Goal: Contribute content: Contribute content

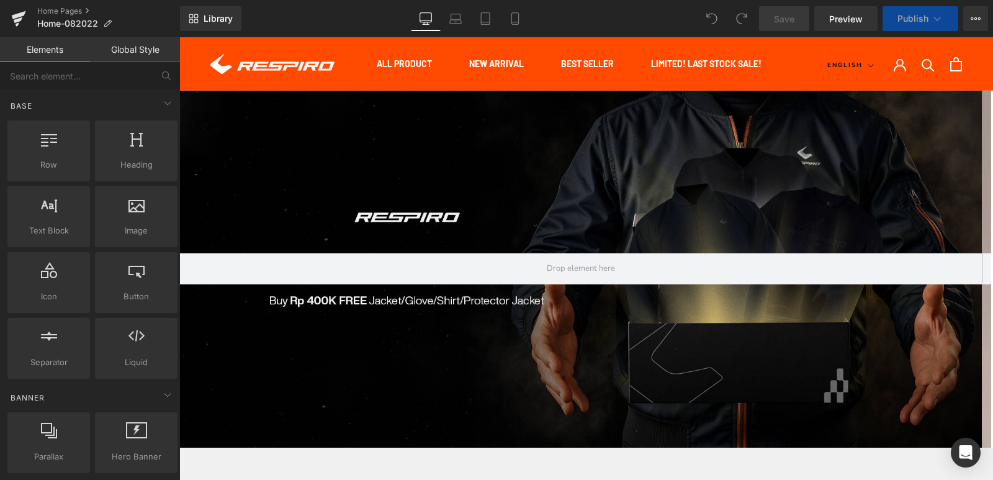
click at [551, 196] on div at bounding box center [580, 269] width 802 height 357
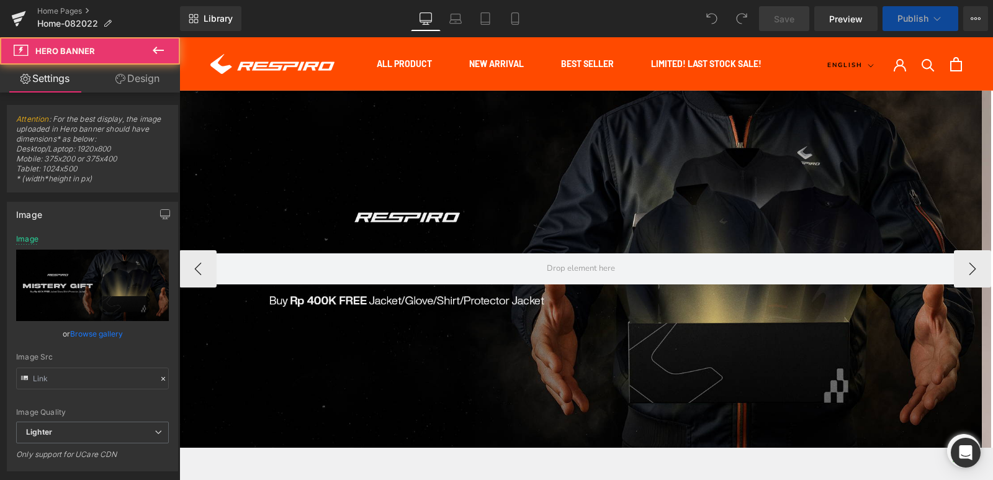
click at [594, 162] on div at bounding box center [580, 269] width 802 height 357
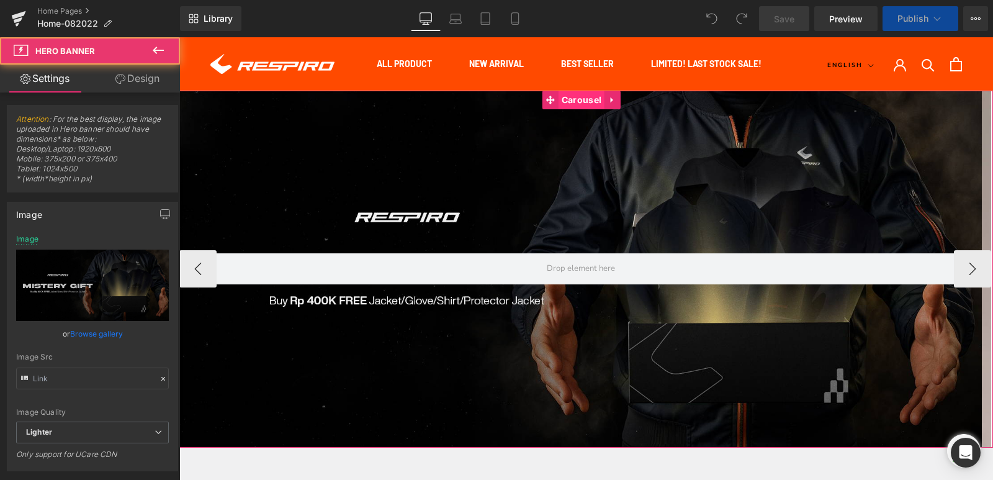
click at [588, 103] on span "Carousel" at bounding box center [581, 100] width 46 height 19
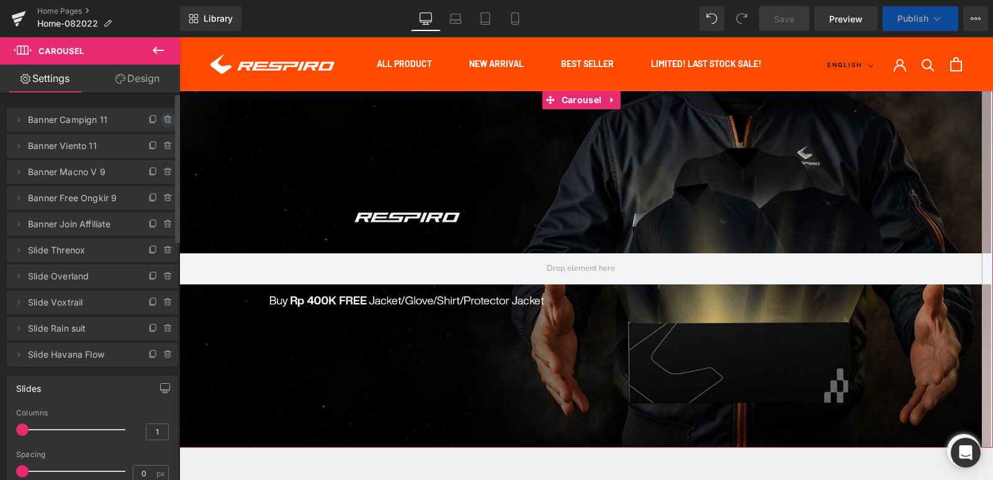
click at [167, 121] on icon at bounding box center [168, 120] width 10 height 10
click at [158, 122] on button "Delete" at bounding box center [154, 120] width 39 height 16
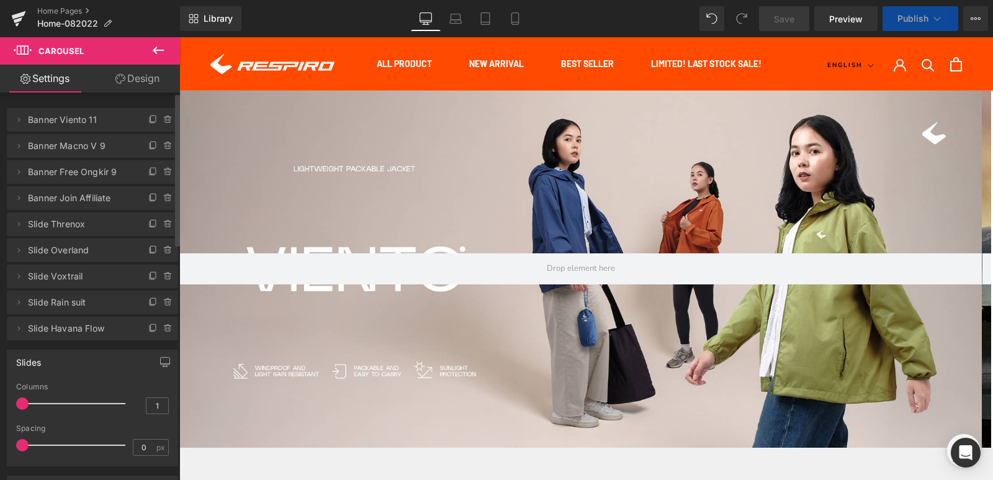
click at [769, 166] on div at bounding box center [580, 269] width 802 height 357
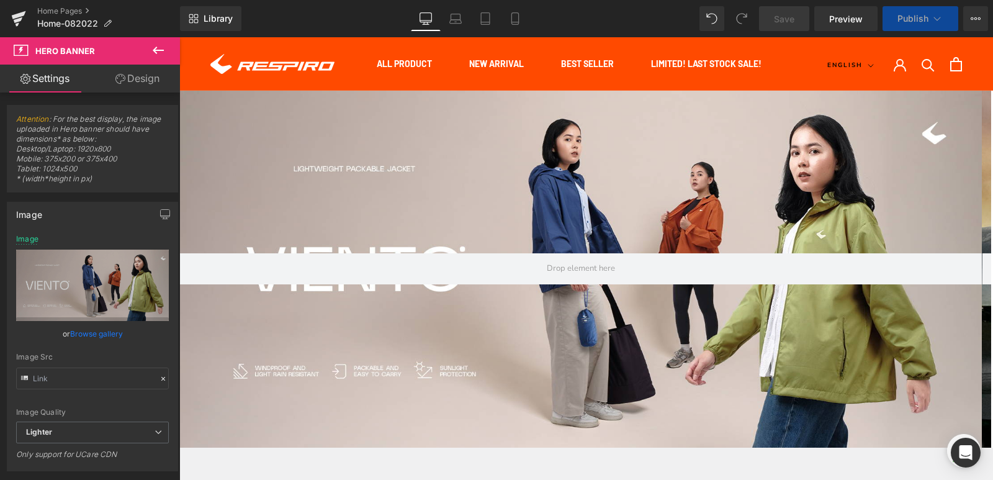
click at [910, 19] on span "Publish" at bounding box center [912, 19] width 31 height 10
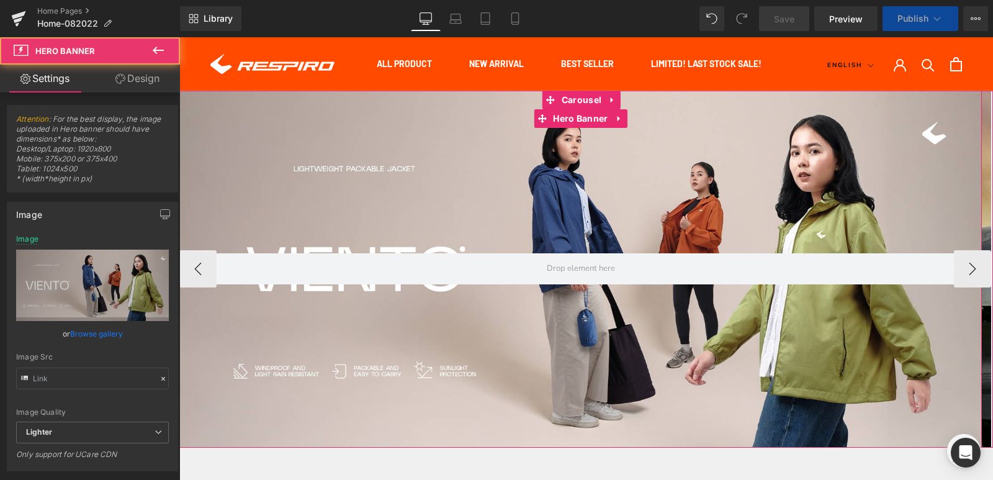
drag, startPoint x: 606, startPoint y: 199, endPoint x: 1068, endPoint y: 53, distance: 484.4
click at [606, 199] on div at bounding box center [580, 269] width 802 height 357
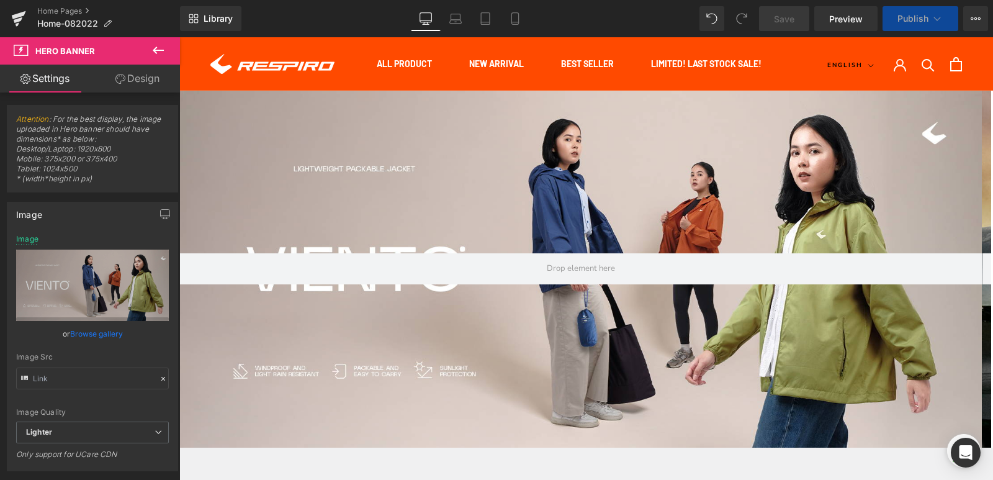
click at [906, 21] on span "Publish" at bounding box center [912, 19] width 31 height 10
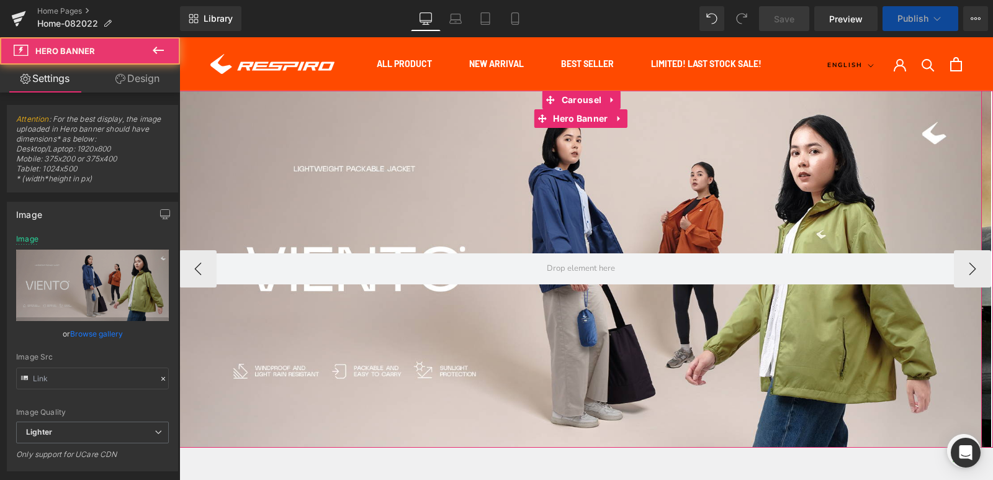
click at [755, 191] on div at bounding box center [580, 269] width 802 height 357
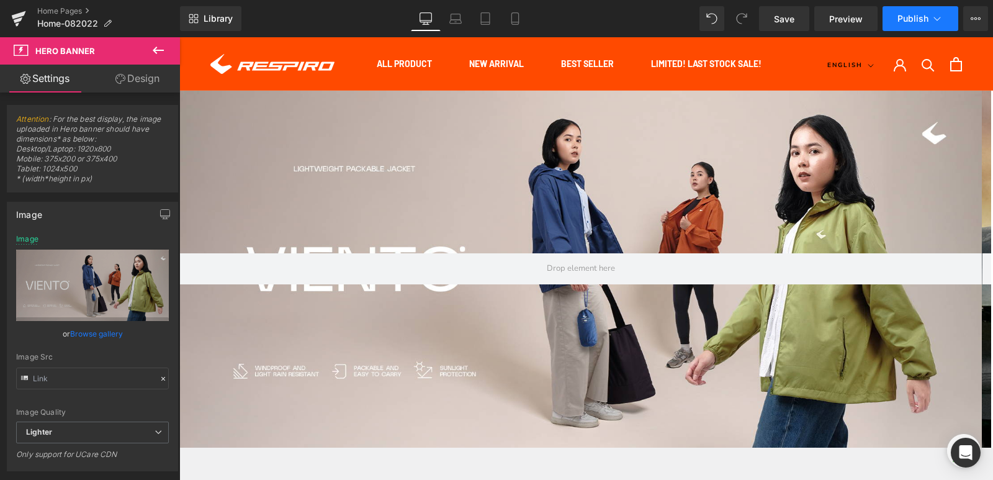
click at [892, 22] on button "Publish" at bounding box center [920, 18] width 76 height 25
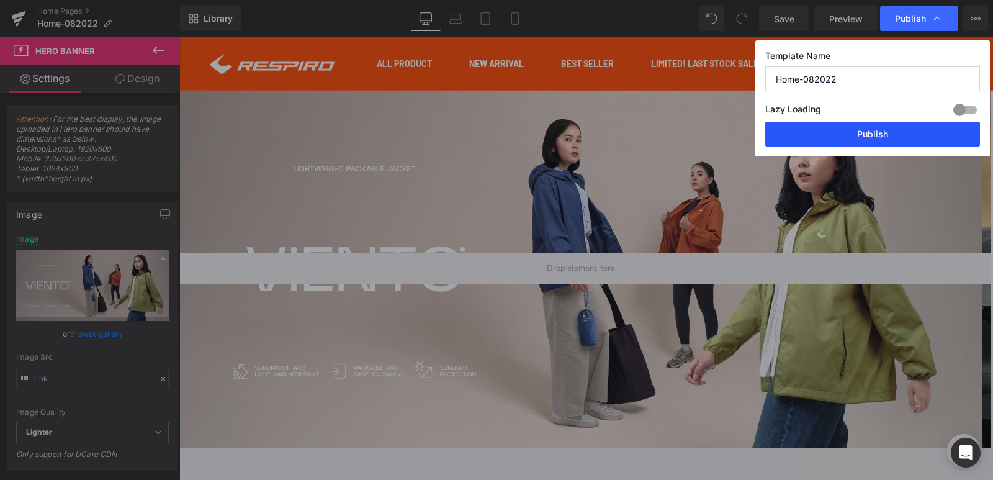
drag, startPoint x: 915, startPoint y: 137, endPoint x: 202, endPoint y: 436, distance: 773.4
click at [915, 137] on button "Publish" at bounding box center [872, 134] width 215 height 25
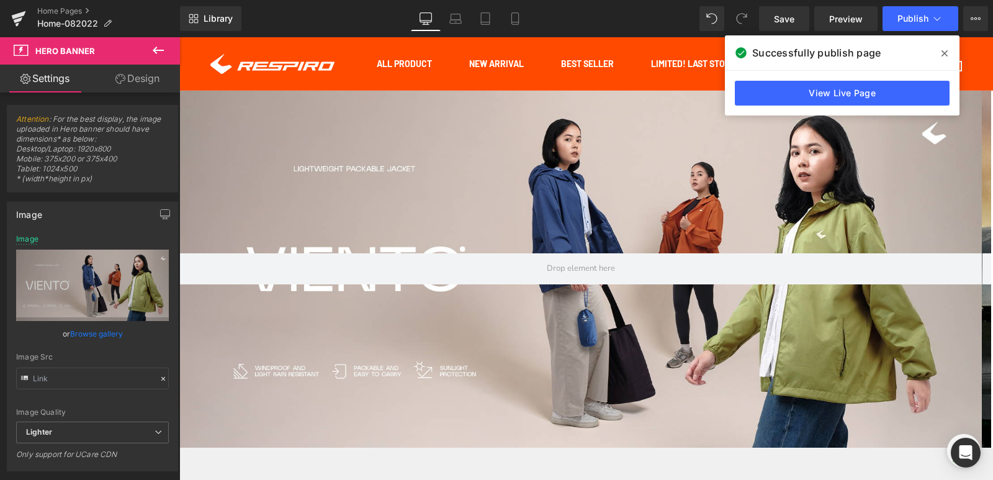
click at [948, 55] on span at bounding box center [945, 53] width 20 height 20
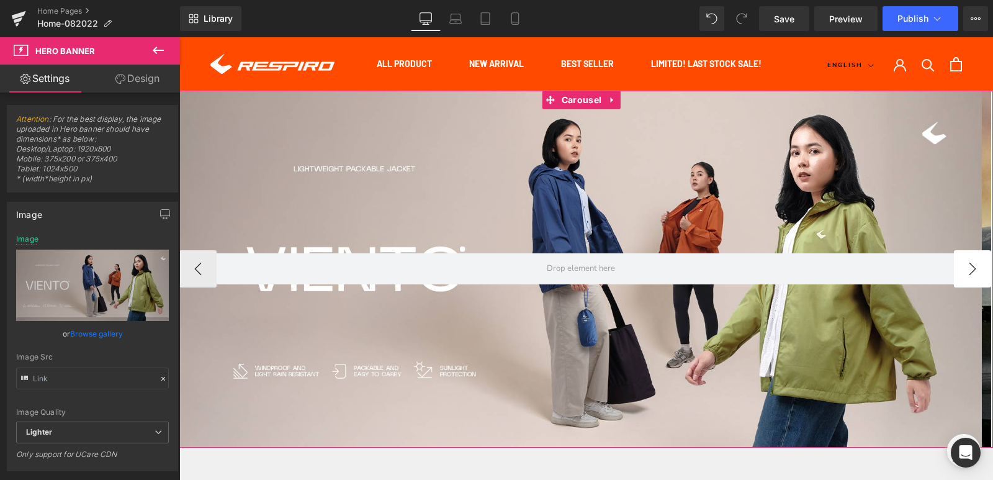
click at [971, 279] on button "›" at bounding box center [972, 268] width 37 height 37
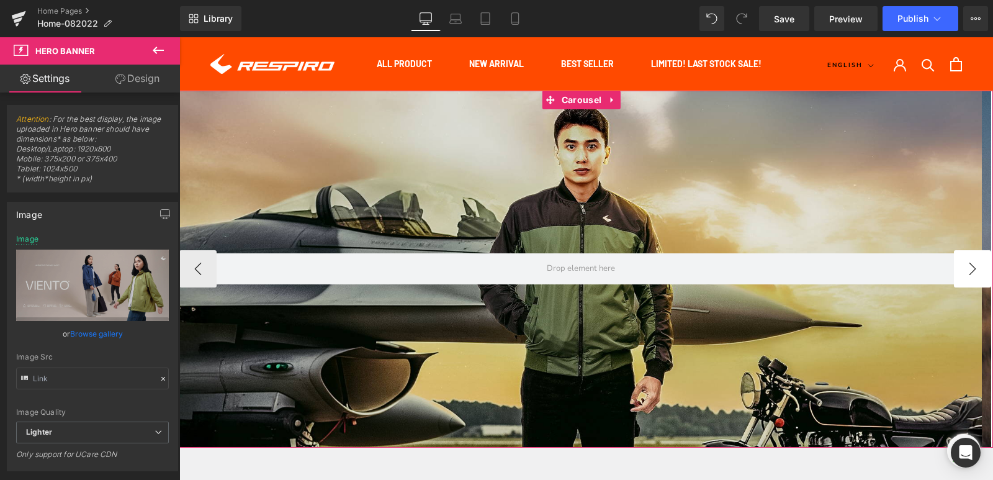
click at [971, 279] on button "›" at bounding box center [972, 268] width 37 height 37
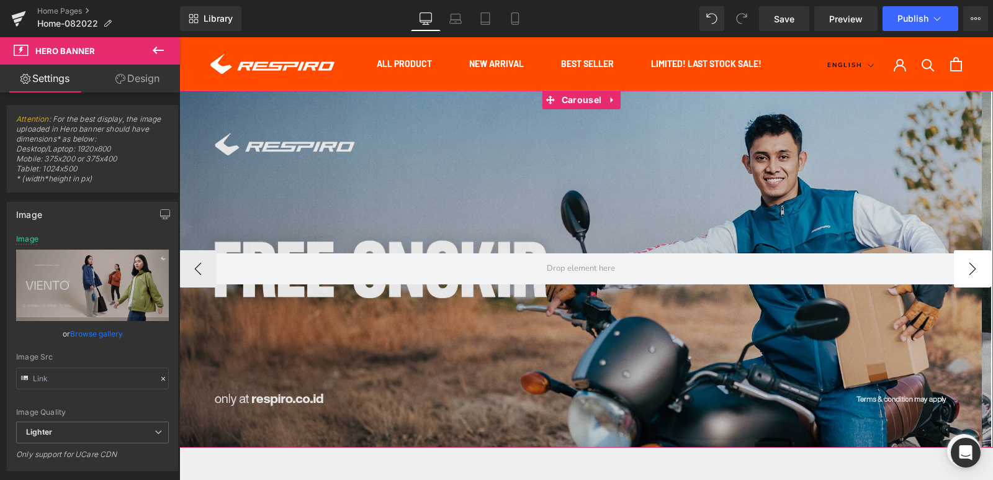
click at [971, 279] on button "›" at bounding box center [972, 268] width 37 height 37
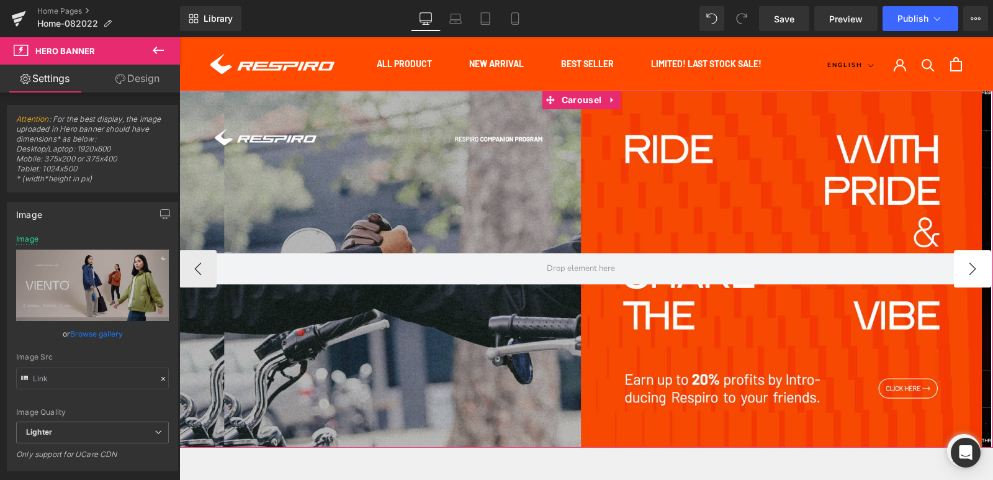
click at [971, 279] on button "›" at bounding box center [972, 268] width 37 height 37
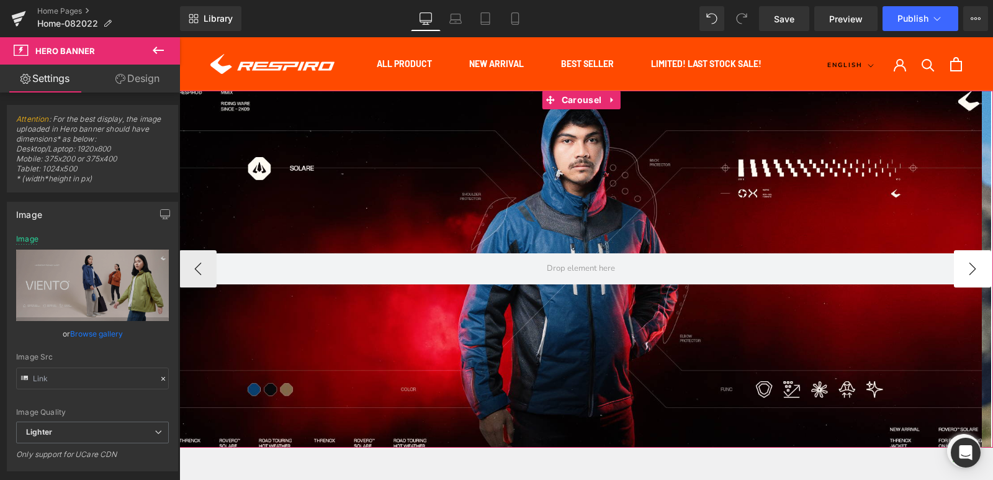
click at [971, 279] on button "›" at bounding box center [972, 268] width 37 height 37
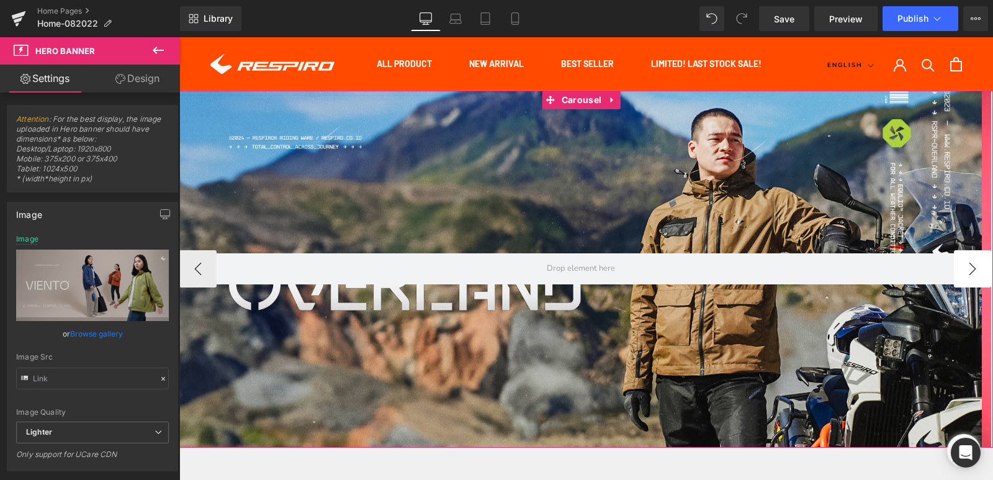
click at [971, 279] on button "›" at bounding box center [972, 268] width 37 height 37
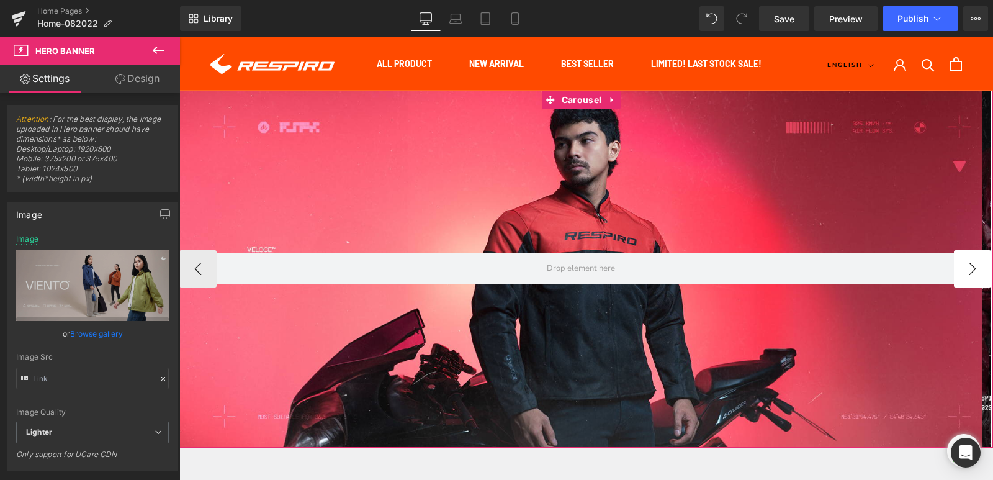
click at [971, 279] on button "›" at bounding box center [972, 268] width 37 height 37
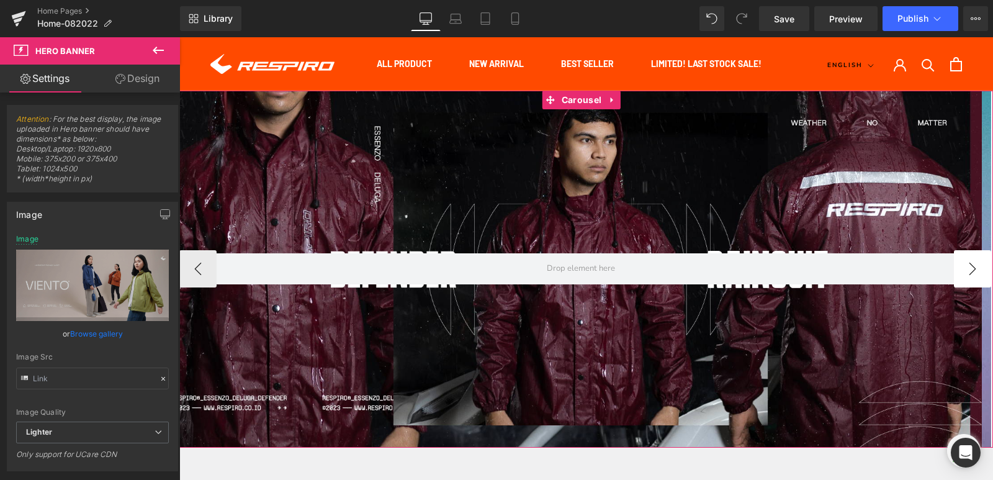
click at [971, 279] on button "›" at bounding box center [972, 268] width 37 height 37
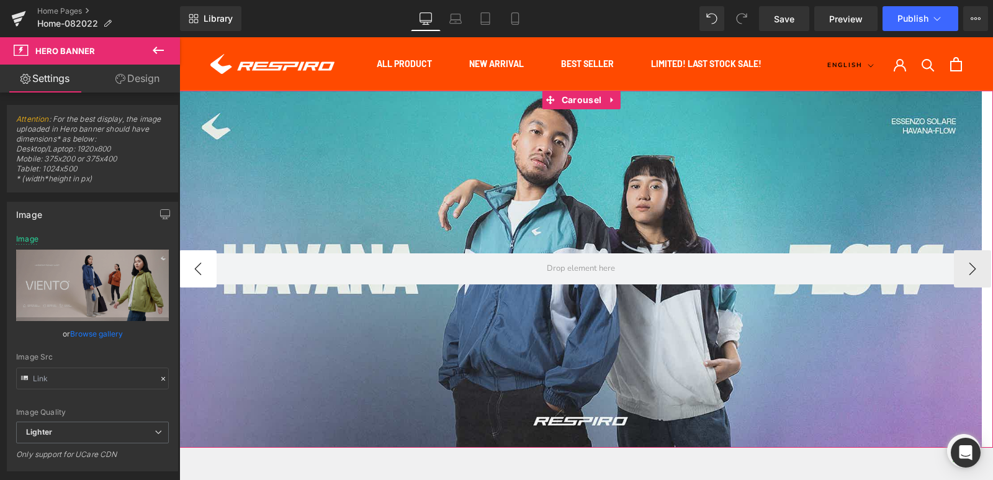
click at [200, 267] on button "‹" at bounding box center [197, 268] width 37 height 37
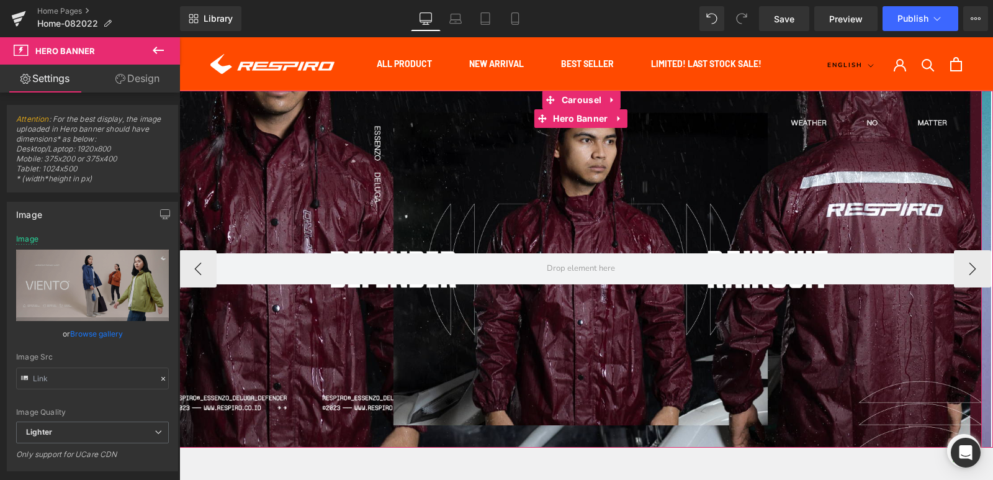
click at [341, 161] on div at bounding box center [580, 269] width 802 height 357
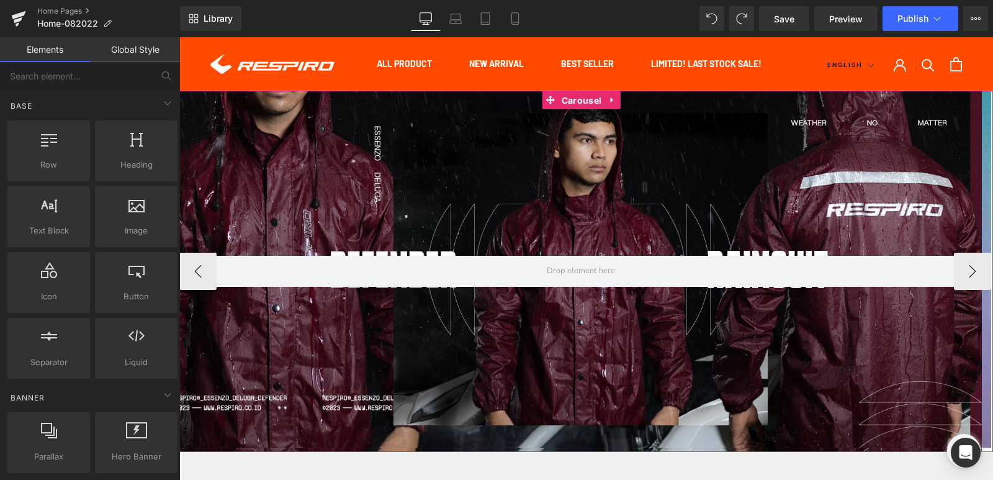
click at [580, 97] on span "Carousel" at bounding box center [581, 100] width 46 height 19
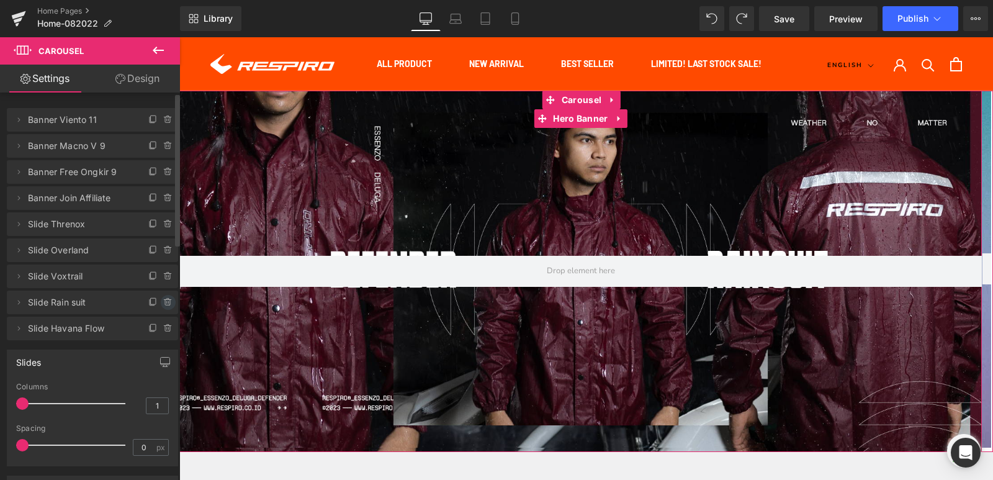
click at [163, 307] on icon at bounding box center [168, 302] width 10 height 10
click at [160, 304] on button "Delete" at bounding box center [154, 303] width 39 height 16
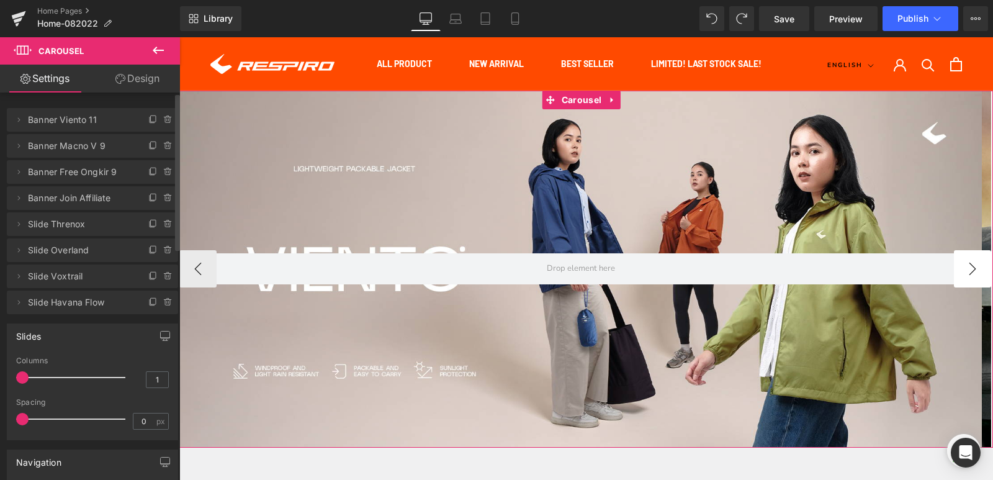
click at [959, 267] on button "›" at bounding box center [972, 268] width 37 height 37
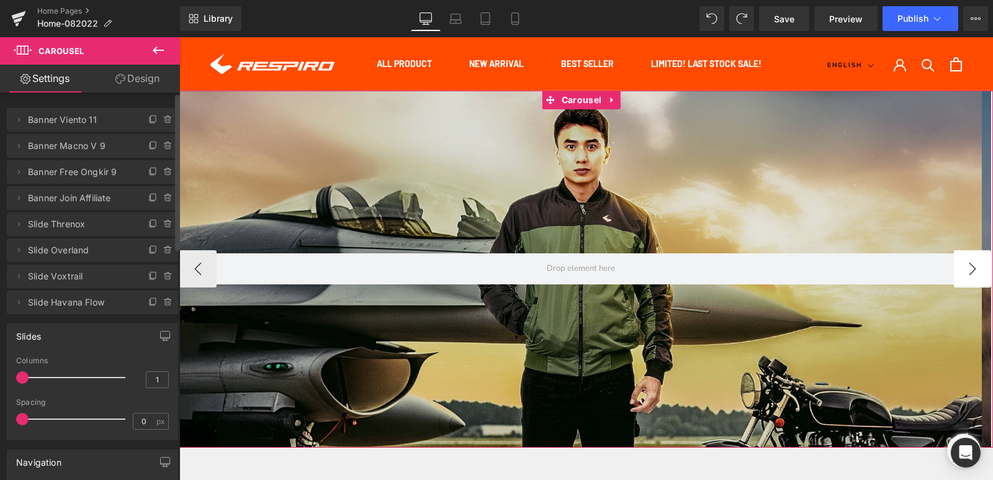
click at [959, 267] on button "›" at bounding box center [972, 268] width 37 height 37
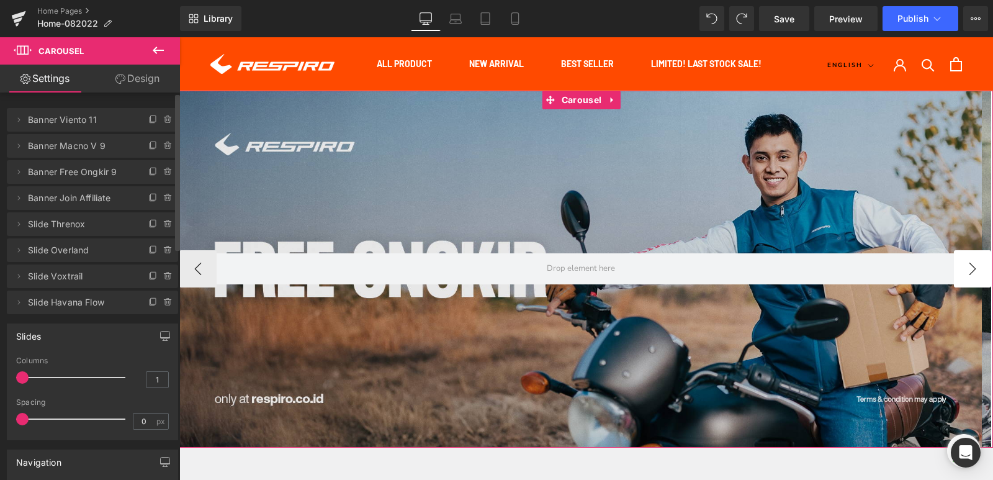
click at [959, 267] on button "›" at bounding box center [972, 268] width 37 height 37
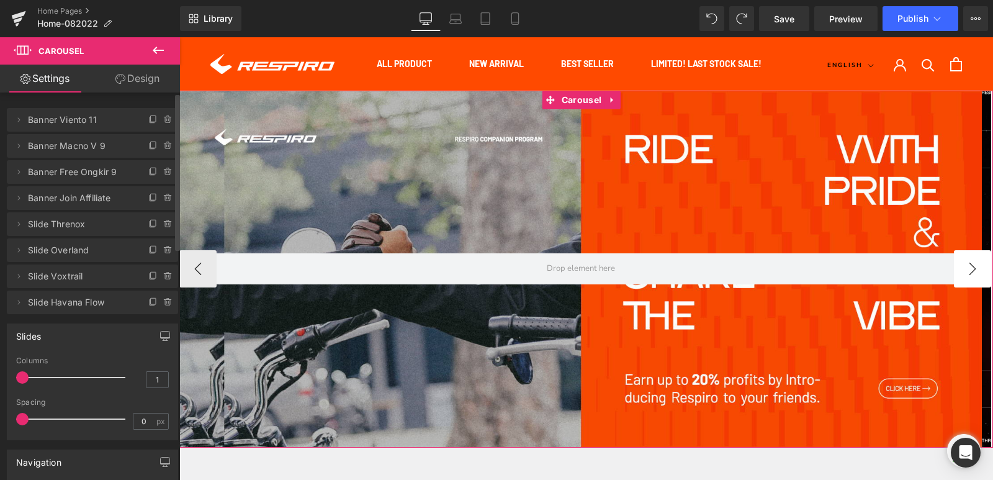
click at [959, 267] on button "›" at bounding box center [972, 268] width 37 height 37
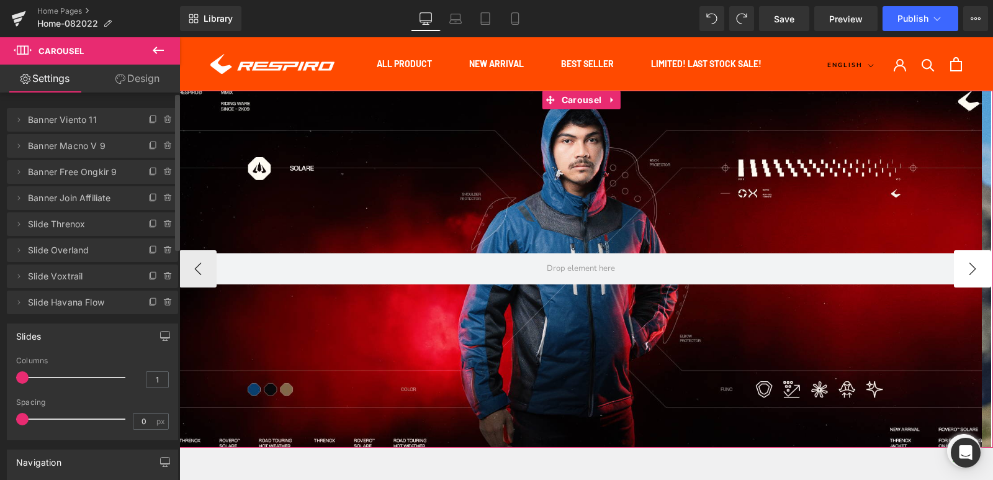
click at [959, 267] on button "›" at bounding box center [972, 268] width 37 height 37
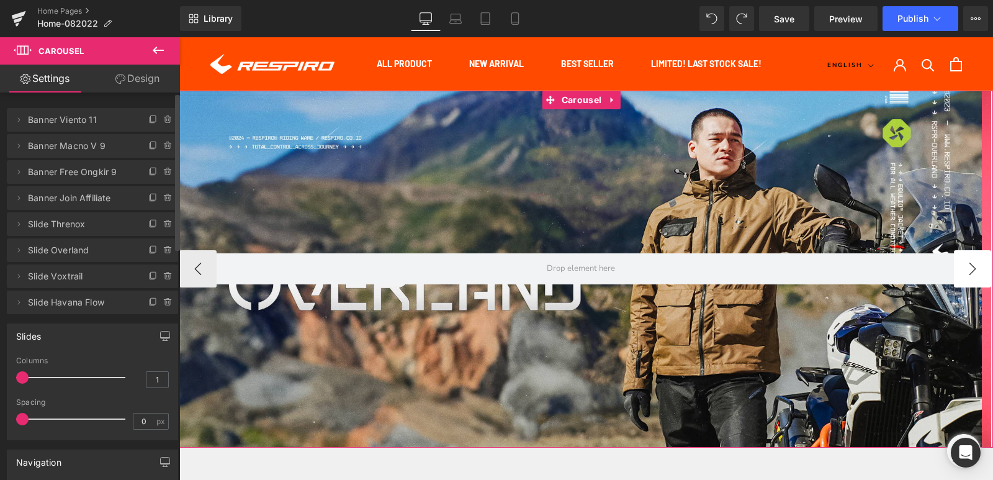
click at [959, 267] on button "›" at bounding box center [972, 268] width 37 height 37
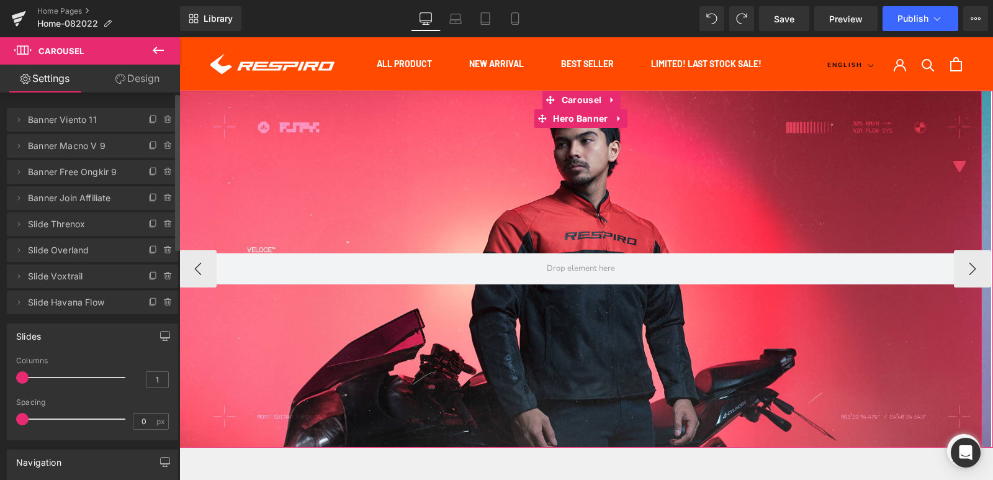
click at [622, 211] on div at bounding box center [580, 269] width 802 height 357
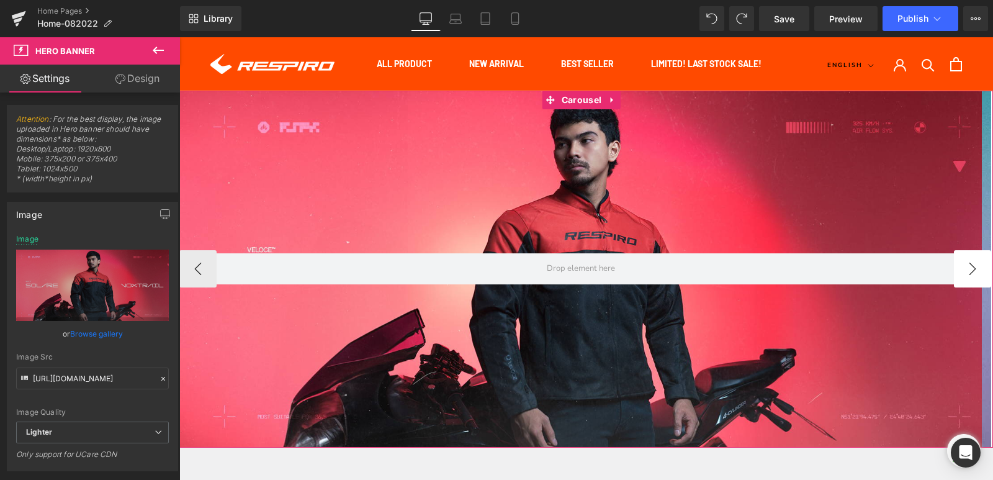
click at [964, 266] on button "›" at bounding box center [972, 268] width 37 height 37
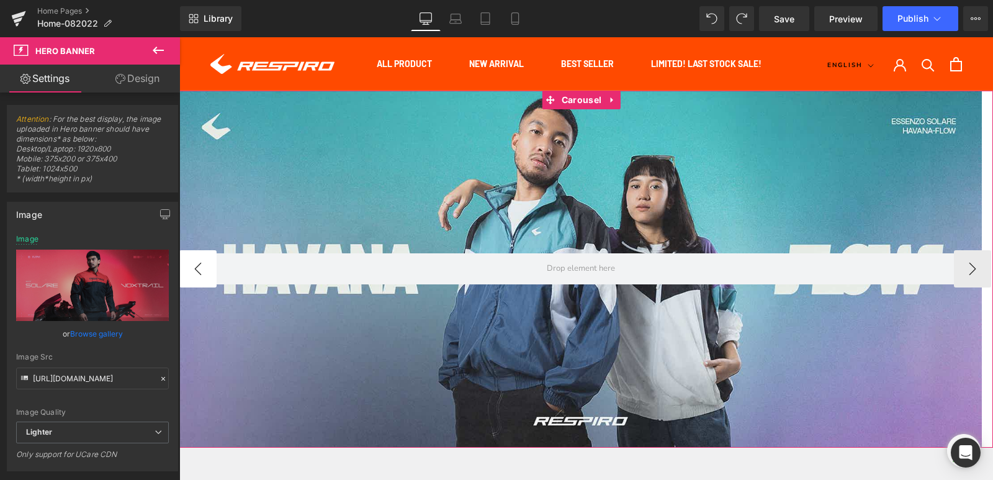
click at [208, 268] on button "‹" at bounding box center [197, 268] width 37 height 37
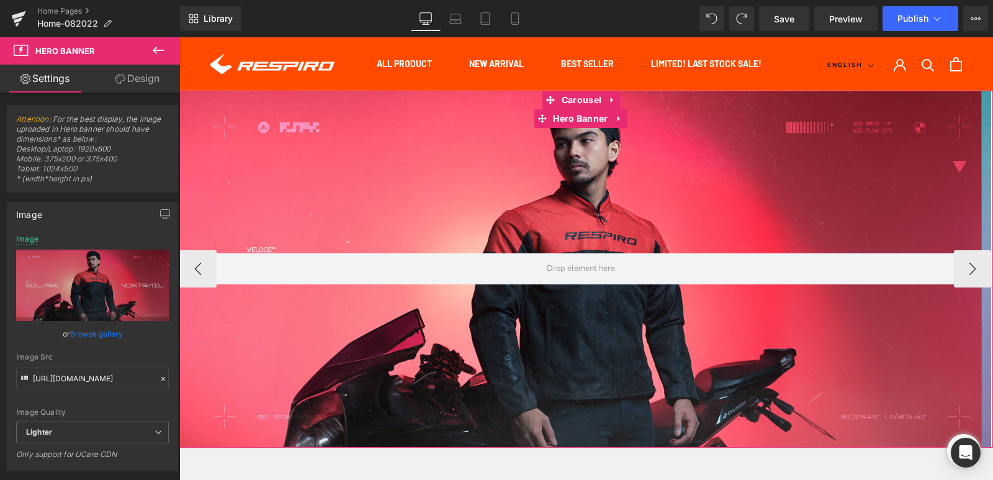
click at [336, 195] on div at bounding box center [580, 269] width 802 height 357
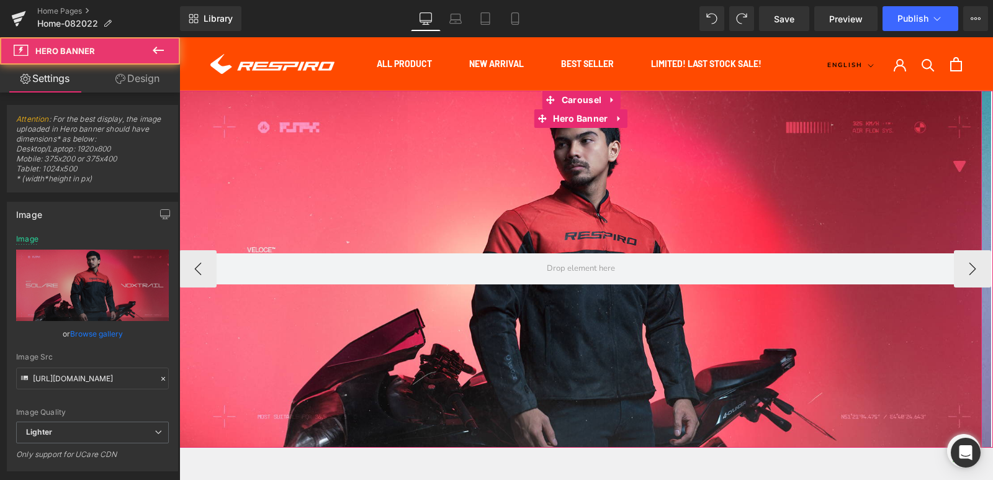
click at [336, 195] on div at bounding box center [580, 269] width 802 height 357
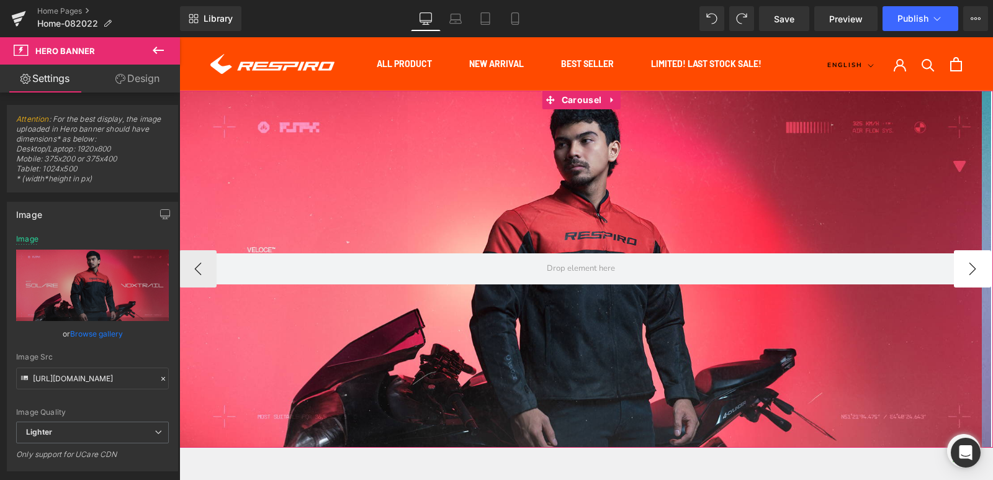
click at [954, 274] on button "›" at bounding box center [972, 268] width 37 height 37
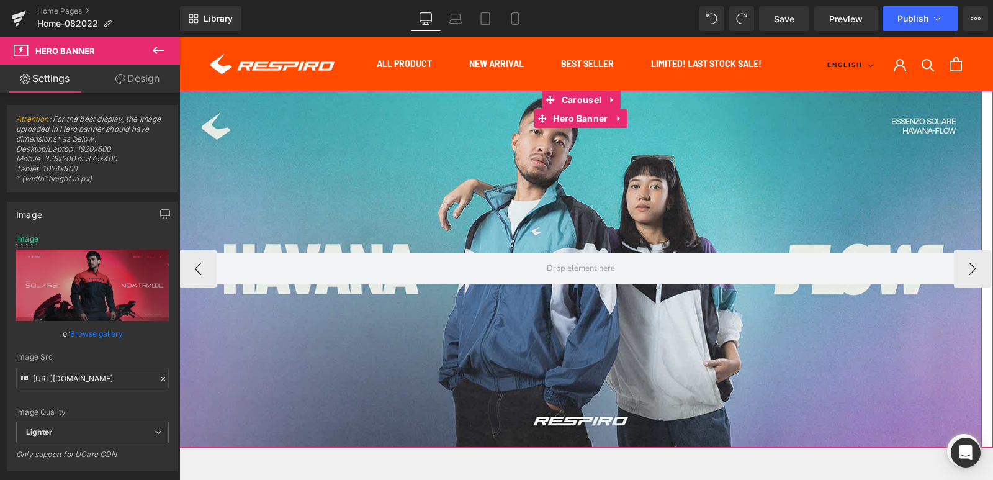
click at [436, 173] on div at bounding box center [580, 269] width 802 height 357
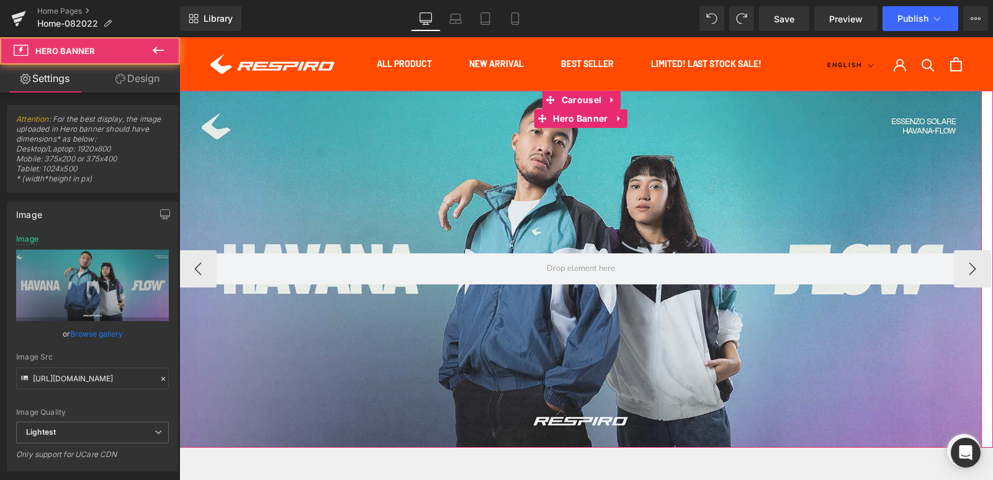
click at [456, 189] on div at bounding box center [580, 269] width 802 height 357
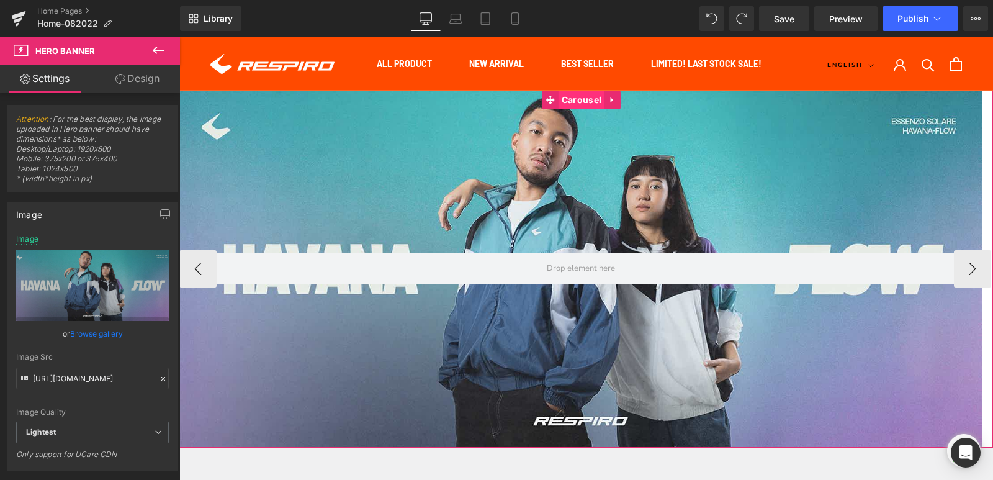
click at [571, 99] on span "Carousel" at bounding box center [581, 100] width 46 height 19
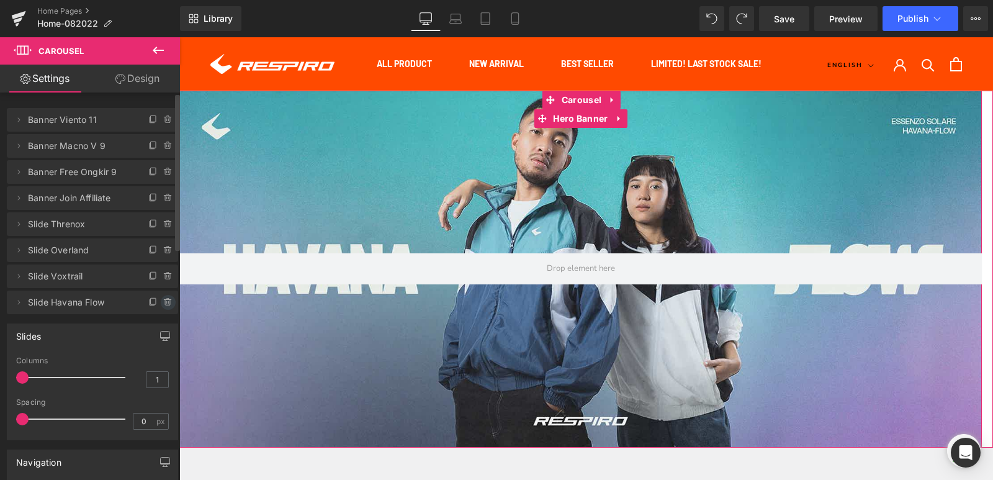
click at [163, 305] on icon at bounding box center [168, 302] width 10 height 10
click at [162, 305] on button "Delete" at bounding box center [154, 303] width 39 height 16
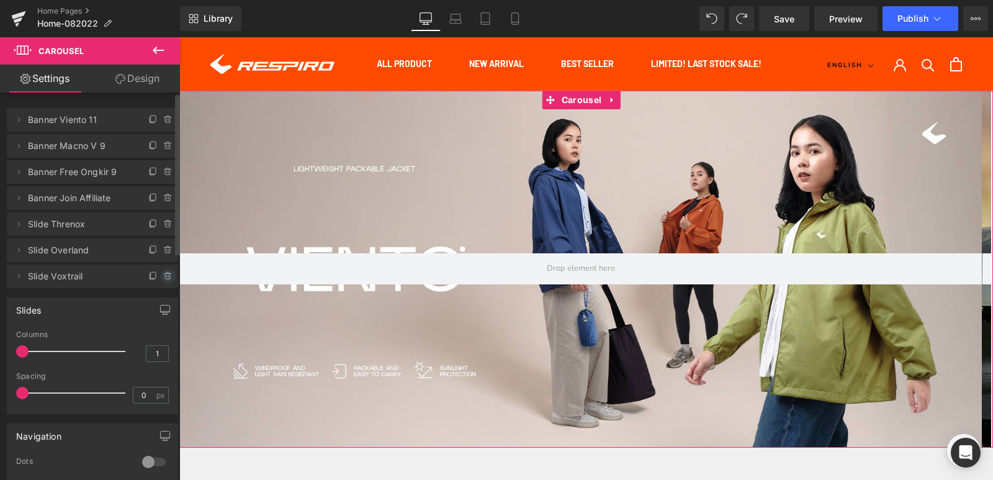
click at [163, 280] on icon at bounding box center [168, 276] width 10 height 10
click at [159, 280] on button "Delete" at bounding box center [154, 277] width 39 height 16
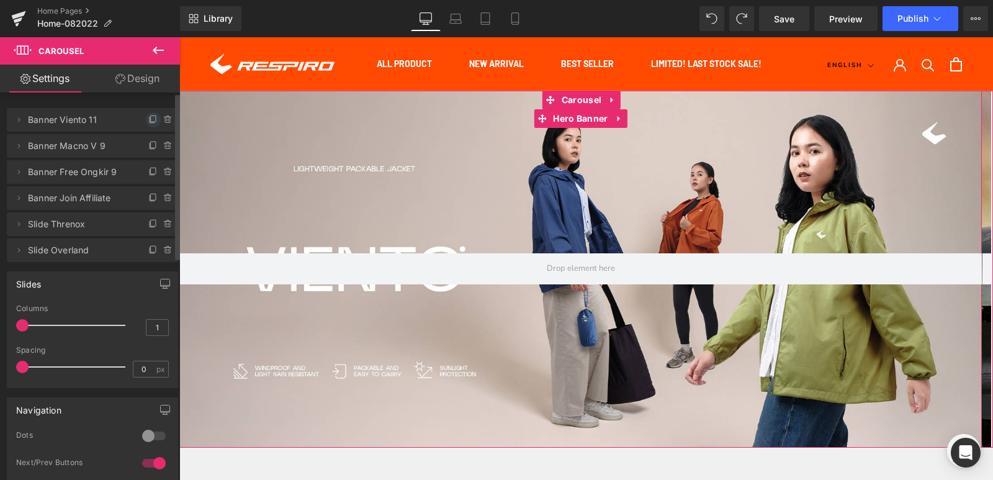
click at [149, 117] on icon at bounding box center [153, 120] width 10 height 10
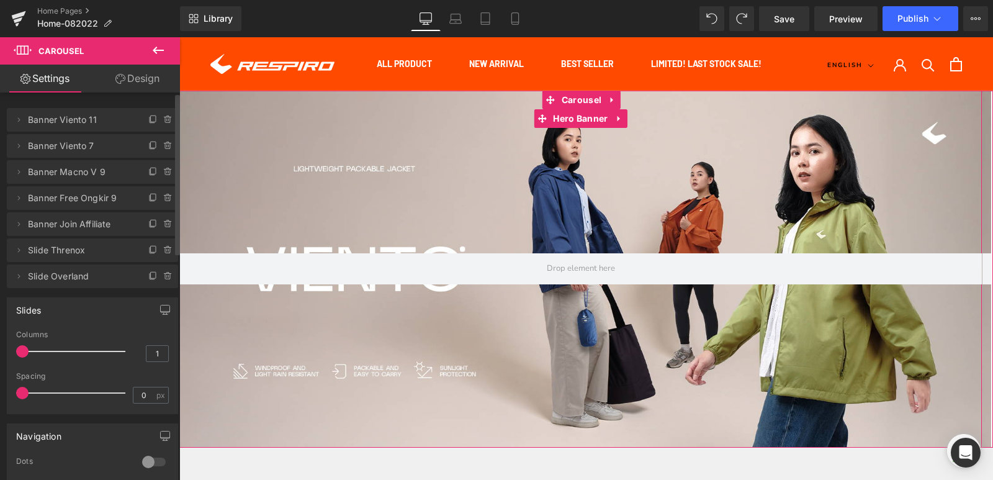
click at [149, 117] on icon at bounding box center [153, 120] width 10 height 10
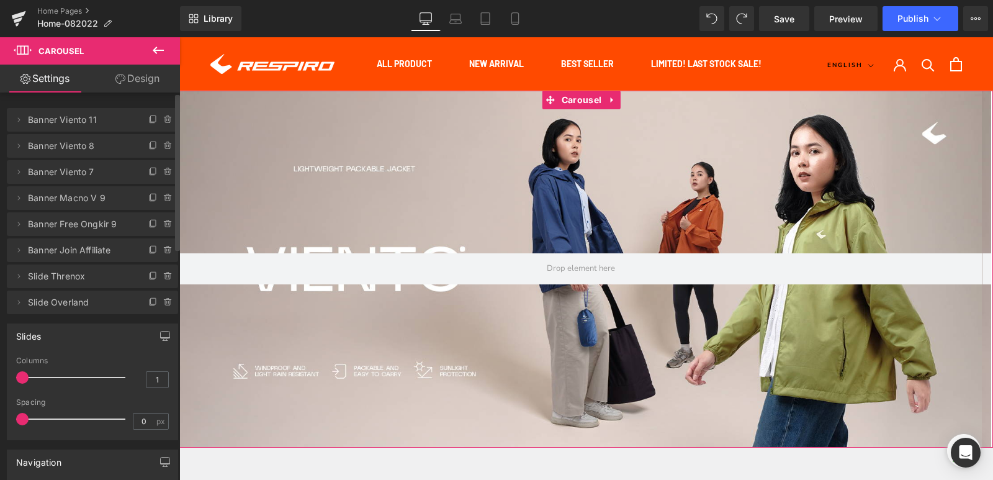
click at [72, 123] on span "Banner Viento 11" at bounding box center [80, 120] width 104 height 24
click at [19, 144] on icon at bounding box center [19, 146] width 10 height 10
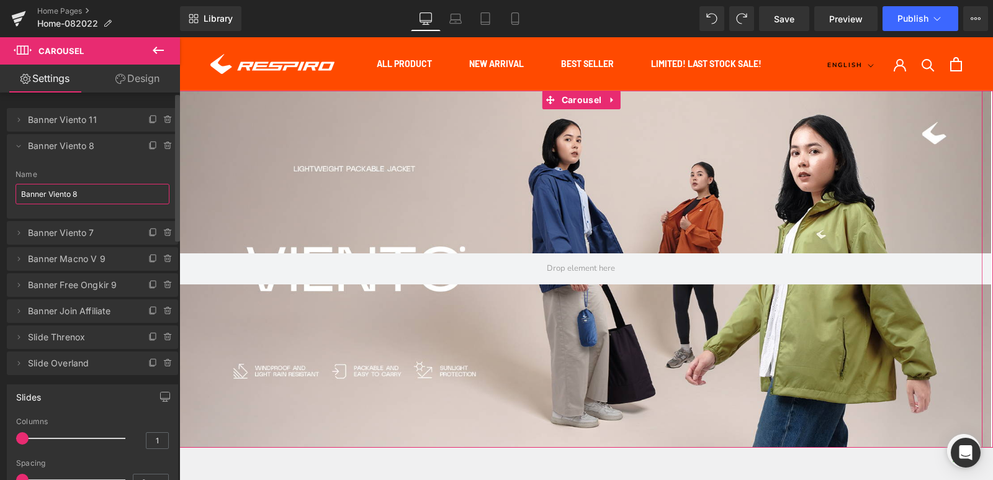
drag, startPoint x: 88, startPoint y: 197, endPoint x: 49, endPoint y: 195, distance: 39.1
click at [49, 195] on input "Banner Viento 8" at bounding box center [93, 194] width 154 height 20
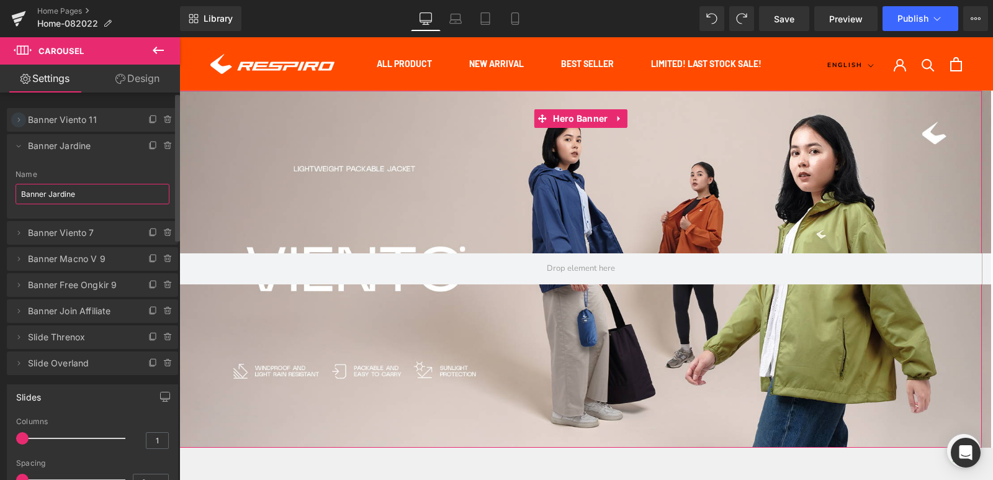
type input "Banner Jardine"
click at [21, 124] on icon at bounding box center [19, 120] width 10 height 10
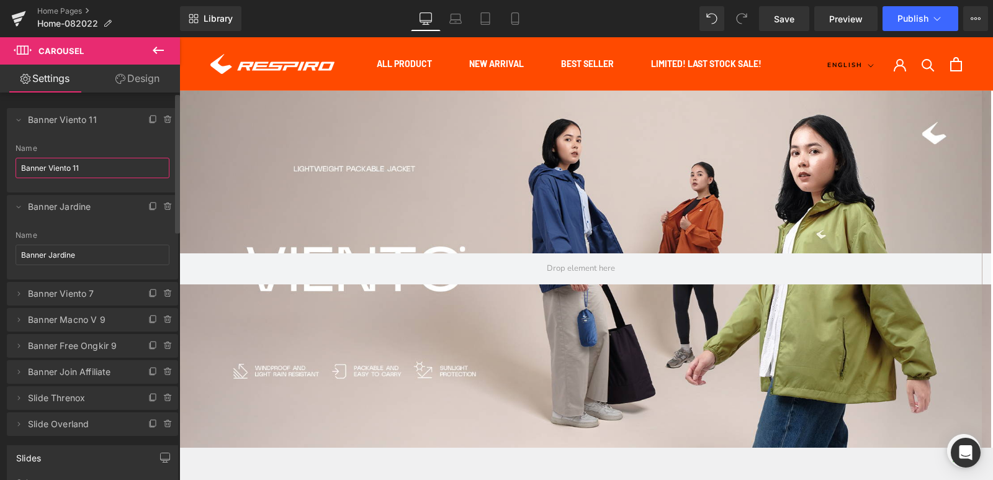
drag, startPoint x: 72, startPoint y: 171, endPoint x: 48, endPoint y: 171, distance: 23.6
click at [48, 171] on input "Banner Viento 11" at bounding box center [93, 168] width 154 height 20
type input "Banner Air Intake N"
click at [421, 178] on div at bounding box center [580, 269] width 802 height 357
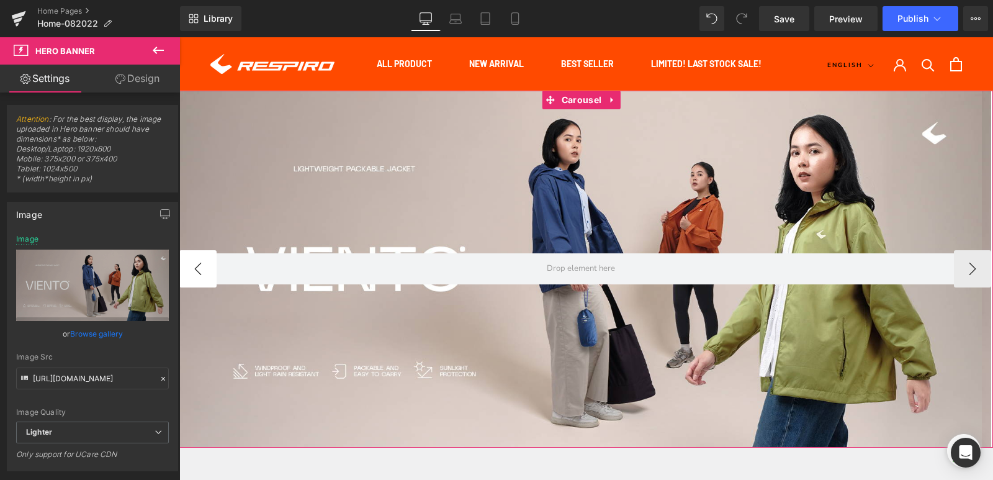
click at [193, 272] on button "‹" at bounding box center [197, 268] width 37 height 37
click at [259, 213] on div at bounding box center [580, 269] width 802 height 357
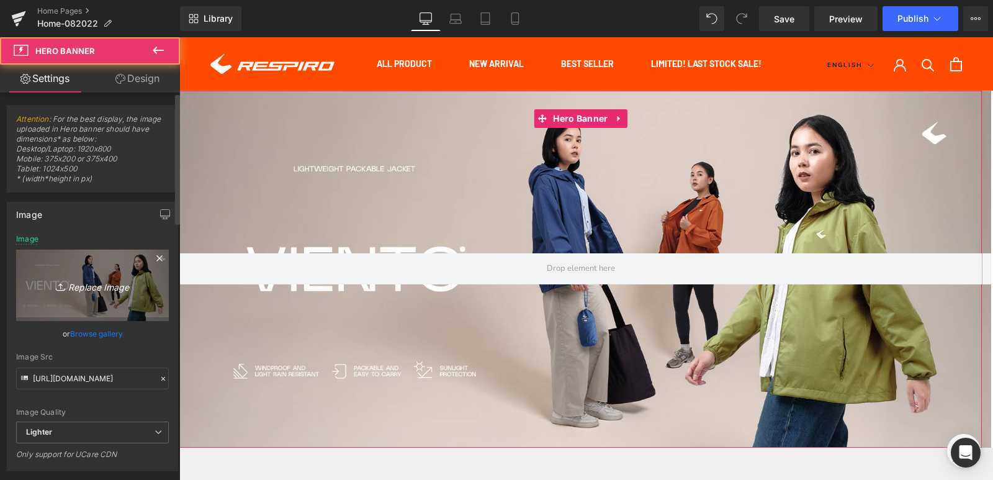
click at [83, 281] on icon "Replace Image" at bounding box center [92, 285] width 99 height 16
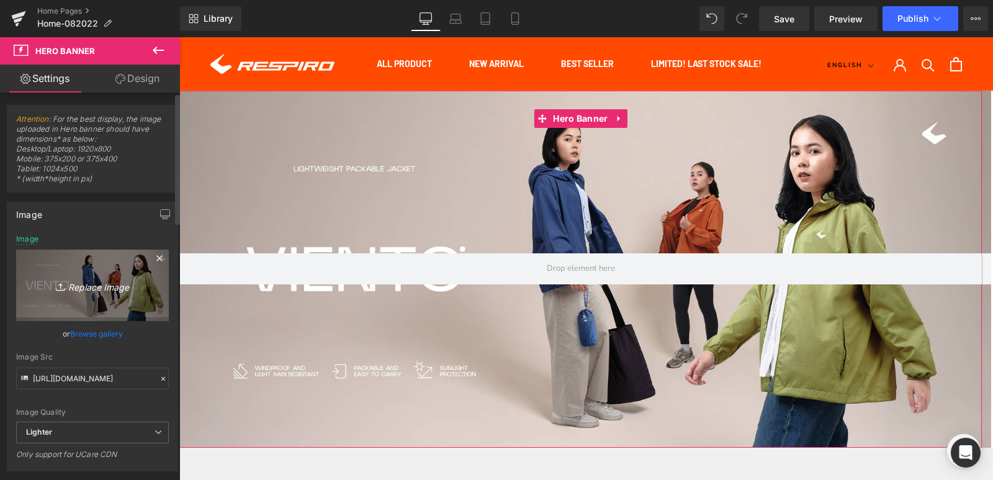
type input "C:\fakepath\AIR-INTAKE-WB-DESK.jpg"
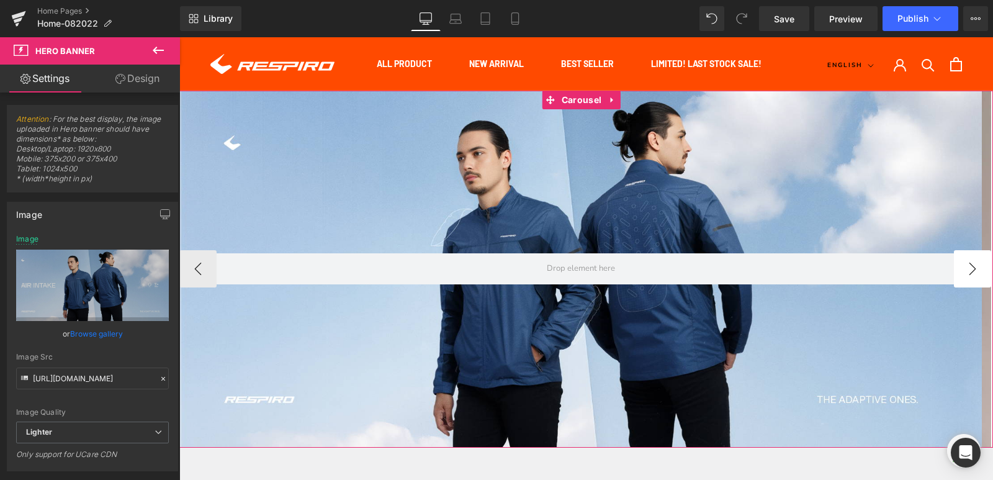
click at [954, 278] on button "›" at bounding box center [972, 268] width 37 height 37
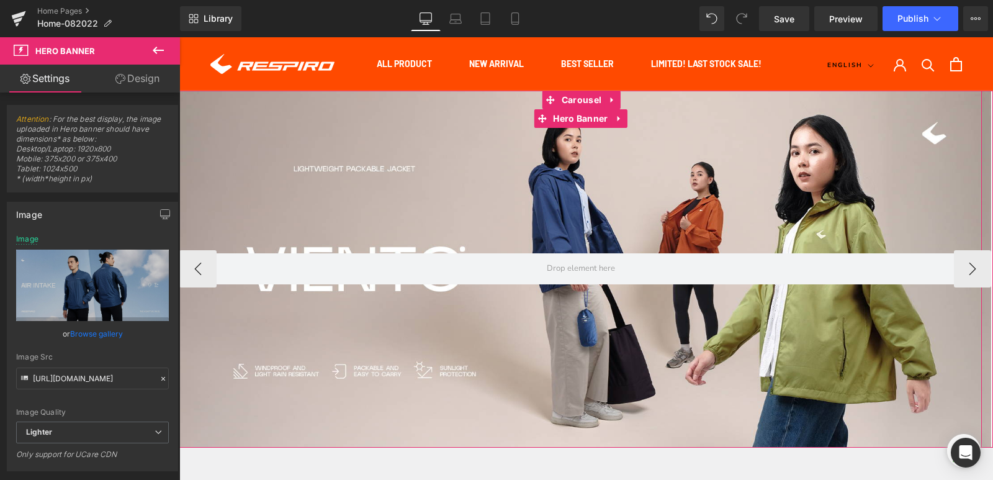
click at [575, 201] on div at bounding box center [580, 269] width 802 height 357
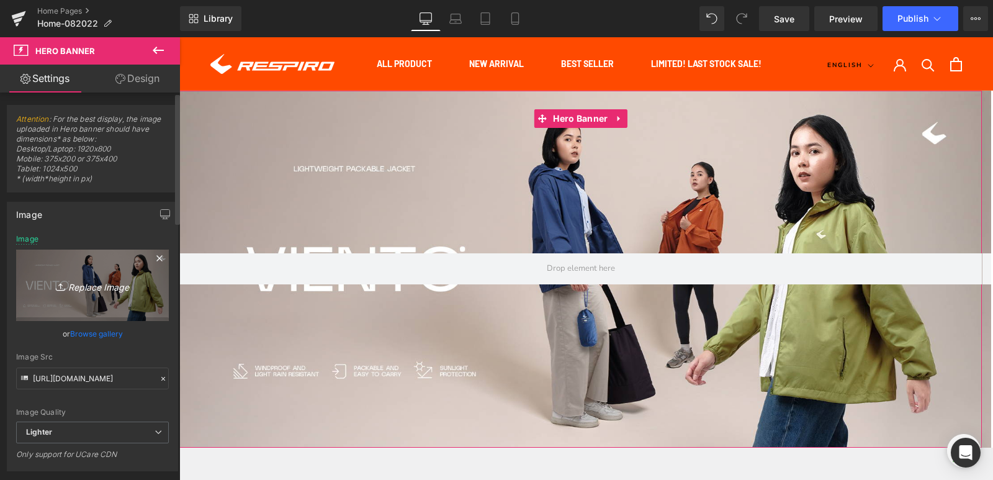
click at [105, 293] on link "Replace Image" at bounding box center [92, 284] width 153 height 71
type input "C:\fakepath\JARDINE-WB-DESK.png"
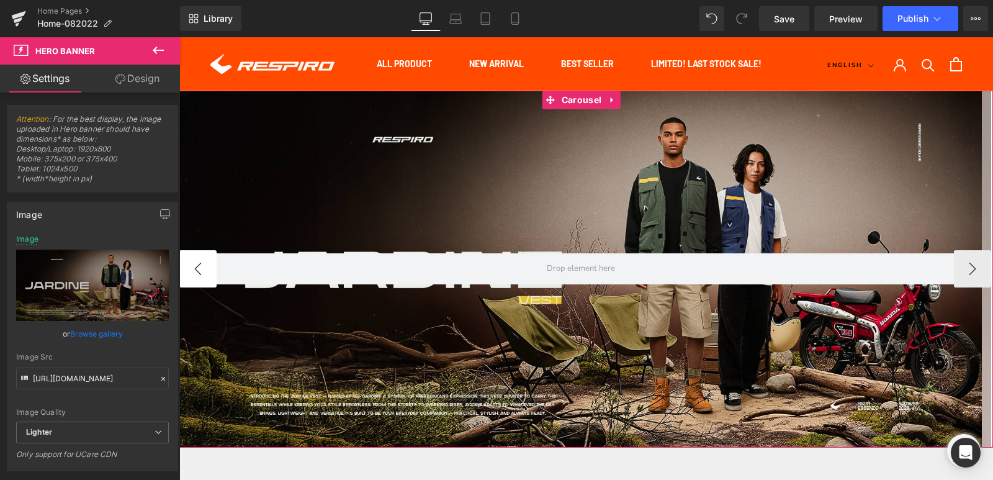
click at [189, 268] on button "‹" at bounding box center [197, 268] width 37 height 37
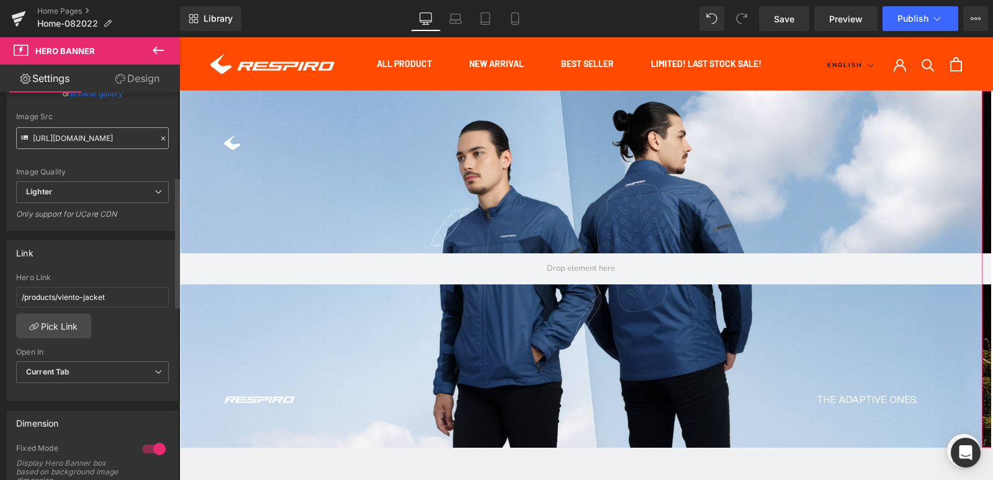
scroll to position [248, 0]
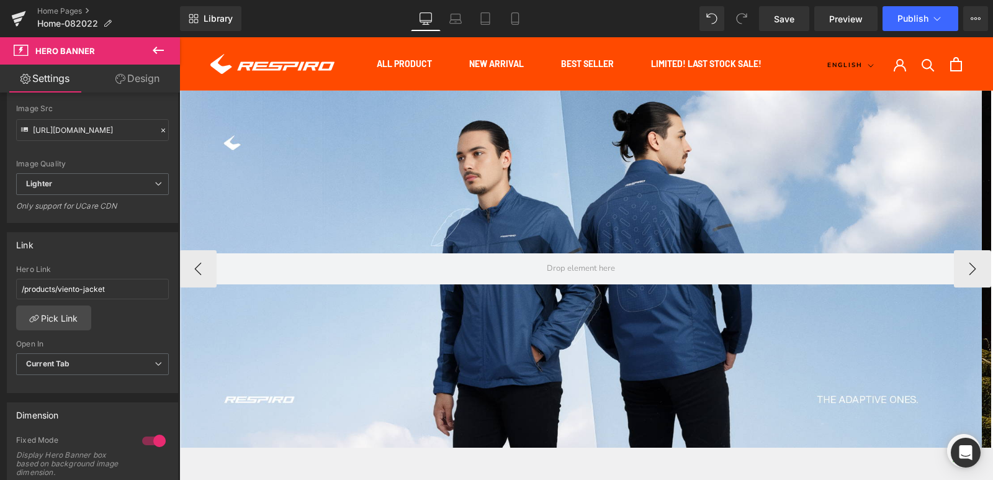
click at [409, 200] on div at bounding box center [580, 269] width 802 height 357
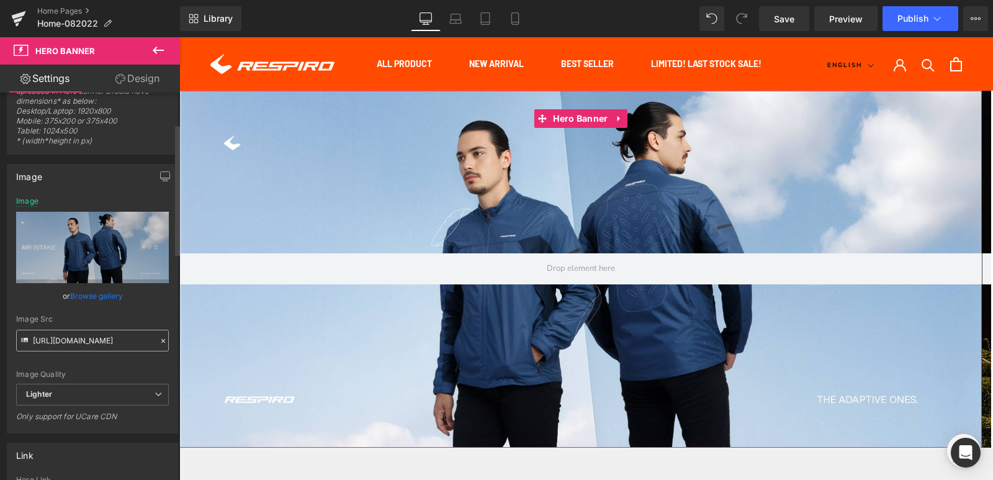
scroll to position [186, 0]
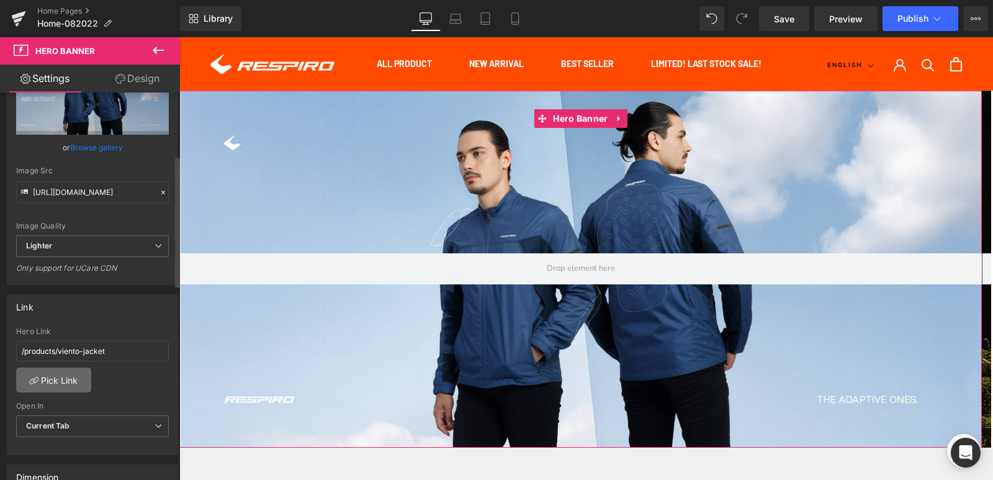
click at [68, 380] on link "Pick Link" at bounding box center [53, 379] width 75 height 25
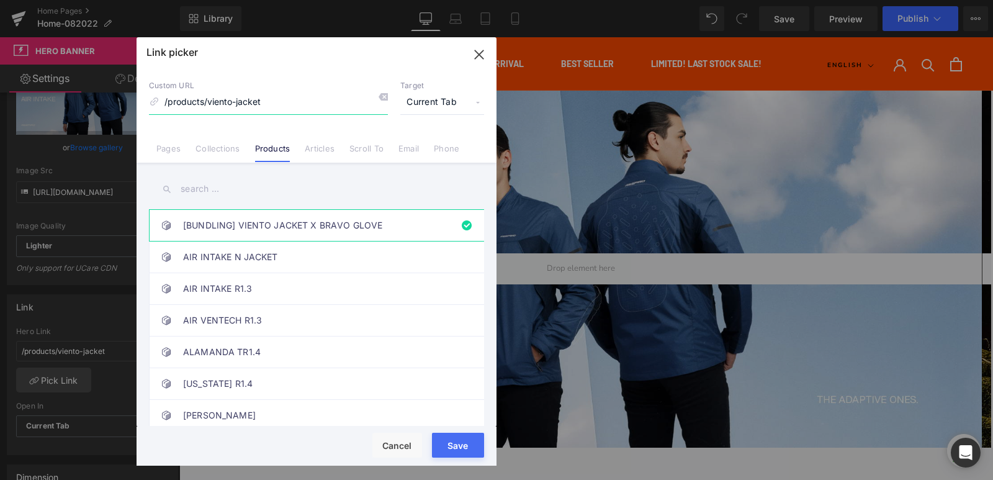
click at [269, 100] on input "/products/viento-jacket" at bounding box center [268, 103] width 239 height 24
click at [280, 254] on link "AIR INTAKE N JACKET" at bounding box center [319, 256] width 273 height 31
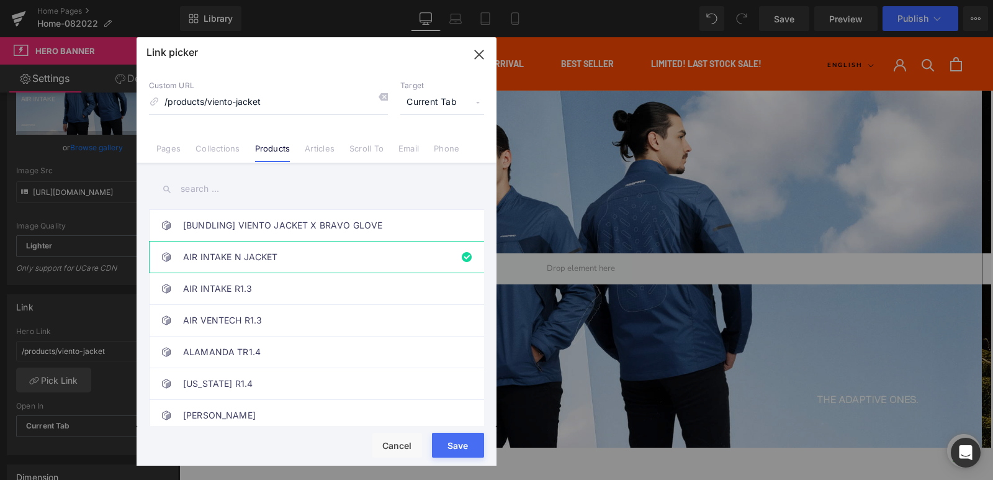
click at [463, 446] on button "Save" at bounding box center [458, 445] width 52 height 25
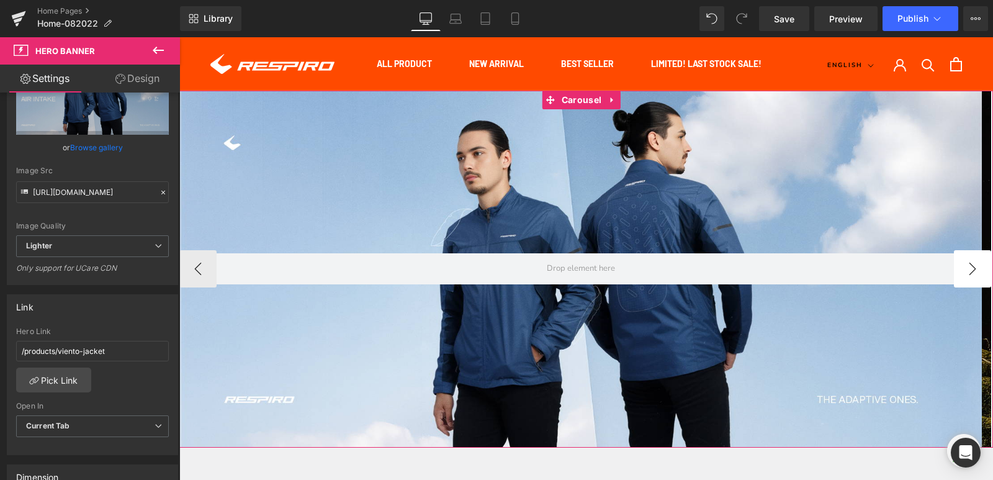
click at [966, 270] on button "›" at bounding box center [972, 268] width 37 height 37
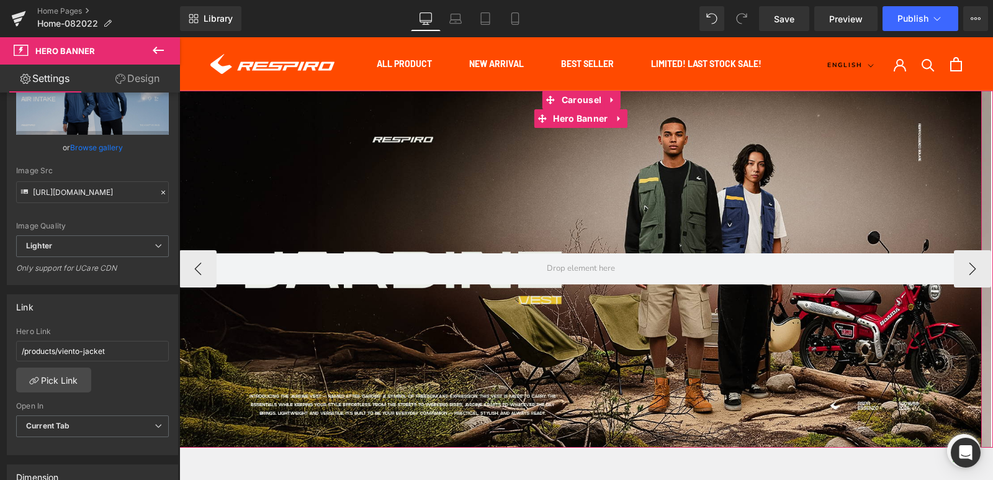
click at [497, 204] on div at bounding box center [580, 269] width 802 height 357
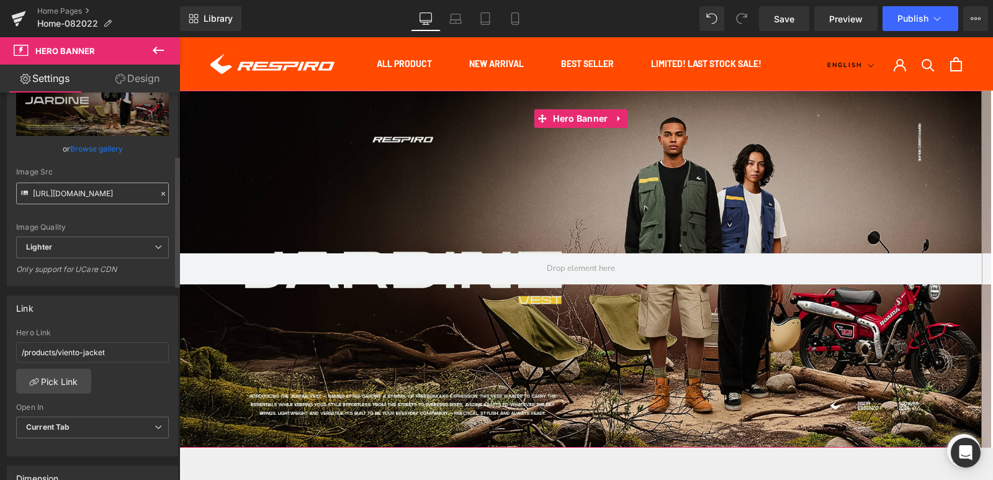
scroll to position [186, 0]
click at [66, 381] on link "Pick Link" at bounding box center [53, 379] width 75 height 25
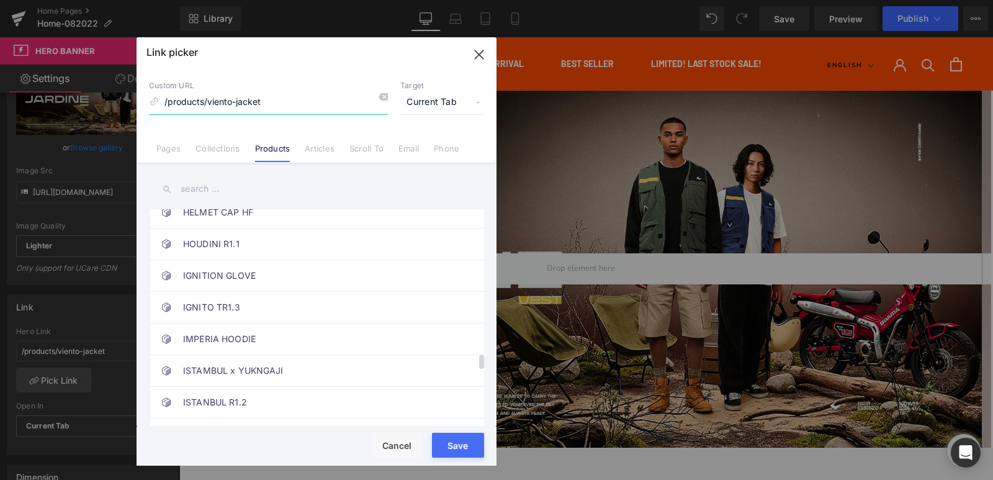
scroll to position [2172, 0]
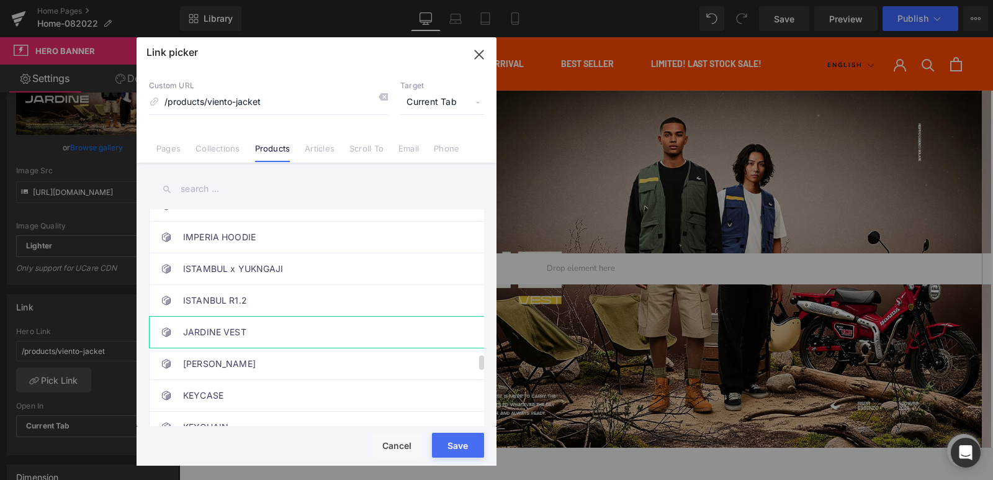
click at [287, 320] on link "JARDINE VEST" at bounding box center [319, 331] width 273 height 31
click at [472, 441] on button "Save" at bounding box center [458, 445] width 52 height 25
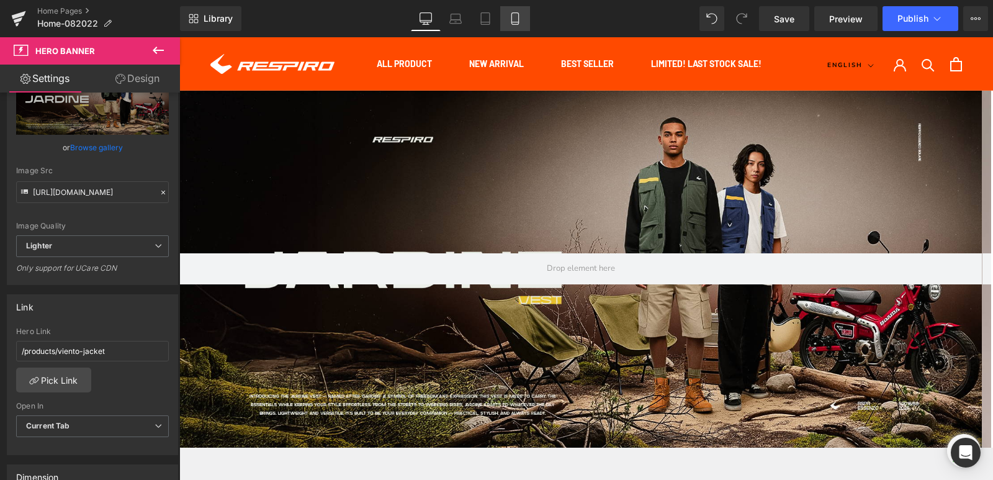
click at [512, 25] on link "Mobile" at bounding box center [515, 18] width 30 height 25
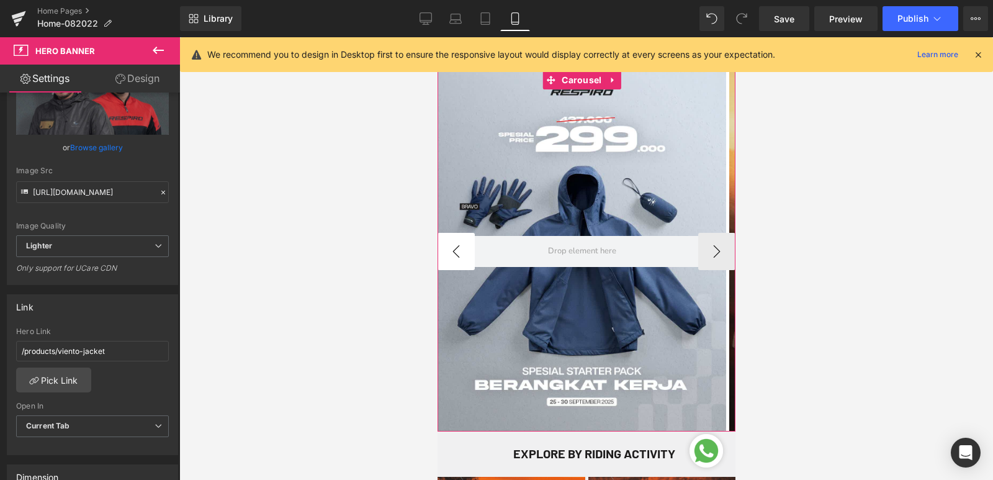
click at [456, 253] on button "‹" at bounding box center [455, 251] width 37 height 37
click at [531, 179] on div at bounding box center [581, 251] width 289 height 361
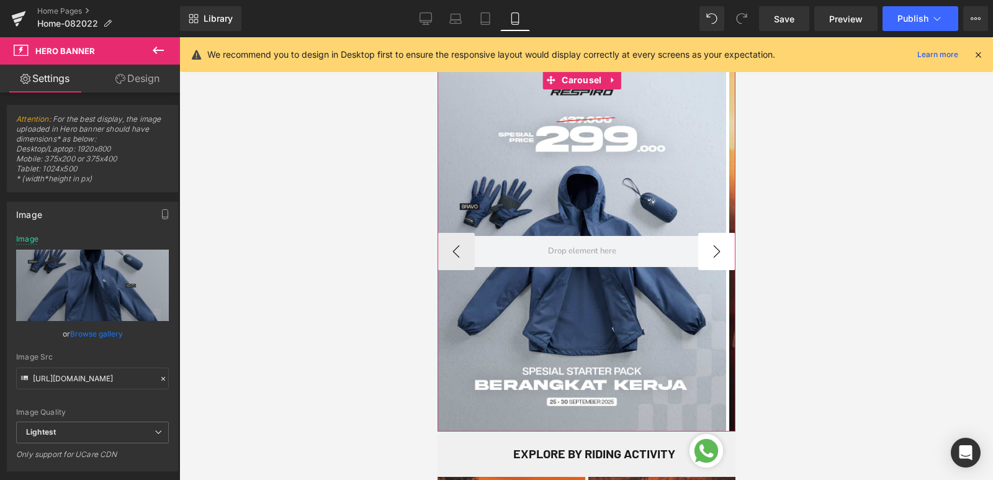
click at [716, 259] on button "›" at bounding box center [715, 251] width 37 height 37
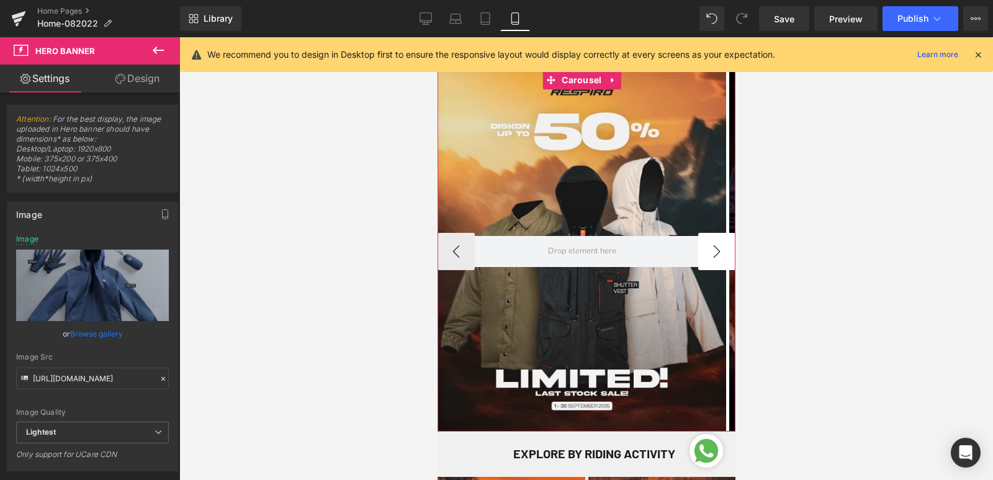
click at [716, 259] on button "›" at bounding box center [715, 251] width 37 height 37
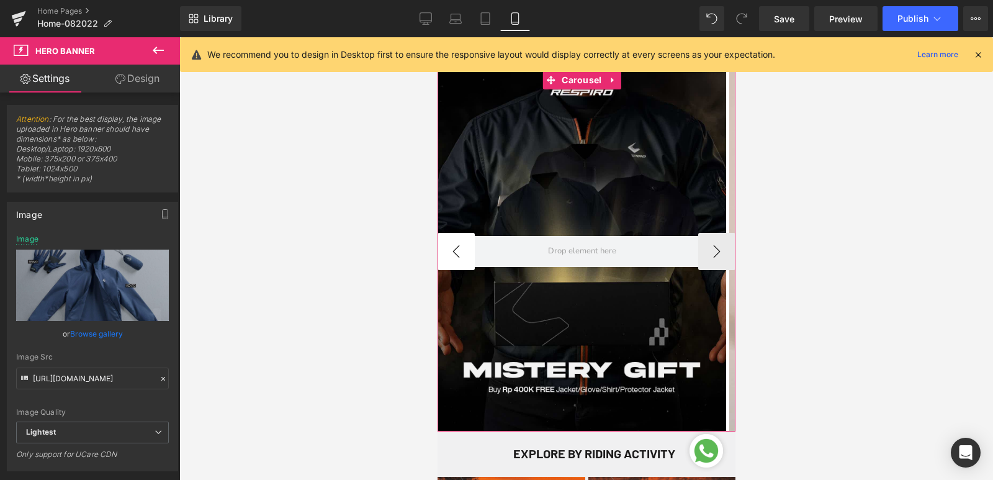
click at [458, 253] on button "‹" at bounding box center [455, 251] width 37 height 37
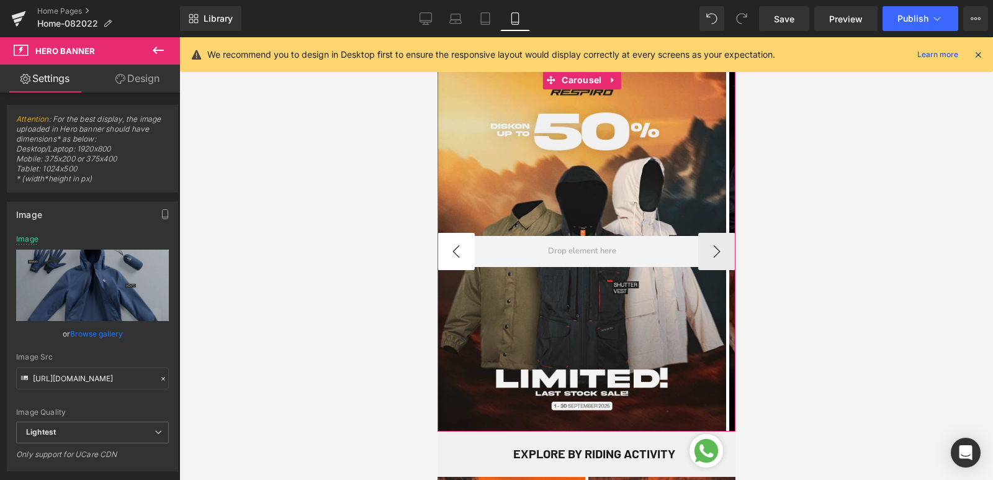
click at [458, 253] on button "‹" at bounding box center [455, 251] width 37 height 37
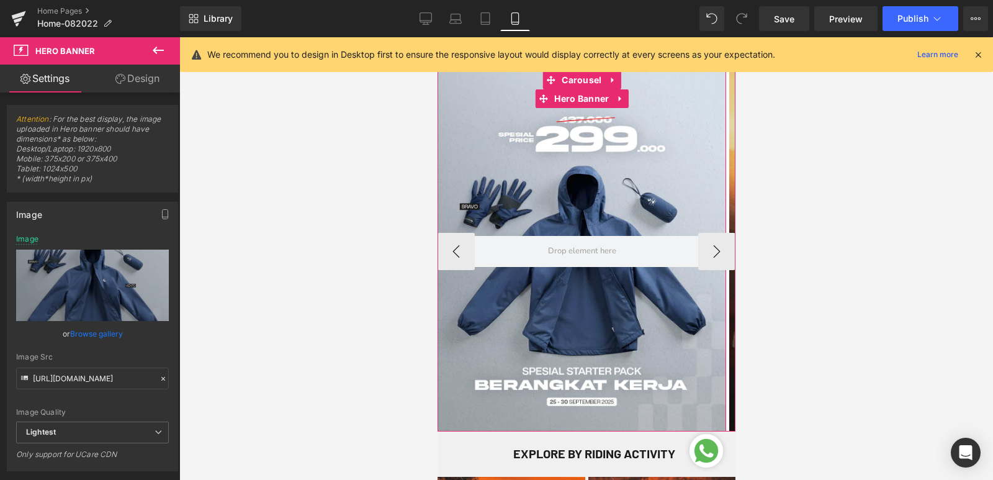
click at [526, 170] on div at bounding box center [581, 251] width 289 height 361
click at [581, 78] on span "Carousel" at bounding box center [581, 80] width 46 height 19
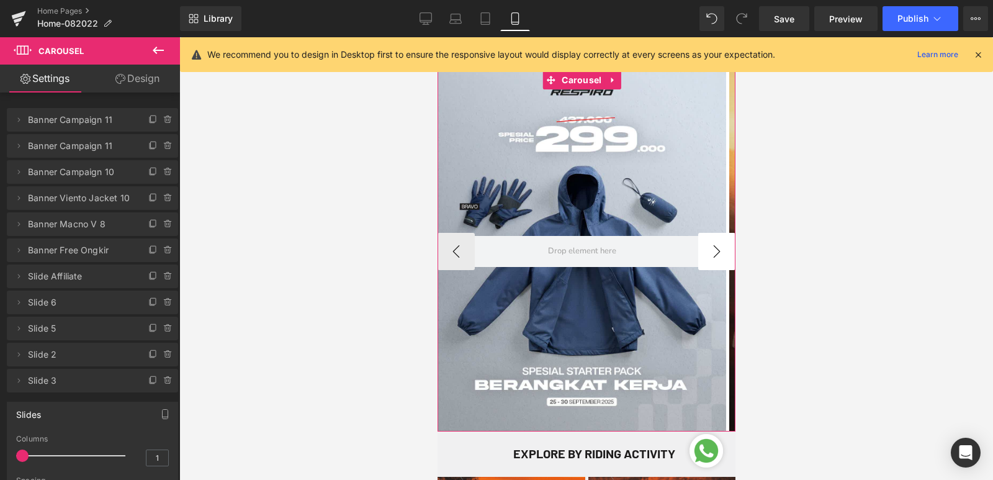
click at [708, 253] on button "›" at bounding box center [715, 251] width 37 height 37
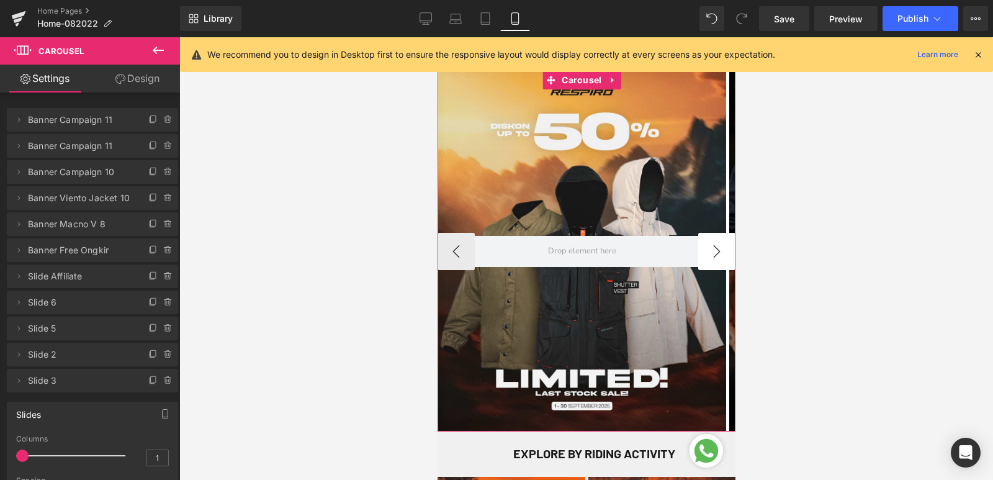
click at [708, 253] on button "›" at bounding box center [715, 251] width 37 height 37
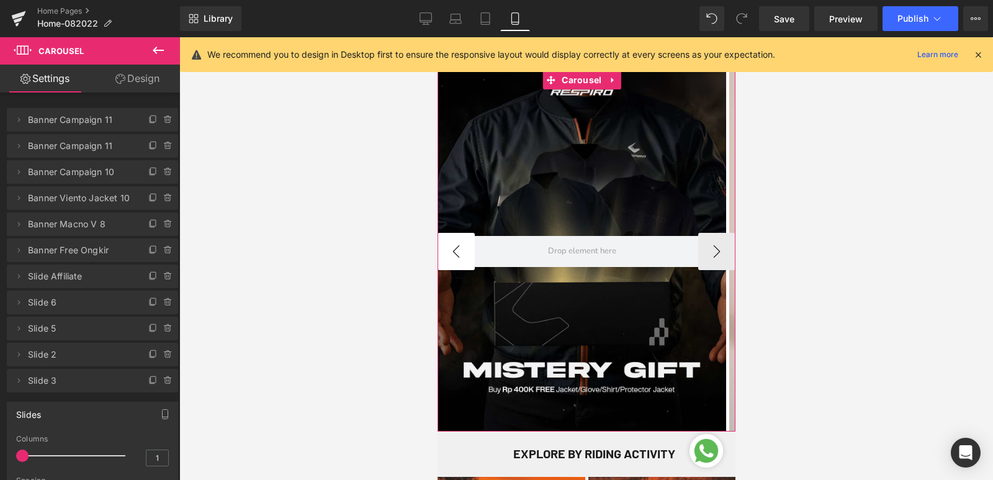
click at [464, 249] on button "‹" at bounding box center [455, 251] width 37 height 37
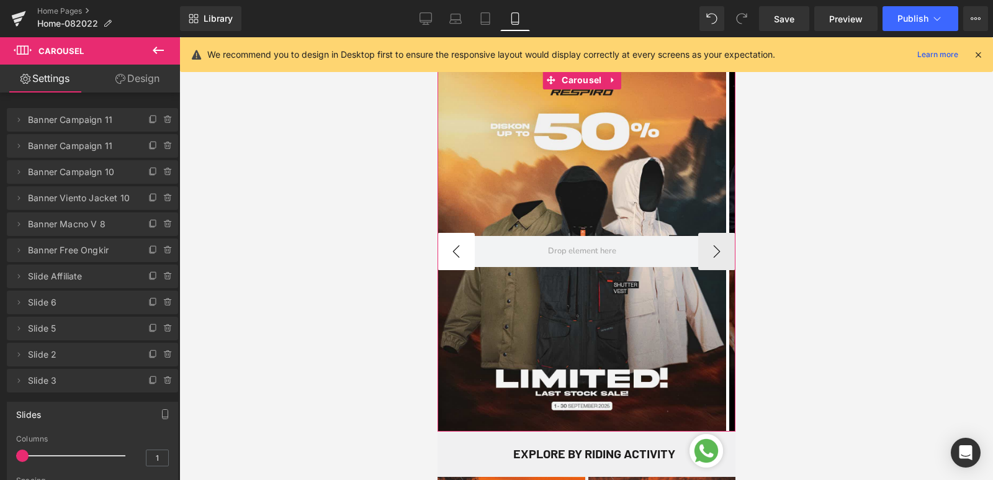
click at [464, 249] on button "‹" at bounding box center [455, 251] width 37 height 37
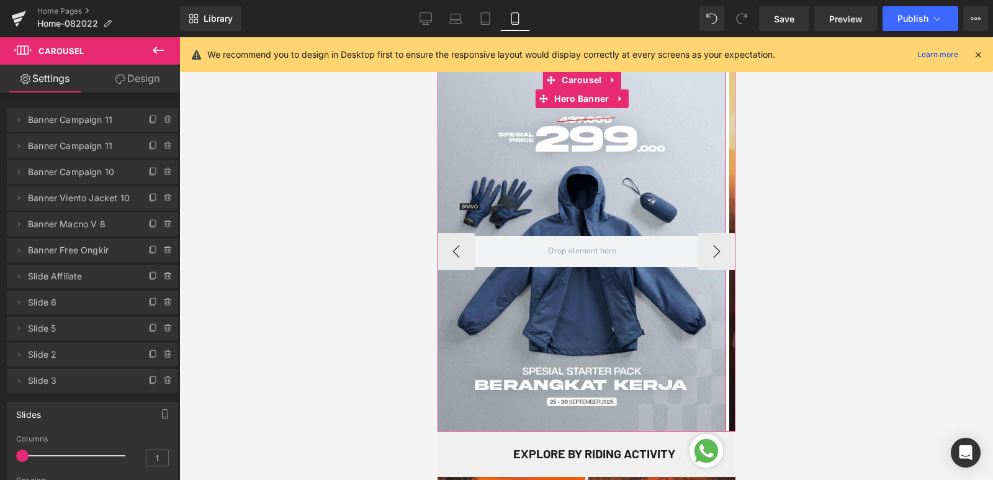
click at [517, 188] on div at bounding box center [581, 251] width 289 height 361
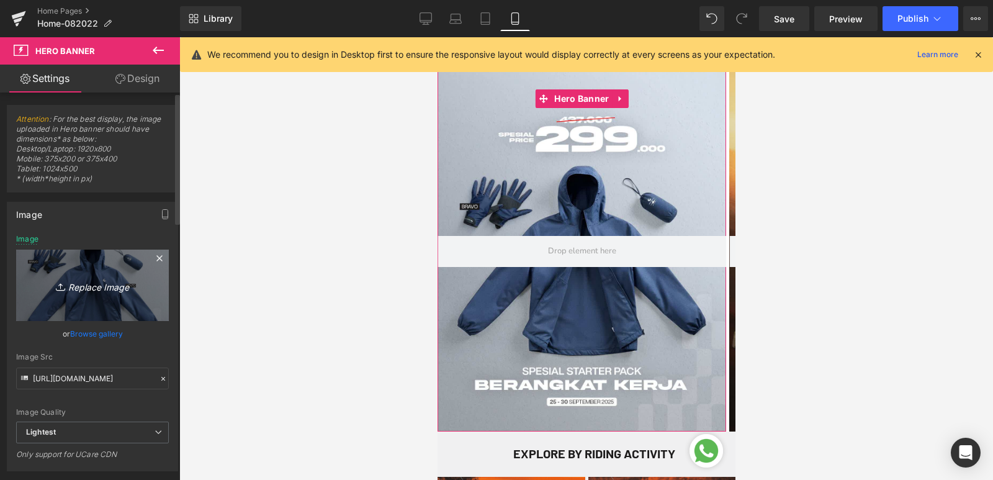
click at [99, 292] on icon "Replace Image" at bounding box center [92, 285] width 99 height 16
type input "C:\fakepath\AIR-INTAKE-WB-MOB.jpg"
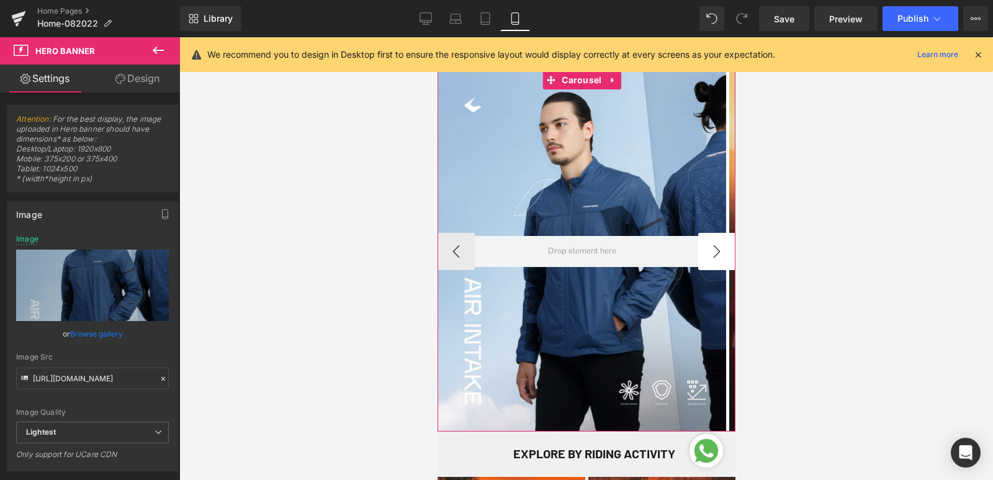
click at [709, 261] on button "›" at bounding box center [715, 251] width 37 height 37
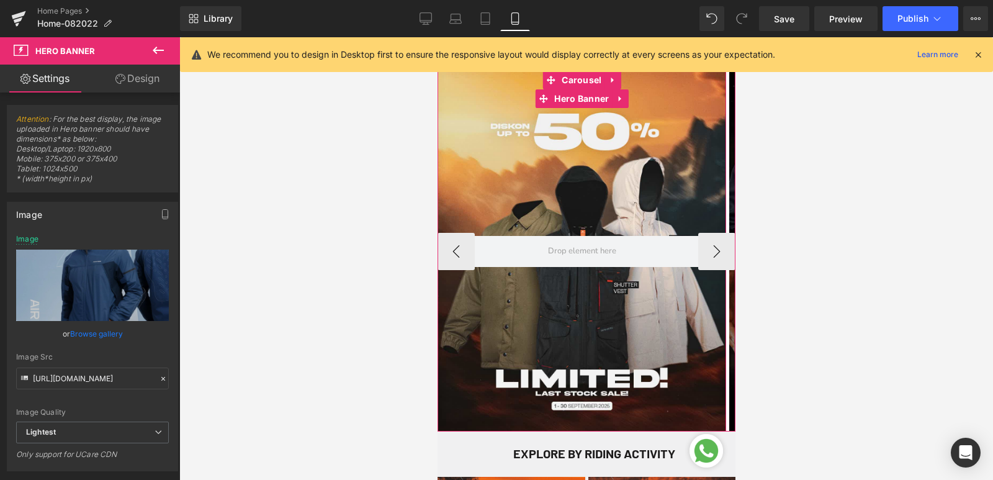
click at [621, 220] on div at bounding box center [581, 251] width 289 height 361
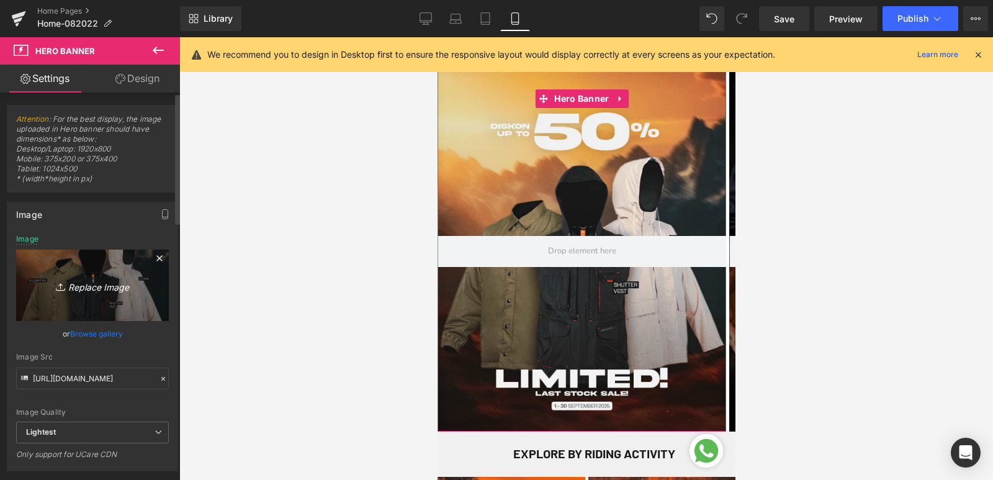
click at [71, 289] on icon "Replace Image" at bounding box center [92, 285] width 99 height 16
type input "C:\fakepath\JARDINE-WB-MOB.png"
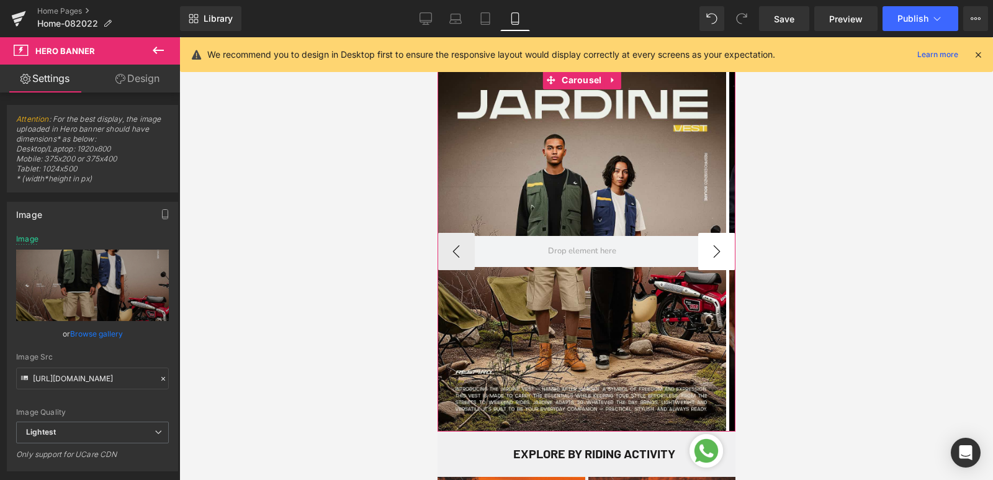
click at [704, 260] on button "›" at bounding box center [715, 251] width 37 height 37
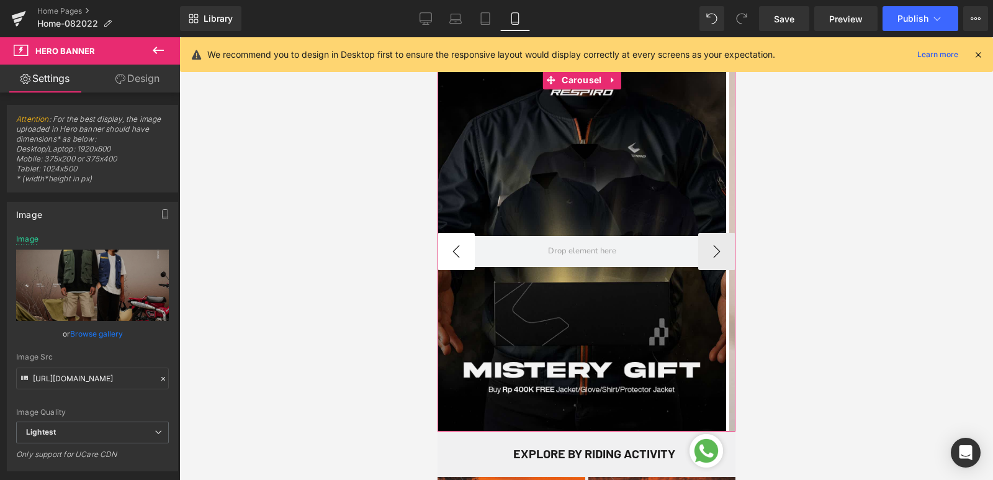
click at [460, 261] on button "‹" at bounding box center [455, 251] width 37 height 37
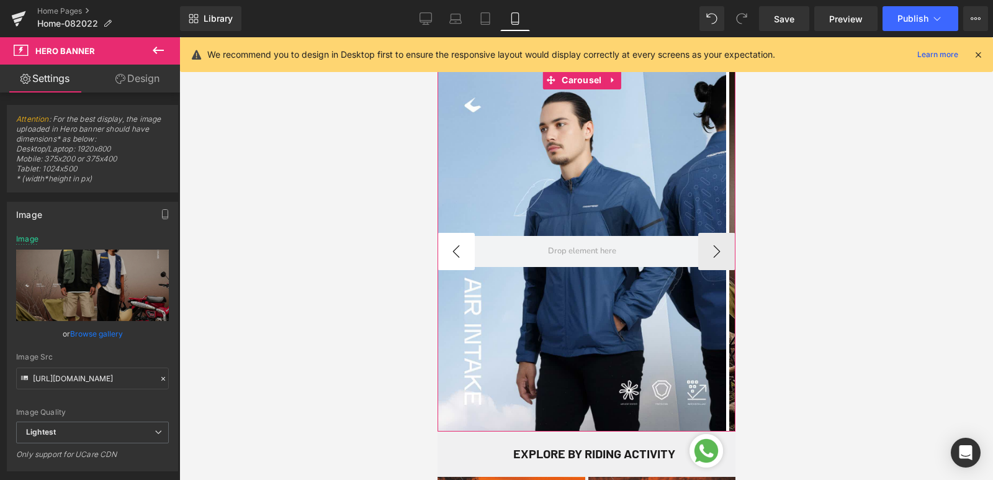
click at [460, 261] on button "‹" at bounding box center [455, 251] width 37 height 37
click at [711, 260] on button "›" at bounding box center [715, 251] width 37 height 37
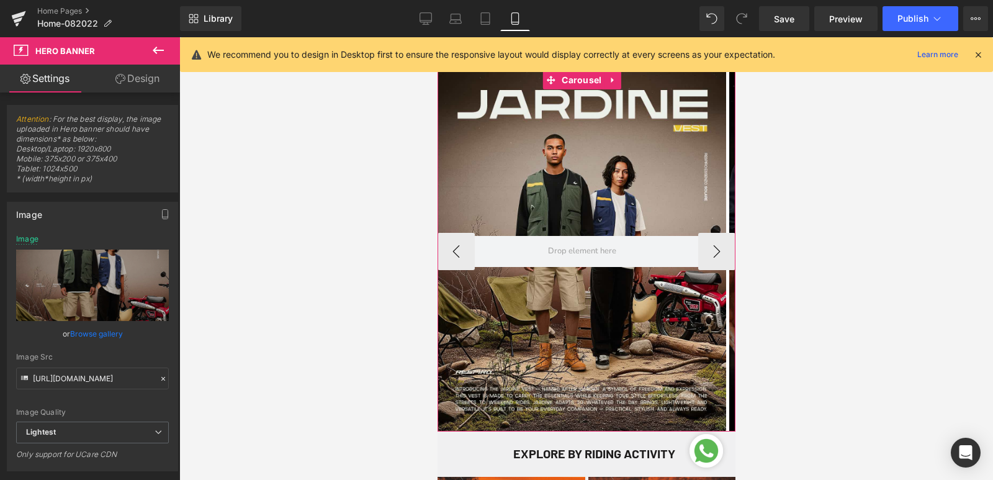
click at [711, 260] on button "›" at bounding box center [715, 251] width 37 height 37
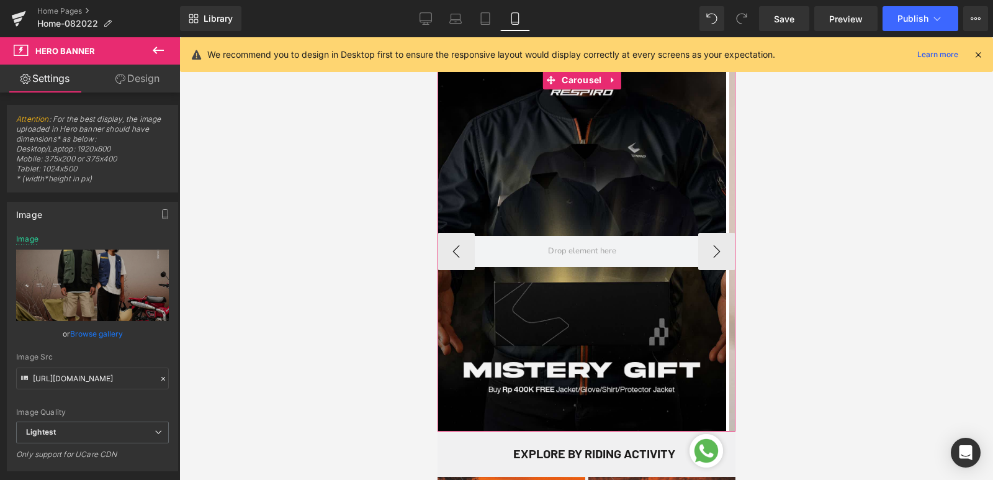
click at [711, 260] on button "›" at bounding box center [715, 251] width 37 height 37
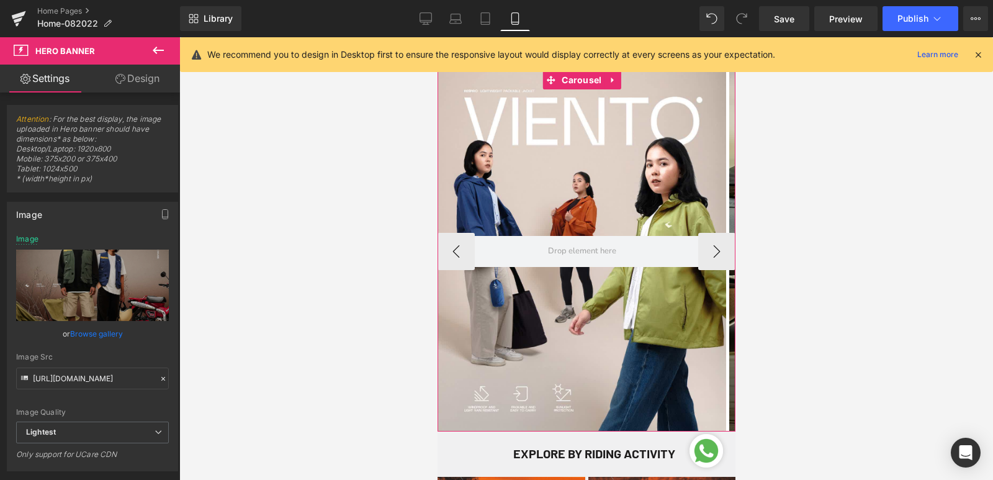
click at [711, 260] on button "›" at bounding box center [715, 251] width 37 height 37
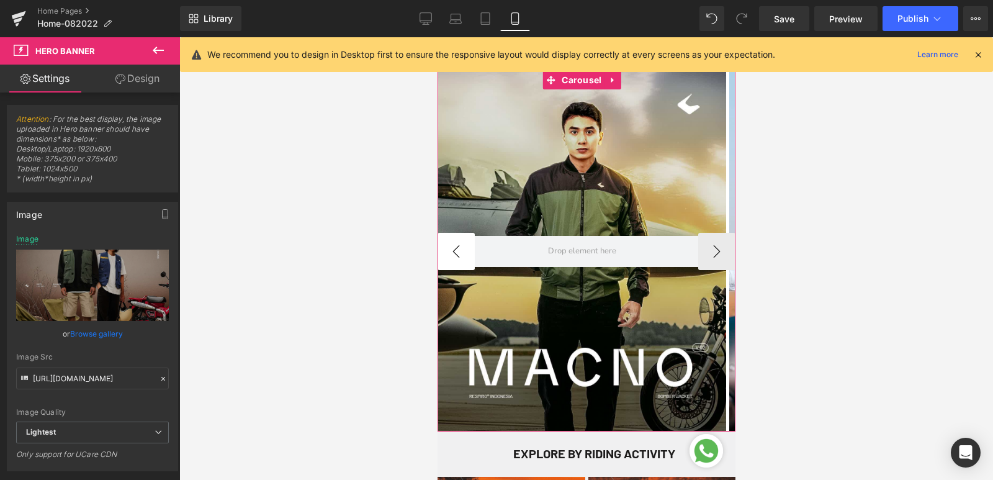
click at [460, 251] on button "‹" at bounding box center [455, 251] width 37 height 37
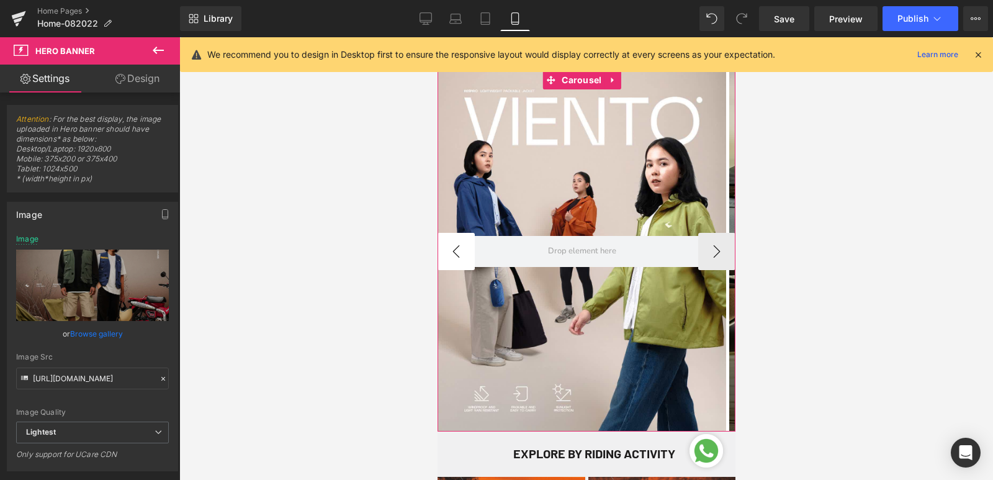
click at [462, 257] on button "‹" at bounding box center [455, 251] width 37 height 37
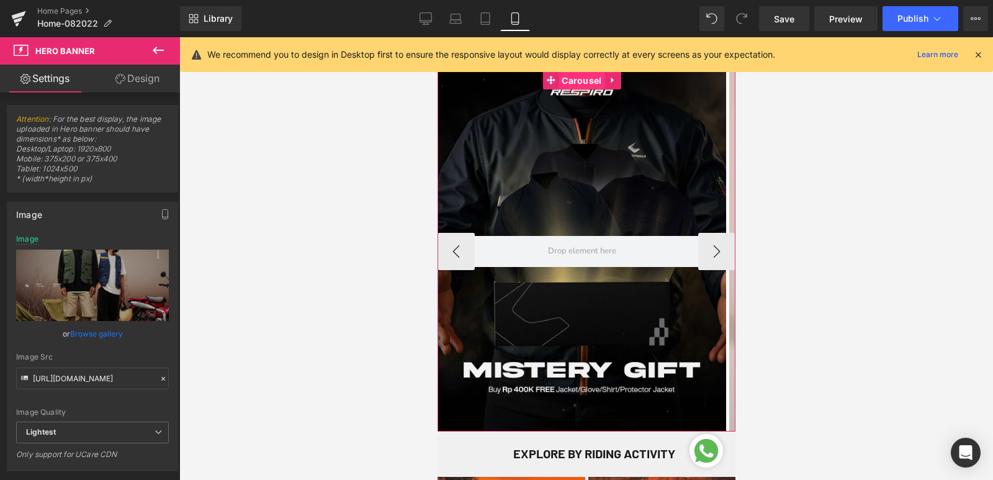
click at [572, 80] on span "Carousel" at bounding box center [581, 80] width 46 height 19
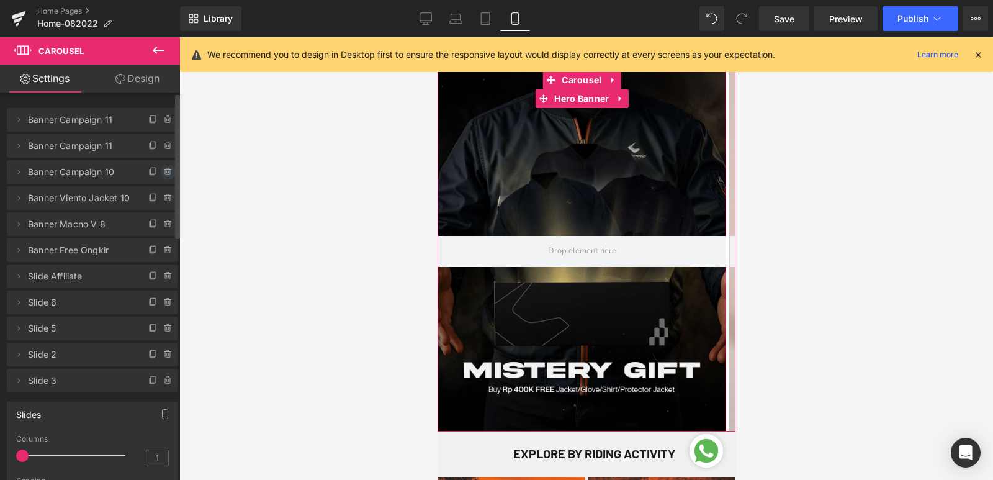
click at [163, 176] on icon at bounding box center [168, 172] width 10 height 10
click at [154, 176] on button "Delete" at bounding box center [154, 172] width 39 height 16
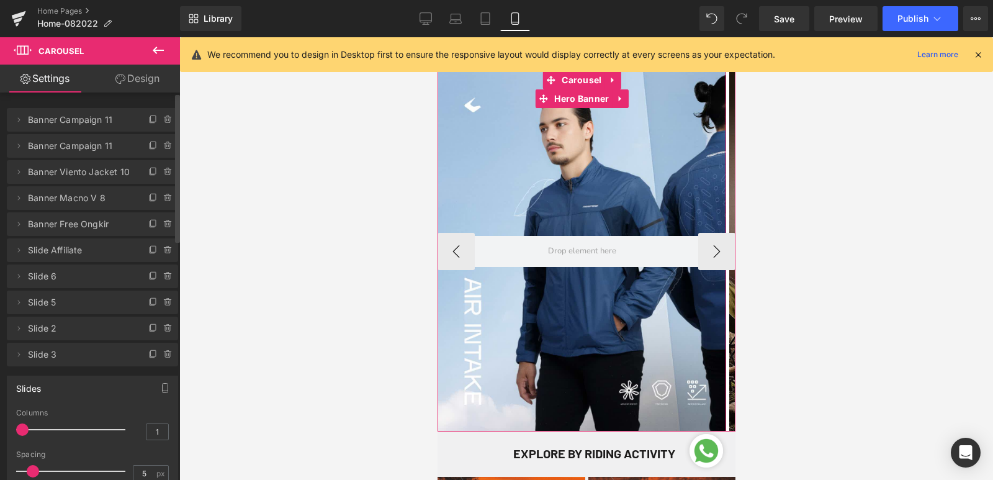
click at [506, 197] on div at bounding box center [581, 251] width 289 height 361
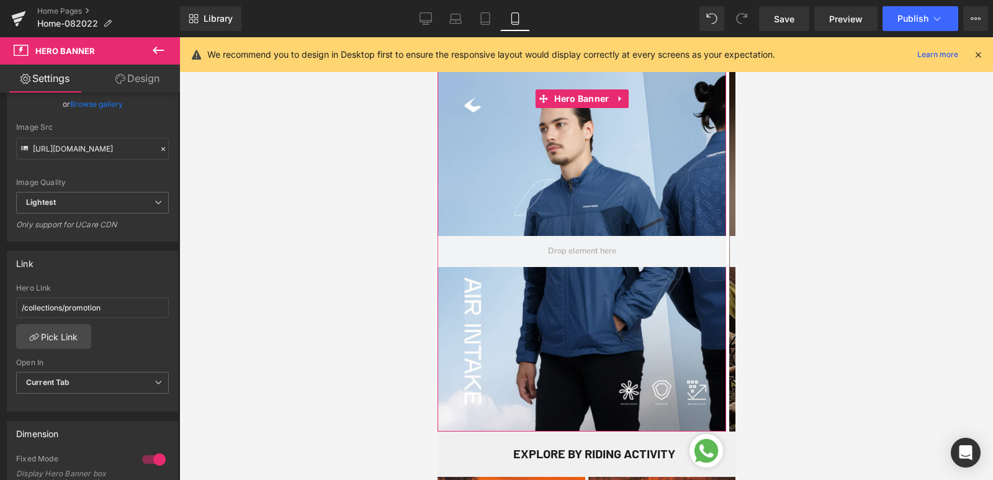
scroll to position [248, 0]
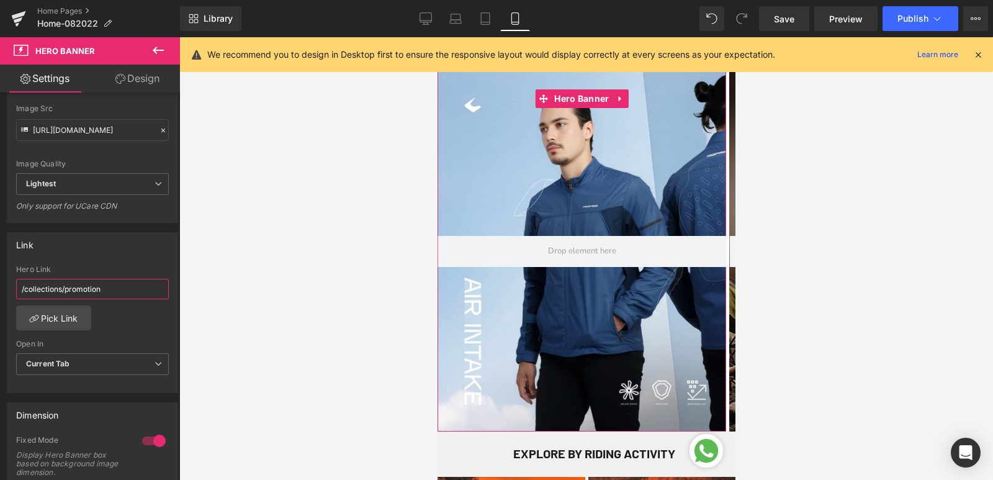
click at [105, 282] on input "/collections/promotion" at bounding box center [92, 289] width 153 height 20
click at [83, 319] on link "Pick Link" at bounding box center [53, 317] width 75 height 25
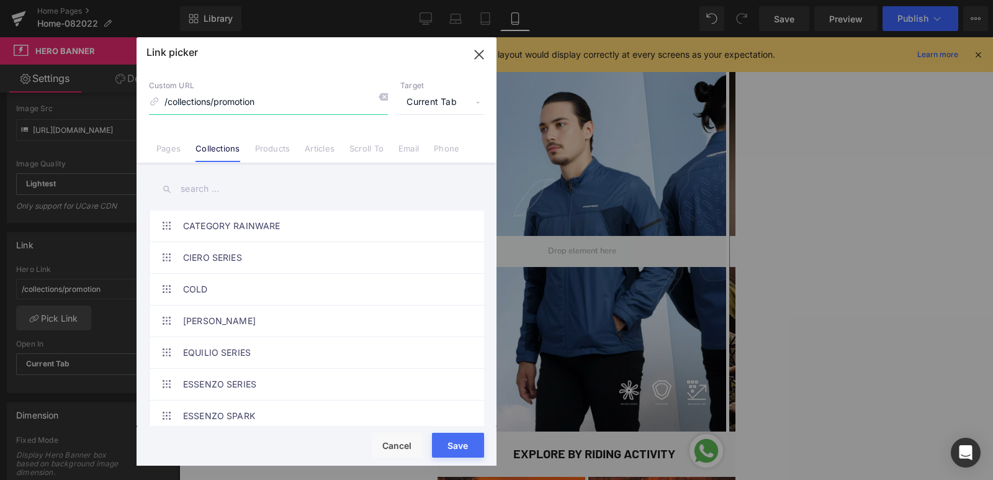
scroll to position [310, 0]
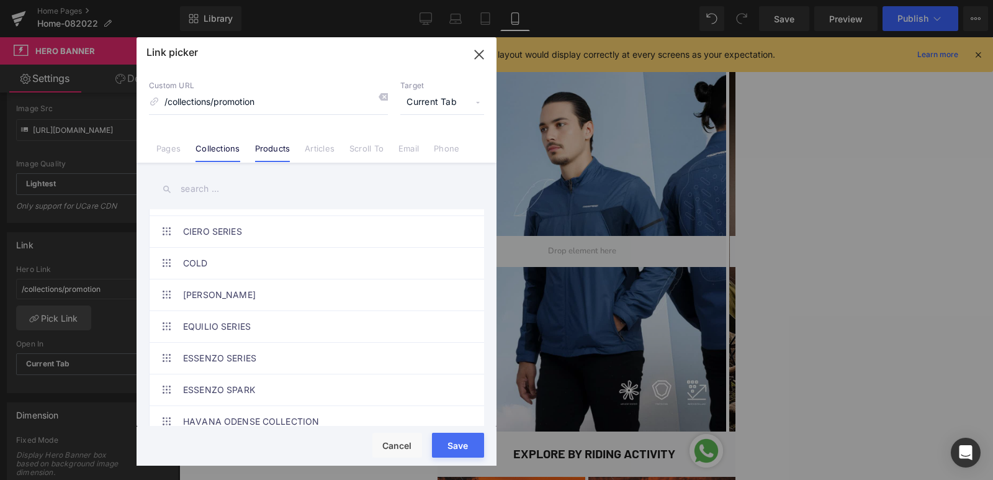
click at [275, 148] on link "Products" at bounding box center [272, 152] width 35 height 19
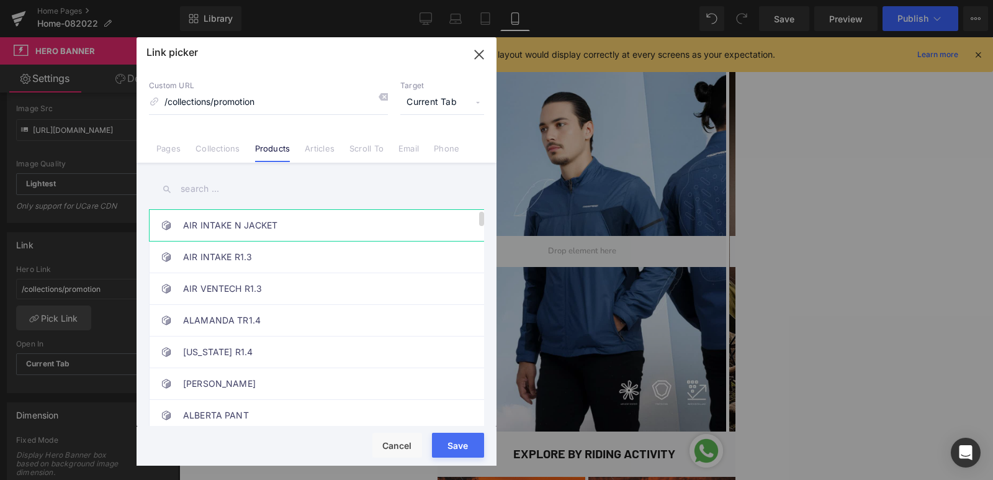
click at [304, 227] on link "AIR INTAKE N JACKET" at bounding box center [319, 225] width 273 height 31
click at [465, 447] on button "Save" at bounding box center [458, 445] width 52 height 25
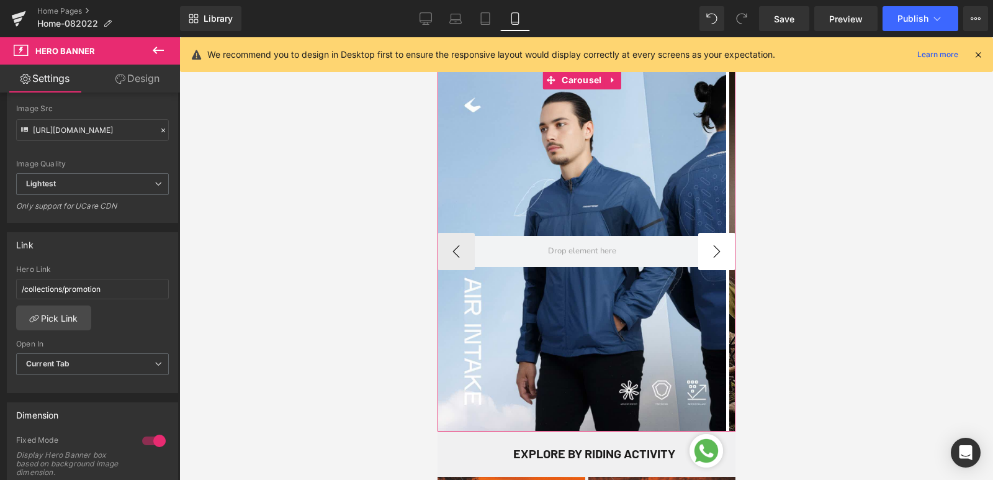
click at [701, 250] on button "›" at bounding box center [715, 251] width 37 height 37
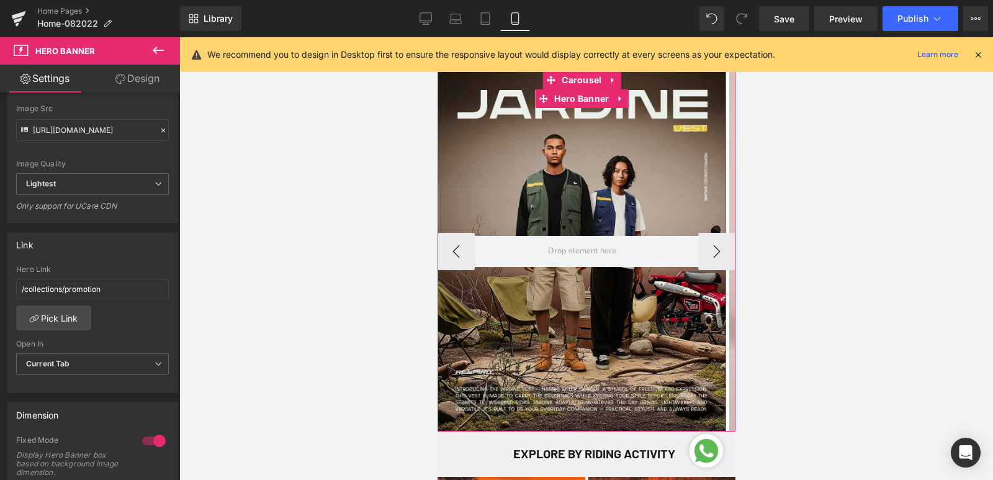
click at [550, 198] on div at bounding box center [581, 251] width 289 height 361
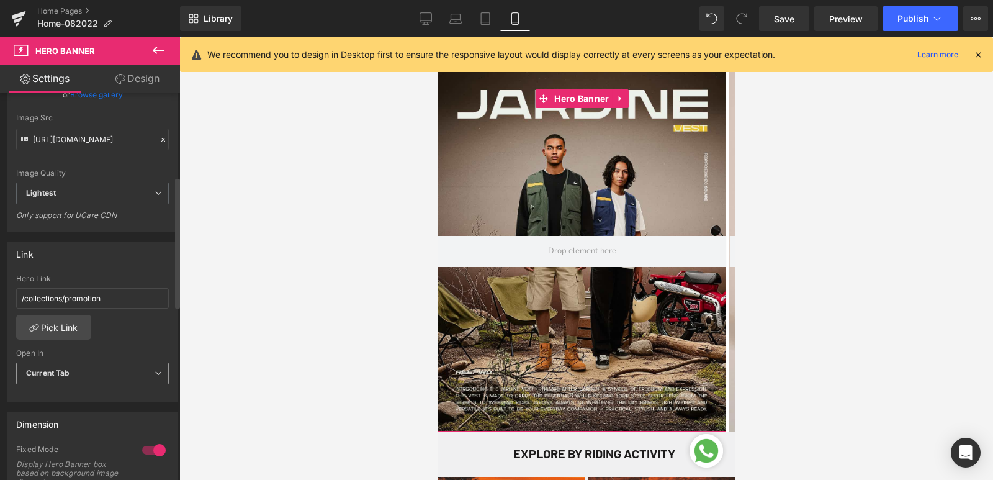
scroll to position [248, 0]
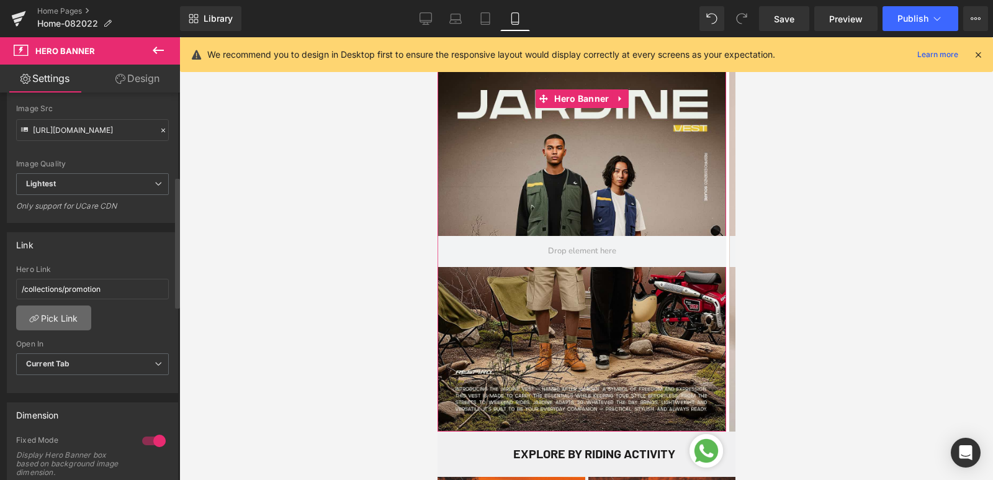
click at [80, 314] on link "Pick Link" at bounding box center [53, 317] width 75 height 25
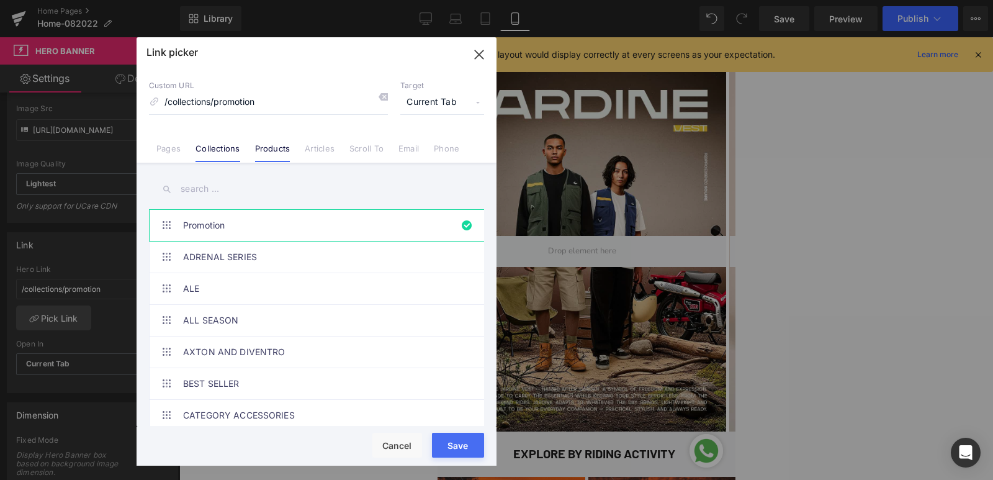
click at [269, 150] on link "Products" at bounding box center [272, 152] width 35 height 19
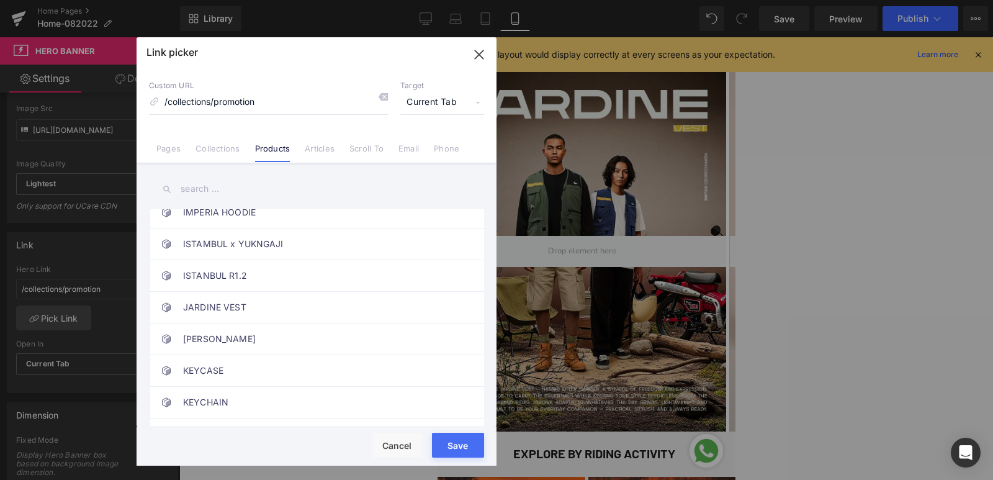
scroll to position [2172, 0]
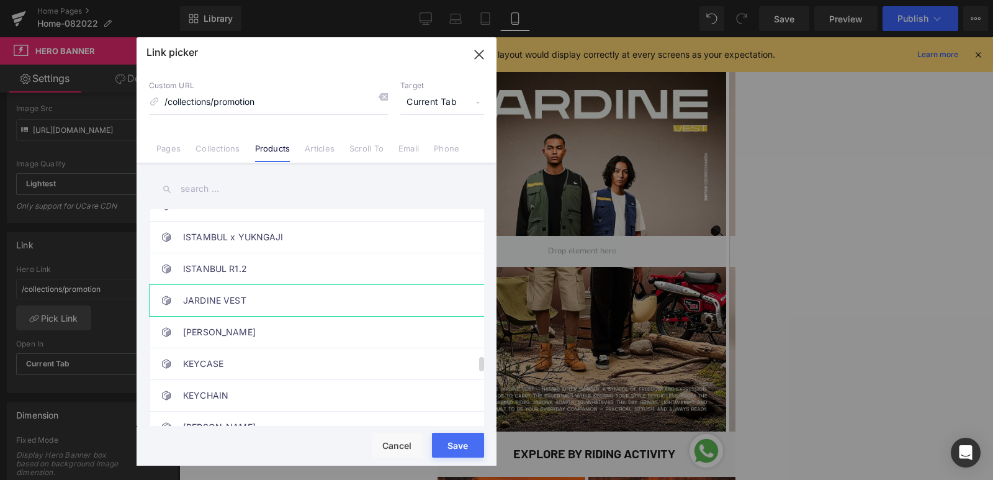
click at [320, 305] on link "JARDINE VEST" at bounding box center [319, 300] width 273 height 31
click at [460, 443] on button "Save" at bounding box center [458, 445] width 52 height 25
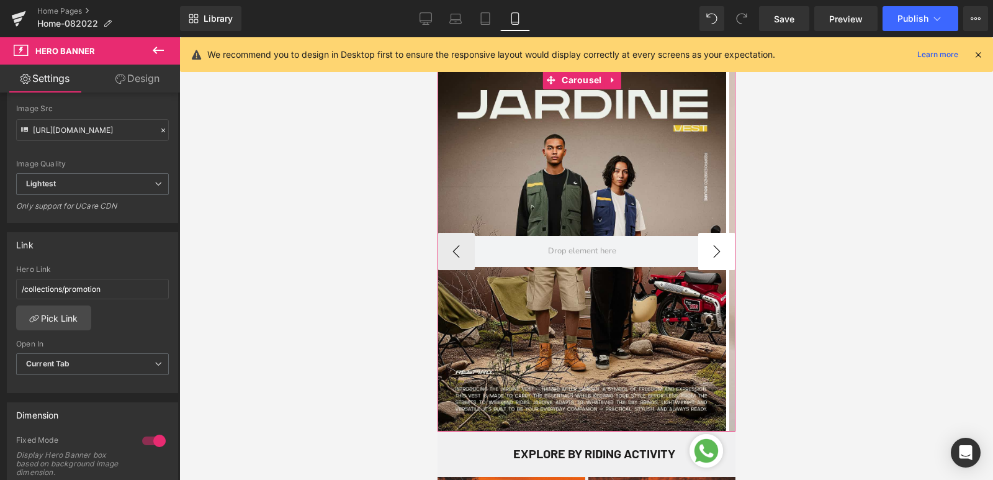
click at [706, 253] on button "›" at bounding box center [715, 251] width 37 height 37
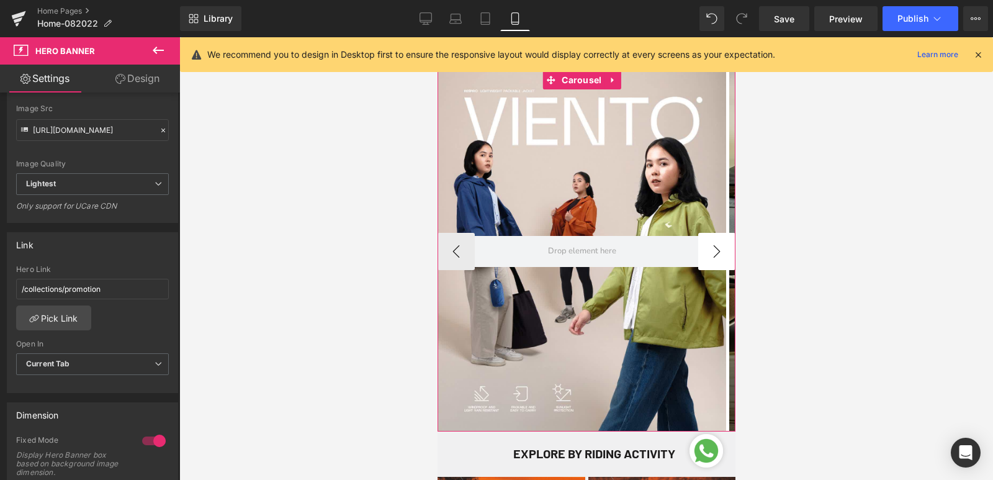
click at [706, 253] on button "›" at bounding box center [715, 251] width 37 height 37
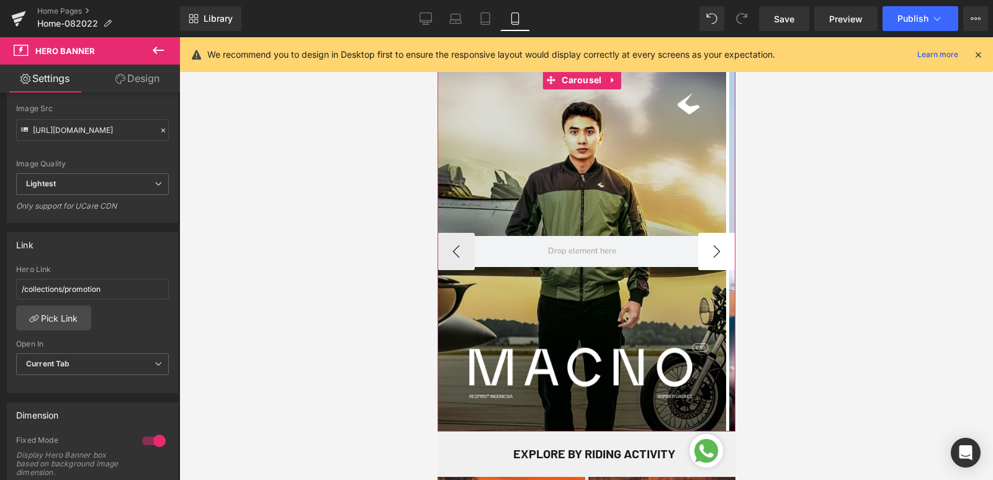
click at [706, 253] on button "›" at bounding box center [715, 251] width 37 height 37
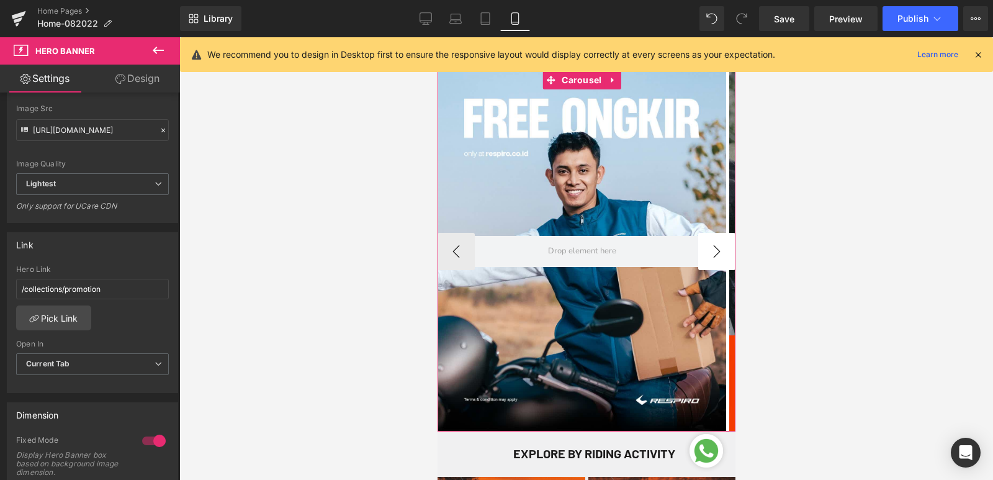
click at [706, 253] on button "›" at bounding box center [715, 251] width 37 height 37
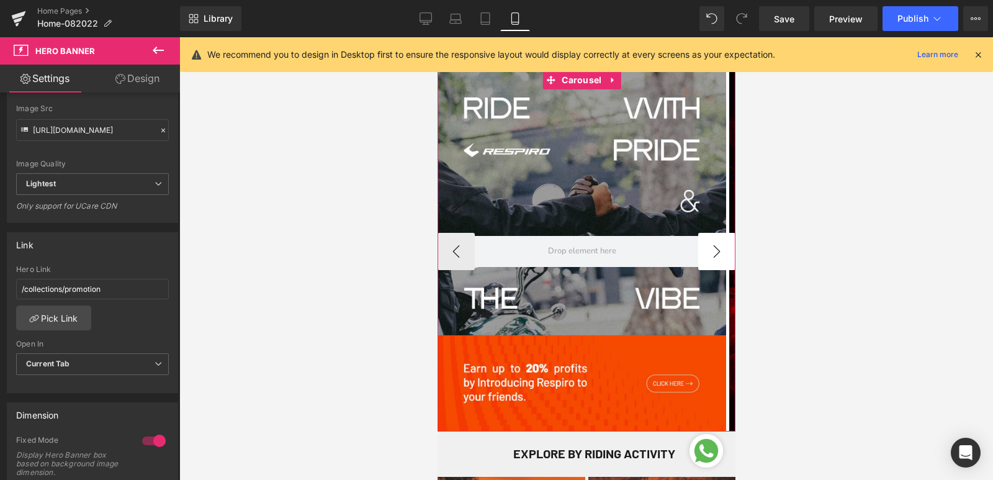
click at [706, 253] on button "›" at bounding box center [715, 251] width 37 height 37
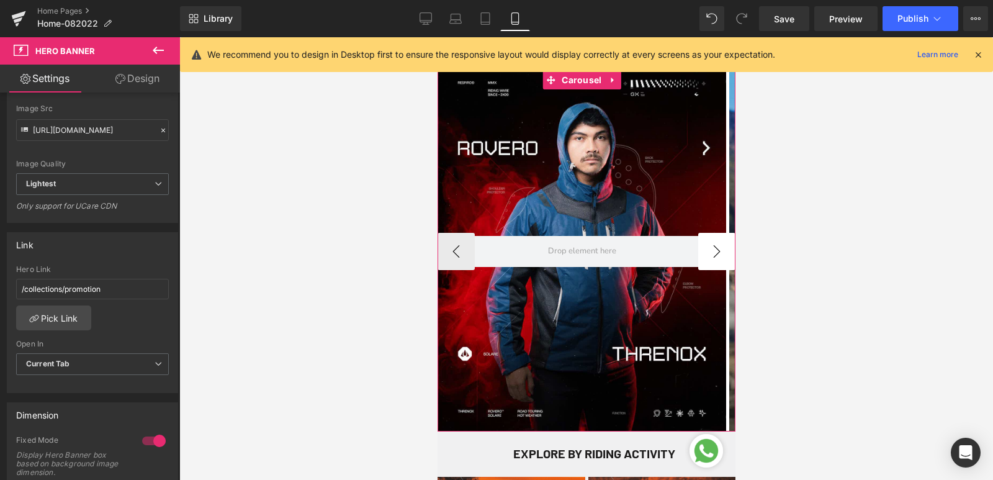
click at [706, 253] on button "›" at bounding box center [715, 251] width 37 height 37
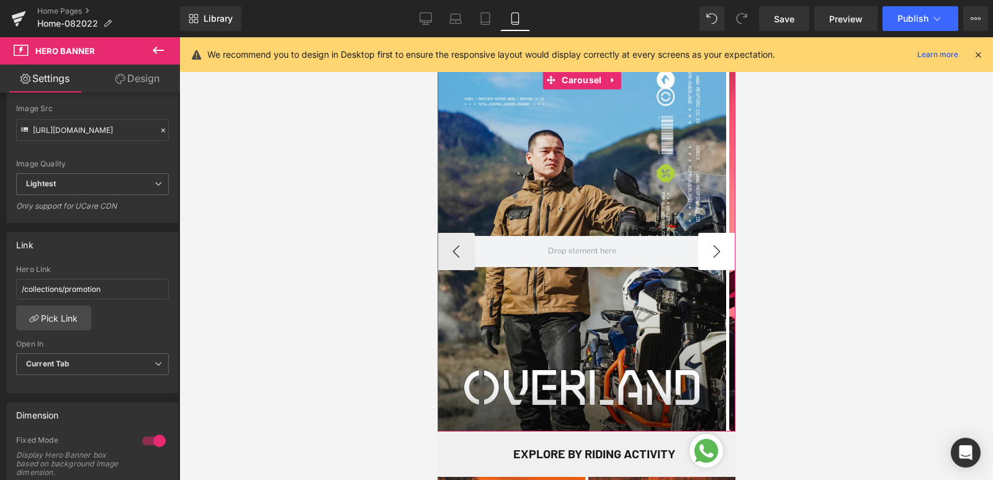
click at [706, 253] on button "›" at bounding box center [715, 251] width 37 height 37
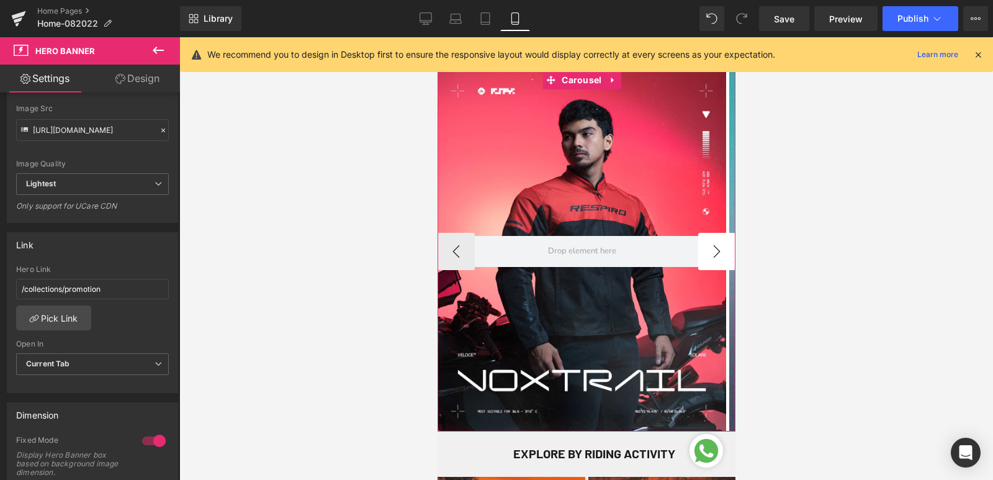
click at [706, 253] on button "›" at bounding box center [715, 251] width 37 height 37
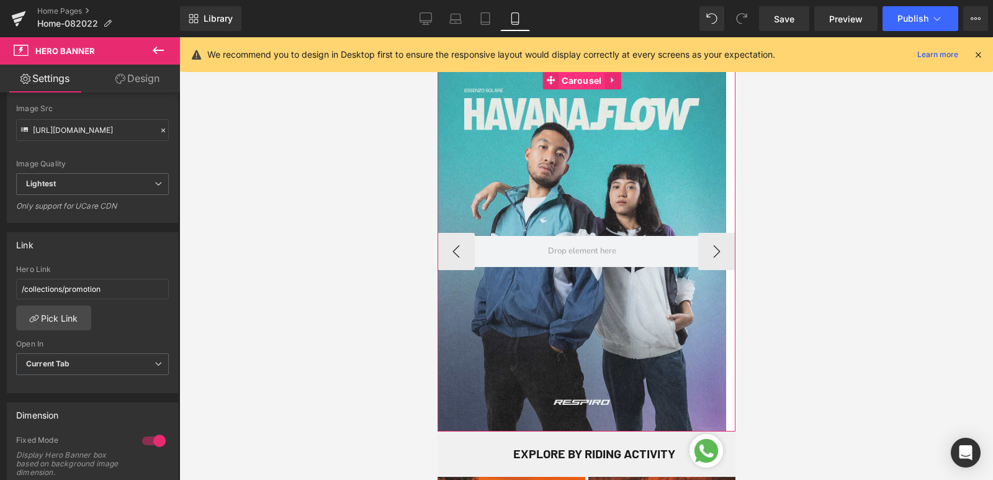
click at [575, 79] on span "Carousel" at bounding box center [581, 80] width 46 height 19
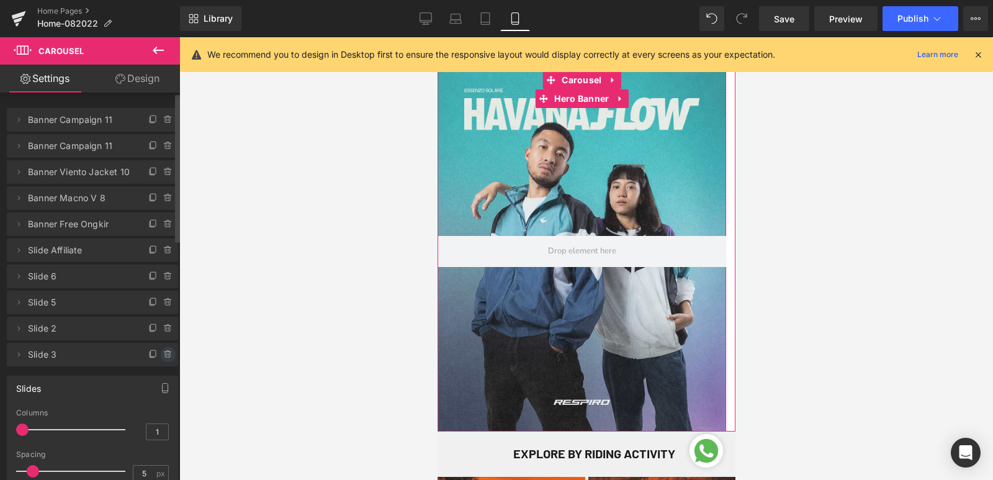
click at [163, 358] on icon at bounding box center [168, 354] width 10 height 10
click at [161, 355] on button "Delete" at bounding box center [154, 355] width 39 height 16
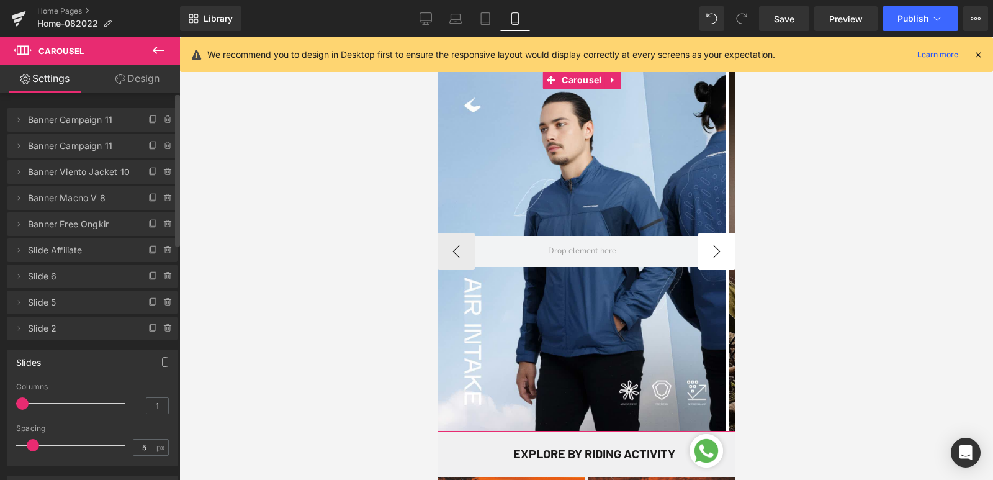
click at [701, 258] on button "›" at bounding box center [715, 251] width 37 height 37
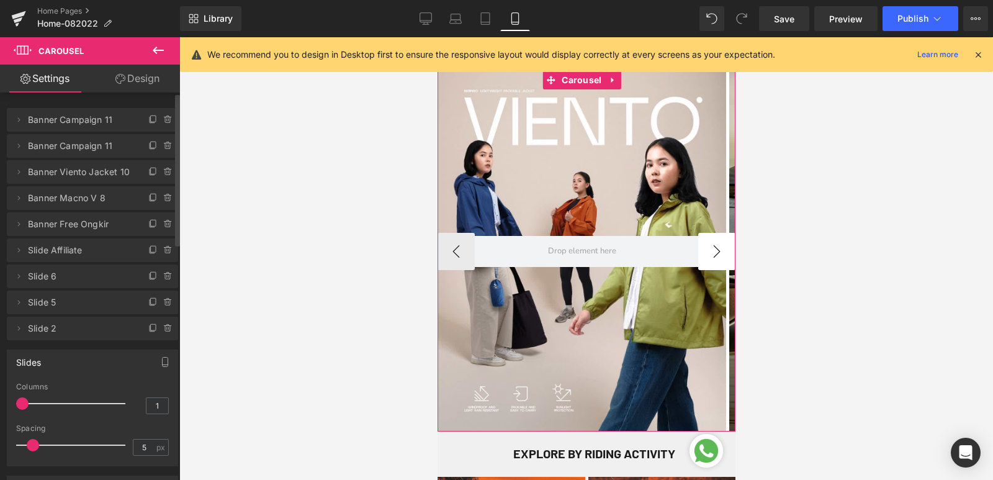
click at [701, 258] on button "›" at bounding box center [715, 251] width 37 height 37
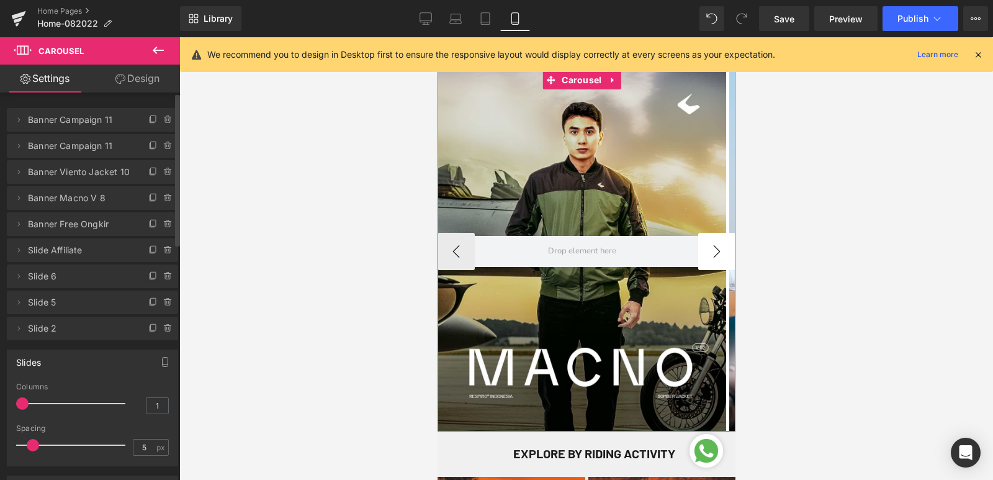
click at [701, 258] on button "›" at bounding box center [715, 251] width 37 height 37
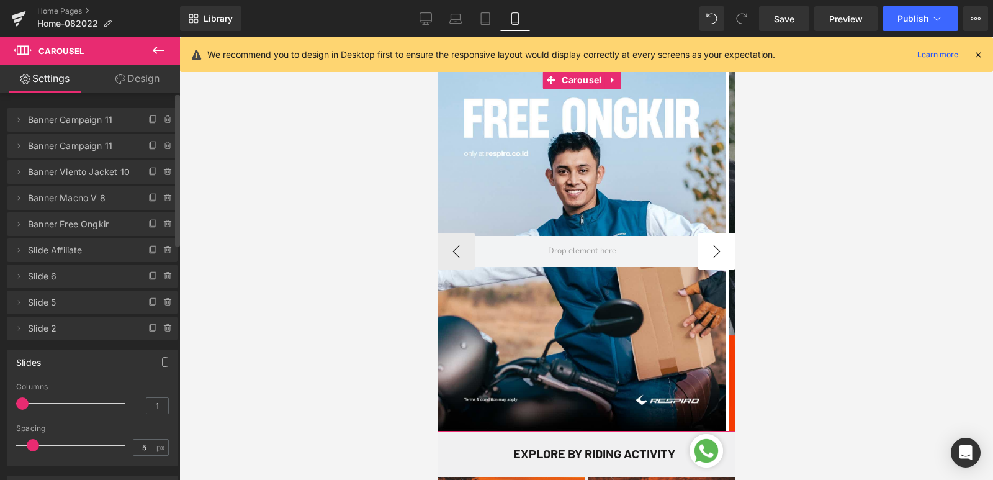
click at [701, 258] on button "›" at bounding box center [715, 251] width 37 height 37
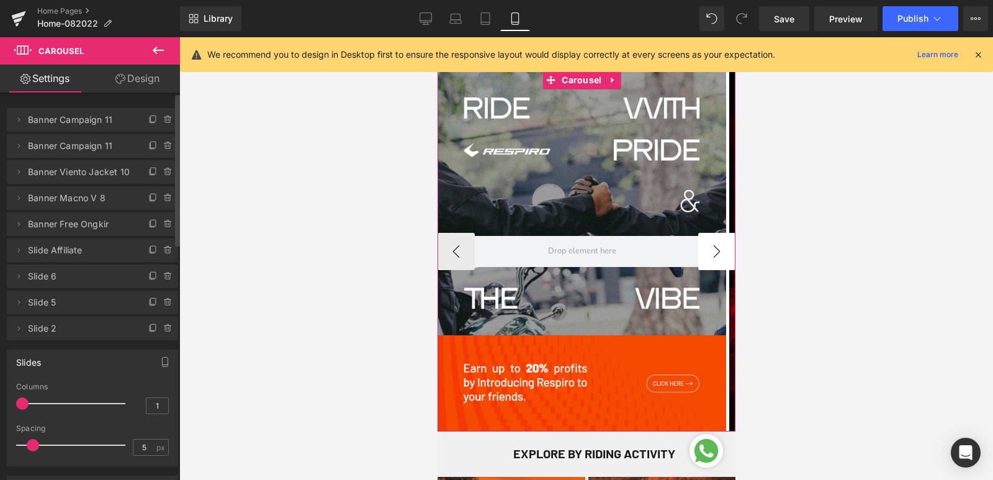
click at [701, 258] on button "›" at bounding box center [715, 251] width 37 height 37
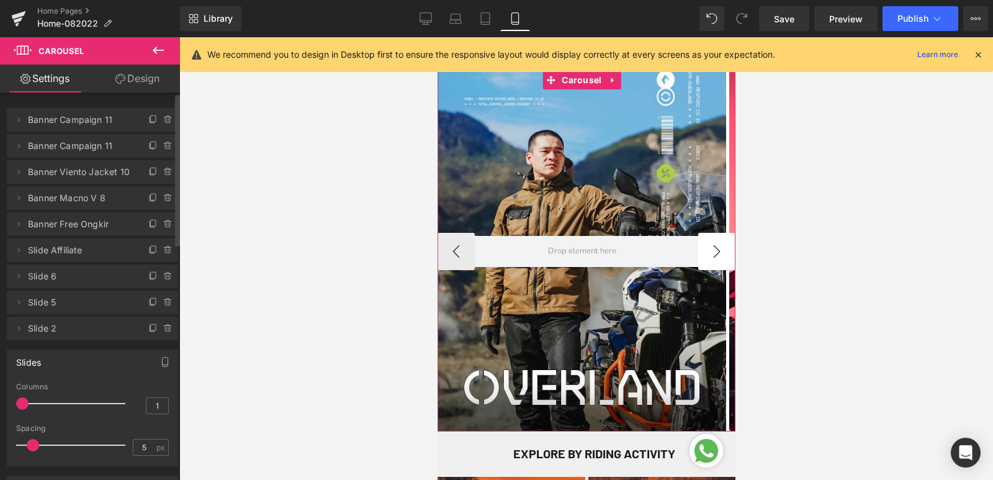
click at [701, 258] on button "›" at bounding box center [715, 251] width 37 height 37
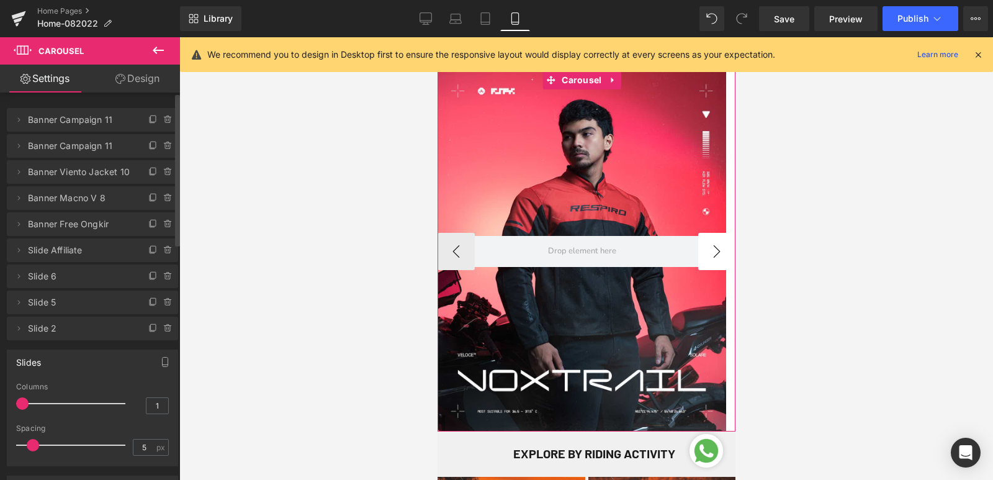
click at [701, 258] on button "›" at bounding box center [715, 251] width 37 height 37
click at [163, 328] on icon at bounding box center [168, 328] width 10 height 10
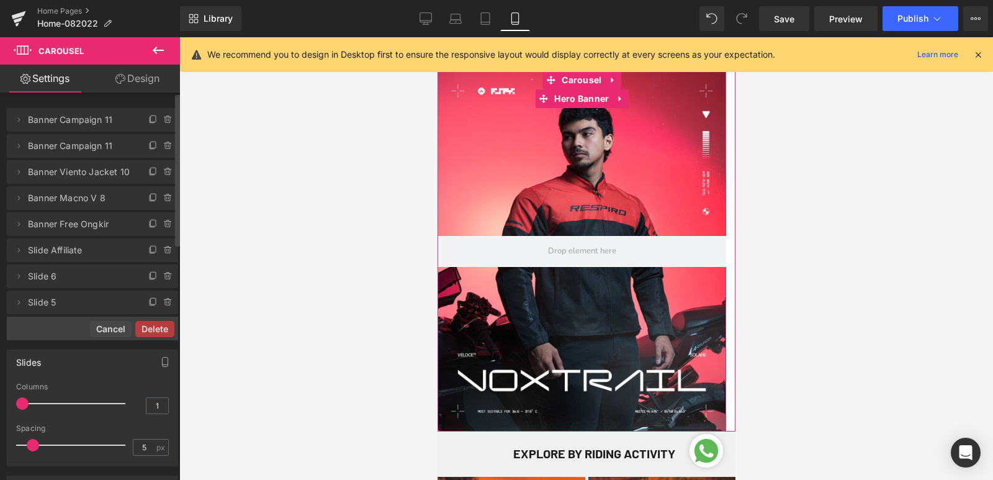
click at [163, 328] on button "Delete" at bounding box center [154, 329] width 39 height 16
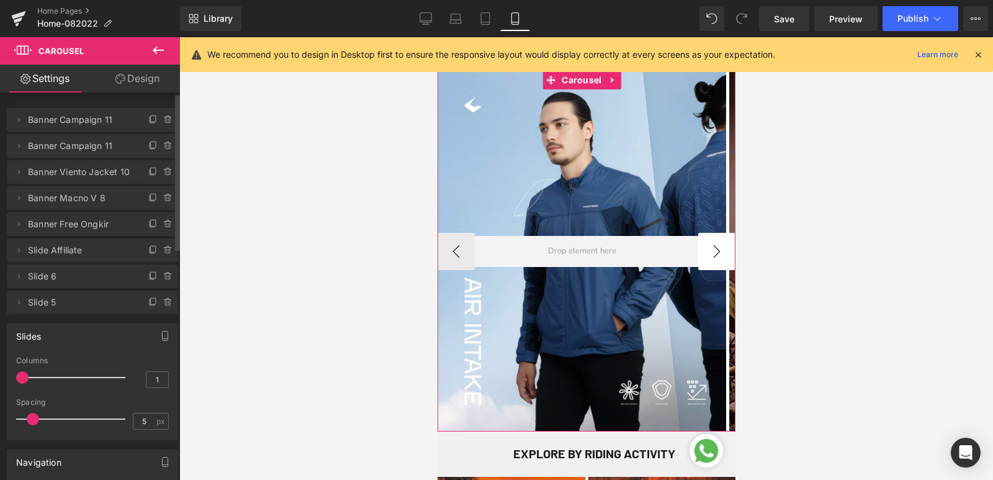
click at [700, 250] on button "›" at bounding box center [715, 251] width 37 height 37
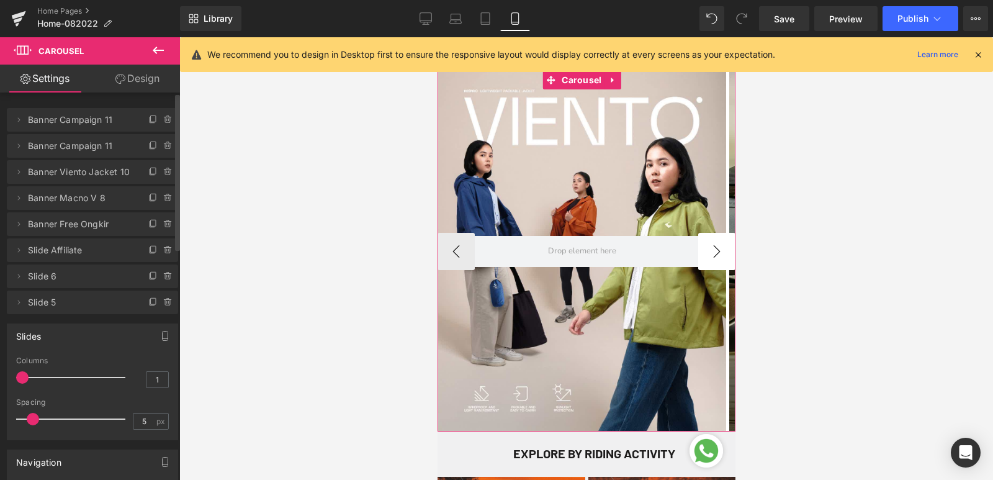
click at [700, 250] on button "›" at bounding box center [715, 251] width 37 height 37
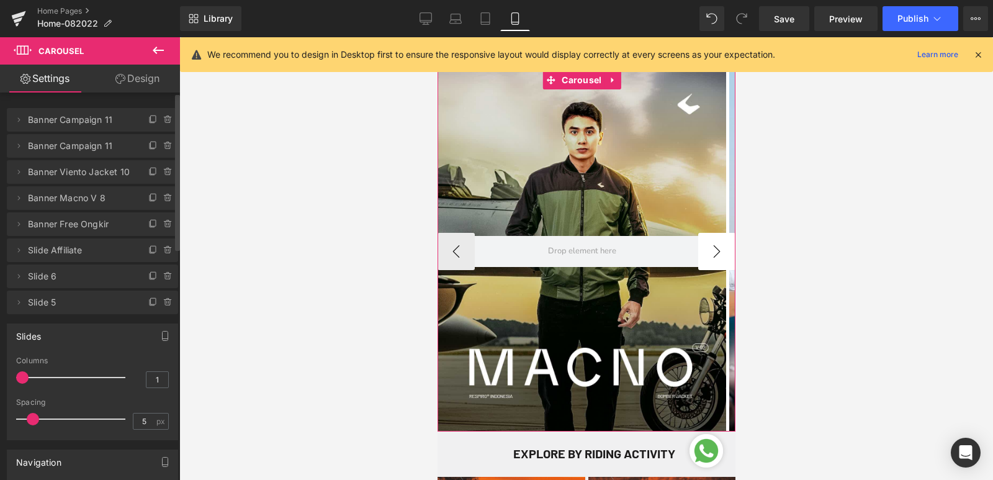
click at [700, 250] on button "›" at bounding box center [715, 251] width 37 height 37
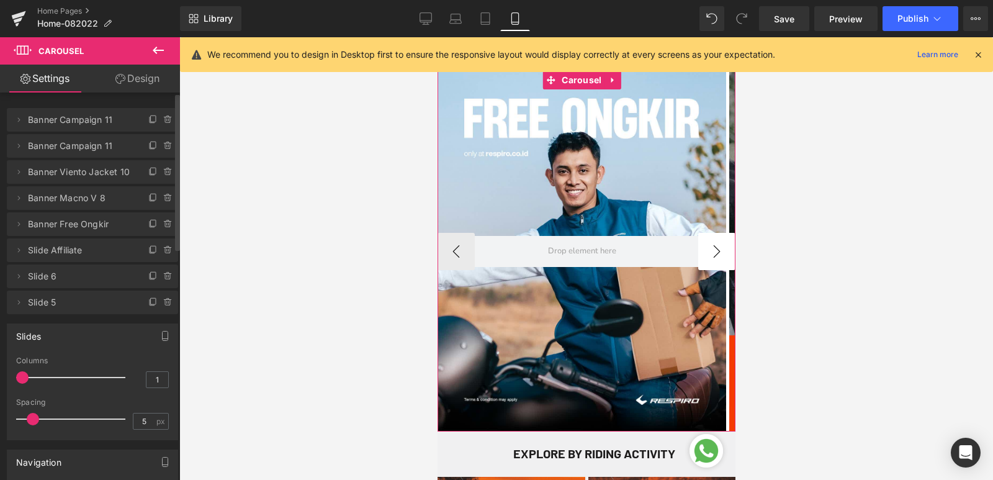
click at [700, 250] on button "›" at bounding box center [715, 251] width 37 height 37
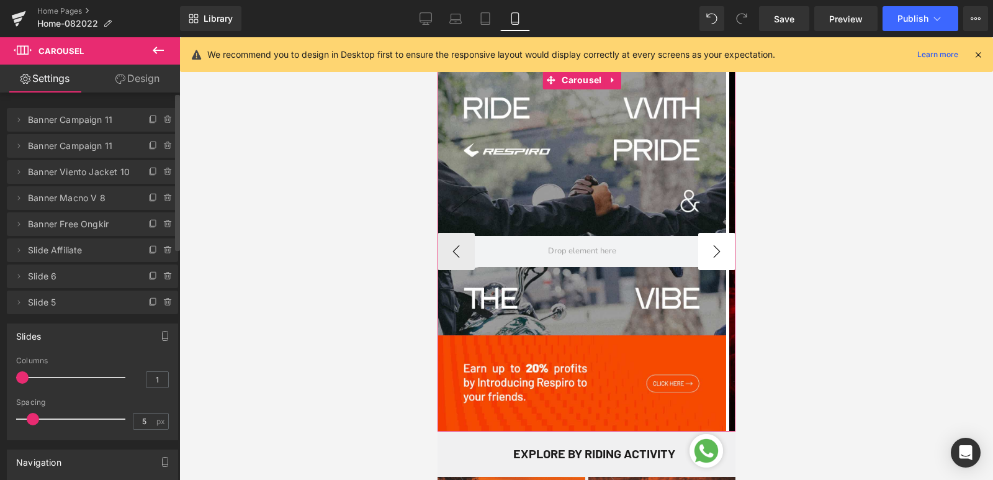
click at [700, 250] on button "›" at bounding box center [715, 251] width 37 height 37
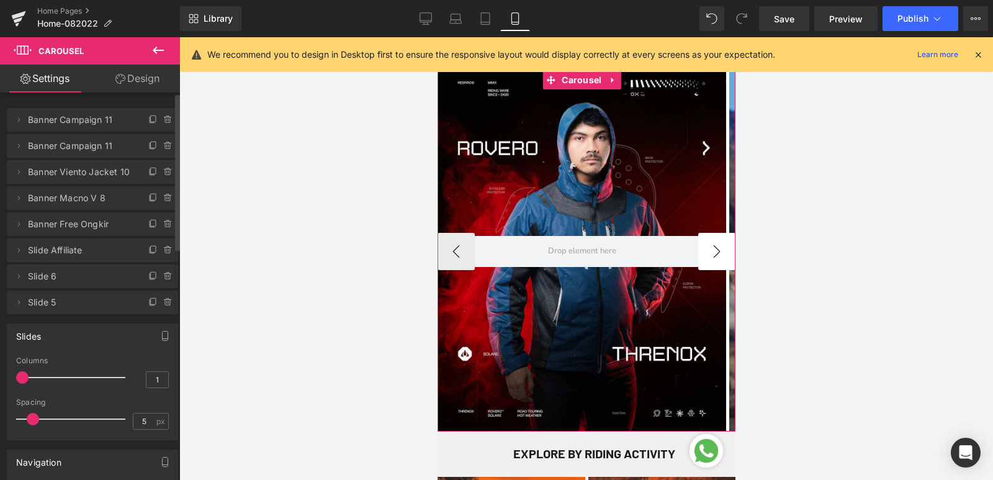
click at [700, 250] on button "›" at bounding box center [715, 251] width 37 height 37
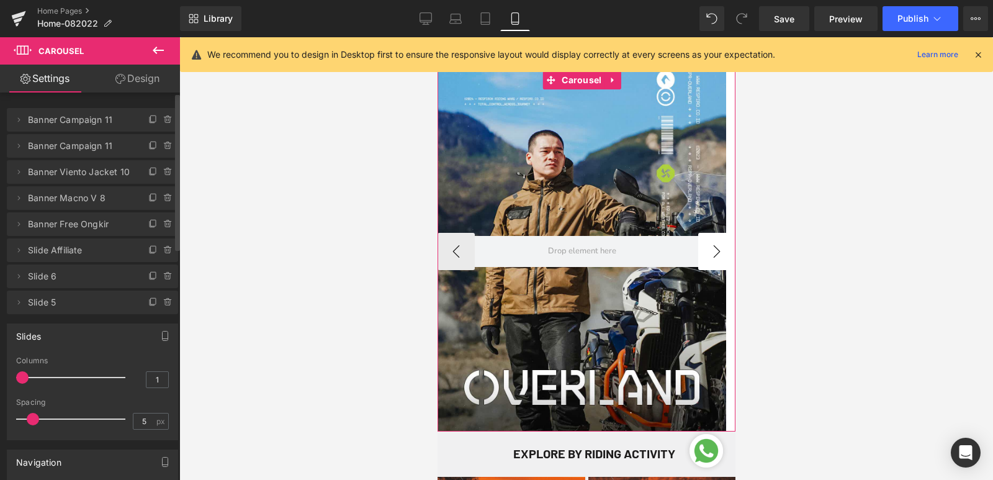
click at [700, 250] on button "›" at bounding box center [715, 251] width 37 height 37
click at [446, 249] on button "‹" at bounding box center [455, 251] width 37 height 37
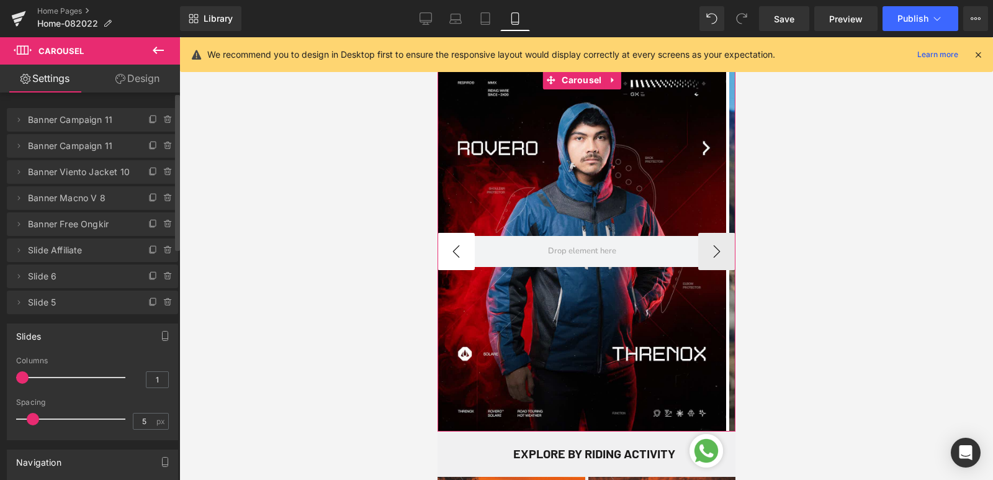
click at [446, 249] on button "‹" at bounding box center [455, 251] width 37 height 37
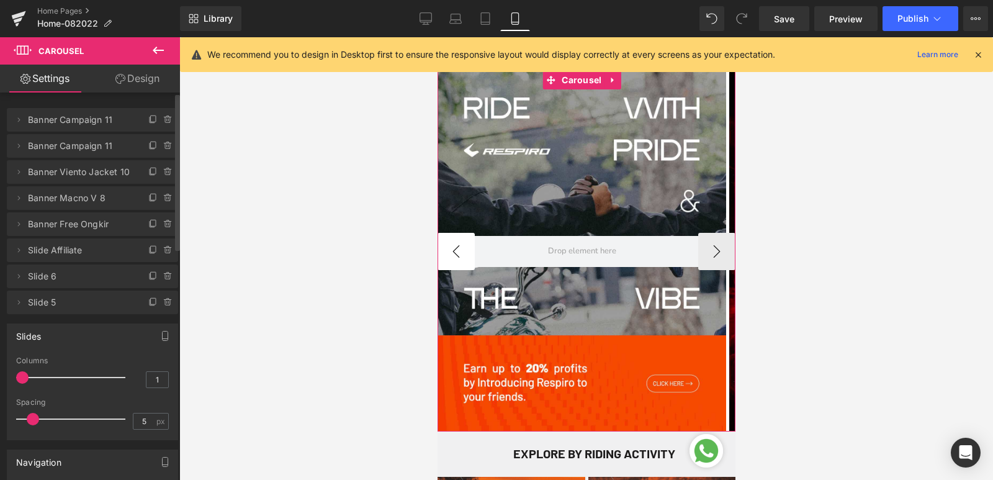
click at [446, 249] on button "‹" at bounding box center [455, 251] width 37 height 37
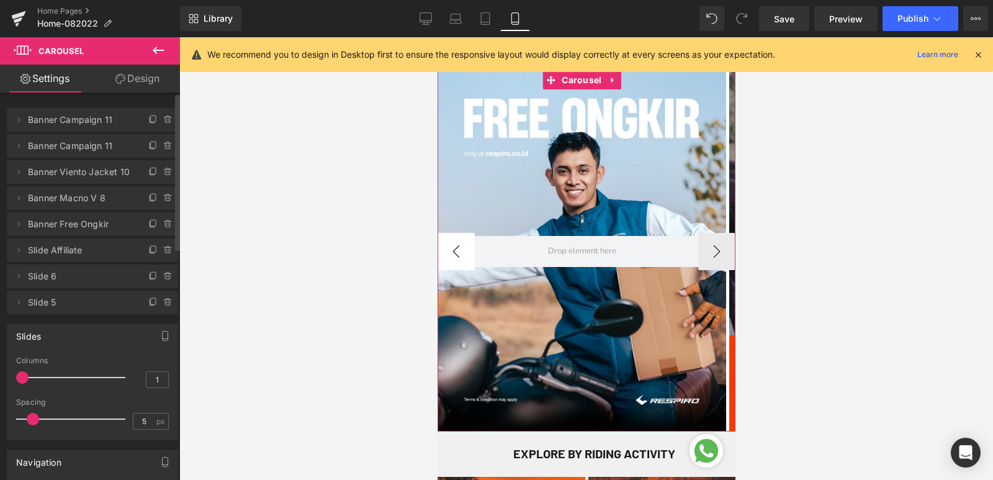
click at [446, 249] on button "‹" at bounding box center [455, 251] width 37 height 37
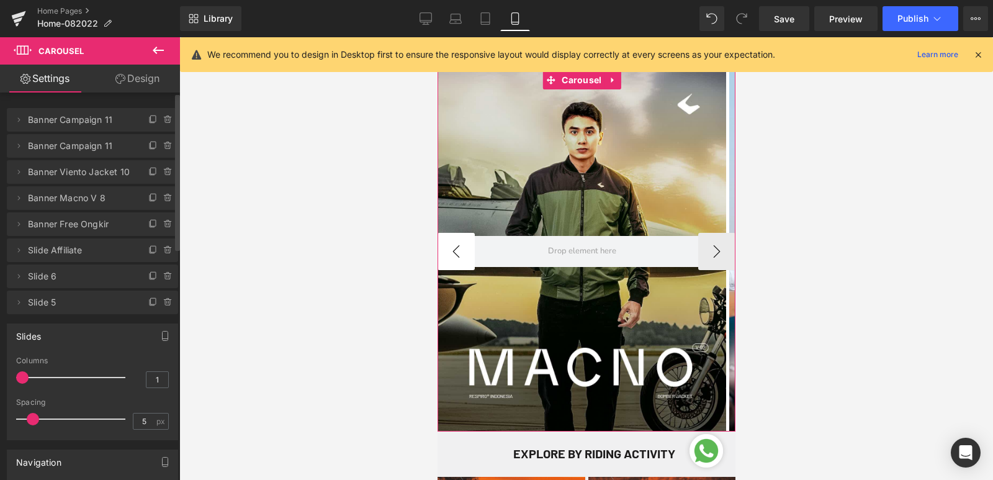
click at [446, 249] on button "‹" at bounding box center [455, 251] width 37 height 37
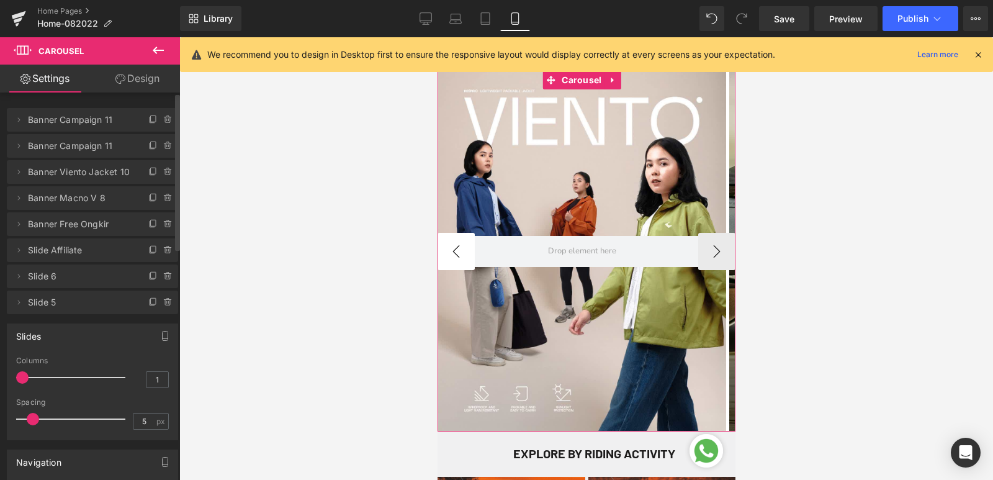
click at [446, 249] on button "‹" at bounding box center [455, 251] width 37 height 37
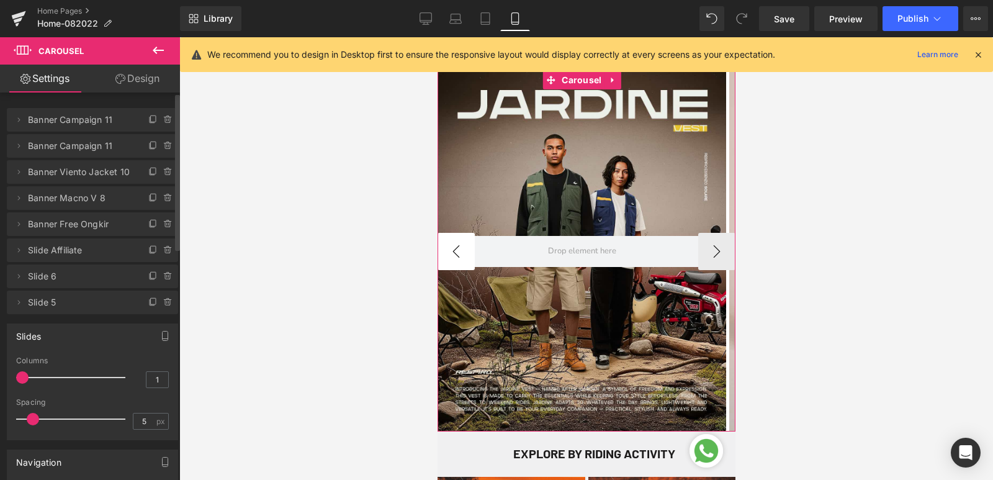
click at [446, 249] on button "‹" at bounding box center [455, 251] width 37 height 37
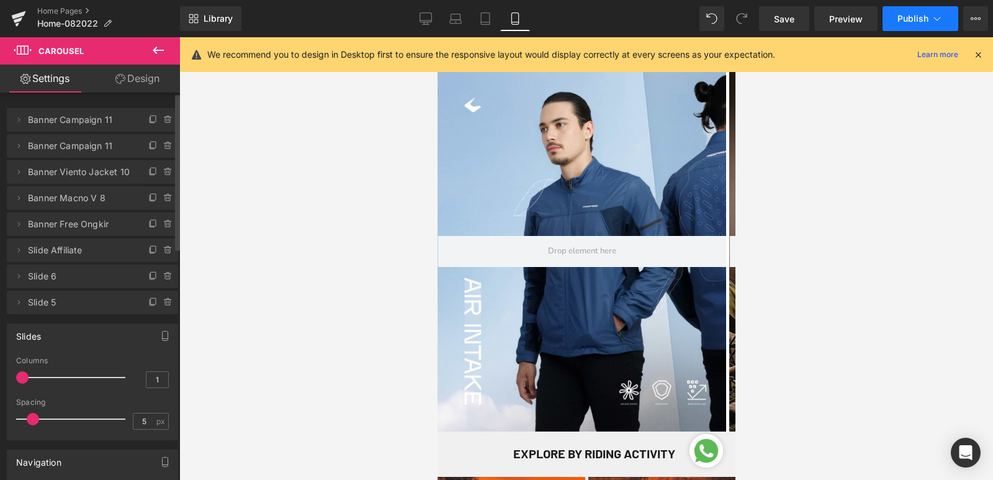
click at [915, 17] on span "Publish" at bounding box center [912, 19] width 31 height 10
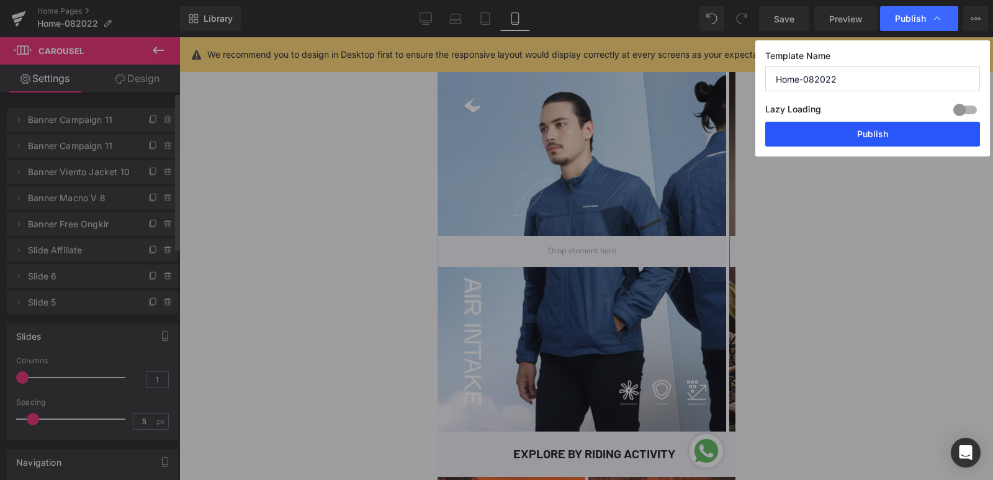
click at [864, 127] on button "Publish" at bounding box center [872, 134] width 215 height 25
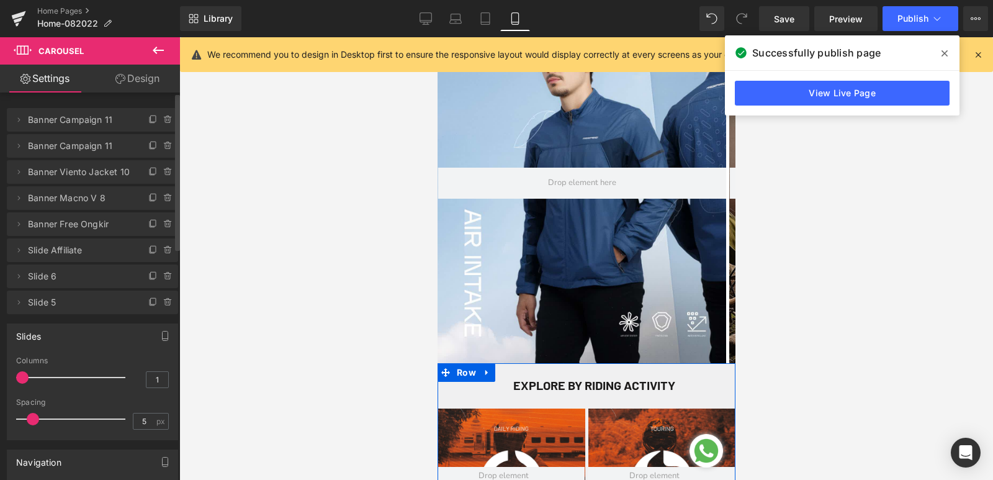
scroll to position [0, 0]
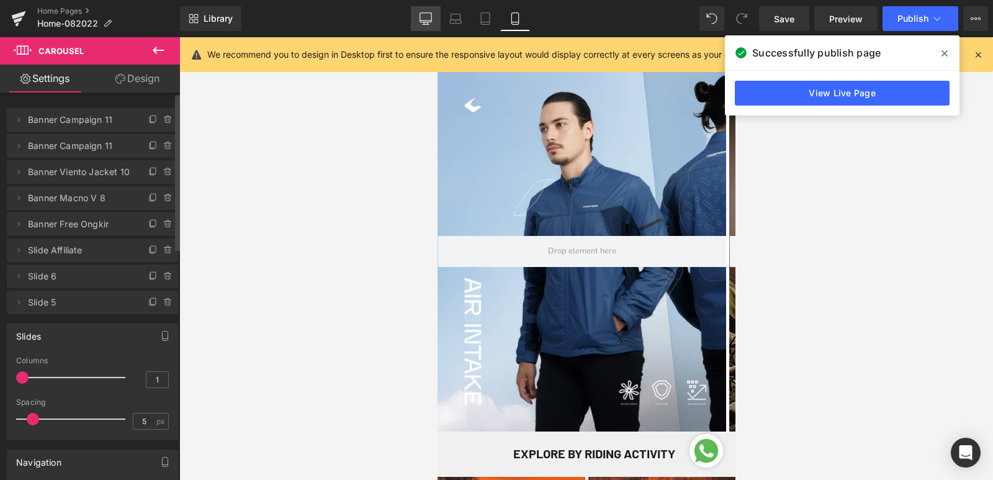
click at [429, 25] on link "Desktop" at bounding box center [426, 18] width 30 height 25
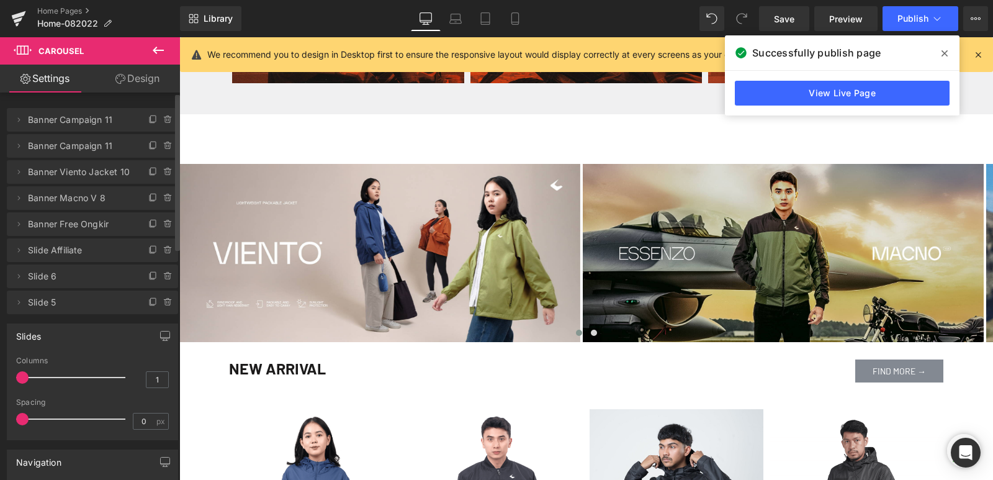
scroll to position [745, 0]
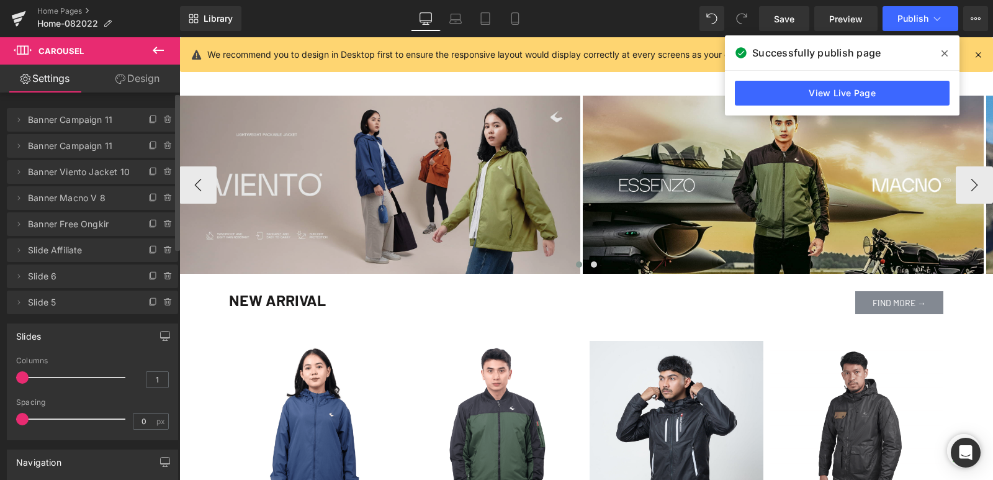
click at [460, 205] on img at bounding box center [379, 185] width 401 height 178
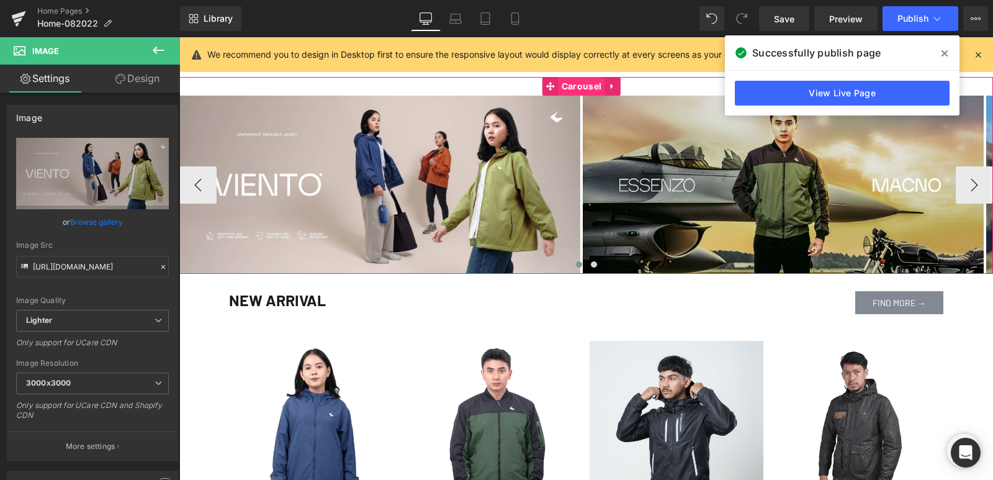
click at [575, 86] on span "Carousel" at bounding box center [581, 86] width 46 height 19
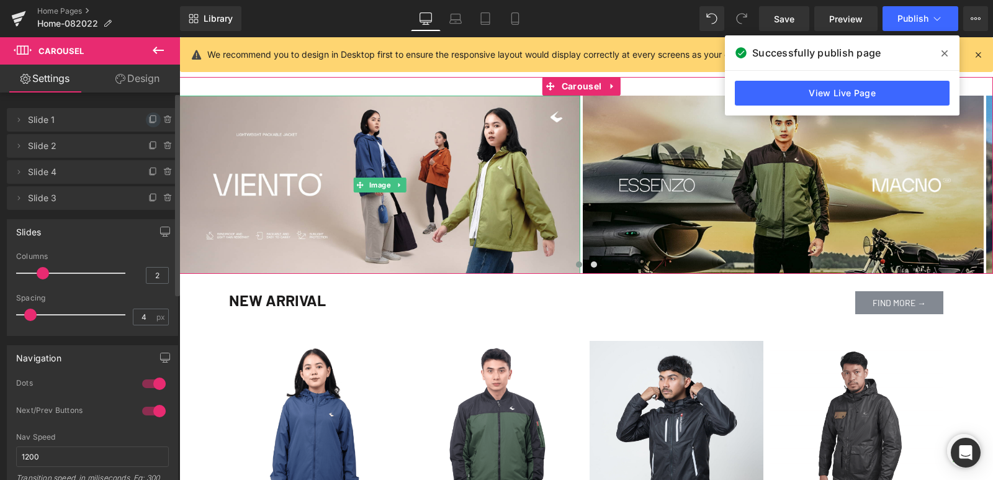
click at [148, 122] on icon at bounding box center [153, 120] width 10 height 10
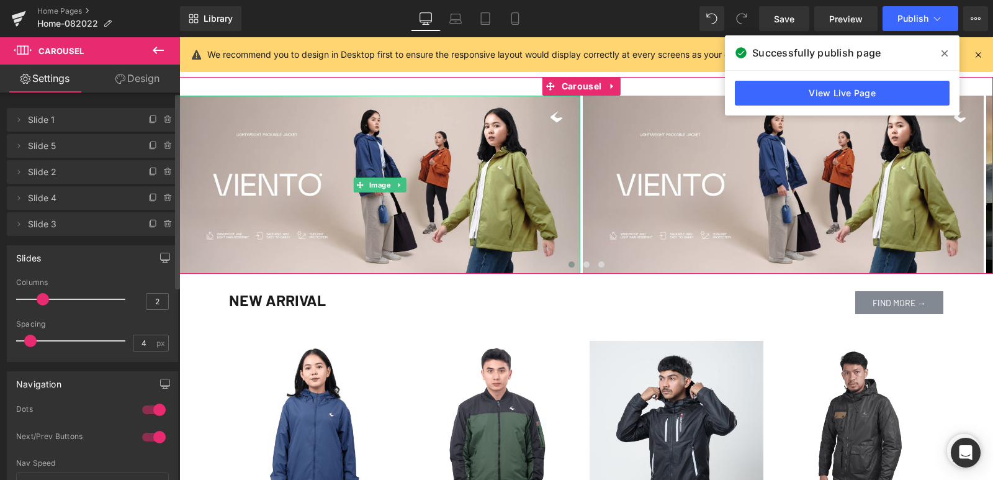
click at [148, 122] on icon at bounding box center [153, 120] width 10 height 10
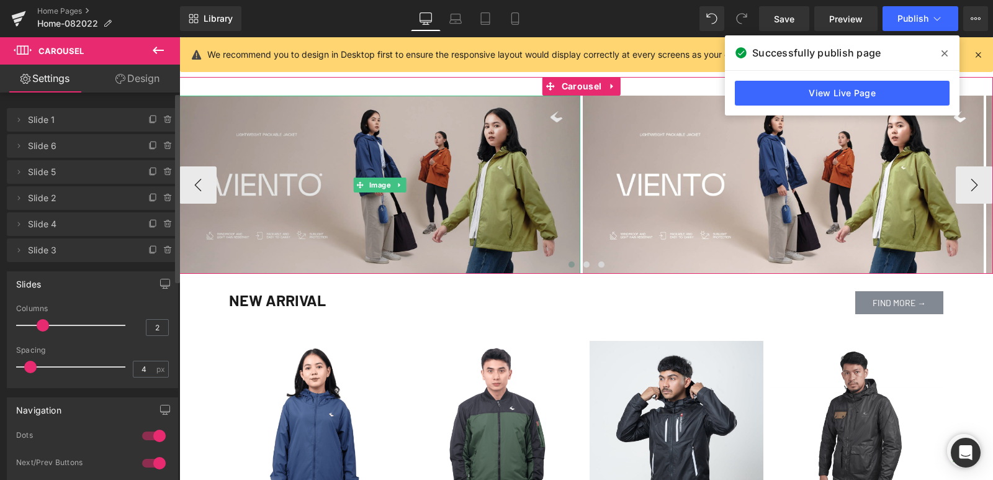
click at [291, 195] on img at bounding box center [379, 185] width 401 height 178
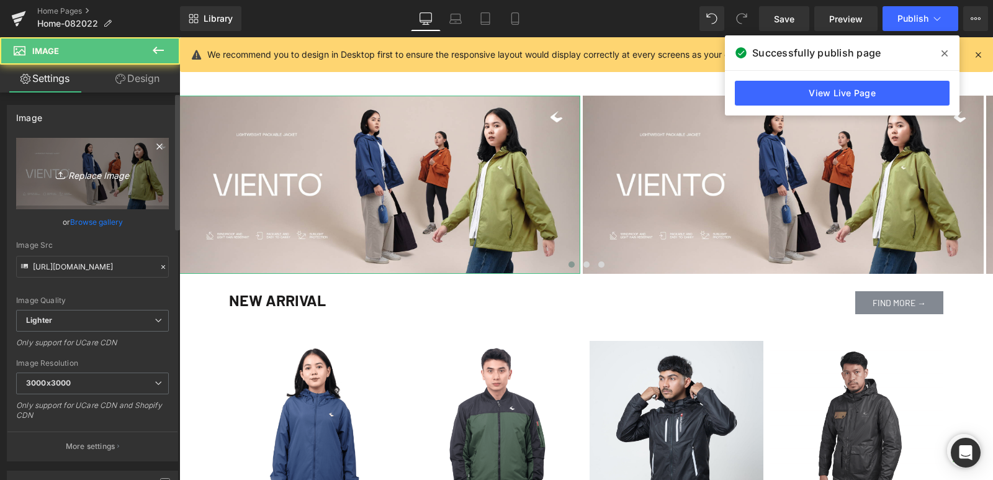
click at [118, 178] on icon "Replace Image" at bounding box center [92, 174] width 99 height 16
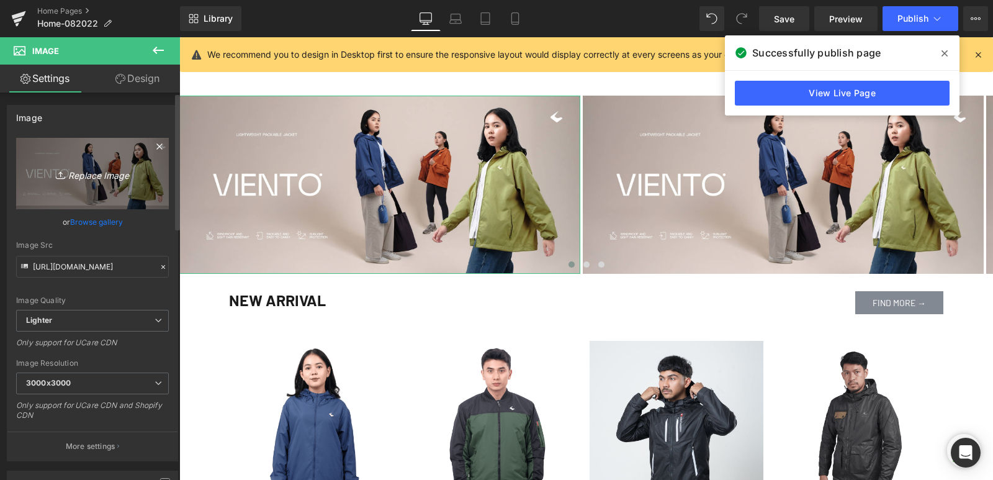
type input "C:\fakepath\AIR-INTAKE-WB-DESK.jpg"
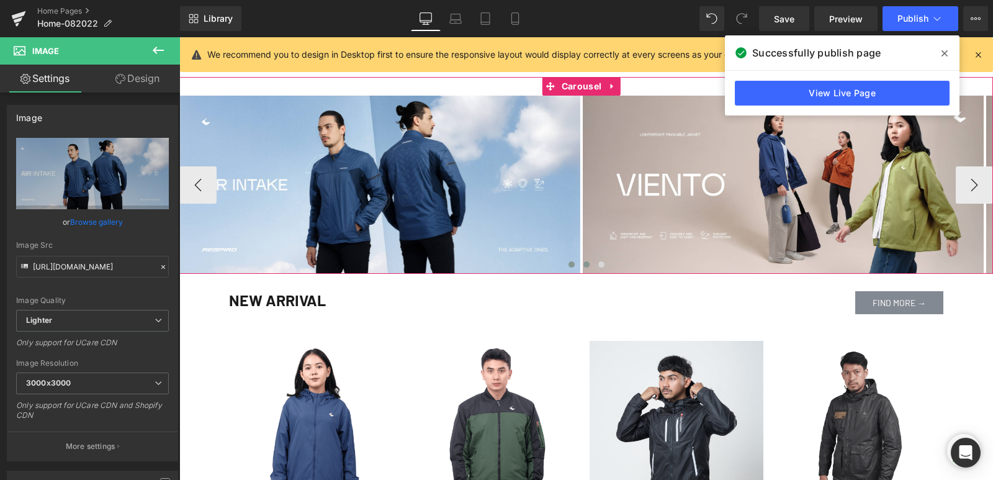
click at [583, 267] on span at bounding box center [586, 264] width 6 height 6
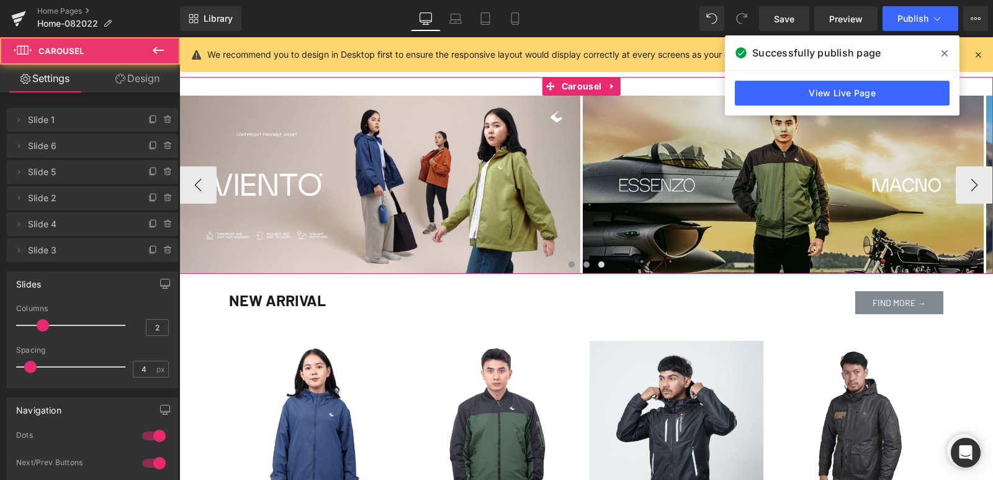
click at [568, 267] on span at bounding box center [571, 264] width 6 height 6
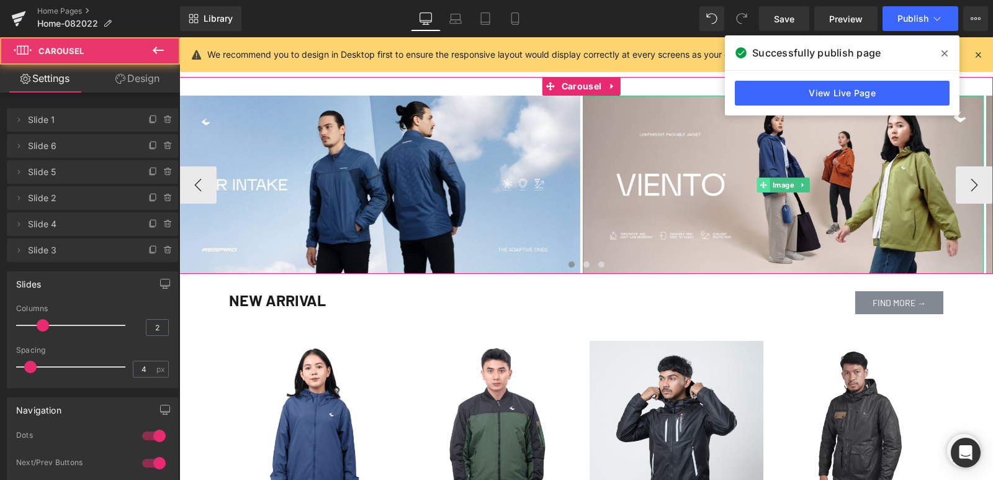
click at [760, 187] on icon at bounding box center [763, 184] width 7 height 7
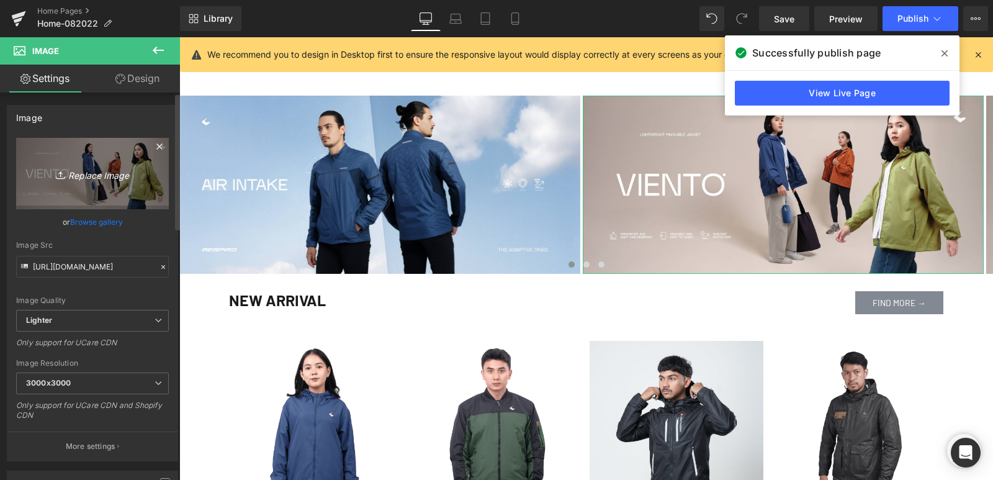
click at [100, 181] on icon "Replace Image" at bounding box center [92, 174] width 99 height 16
type input "C:\fakepath\JARDINE-WB-DESK.png"
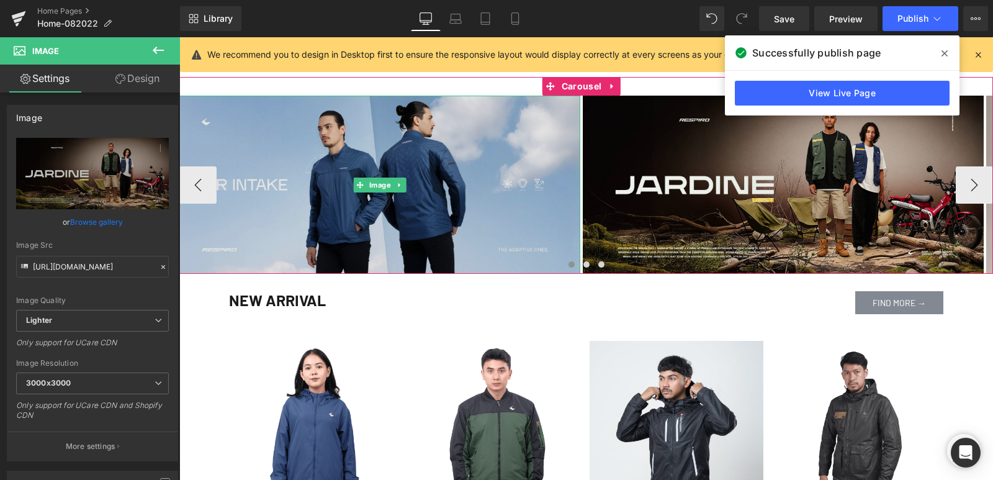
click at [313, 192] on img at bounding box center [379, 185] width 401 height 178
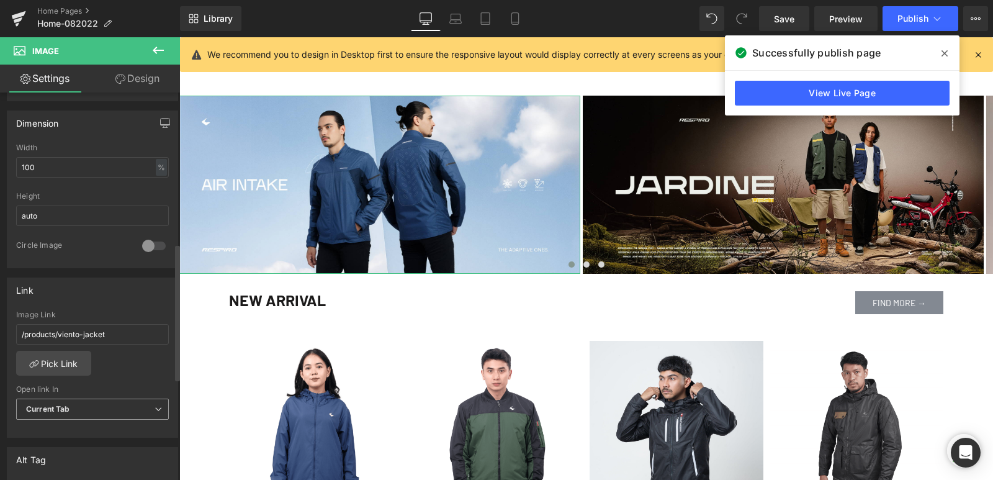
scroll to position [434, 0]
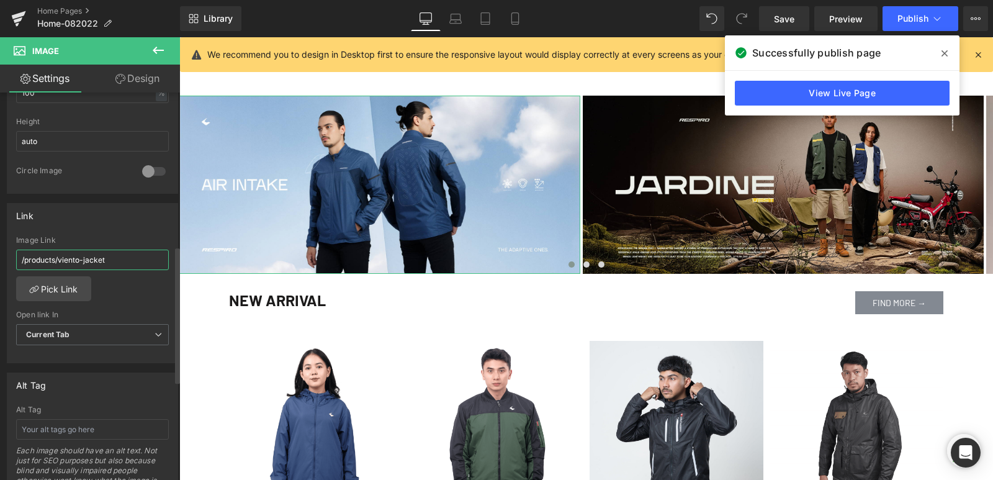
click at [110, 265] on input "/products/viento-jacket" at bounding box center [92, 259] width 153 height 20
click at [83, 285] on link "Pick Link" at bounding box center [53, 288] width 75 height 25
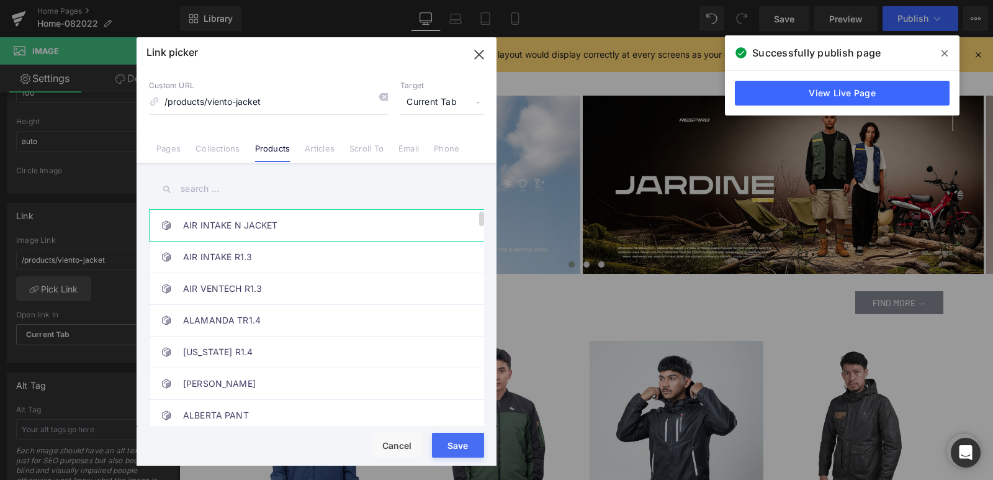
click at [252, 232] on link "AIR INTAKE N JACKET" at bounding box center [319, 225] width 273 height 31
click at [459, 441] on button "Save" at bounding box center [458, 445] width 52 height 25
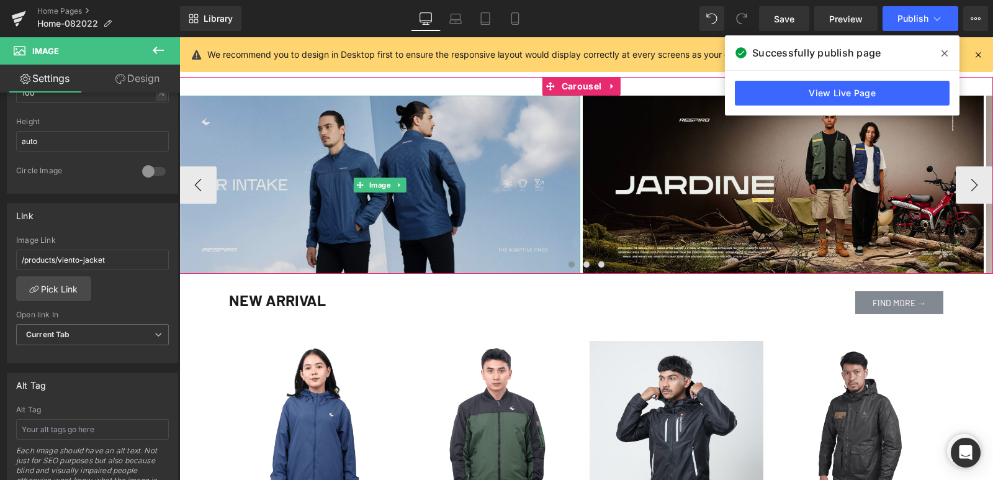
click at [470, 164] on img at bounding box center [379, 185] width 401 height 178
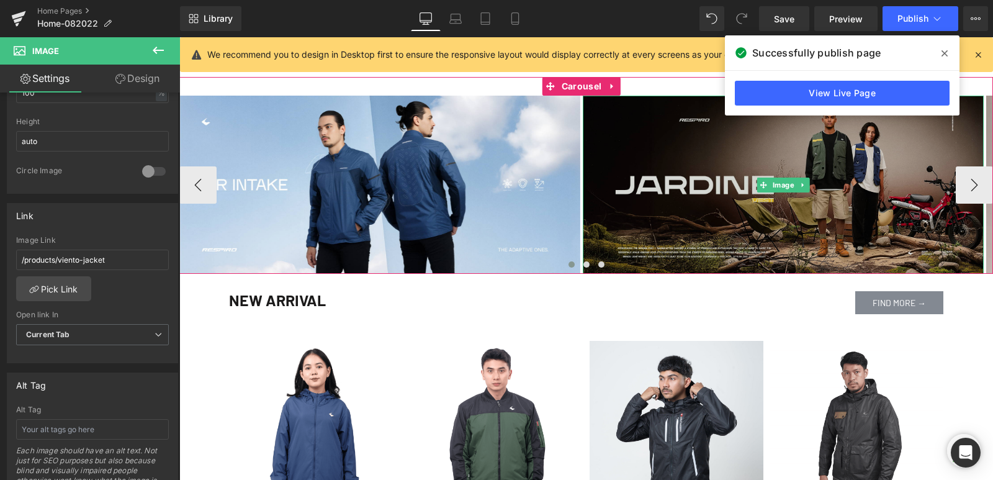
click at [704, 174] on img at bounding box center [783, 185] width 401 height 178
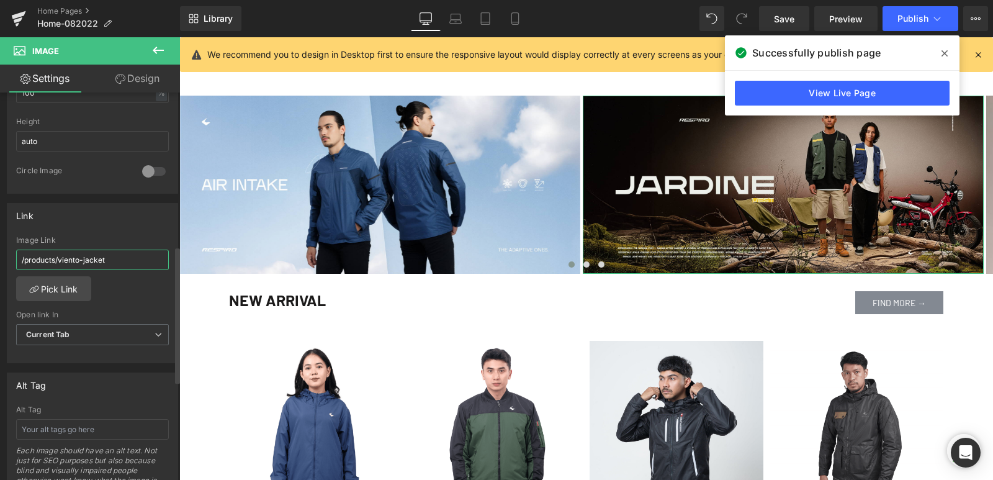
click at [99, 258] on input "/products/viento-jacket" at bounding box center [92, 259] width 153 height 20
click at [73, 294] on link "Pick Link" at bounding box center [53, 288] width 75 height 25
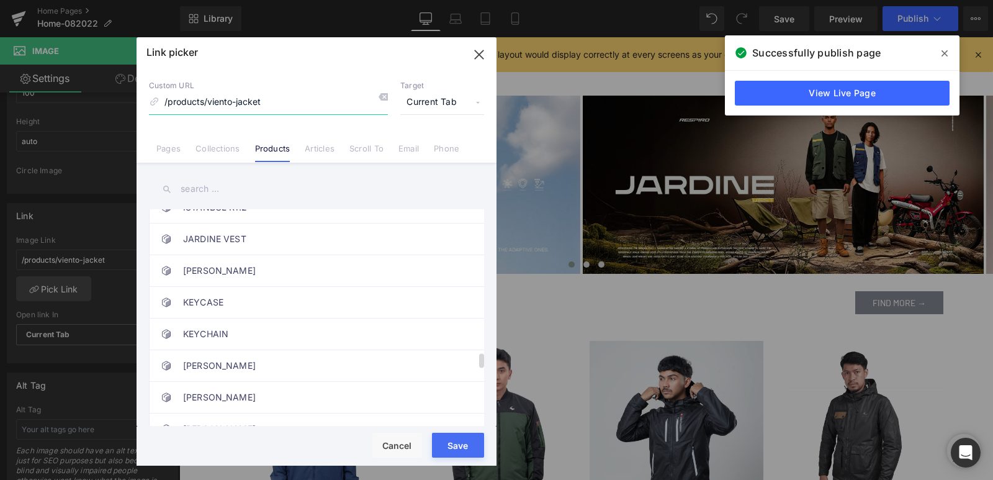
scroll to position [2266, 0]
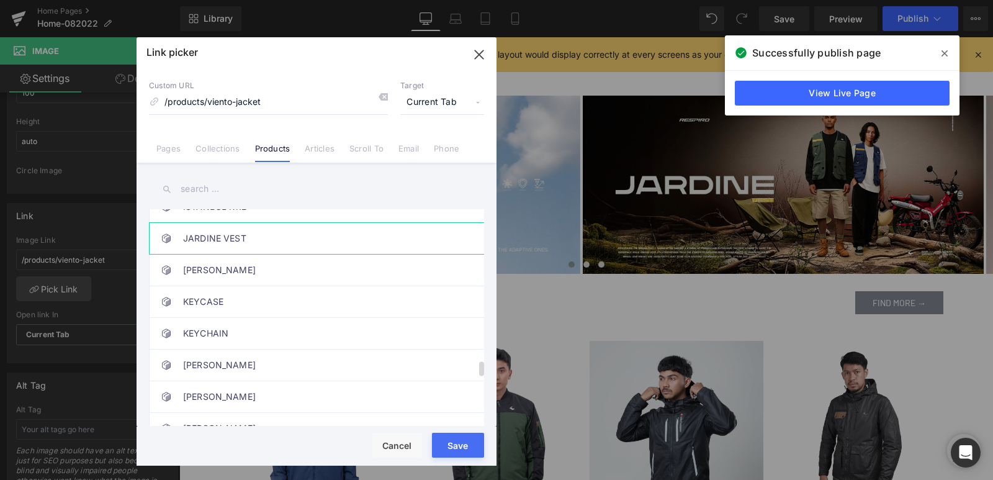
click at [300, 239] on link "JARDINE VEST" at bounding box center [319, 238] width 273 height 31
drag, startPoint x: 452, startPoint y: 441, endPoint x: 305, endPoint y: 371, distance: 163.2
click at [452, 441] on button "Save" at bounding box center [458, 445] width 52 height 25
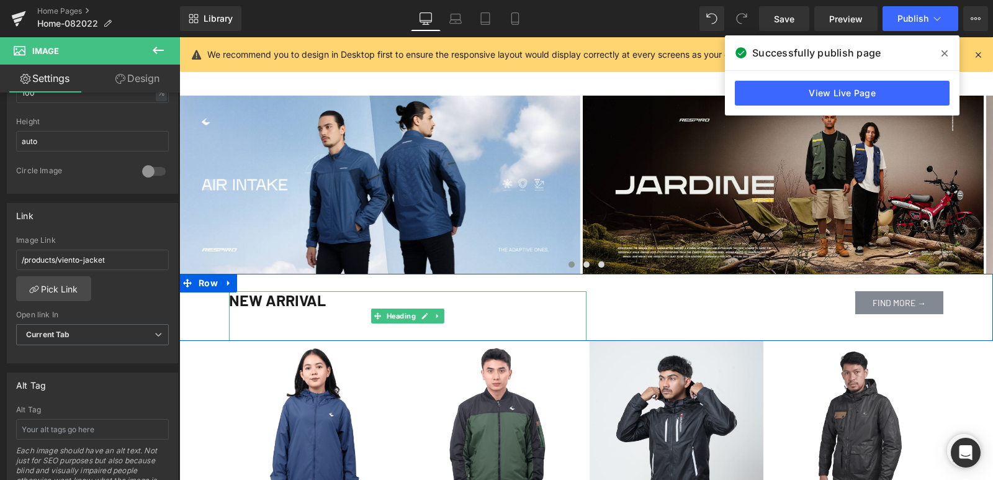
scroll to position [931, 0]
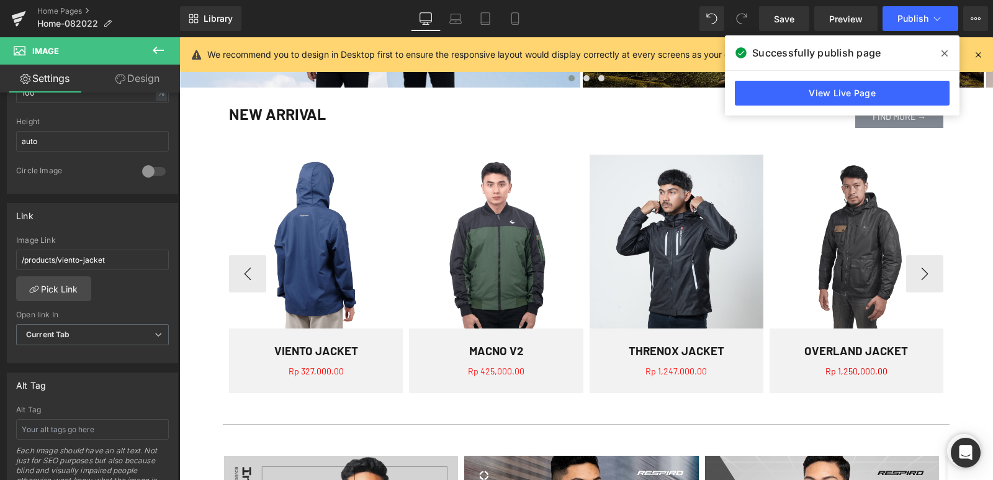
click at [317, 252] on img at bounding box center [316, 242] width 174 height 174
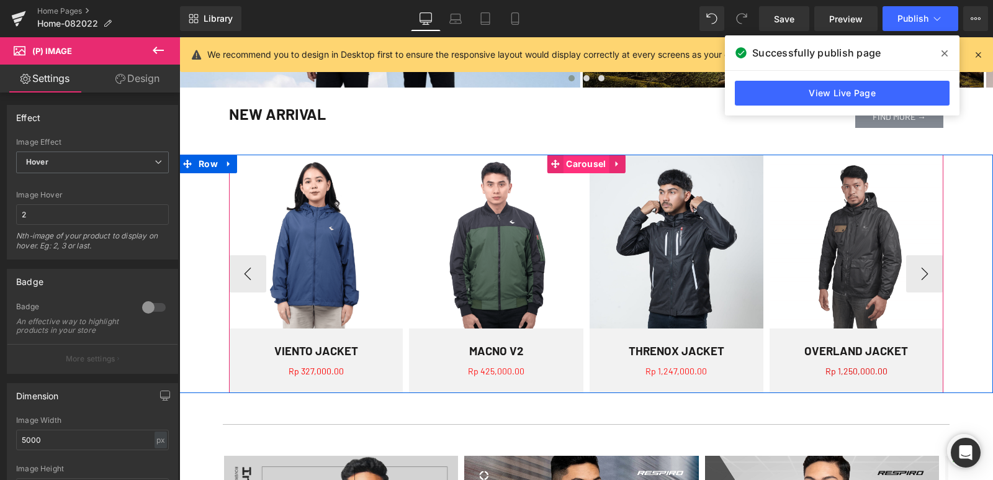
click at [580, 164] on span "Carousel" at bounding box center [586, 164] width 46 height 19
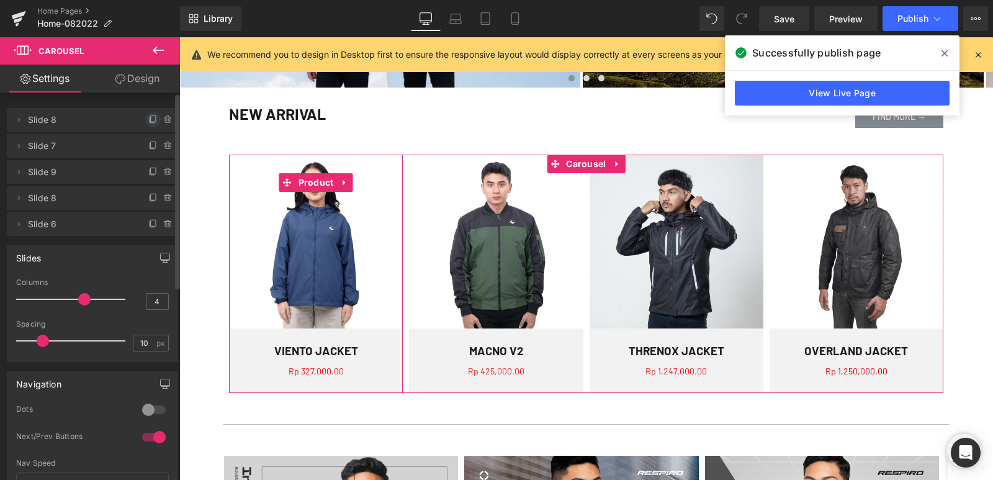
click at [148, 120] on icon at bounding box center [153, 120] width 10 height 10
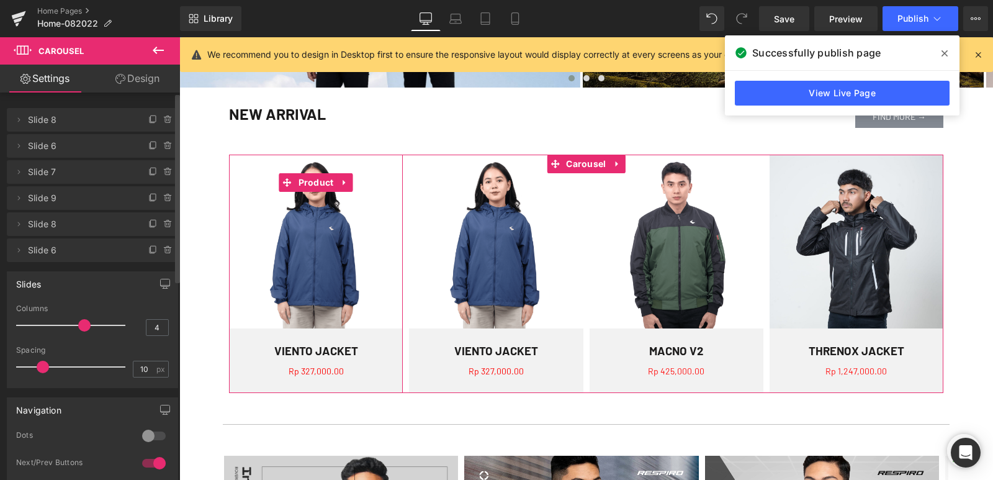
click at [148, 120] on icon at bounding box center [153, 120] width 10 height 10
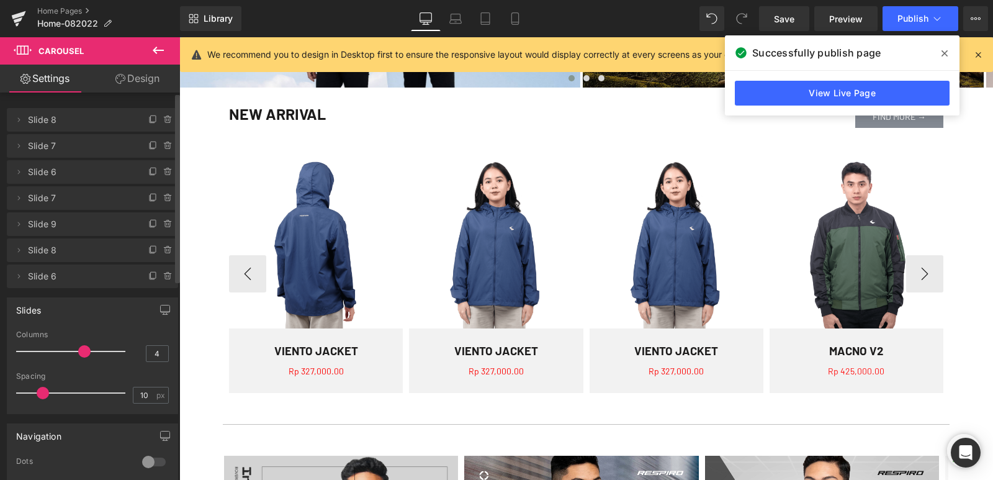
click at [329, 267] on img at bounding box center [316, 242] width 174 height 174
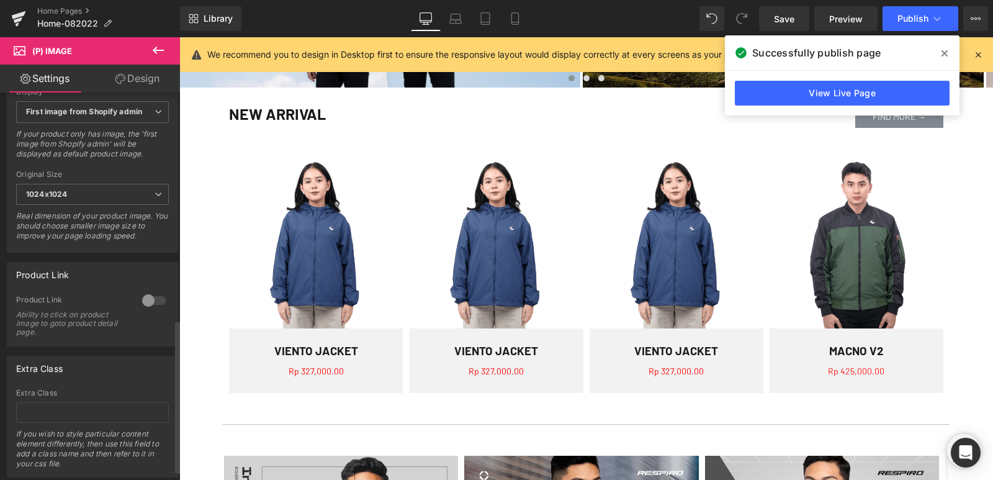
scroll to position [599, 0]
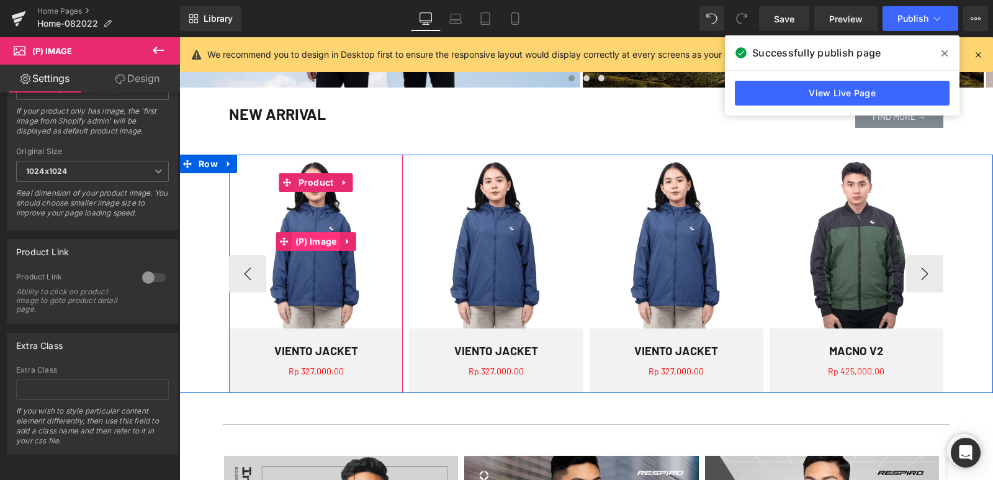
click at [333, 247] on span "(P) Image" at bounding box center [316, 241] width 48 height 19
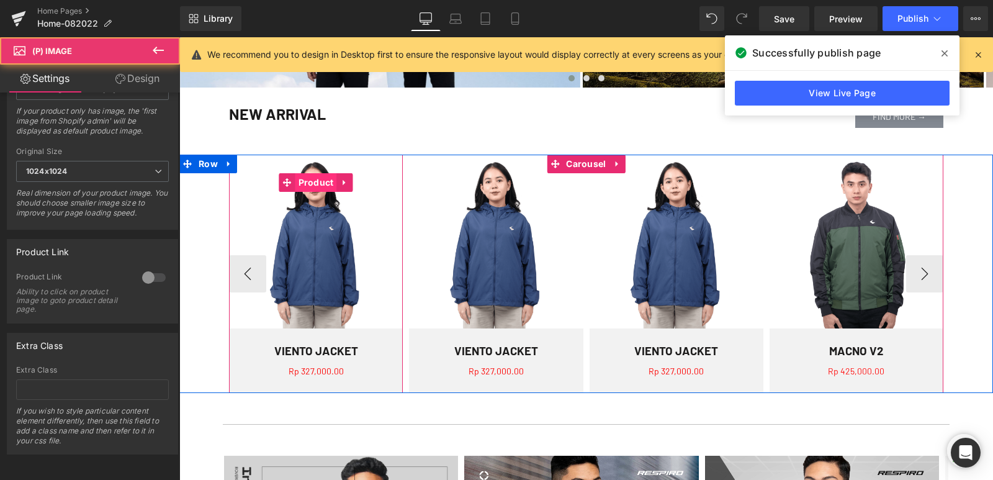
click at [330, 183] on span "Product" at bounding box center [316, 182] width 42 height 19
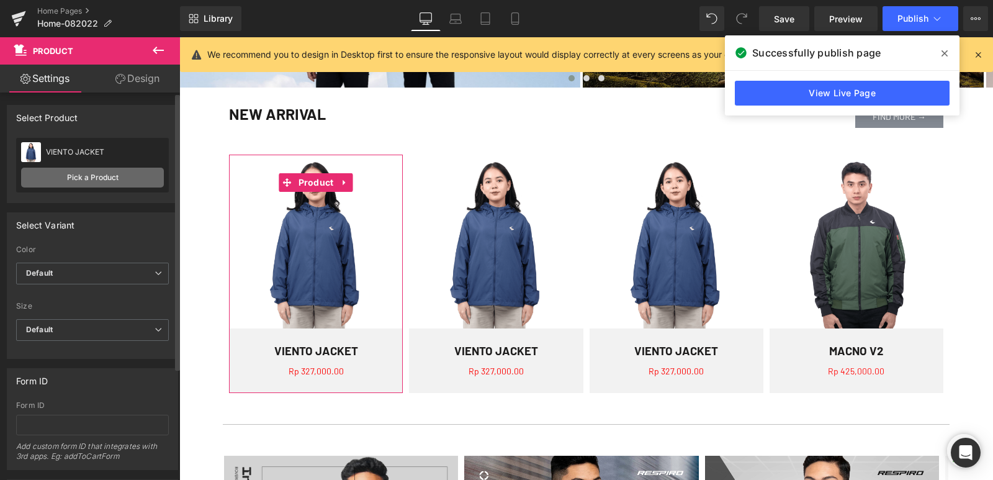
click at [127, 177] on link "Pick a Product" at bounding box center [92, 178] width 143 height 20
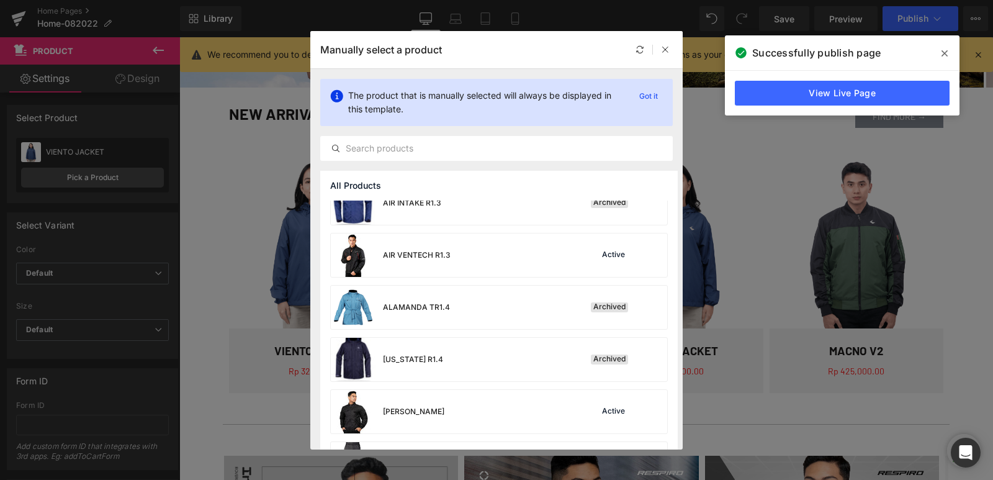
scroll to position [0, 0]
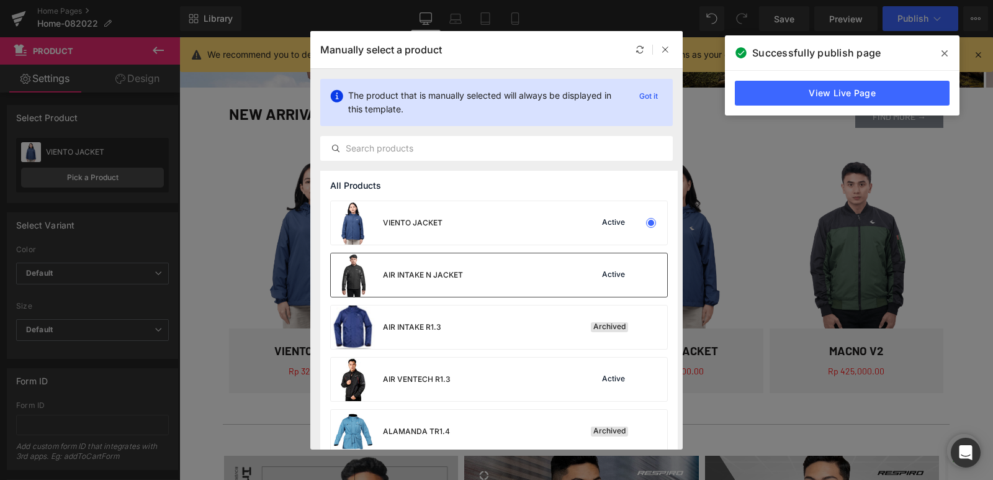
click at [437, 276] on div "AIR INTAKE N JACKET" at bounding box center [423, 274] width 80 height 11
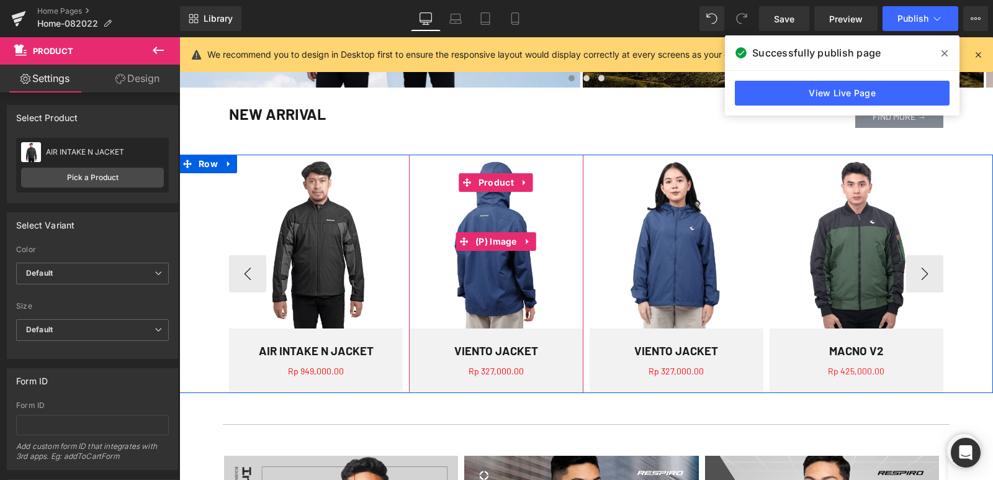
click at [534, 286] on img at bounding box center [496, 242] width 174 height 174
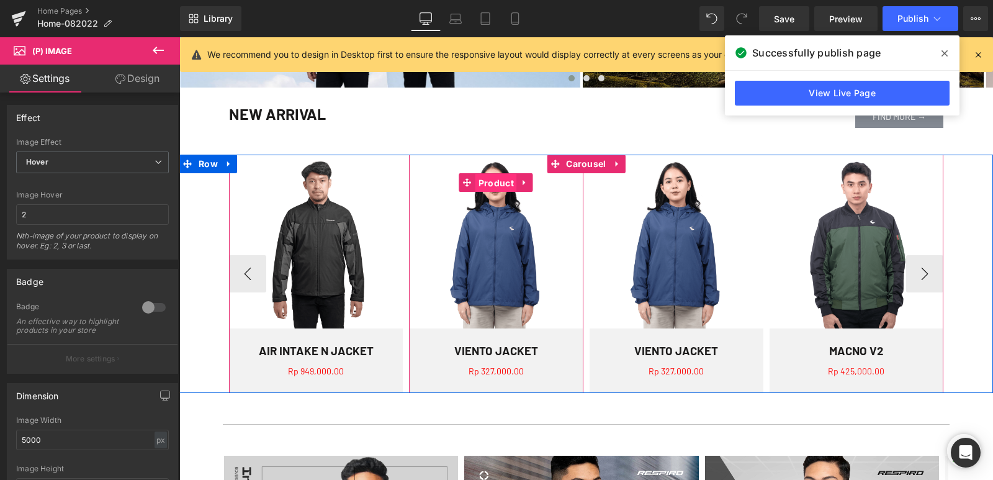
click at [501, 182] on span "Product" at bounding box center [496, 183] width 42 height 19
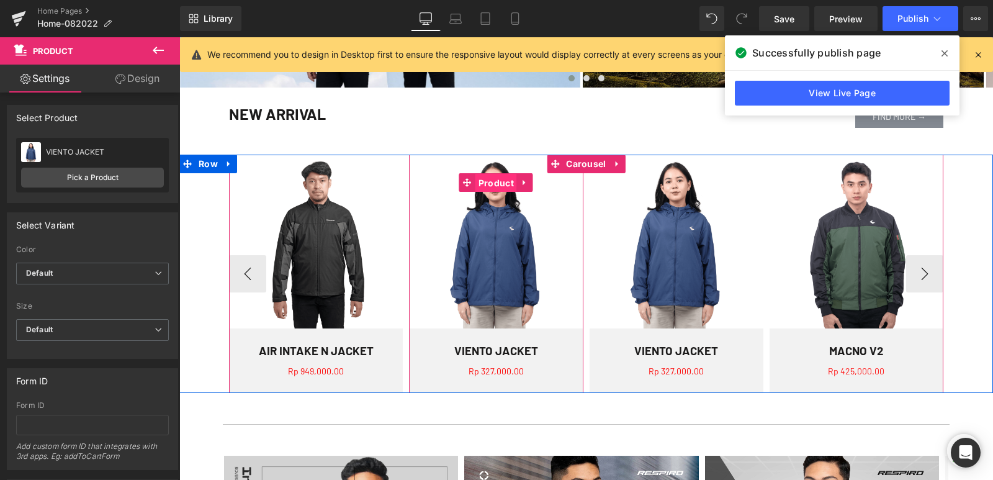
click at [506, 186] on span "Product" at bounding box center [496, 183] width 42 height 19
click at [507, 184] on span "Product" at bounding box center [496, 182] width 42 height 19
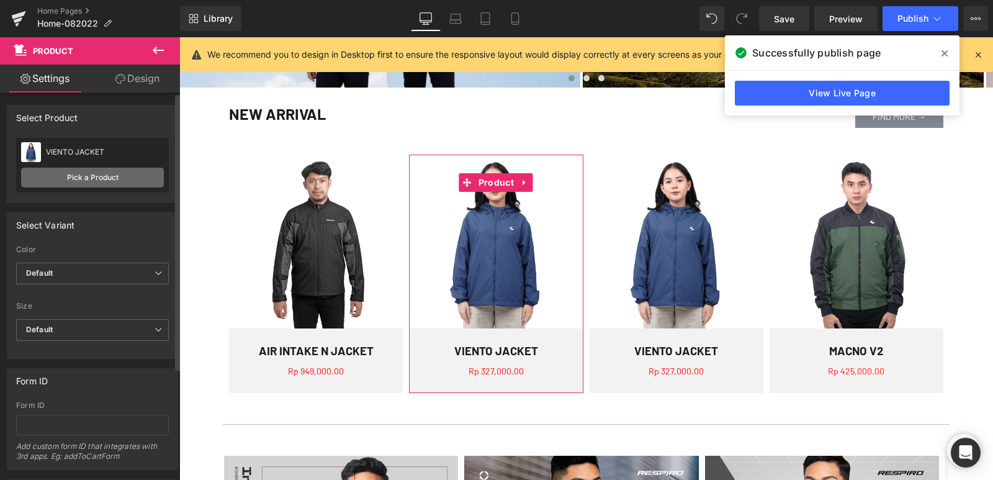
click at [120, 180] on link "Pick a Product" at bounding box center [92, 178] width 143 height 20
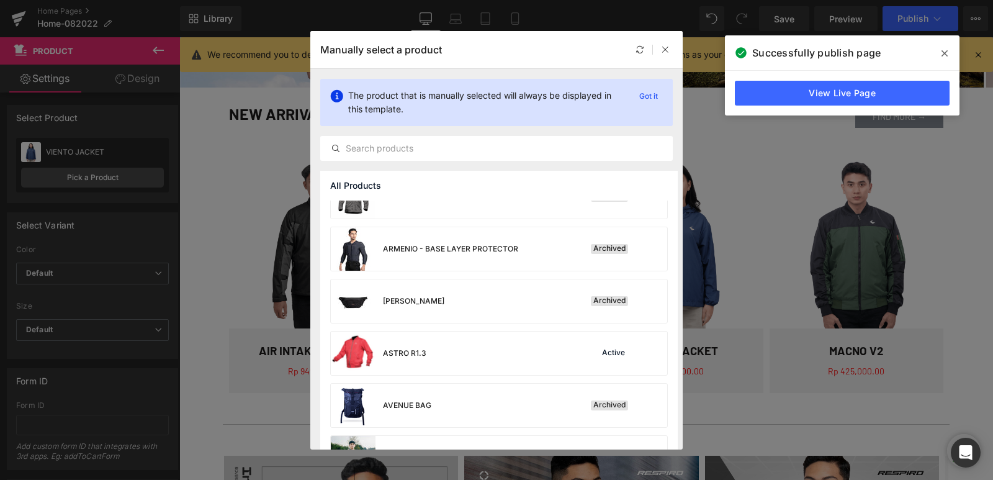
scroll to position [683, 0]
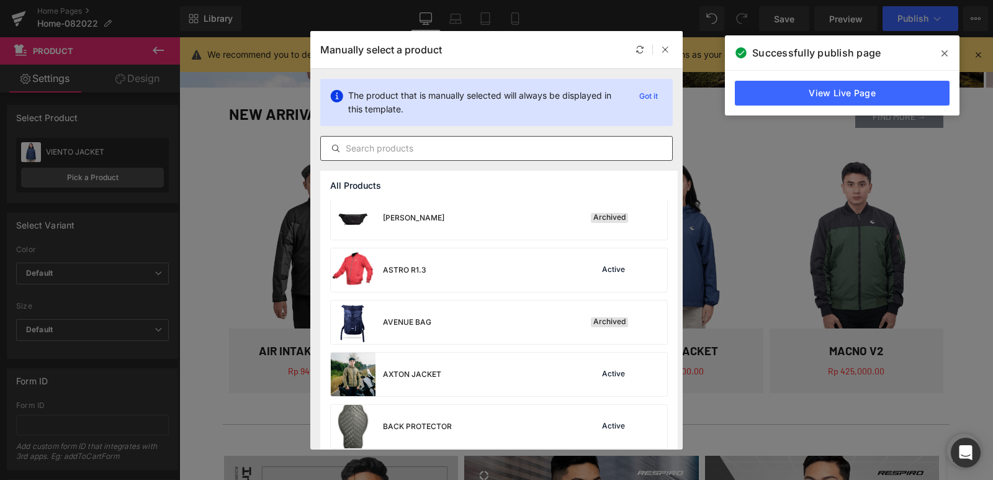
click at [390, 155] on div at bounding box center [496, 148] width 352 height 25
click at [390, 155] on input "text" at bounding box center [496, 148] width 351 height 15
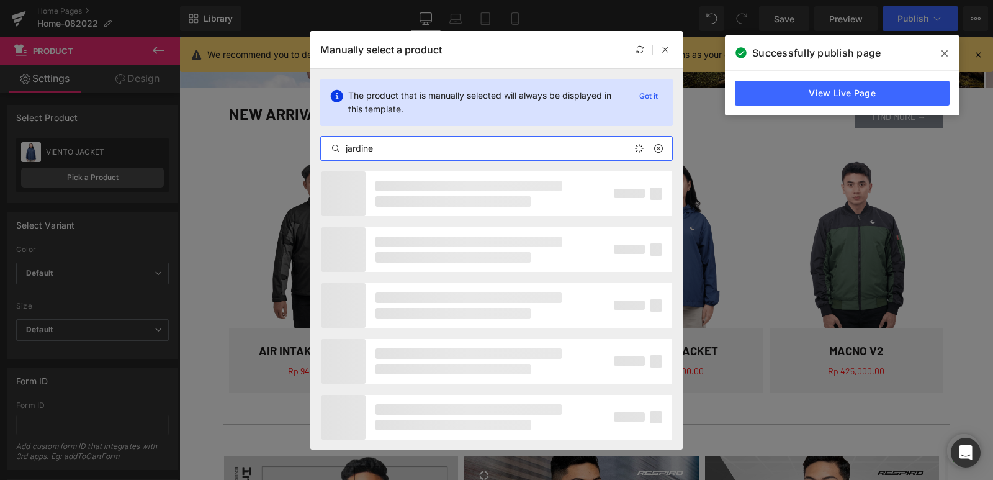
type input "jardine"
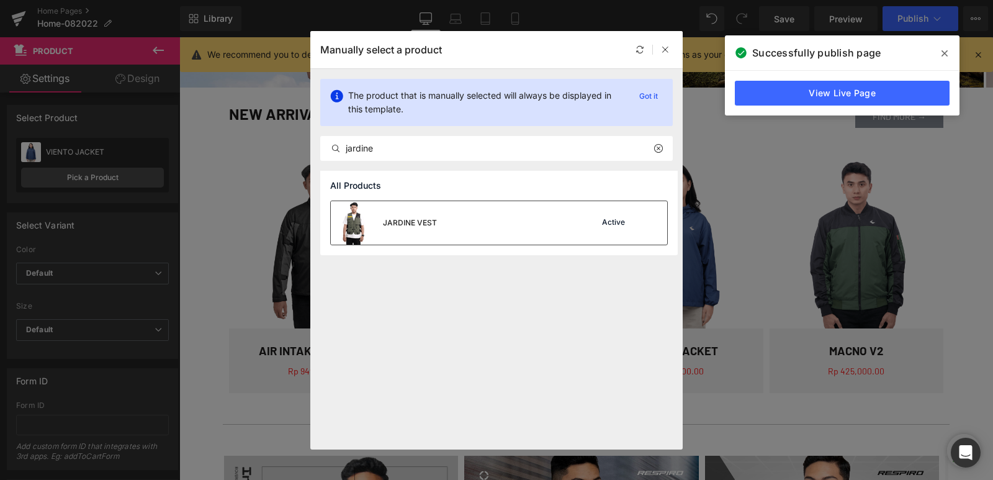
click at [382, 222] on div "JARDINE VEST" at bounding box center [384, 222] width 106 height 43
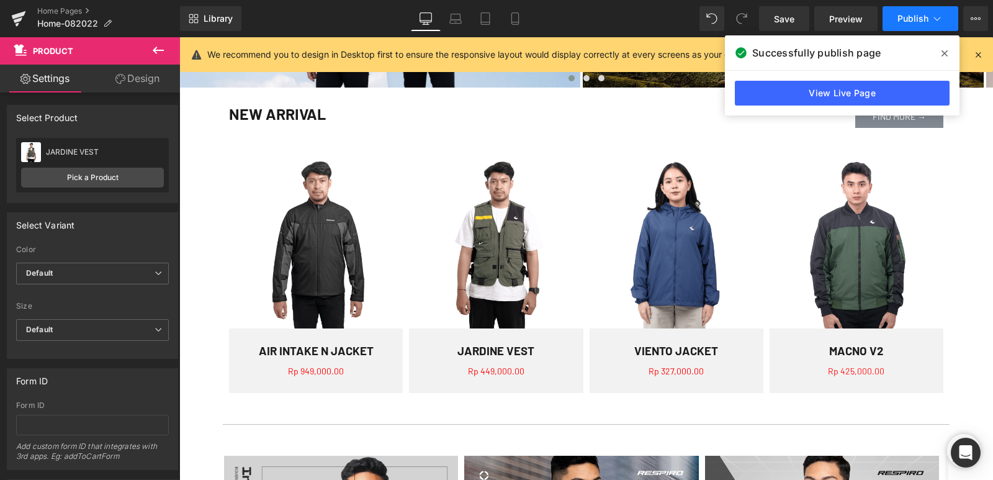
click at [908, 19] on span "Publish" at bounding box center [912, 19] width 31 height 10
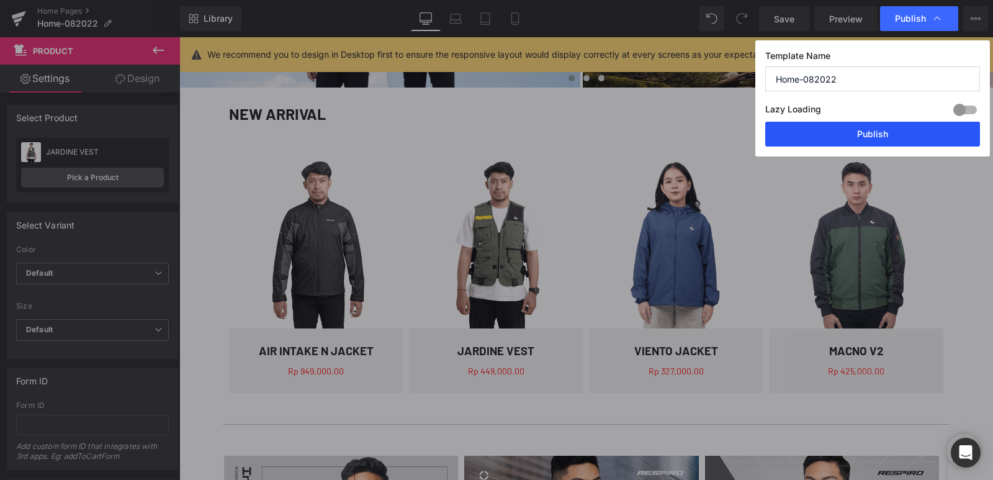
click at [875, 132] on button "Publish" at bounding box center [872, 134] width 215 height 25
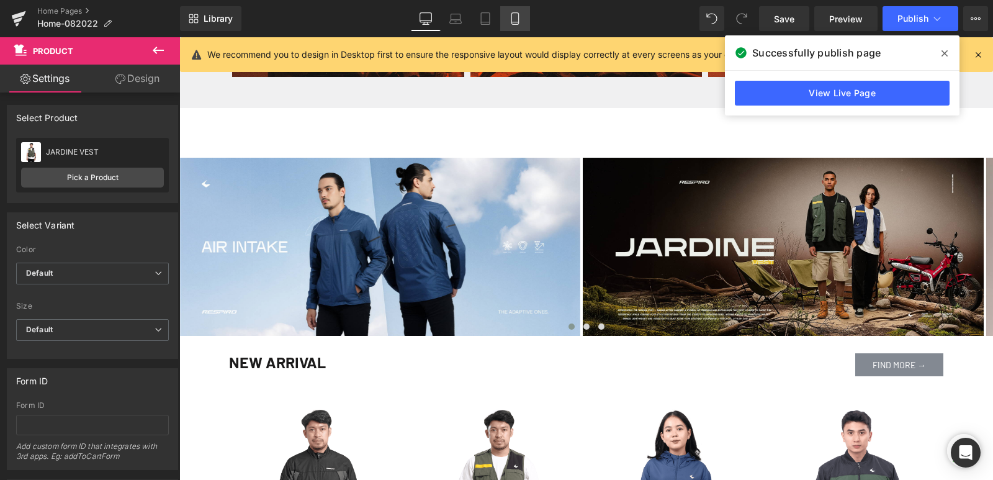
click at [513, 20] on icon at bounding box center [515, 18] width 12 height 12
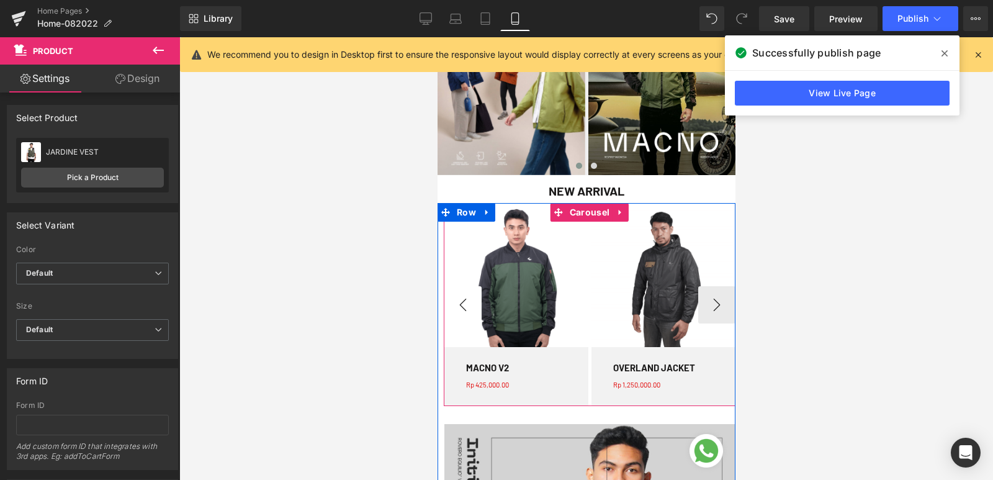
click at [464, 306] on button "‹" at bounding box center [462, 304] width 37 height 37
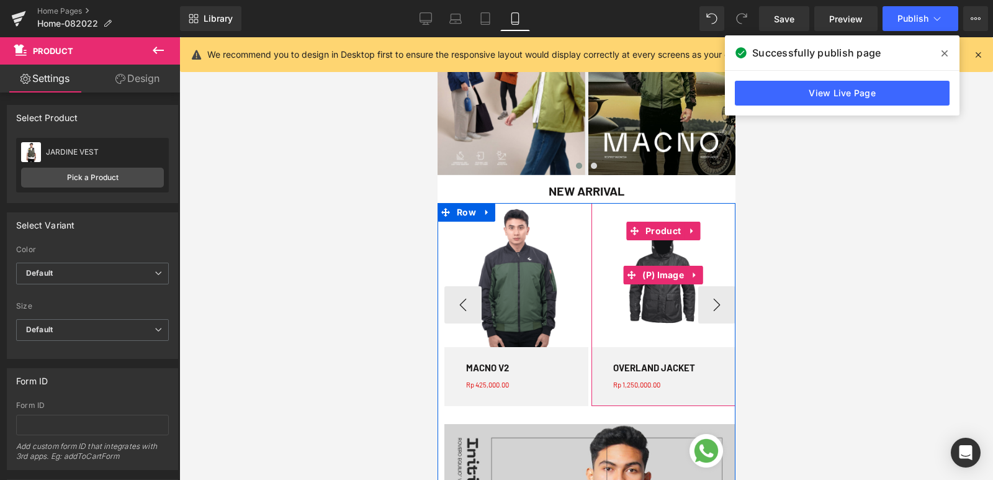
click at [654, 294] on img at bounding box center [663, 275] width 144 height 144
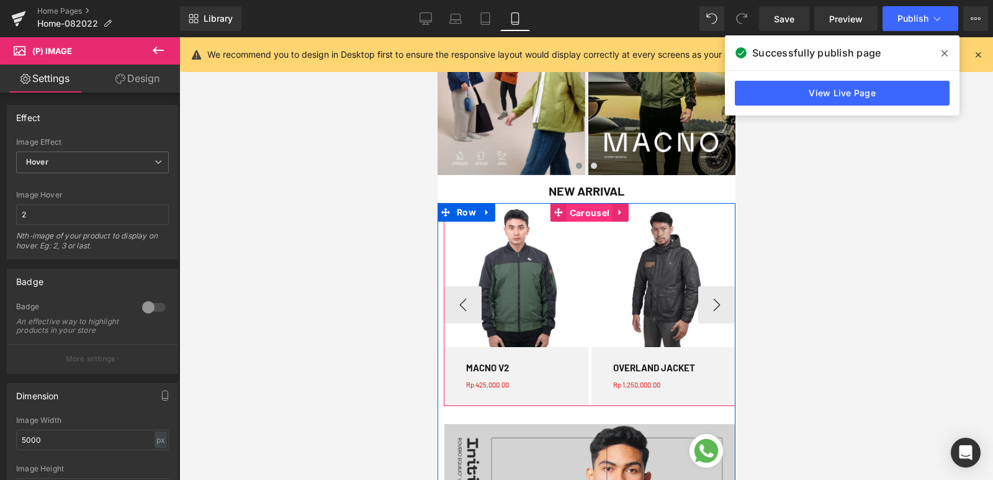
click at [592, 212] on span "Carousel" at bounding box center [589, 213] width 46 height 19
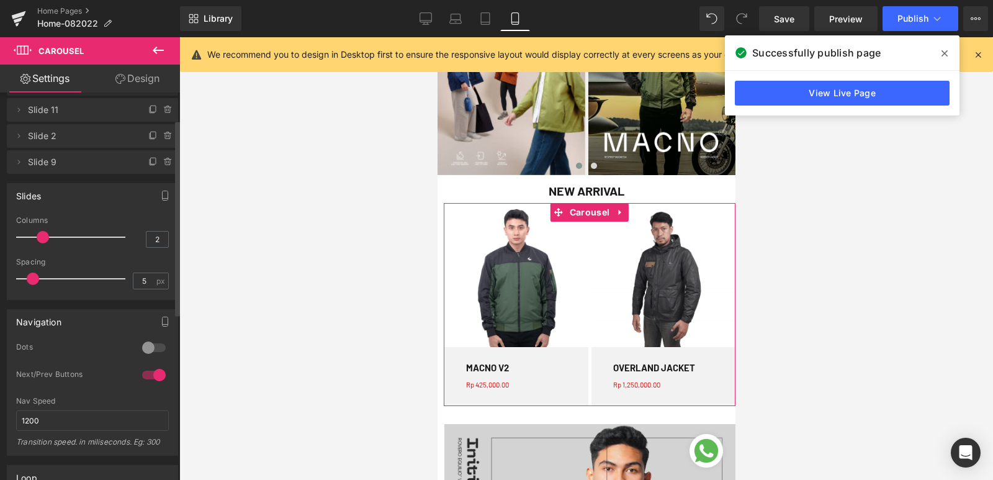
scroll to position [0, 0]
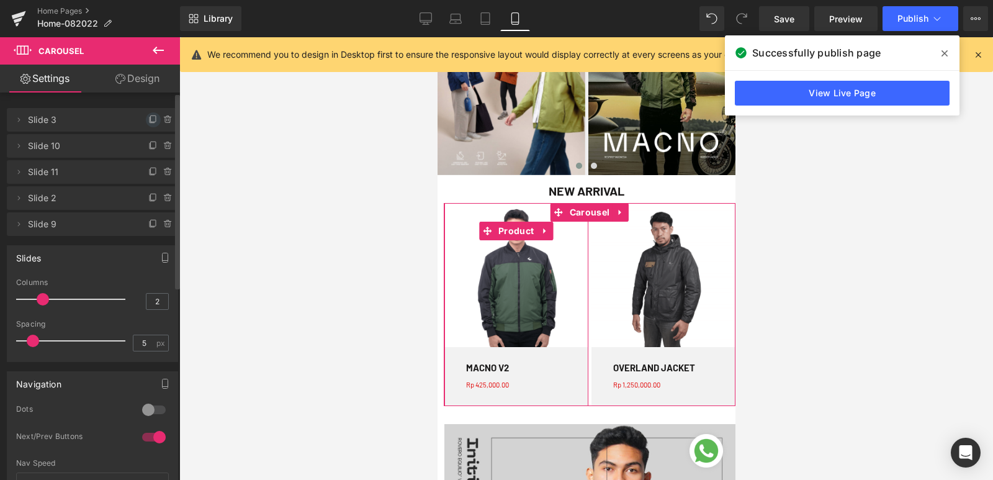
click at [148, 119] on icon at bounding box center [153, 120] width 10 height 10
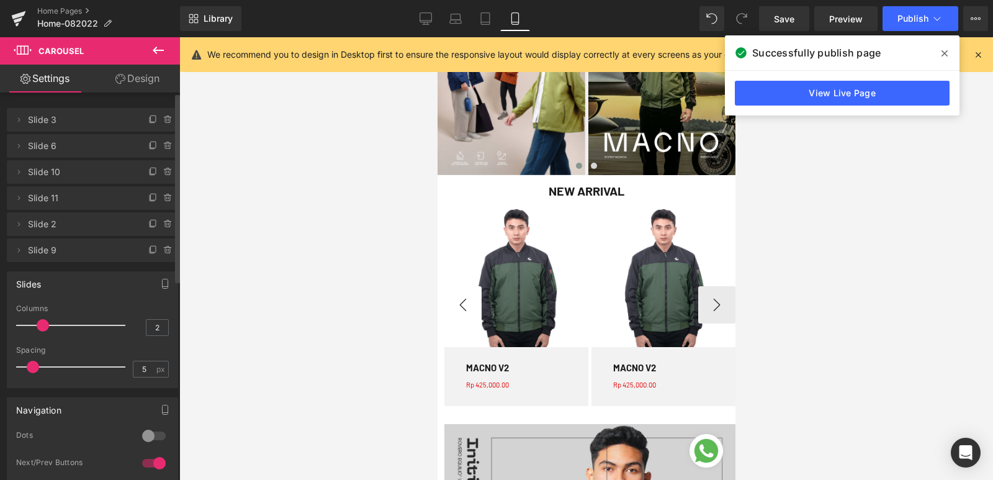
click at [455, 302] on button "‹" at bounding box center [462, 304] width 37 height 37
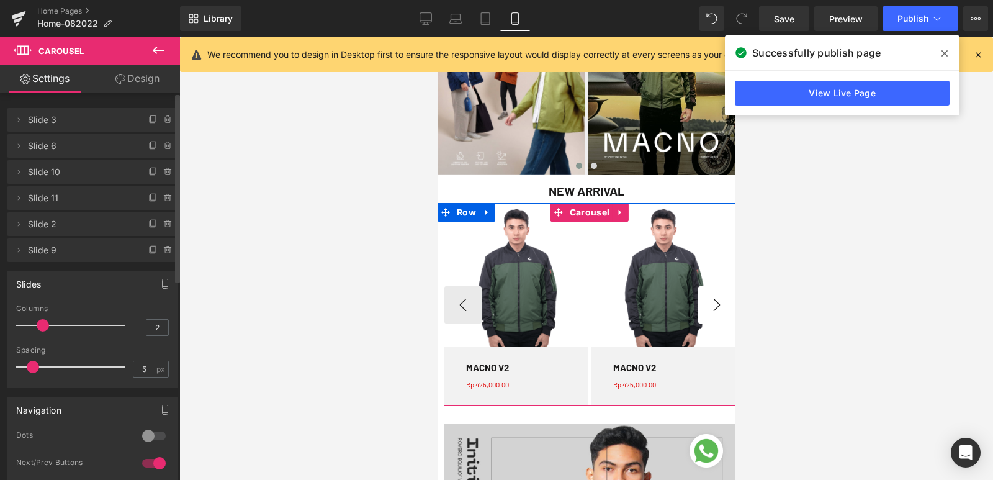
click at [719, 302] on button "›" at bounding box center [715, 304] width 37 height 37
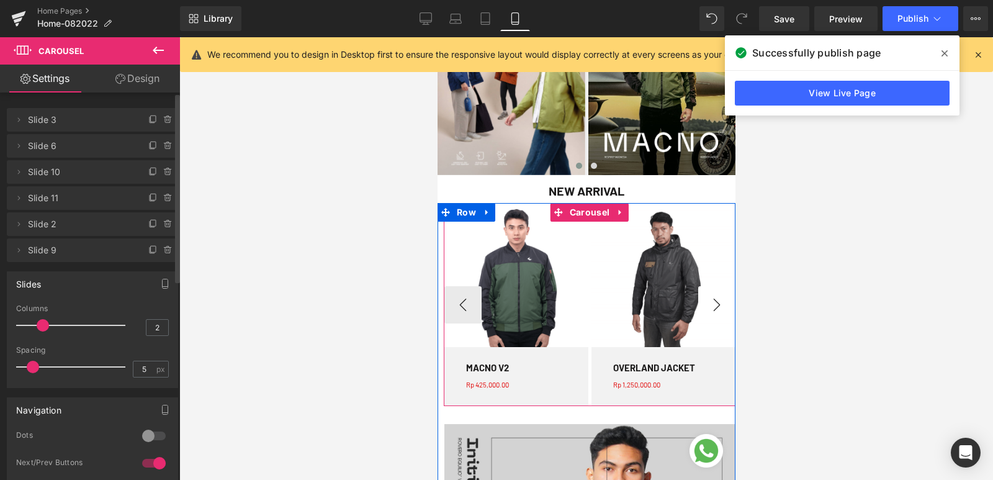
click at [719, 302] on button "›" at bounding box center [715, 304] width 37 height 37
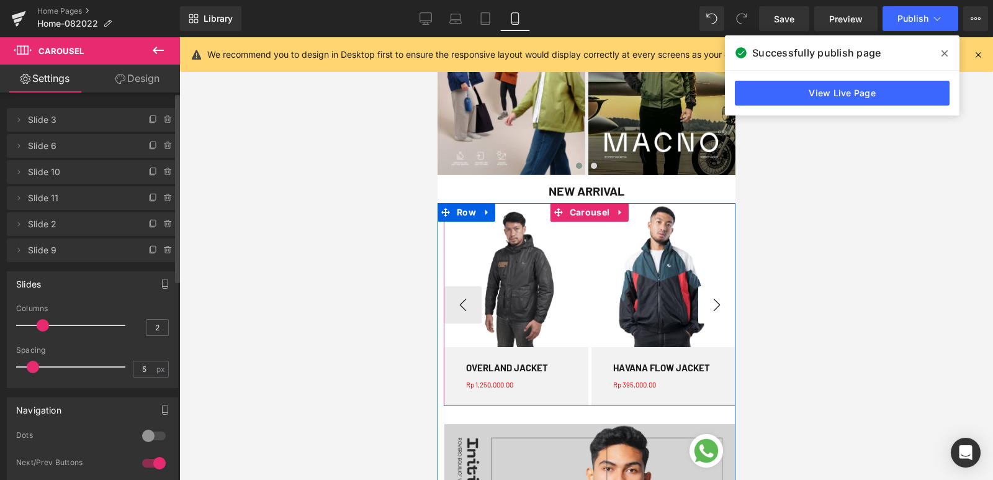
click at [719, 302] on button "›" at bounding box center [715, 304] width 37 height 37
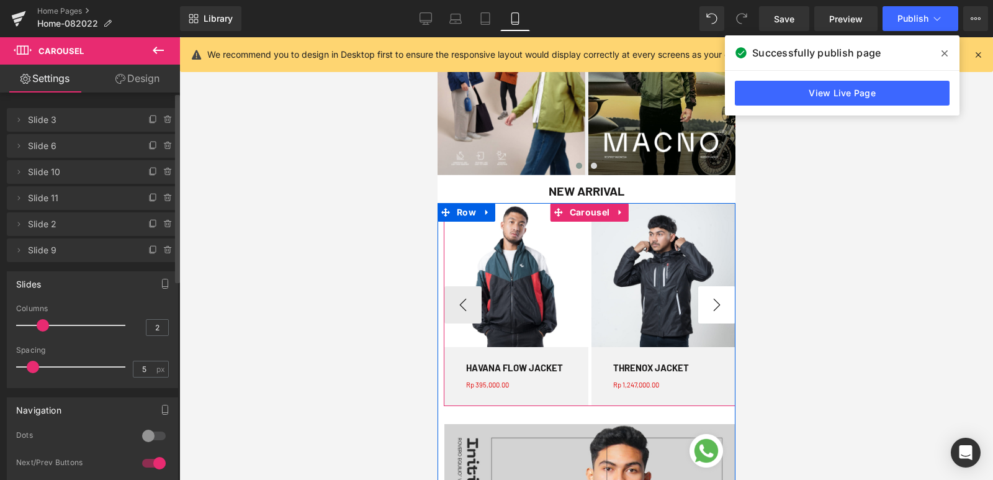
click at [719, 302] on button "›" at bounding box center [715, 304] width 37 height 37
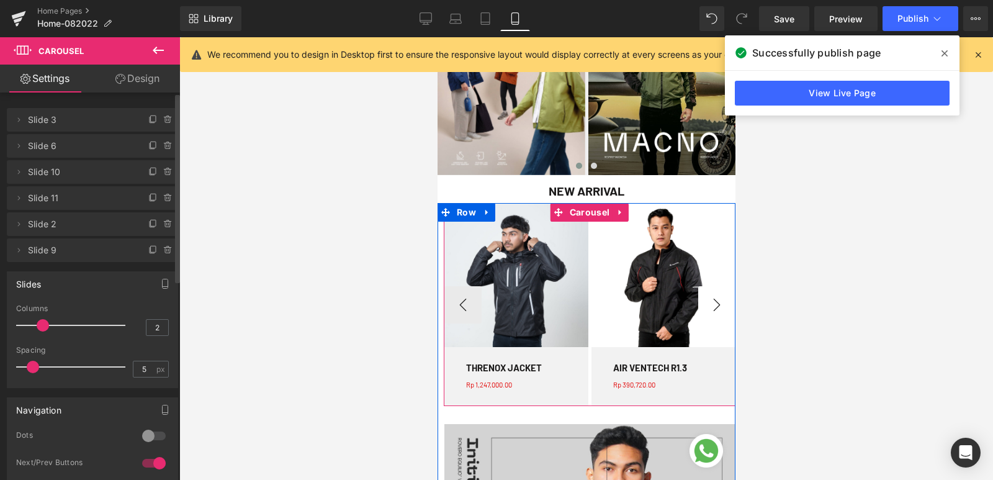
click at [719, 302] on button "›" at bounding box center [715, 304] width 37 height 37
click at [454, 303] on button "‹" at bounding box center [462, 304] width 37 height 37
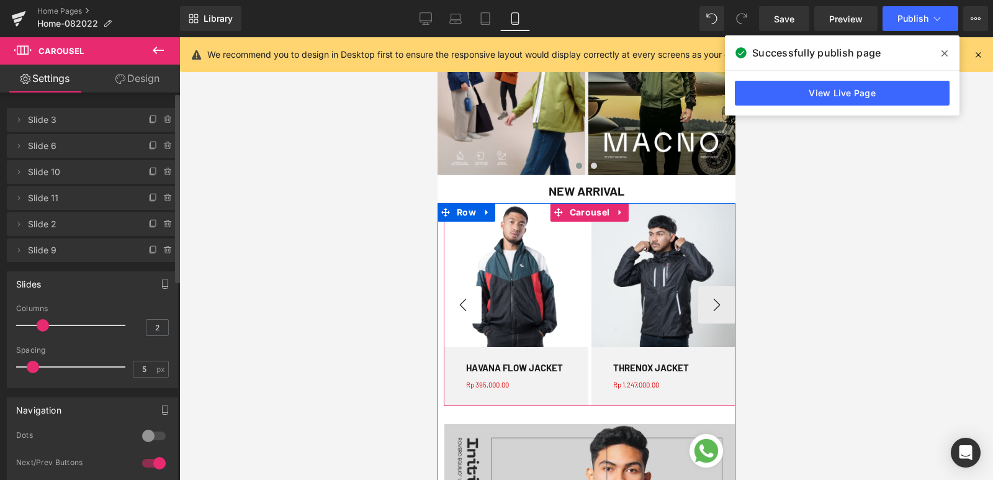
click at [454, 303] on button "‹" at bounding box center [462, 304] width 37 height 37
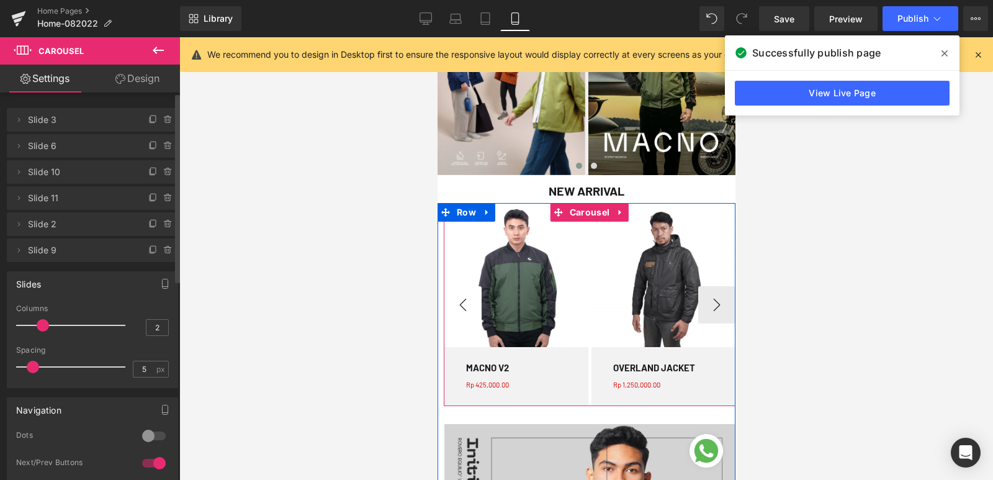
click at [454, 303] on button "‹" at bounding box center [462, 304] width 37 height 37
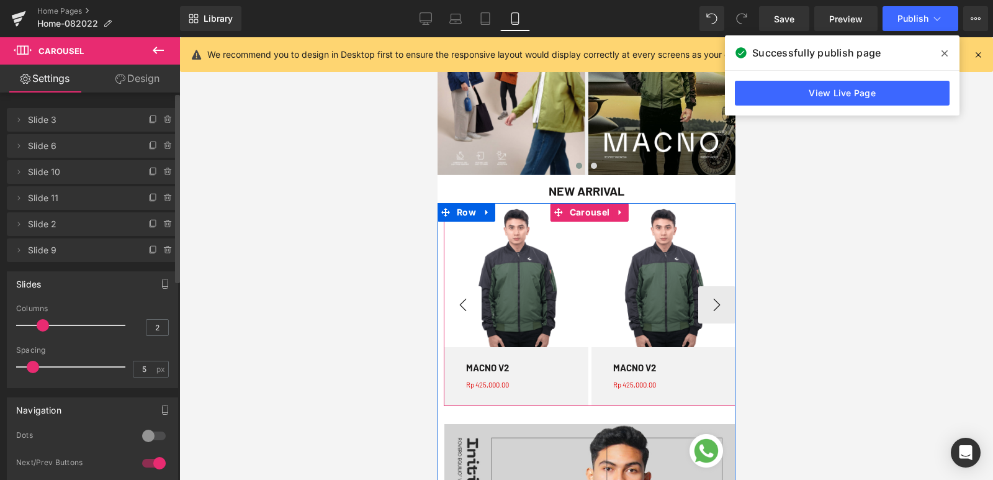
click at [454, 303] on button "‹" at bounding box center [462, 304] width 37 height 37
click at [711, 308] on button "›" at bounding box center [715, 304] width 37 height 37
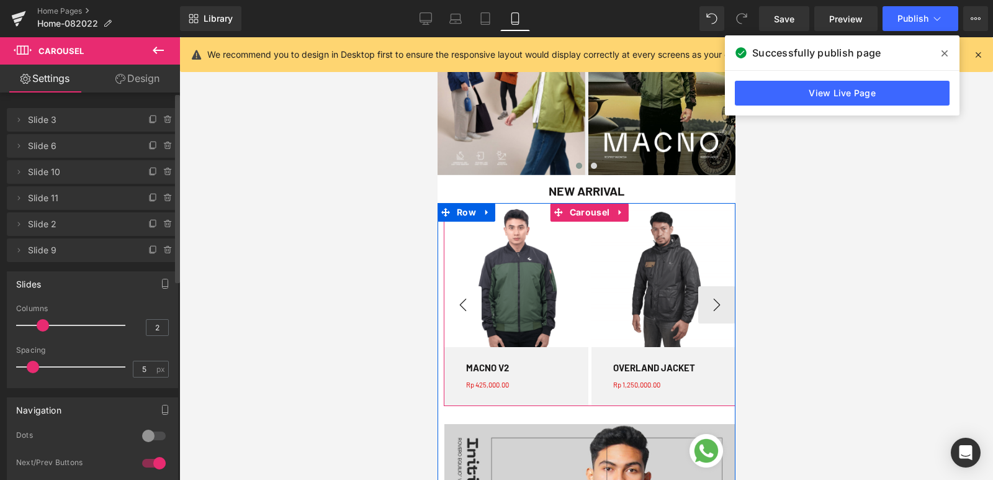
click at [449, 307] on button "‹" at bounding box center [462, 304] width 37 height 37
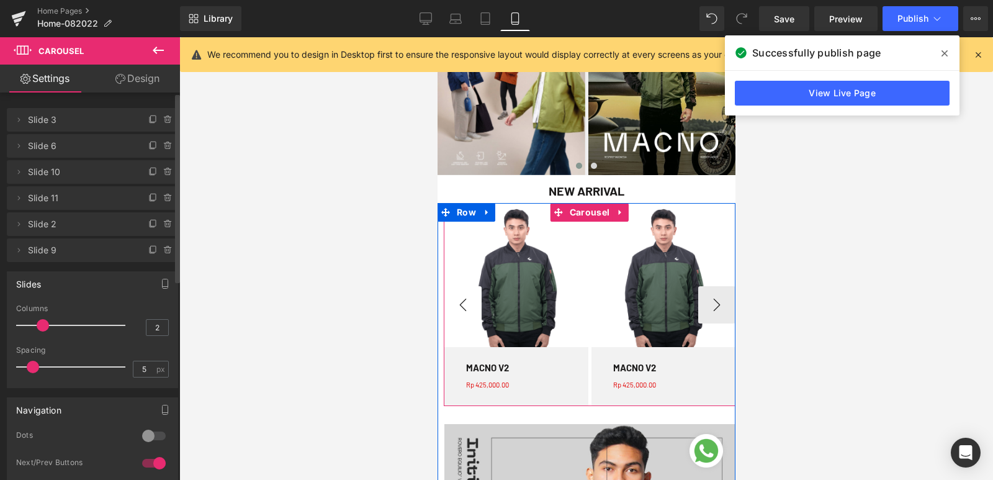
click at [449, 307] on button "‹" at bounding box center [462, 304] width 37 height 37
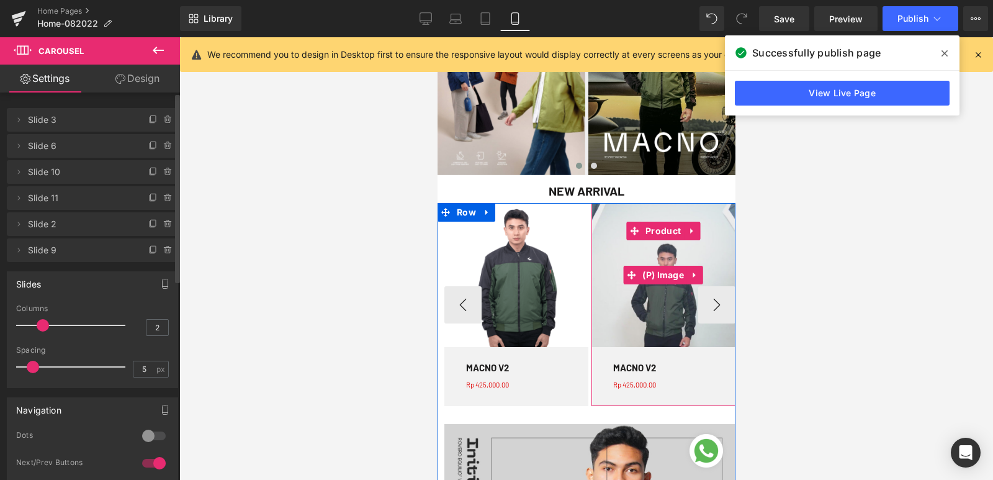
click at [631, 299] on img at bounding box center [663, 275] width 144 height 144
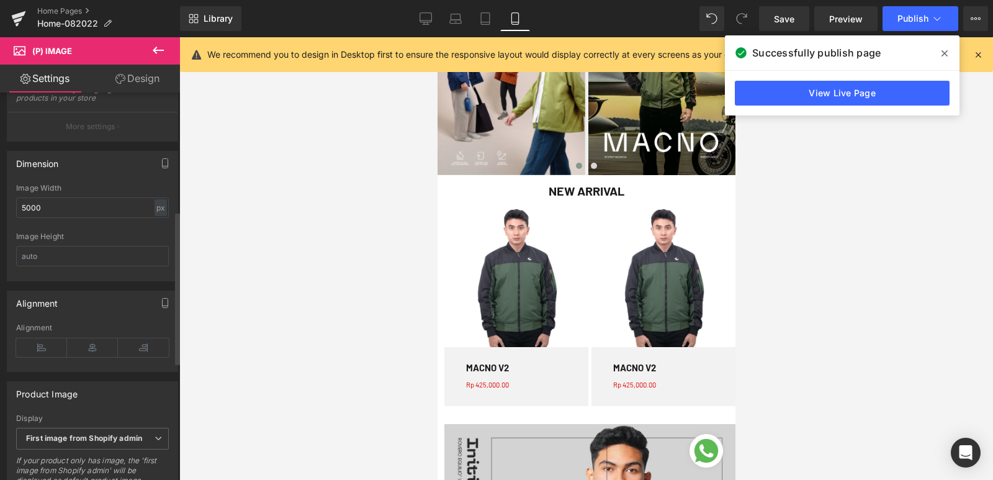
scroll to position [227, 0]
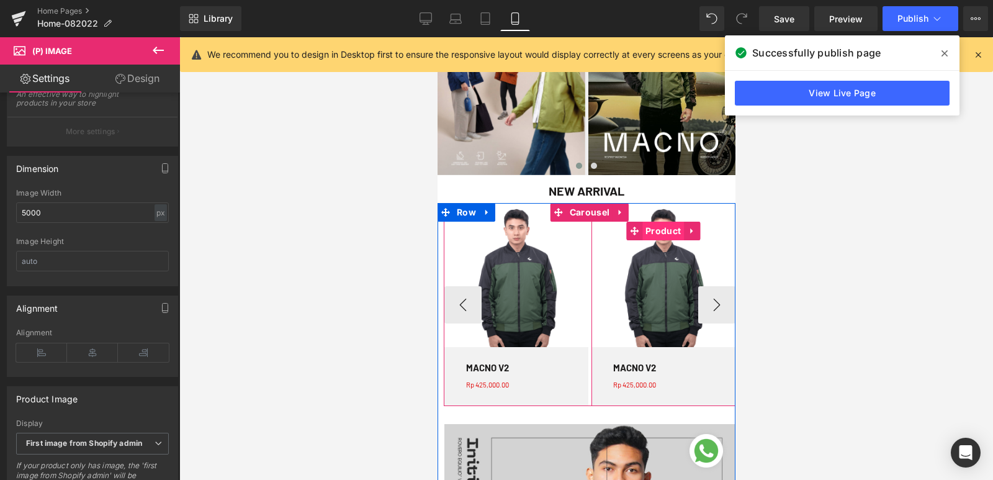
click at [666, 233] on span "Product" at bounding box center [663, 231] width 42 height 19
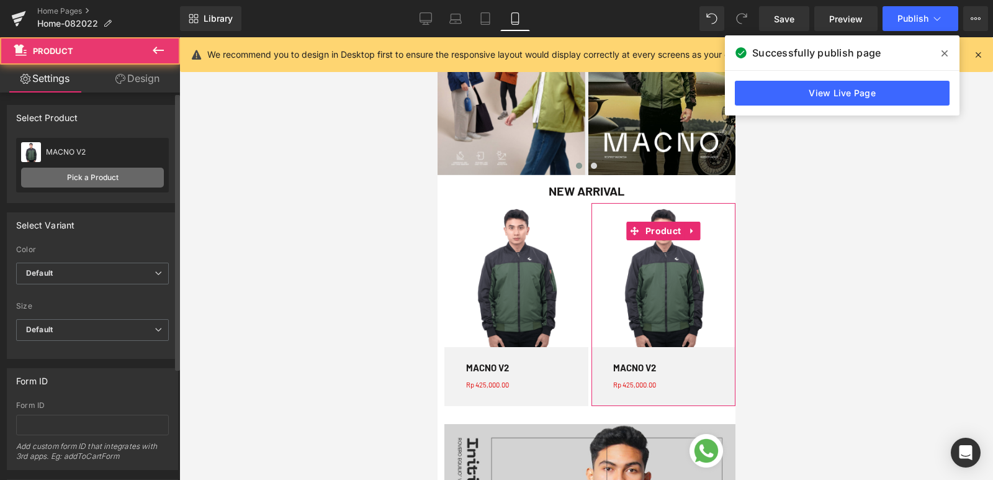
click at [70, 177] on link "Pick a Product" at bounding box center [92, 178] width 143 height 20
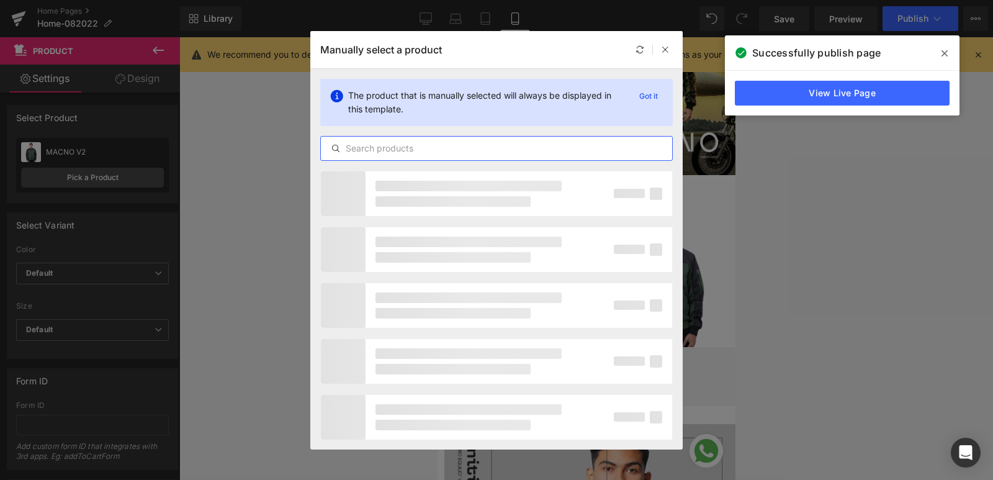
click at [401, 153] on input "text" at bounding box center [496, 148] width 351 height 15
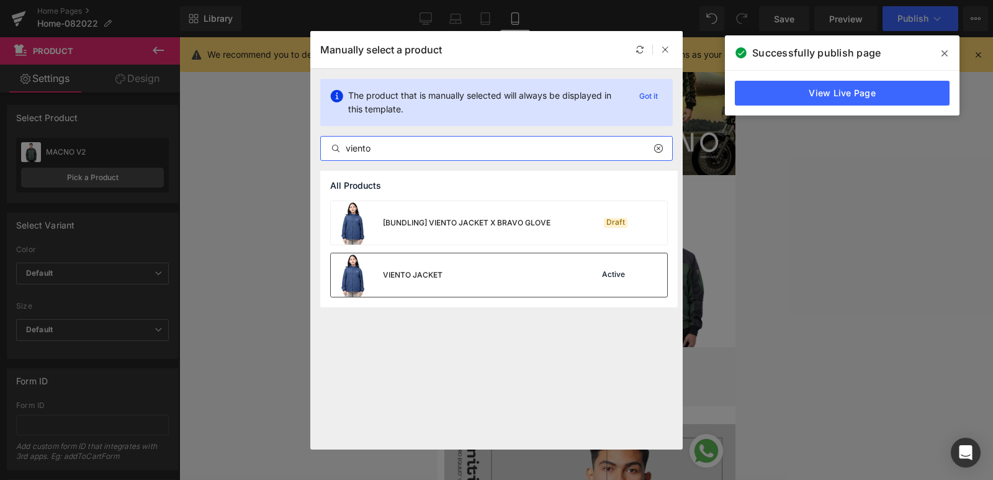
type input "viento"
click at [455, 264] on div "VIENTO JACKET Active" at bounding box center [499, 274] width 336 height 43
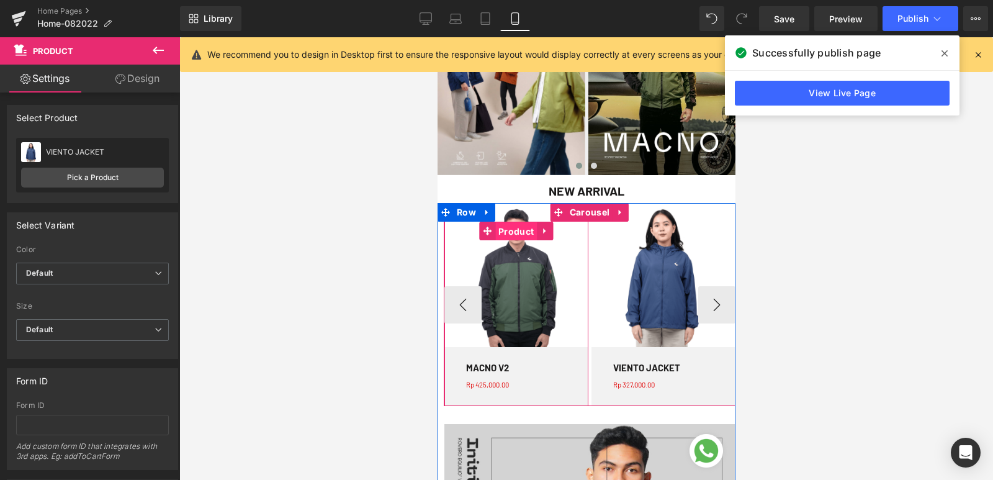
click at [500, 239] on span "Product" at bounding box center [516, 231] width 42 height 19
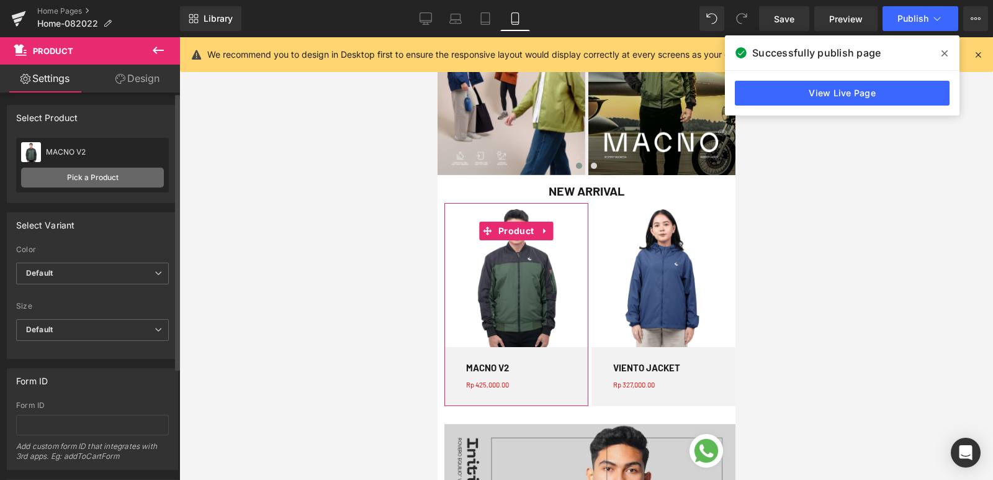
click at [58, 171] on link "Pick a Product" at bounding box center [92, 178] width 143 height 20
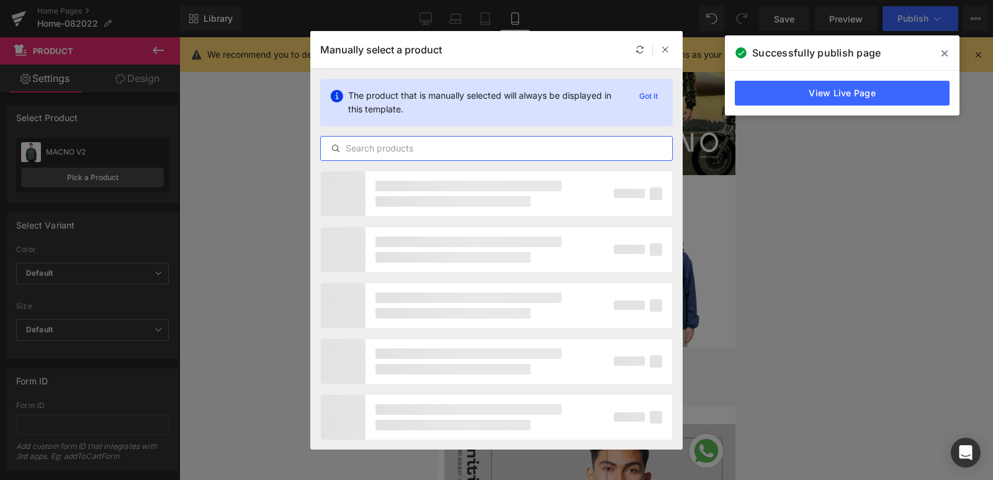
click at [417, 151] on input "text" at bounding box center [496, 148] width 351 height 15
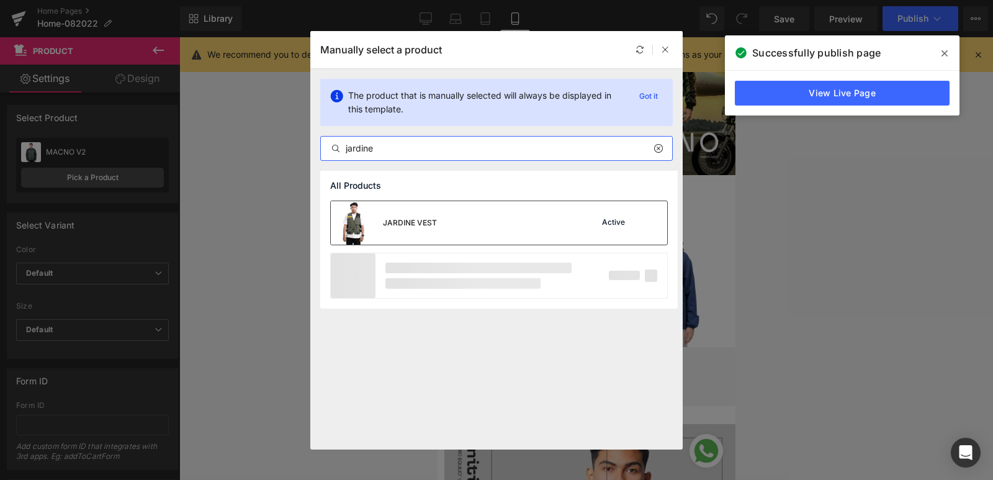
type input "jardine"
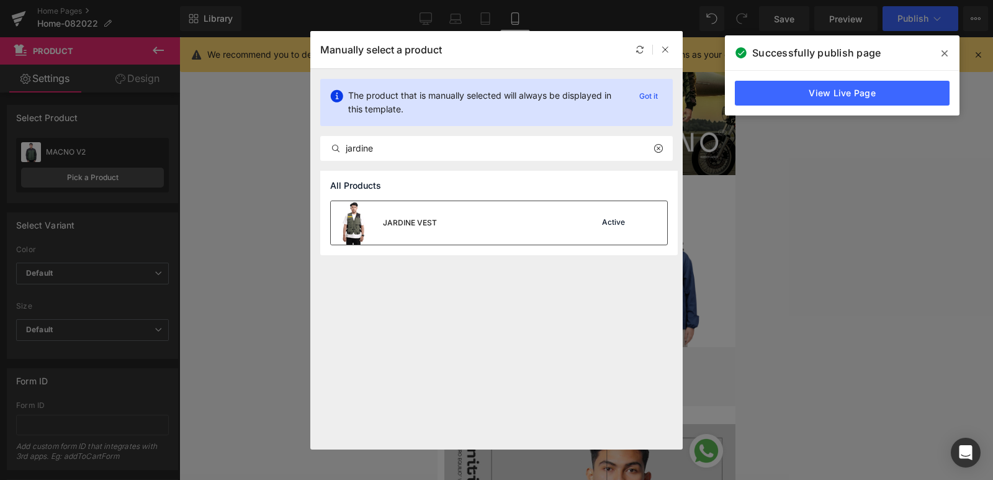
click at [415, 216] on div "JARDINE VEST" at bounding box center [384, 222] width 106 height 43
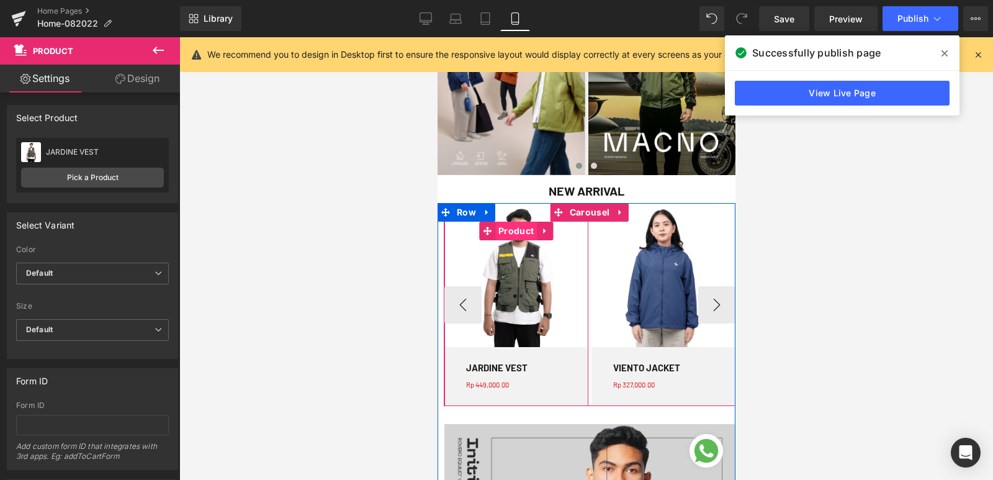
click at [524, 233] on span "Product" at bounding box center [516, 231] width 42 height 19
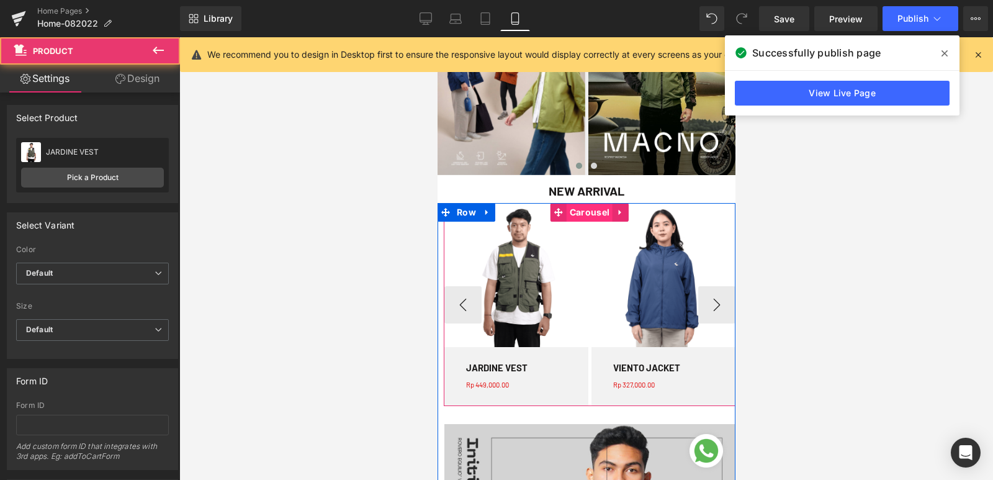
click at [568, 212] on span "Carousel" at bounding box center [589, 212] width 46 height 19
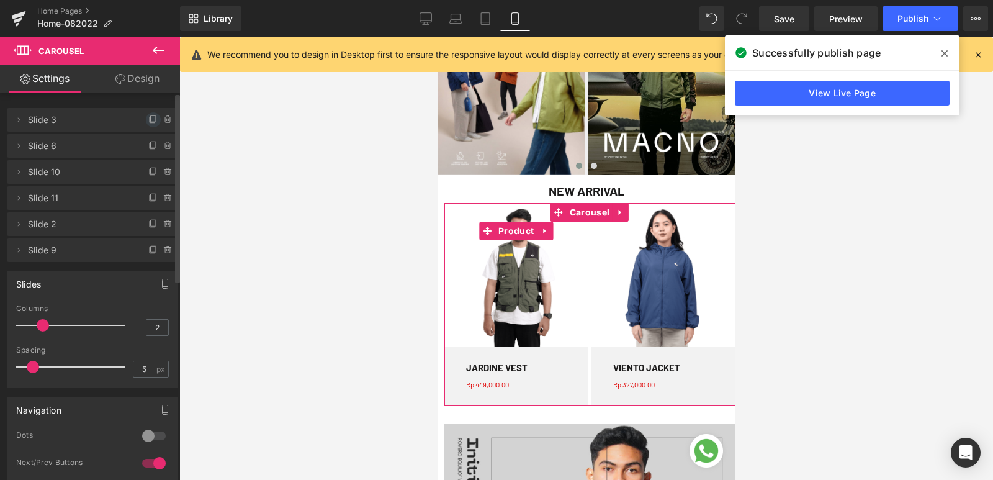
click at [148, 118] on icon at bounding box center [153, 120] width 10 height 10
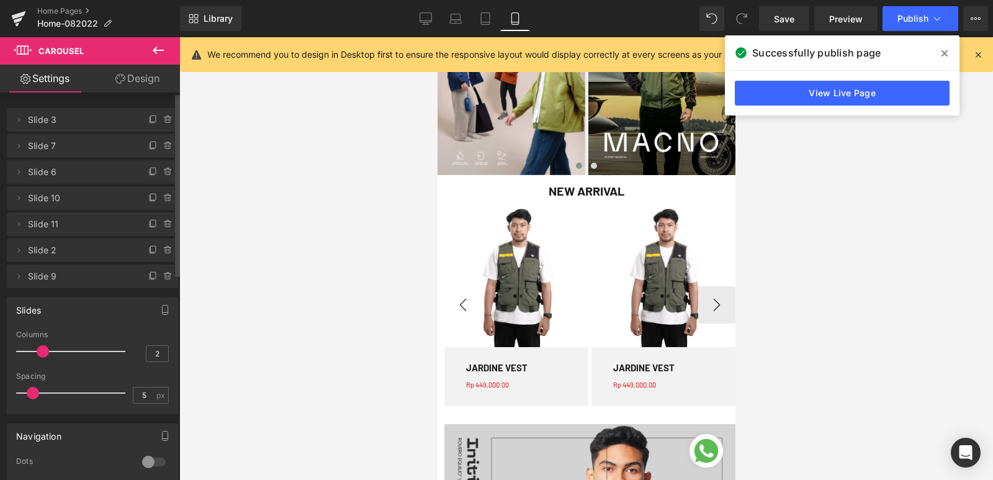
click at [448, 312] on button "‹" at bounding box center [462, 304] width 37 height 37
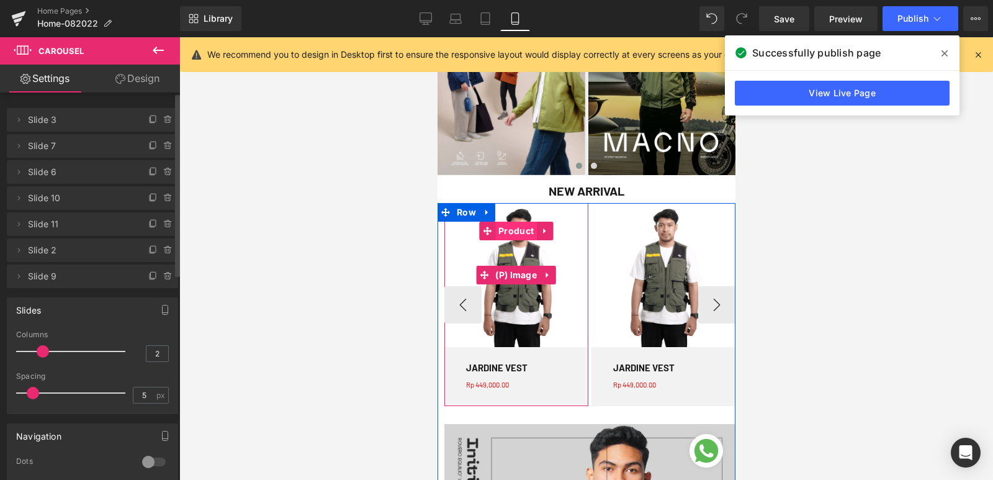
click at [494, 292] on img at bounding box center [516, 275] width 144 height 144
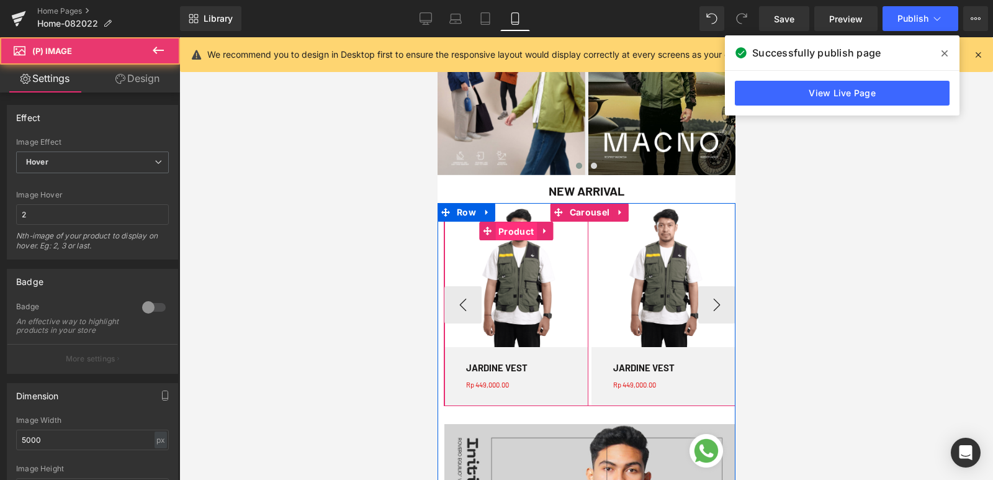
click at [509, 229] on span "Product" at bounding box center [516, 231] width 42 height 19
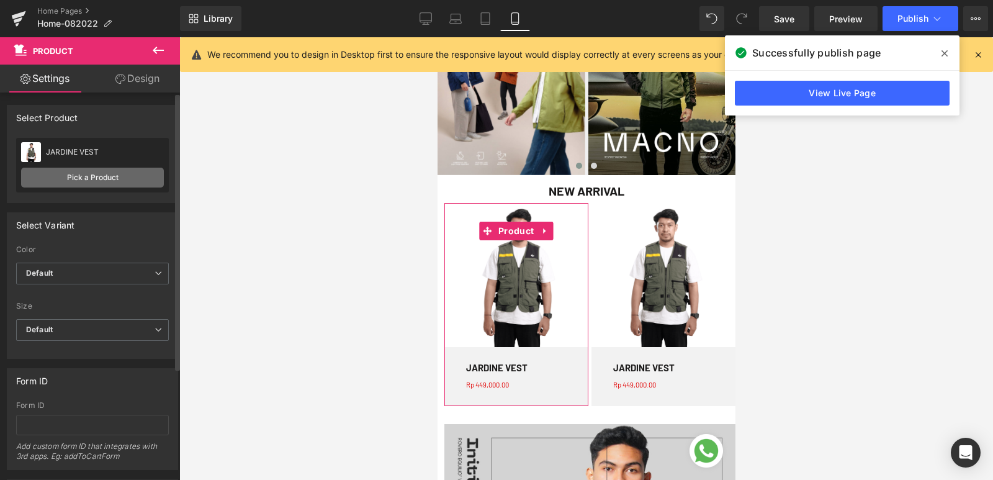
click at [91, 174] on link "Pick a Product" at bounding box center [92, 178] width 143 height 20
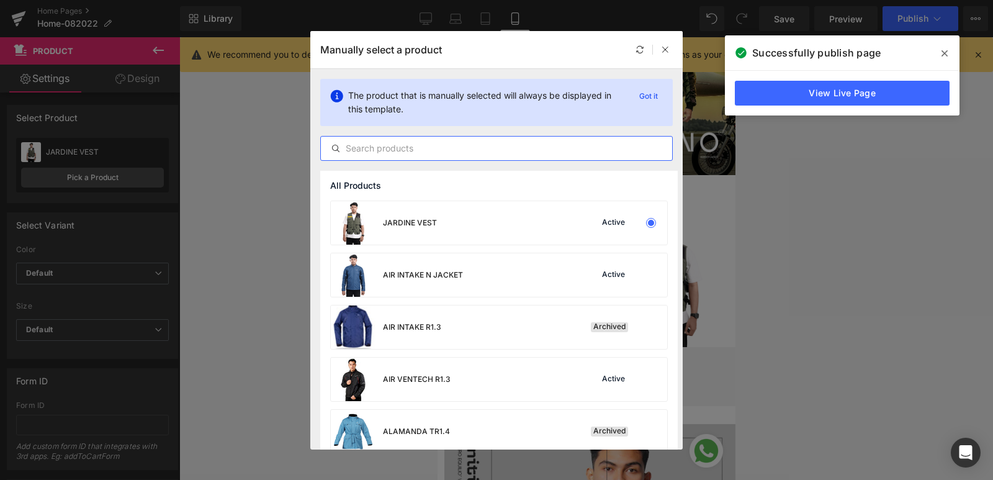
click at [359, 150] on input "text" at bounding box center [496, 148] width 351 height 15
click at [515, 260] on div "AIR INTAKE N JACKET Active" at bounding box center [499, 274] width 336 height 43
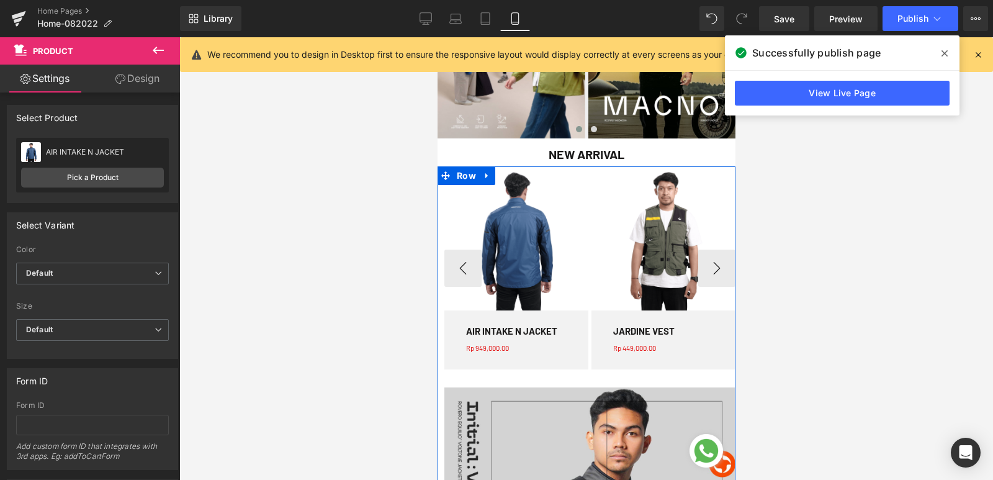
scroll to position [683, 0]
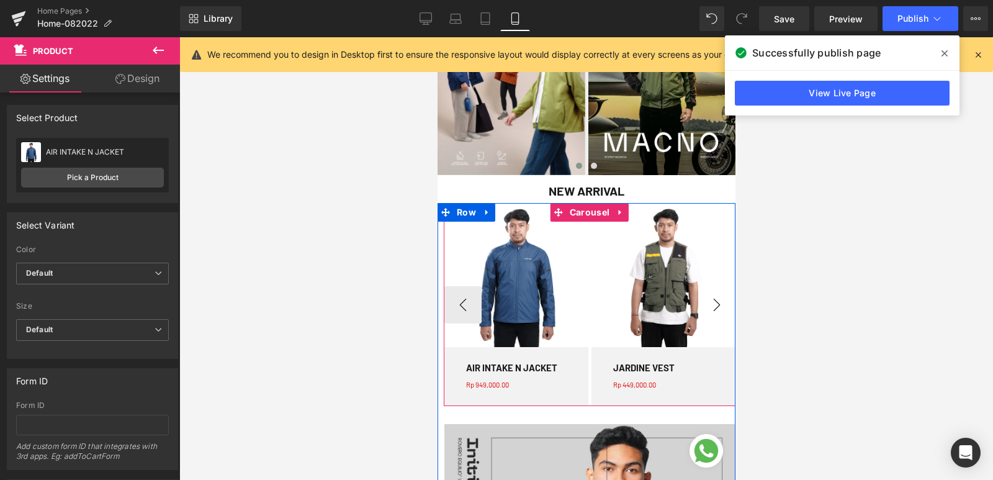
click at [705, 296] on button "›" at bounding box center [715, 304] width 37 height 37
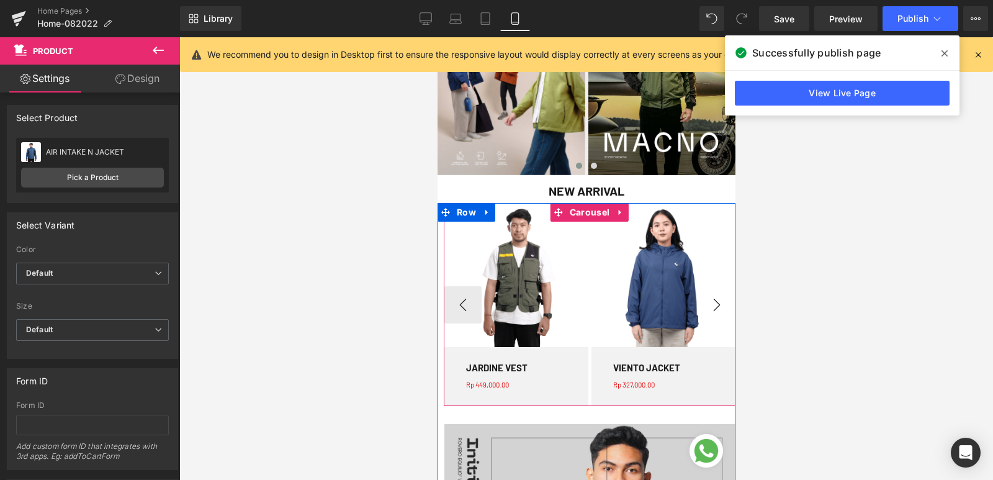
click at [705, 296] on button "›" at bounding box center [715, 304] width 37 height 37
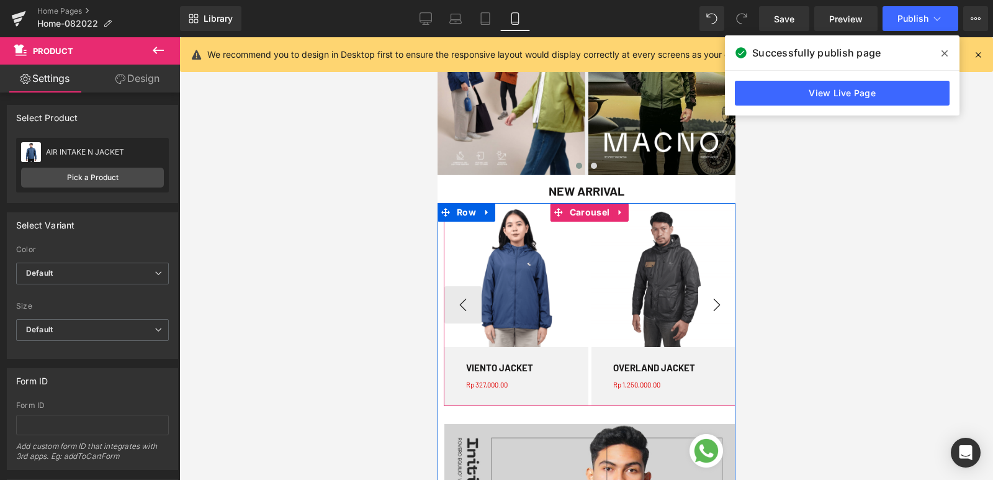
click at [705, 296] on button "›" at bounding box center [715, 304] width 37 height 37
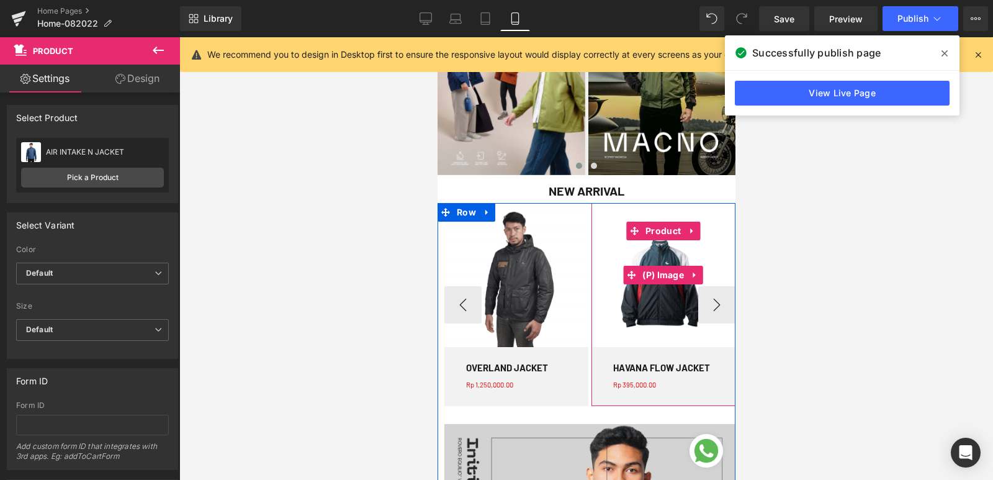
click at [654, 294] on img at bounding box center [663, 275] width 144 height 144
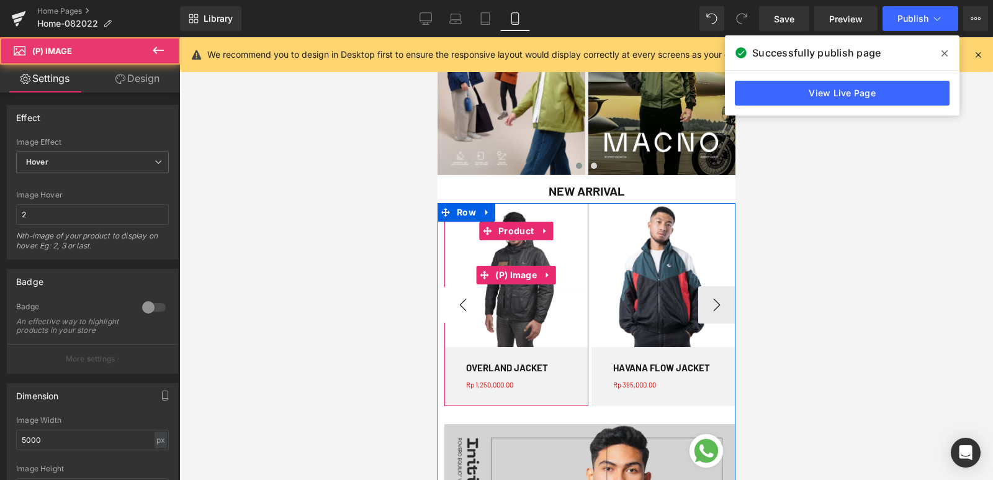
click at [522, 295] on img at bounding box center [516, 275] width 144 height 144
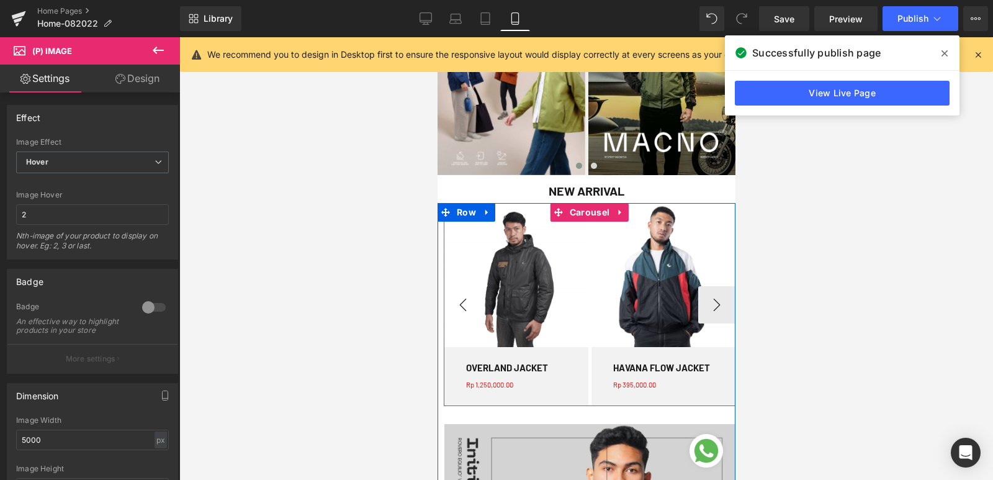
click at [455, 296] on button "‹" at bounding box center [462, 304] width 37 height 37
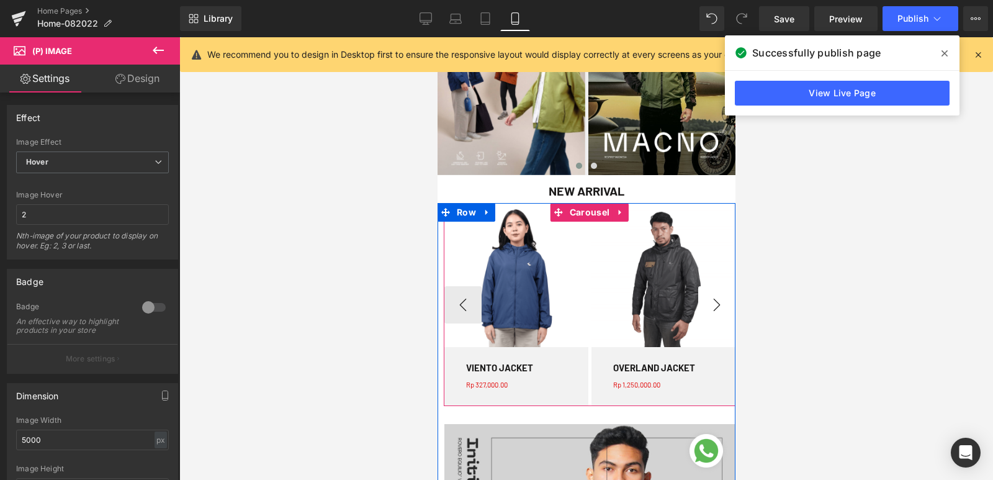
click at [705, 307] on button "›" at bounding box center [715, 304] width 37 height 37
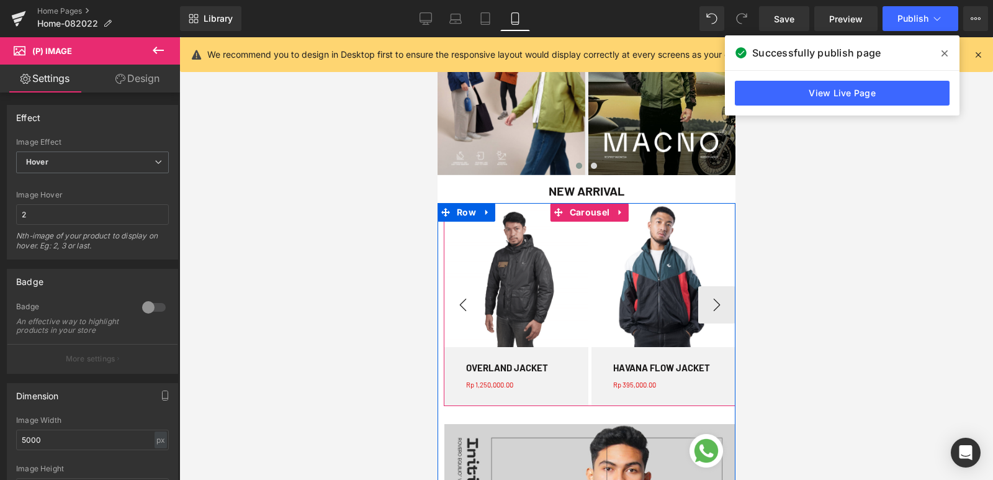
click at [457, 315] on button "‹" at bounding box center [462, 304] width 37 height 37
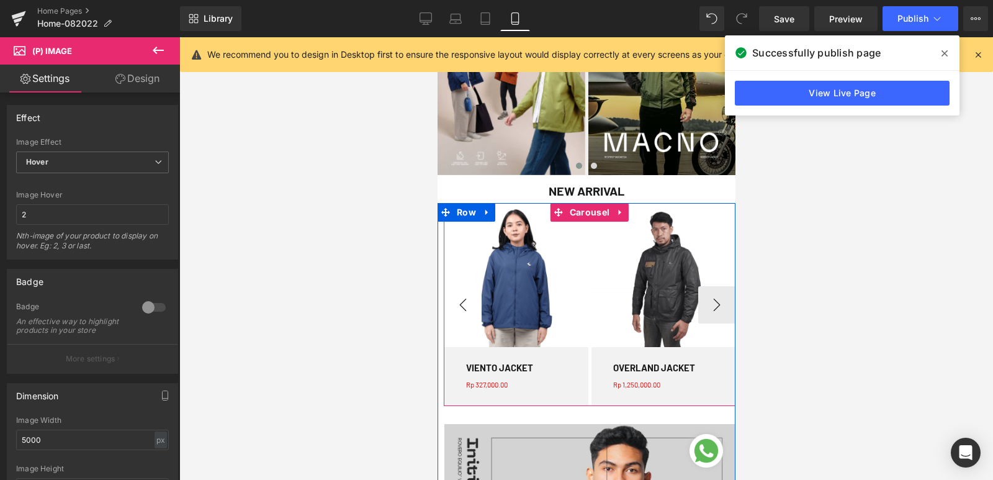
click at [457, 315] on button "‹" at bounding box center [462, 304] width 37 height 37
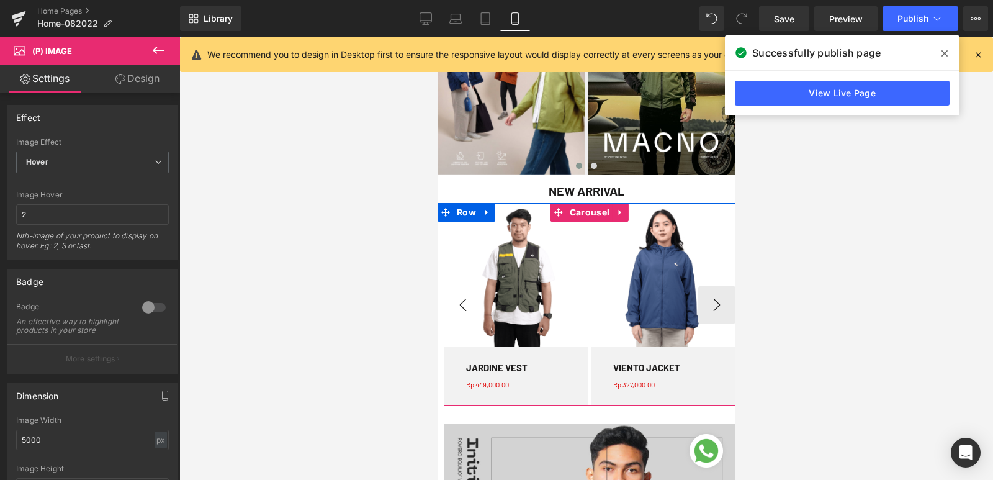
click at [457, 315] on button "‹" at bounding box center [462, 304] width 37 height 37
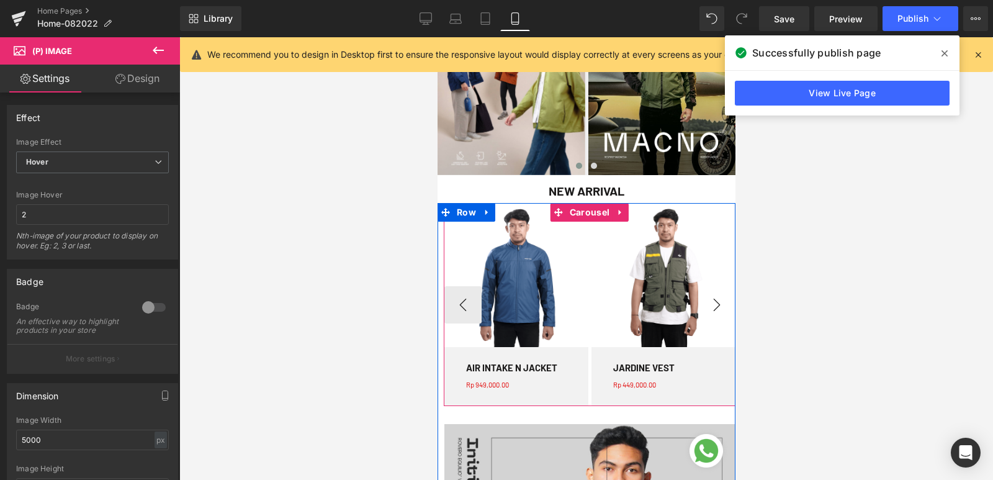
click at [707, 305] on button "›" at bounding box center [715, 304] width 37 height 37
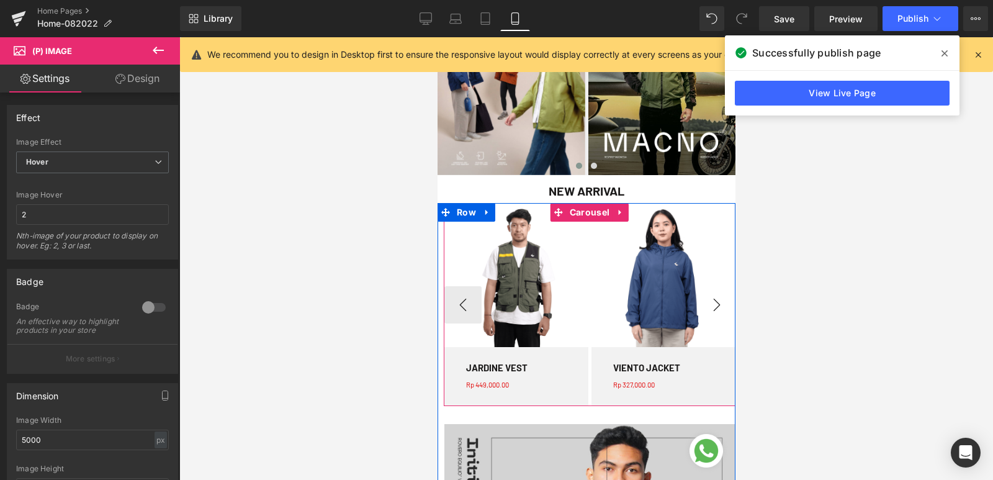
click at [707, 305] on button "›" at bounding box center [715, 304] width 37 height 37
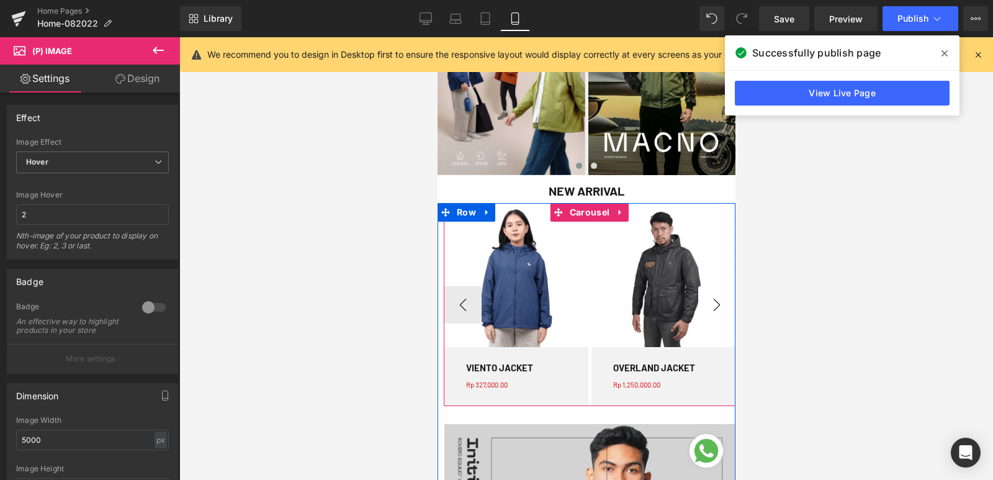
click at [707, 305] on button "›" at bounding box center [715, 304] width 37 height 37
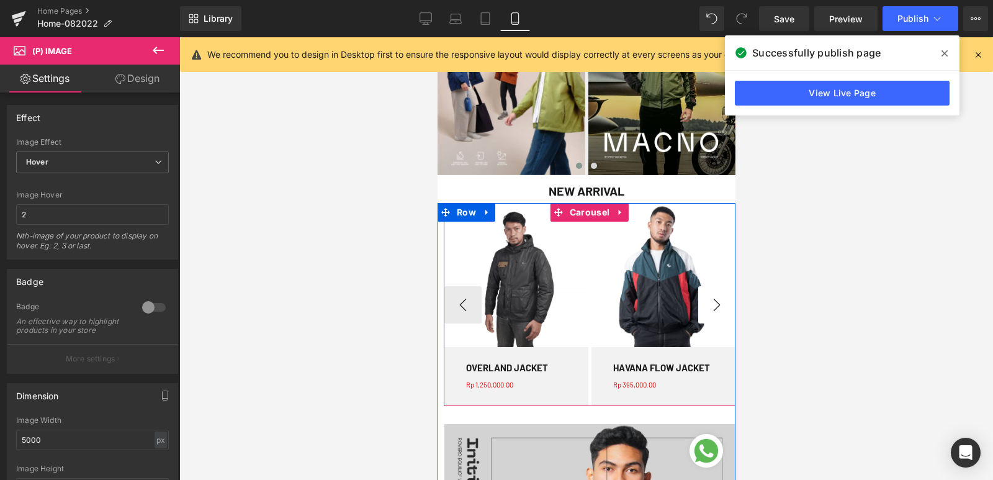
click at [707, 305] on button "›" at bounding box center [715, 304] width 37 height 37
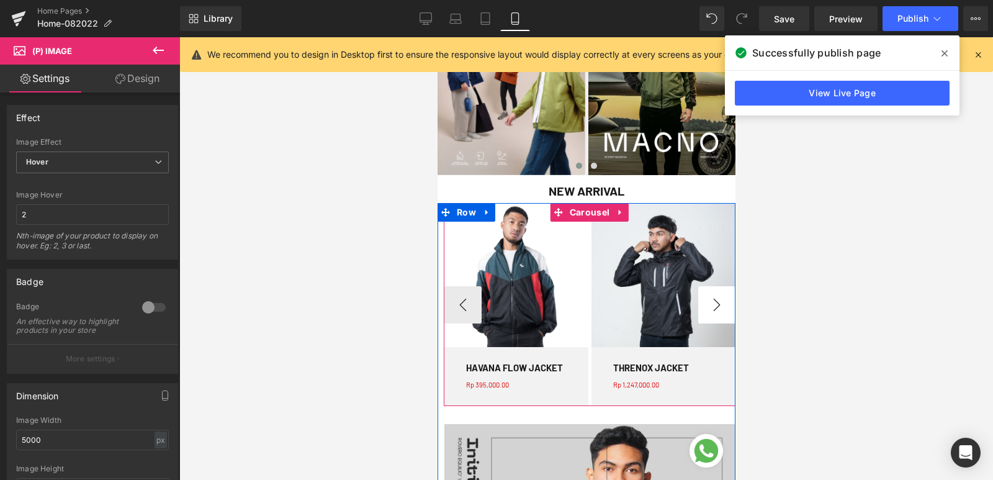
click at [707, 305] on button "›" at bounding box center [715, 304] width 37 height 37
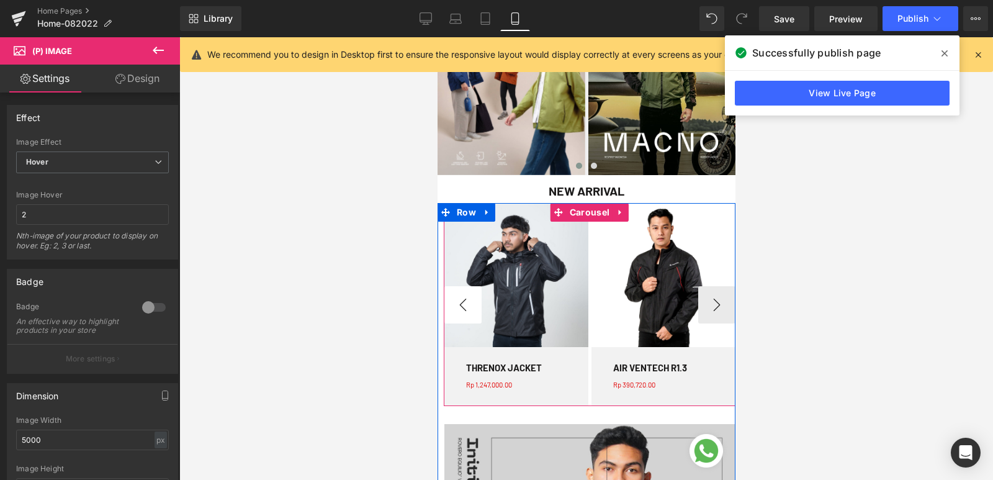
click at [462, 306] on button "‹" at bounding box center [462, 304] width 37 height 37
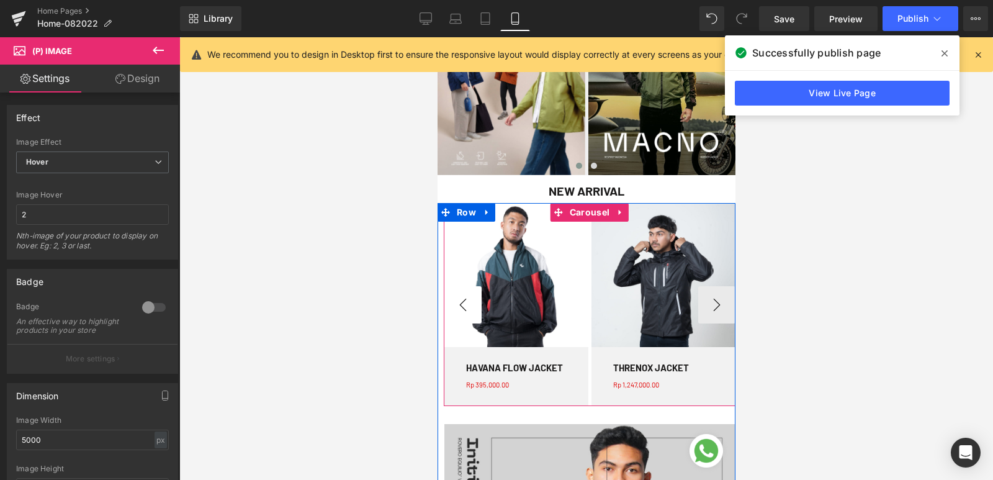
click at [462, 306] on button "‹" at bounding box center [462, 304] width 37 height 37
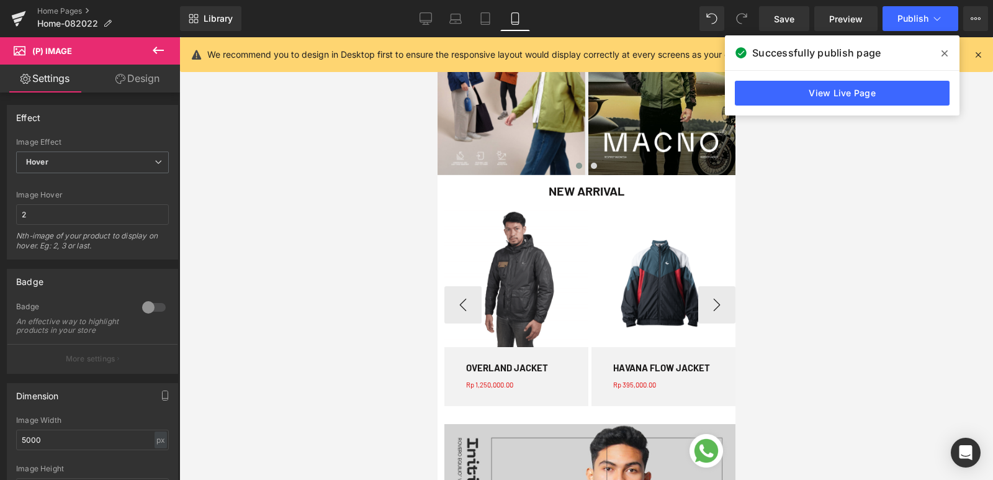
click at [619, 250] on img at bounding box center [663, 275] width 144 height 144
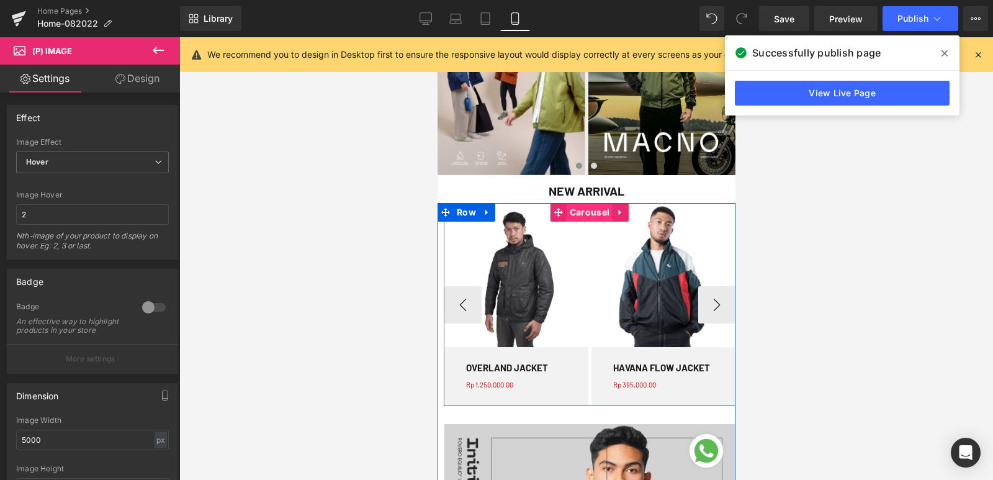
click at [584, 210] on span "Carousel" at bounding box center [589, 212] width 46 height 19
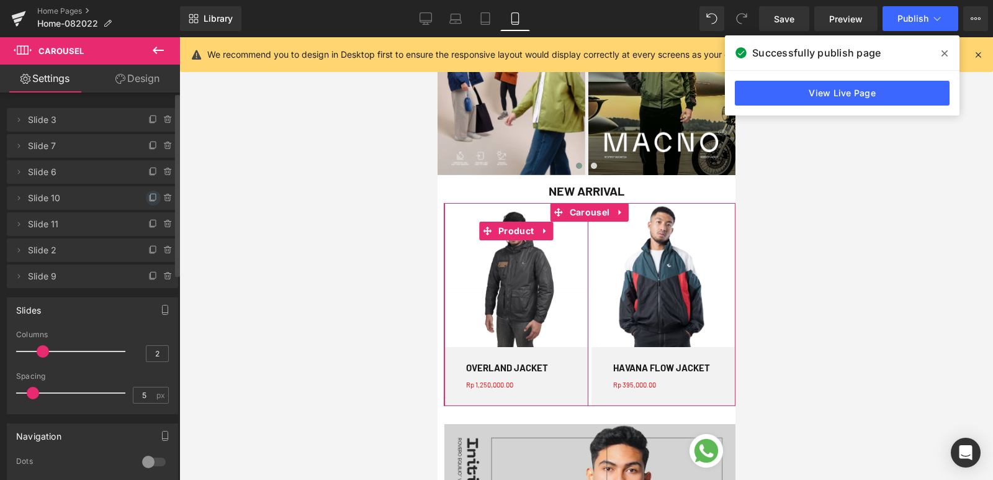
click at [148, 197] on icon at bounding box center [153, 198] width 10 height 10
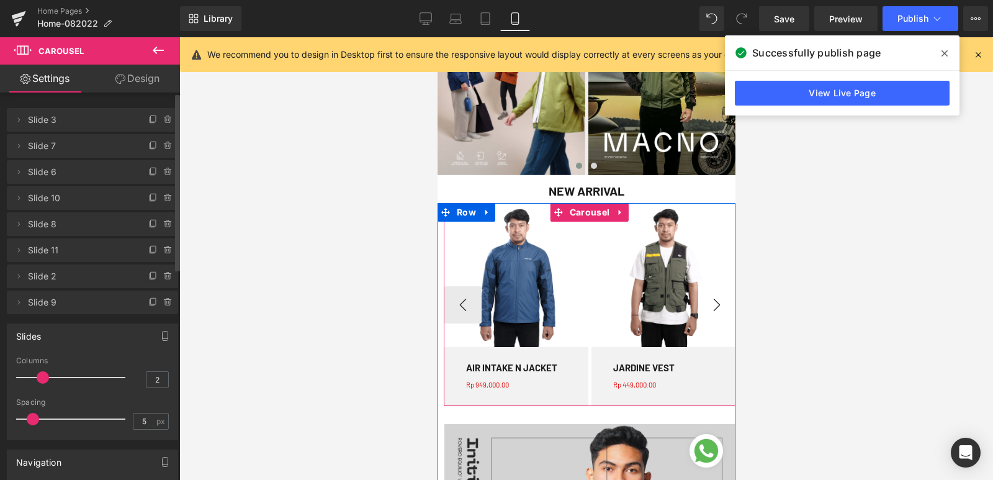
click at [706, 299] on button "›" at bounding box center [715, 304] width 37 height 37
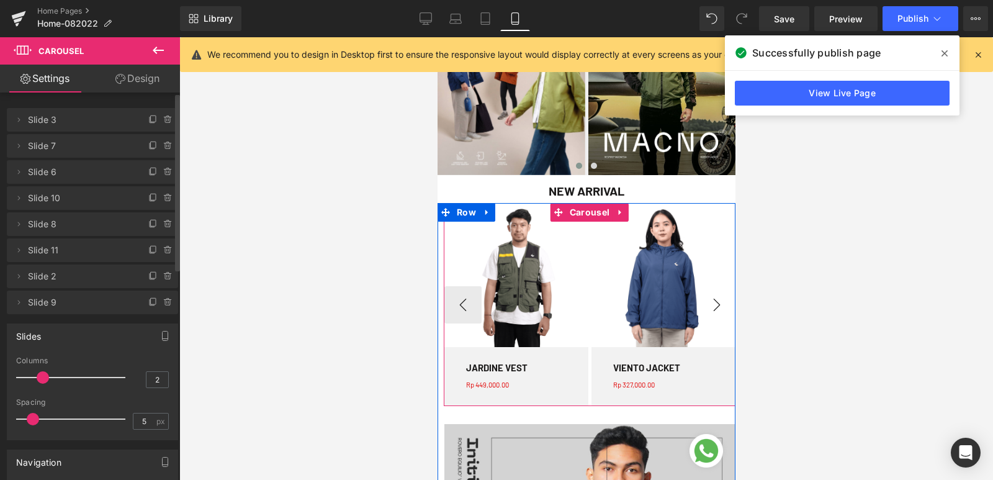
click at [706, 299] on button "›" at bounding box center [715, 304] width 37 height 37
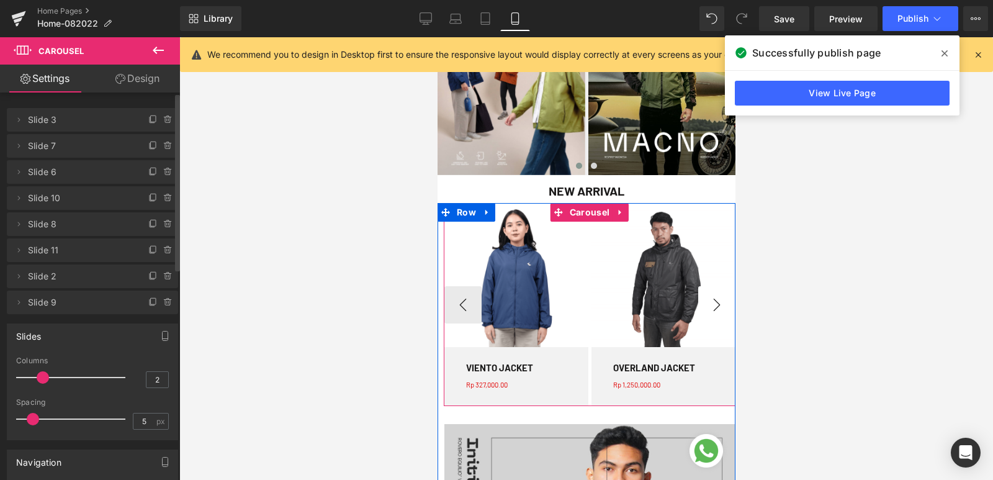
click at [706, 299] on button "›" at bounding box center [715, 304] width 37 height 37
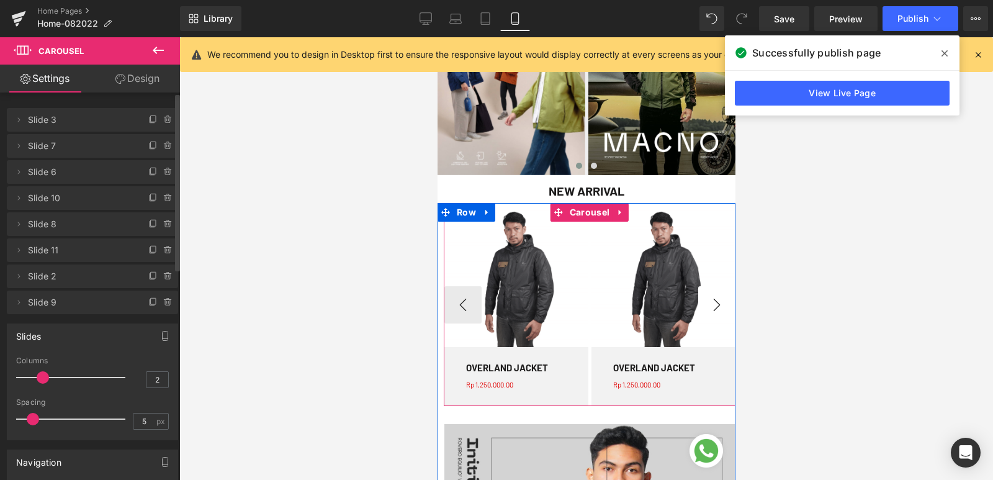
click at [706, 299] on button "›" at bounding box center [715, 304] width 37 height 37
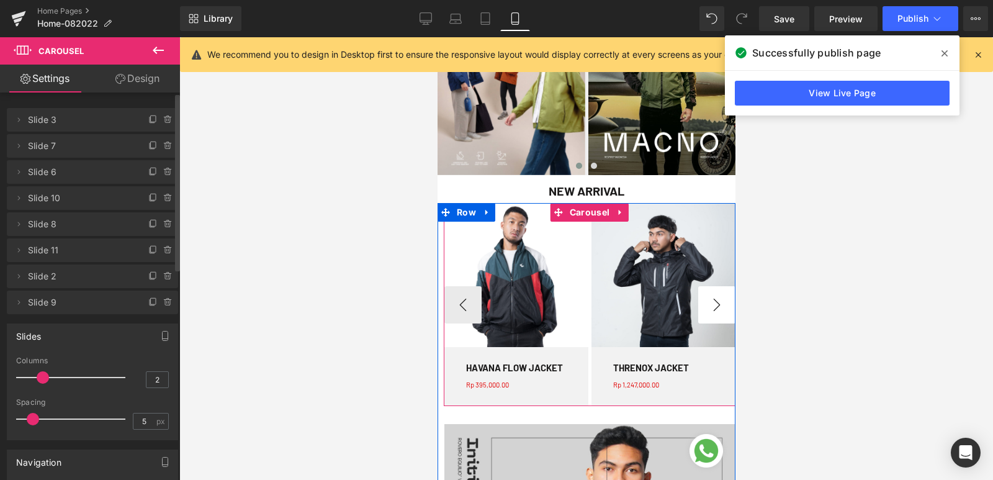
click at [706, 299] on button "›" at bounding box center [715, 304] width 37 height 37
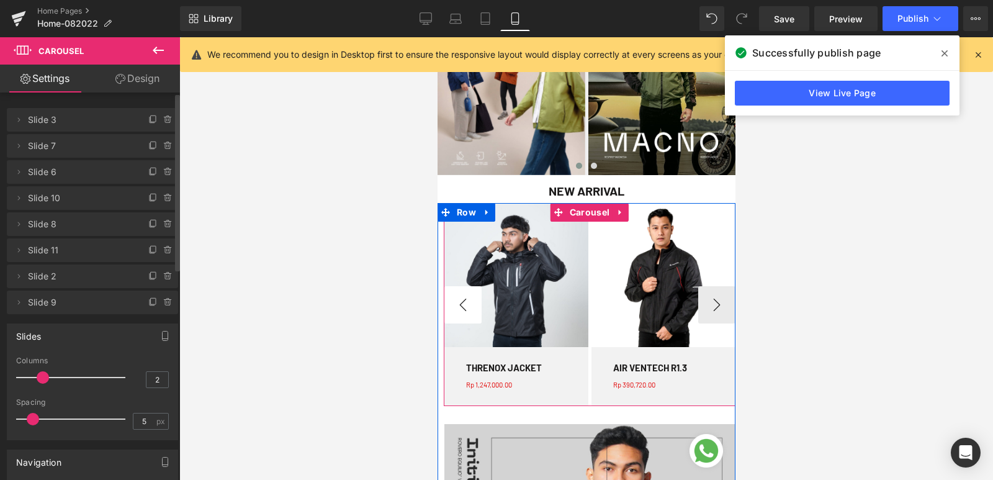
click at [459, 296] on button "‹" at bounding box center [462, 304] width 37 height 37
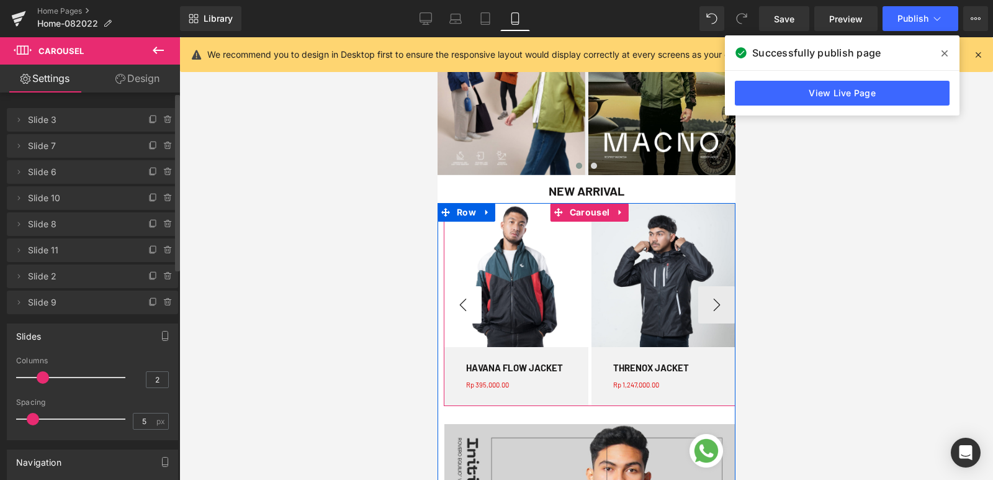
click at [459, 296] on button "‹" at bounding box center [462, 304] width 37 height 37
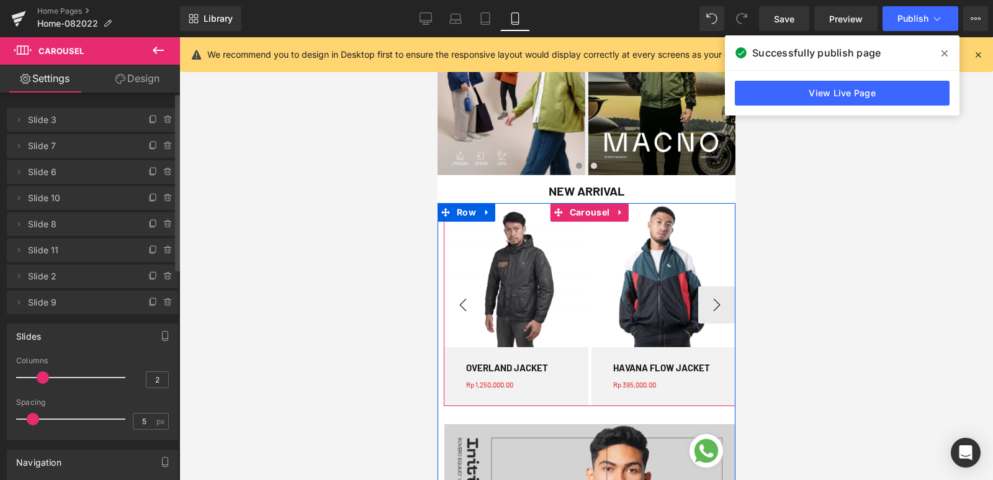
click at [459, 296] on button "‹" at bounding box center [462, 304] width 37 height 37
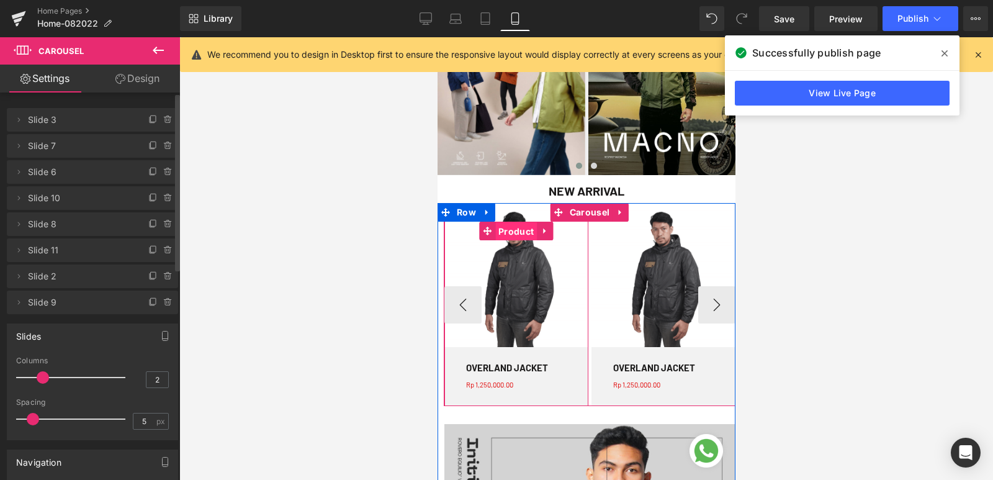
click at [521, 231] on span "Product" at bounding box center [516, 231] width 42 height 19
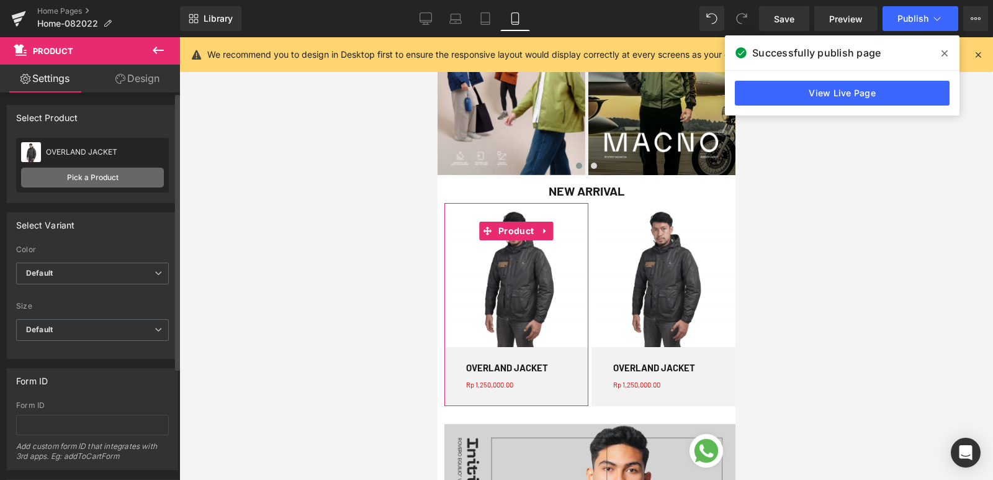
click at [99, 177] on link "Pick a Product" at bounding box center [92, 178] width 143 height 20
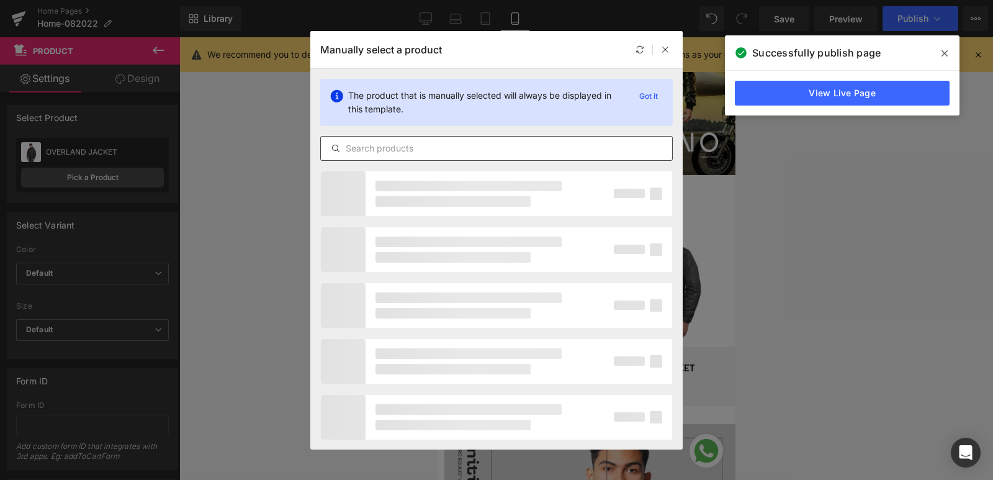
click at [478, 145] on input "text" at bounding box center [496, 148] width 351 height 15
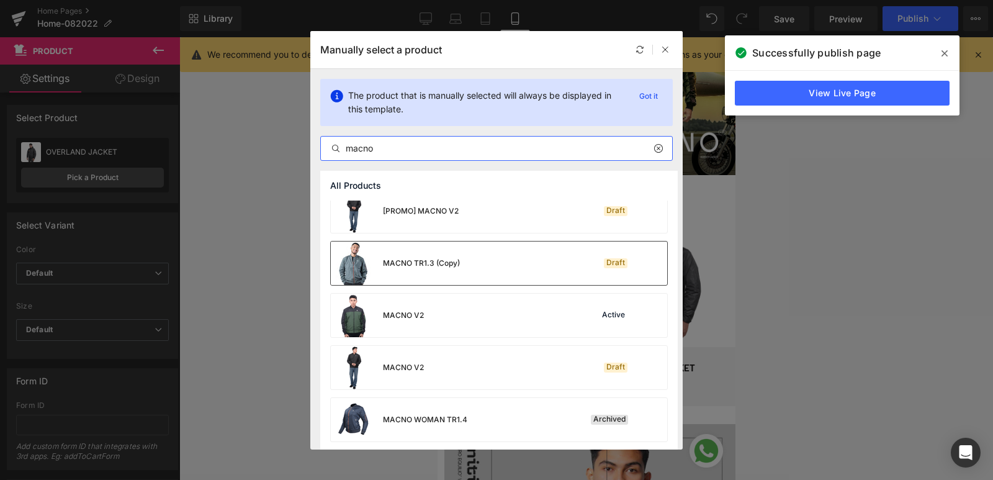
scroll to position [14, 0]
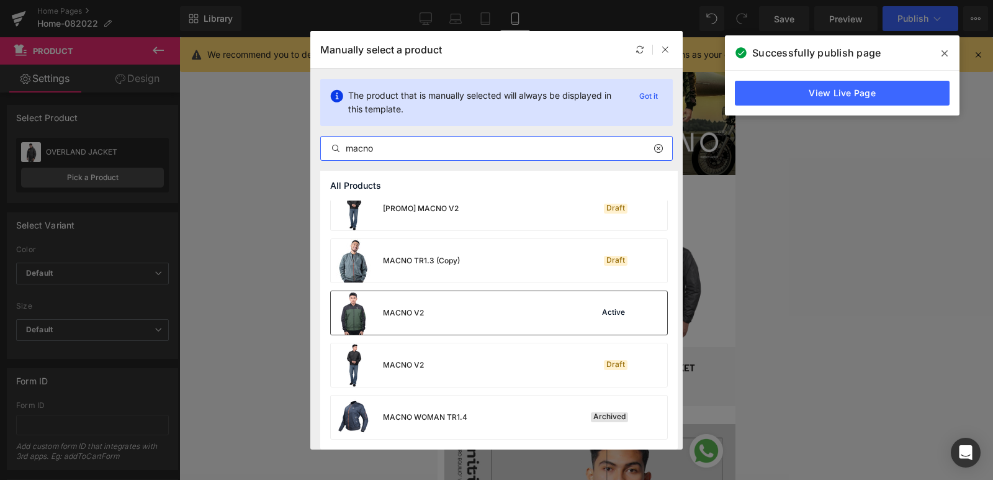
type input "macno"
click at [435, 323] on div "MACNO V2 Active" at bounding box center [499, 312] width 336 height 43
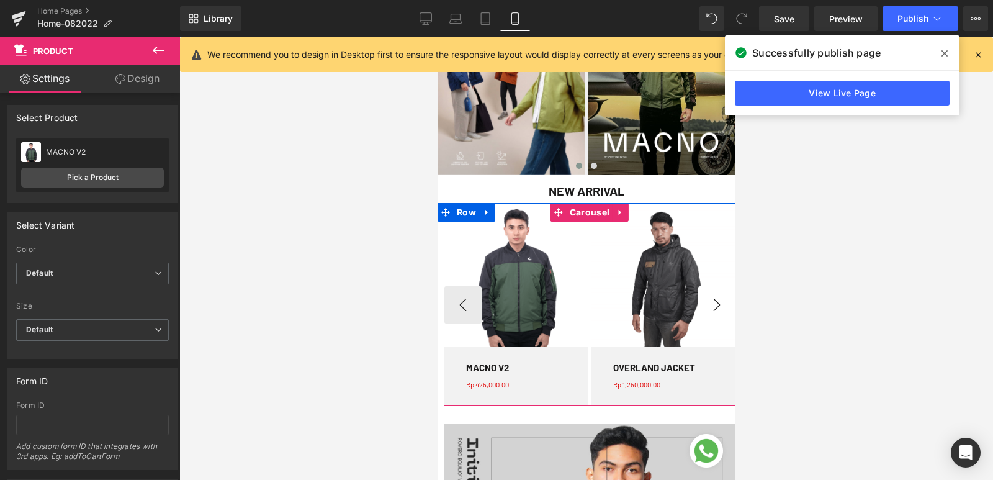
click at [709, 308] on button "›" at bounding box center [715, 304] width 37 height 37
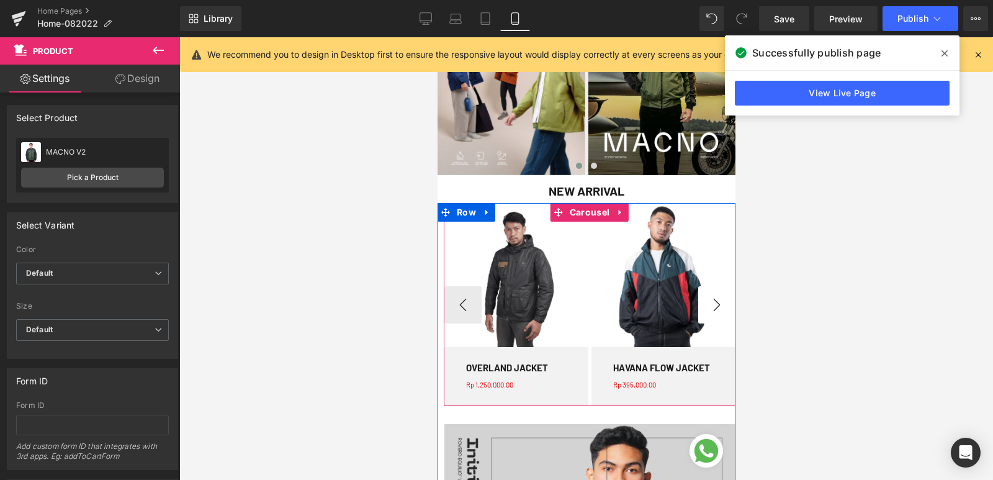
click at [709, 308] on button "›" at bounding box center [715, 304] width 37 height 37
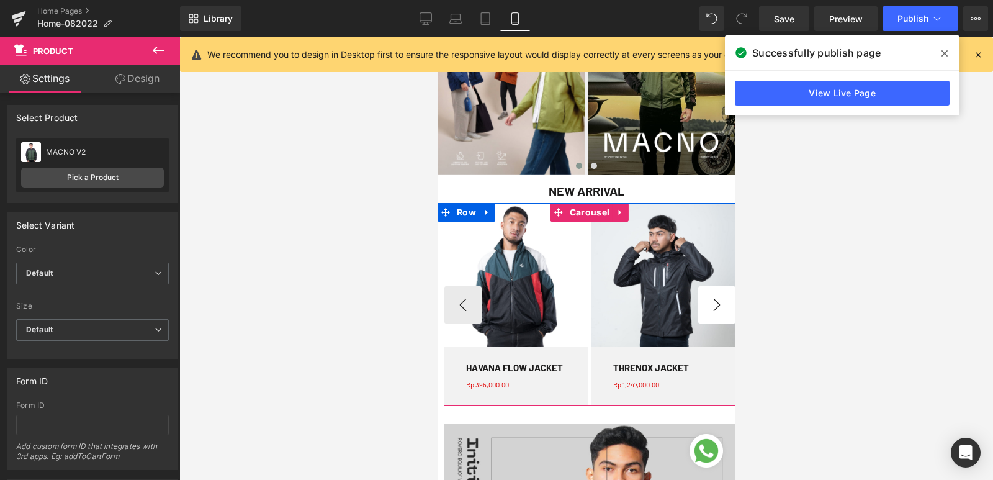
click at [709, 308] on button "›" at bounding box center [715, 304] width 37 height 37
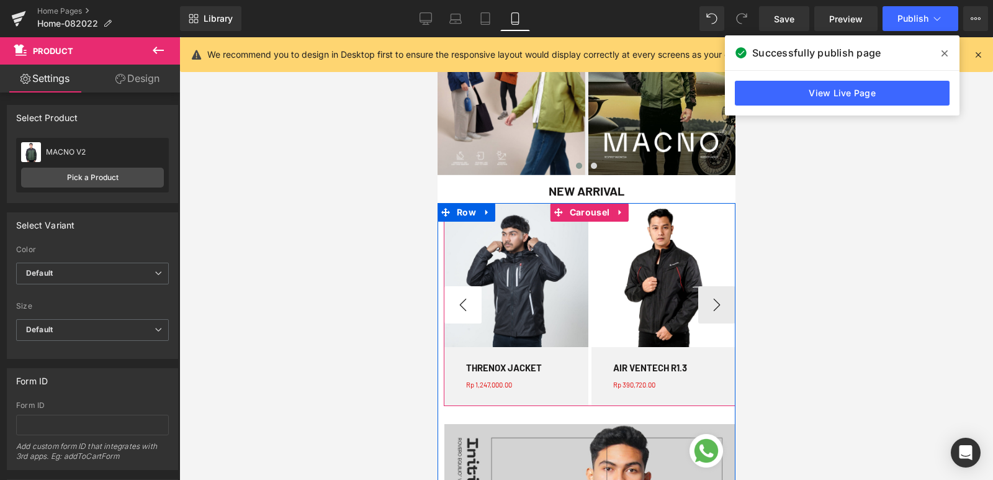
click at [455, 307] on button "‹" at bounding box center [462, 304] width 37 height 37
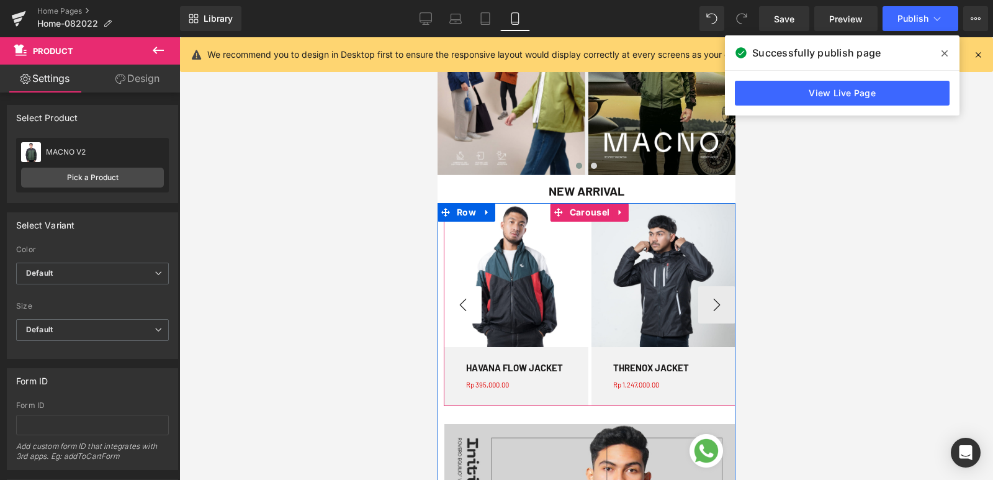
click at [458, 300] on button "‹" at bounding box center [462, 304] width 37 height 37
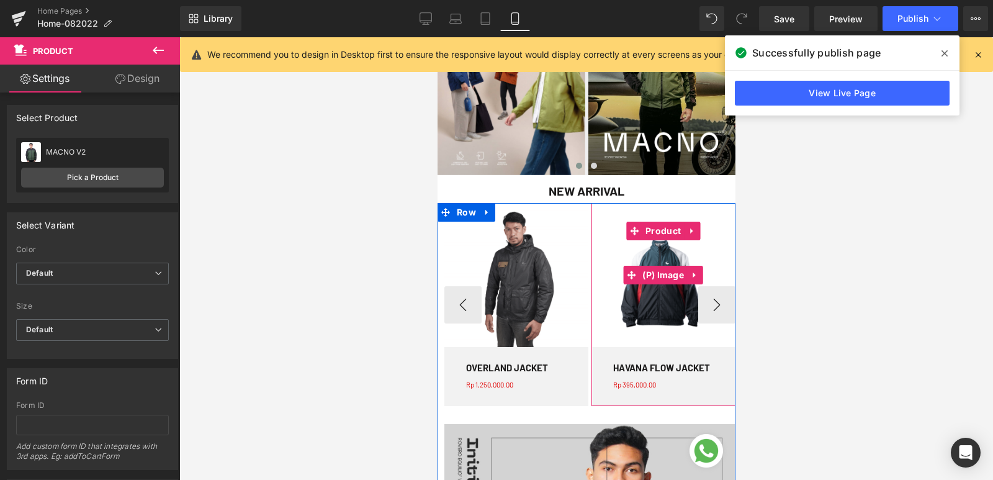
click at [609, 302] on img at bounding box center [663, 275] width 144 height 144
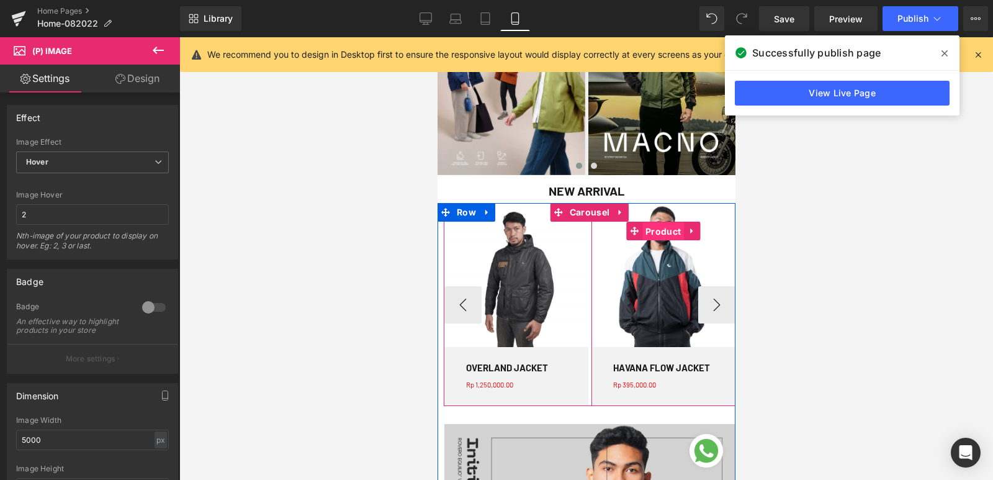
click at [653, 231] on span "Product" at bounding box center [663, 231] width 42 height 19
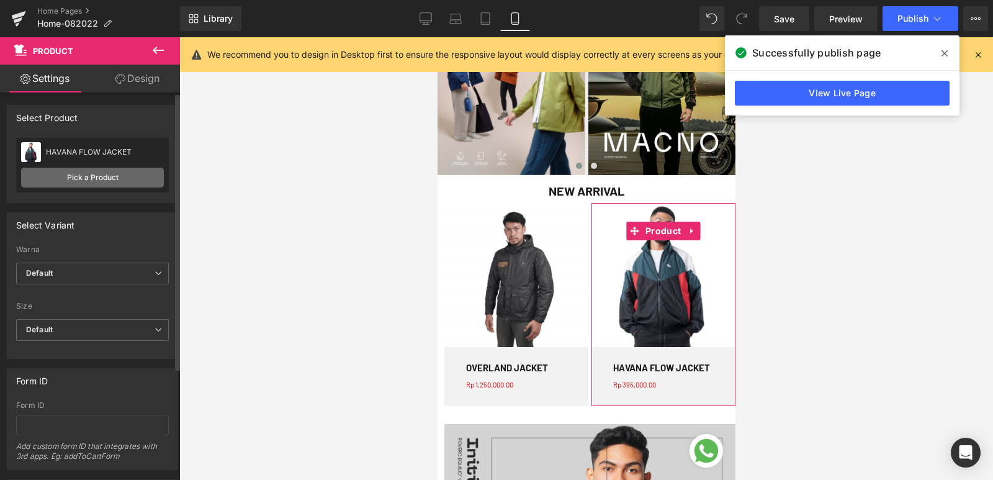
click at [90, 176] on link "Pick a Product" at bounding box center [92, 178] width 143 height 20
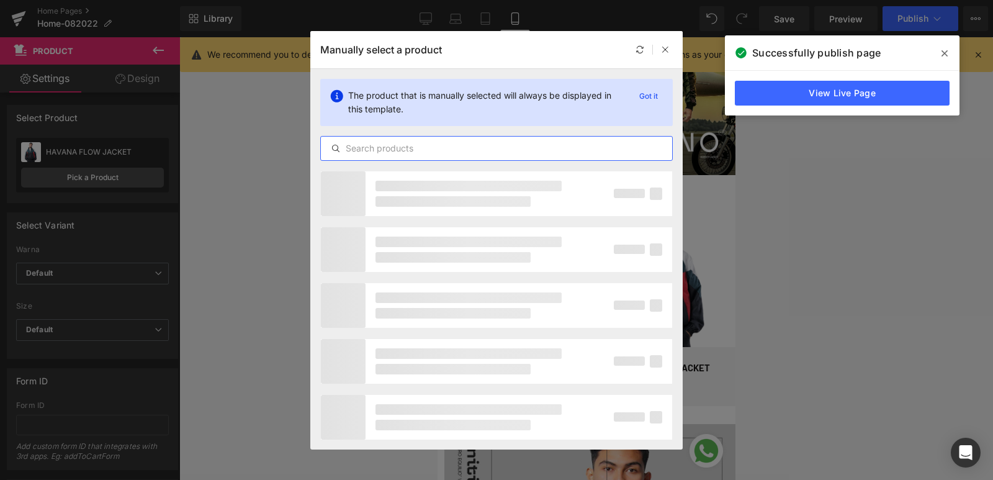
click at [426, 149] on input "text" at bounding box center [496, 148] width 351 height 15
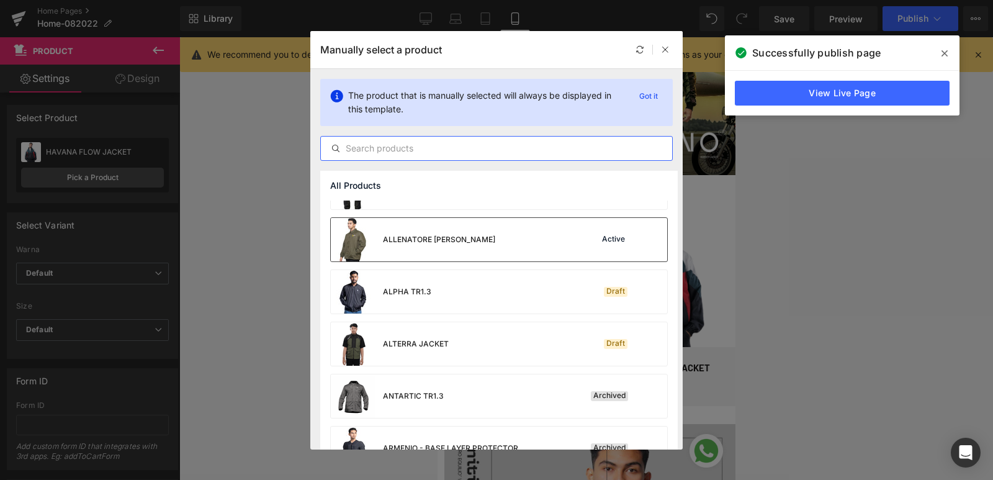
scroll to position [372, 0]
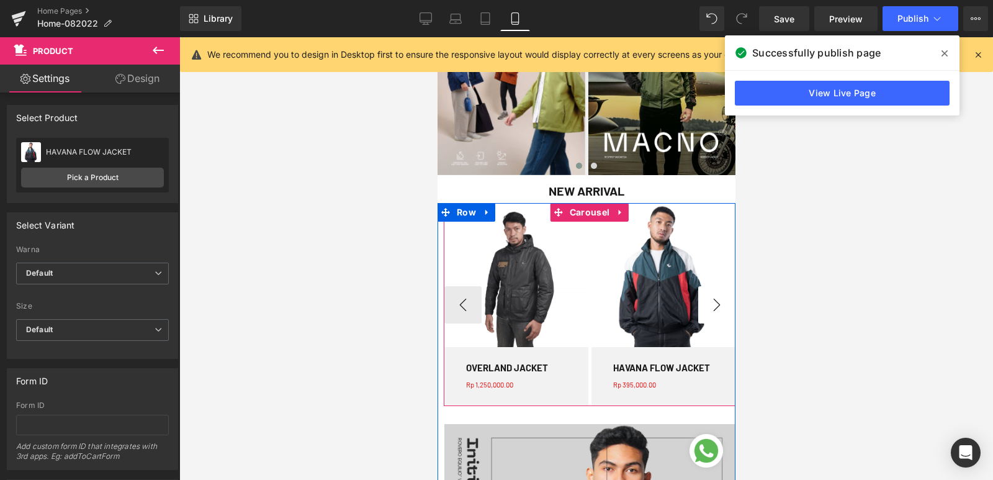
click at [713, 305] on button "›" at bounding box center [715, 304] width 37 height 37
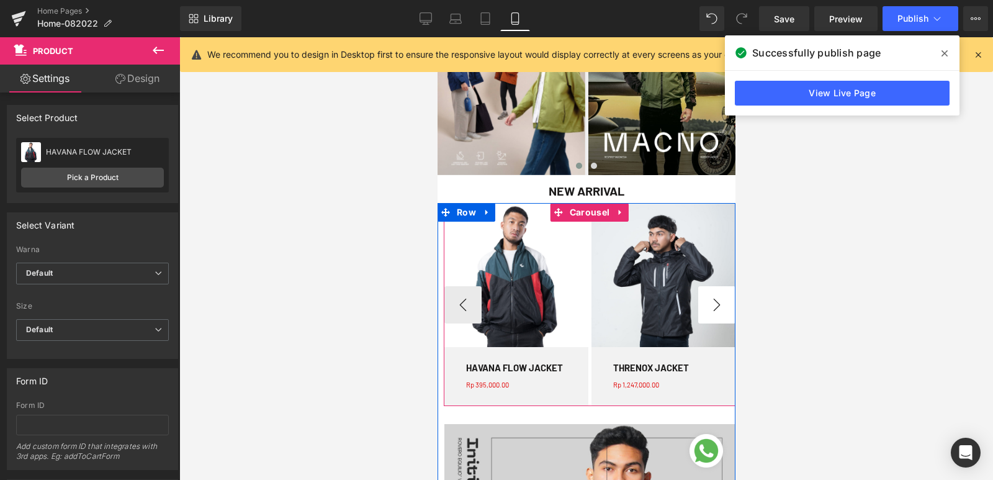
click at [713, 305] on button "›" at bounding box center [715, 304] width 37 height 37
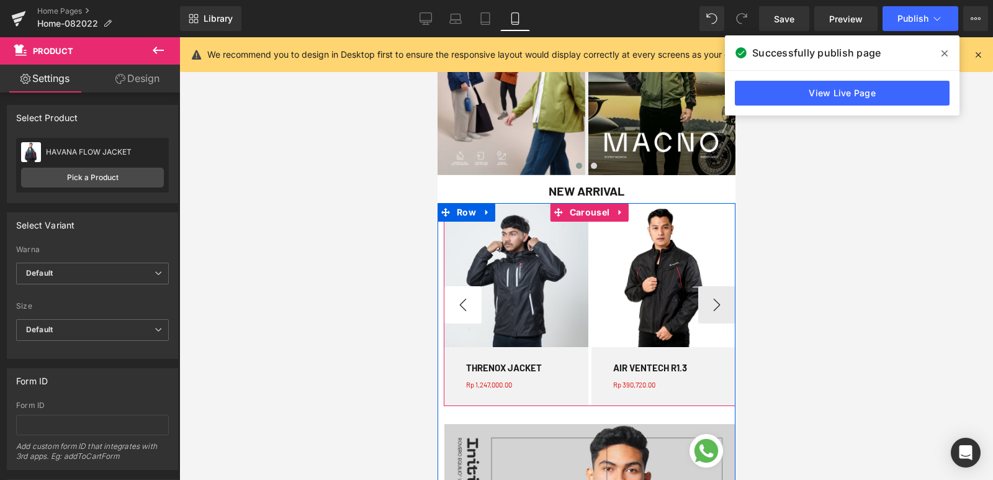
click at [452, 302] on button "‹" at bounding box center [462, 304] width 37 height 37
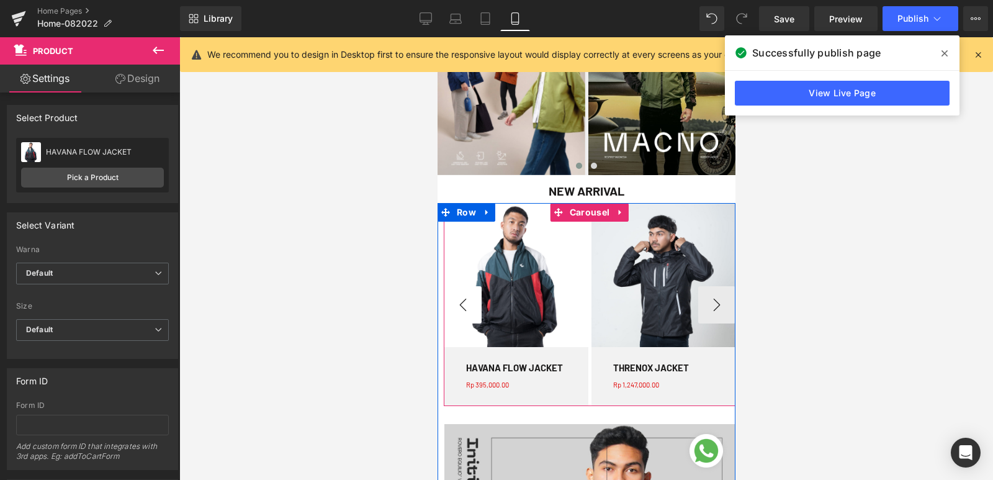
click at [452, 302] on button "‹" at bounding box center [462, 304] width 37 height 37
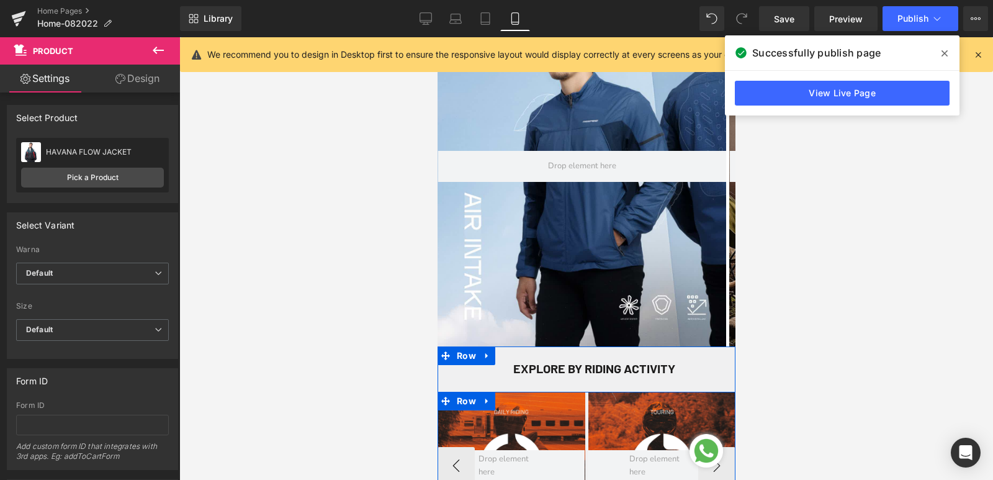
scroll to position [62, 0]
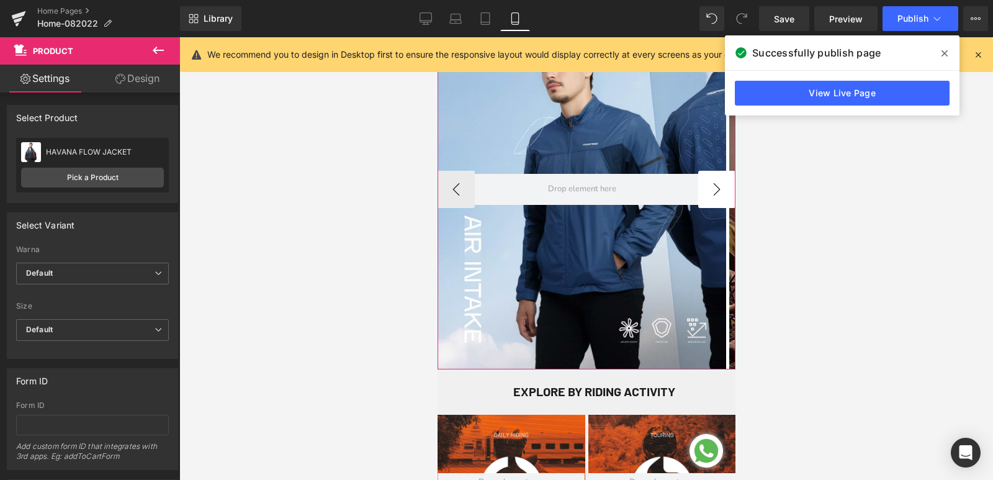
click at [699, 190] on button "›" at bounding box center [715, 189] width 37 height 37
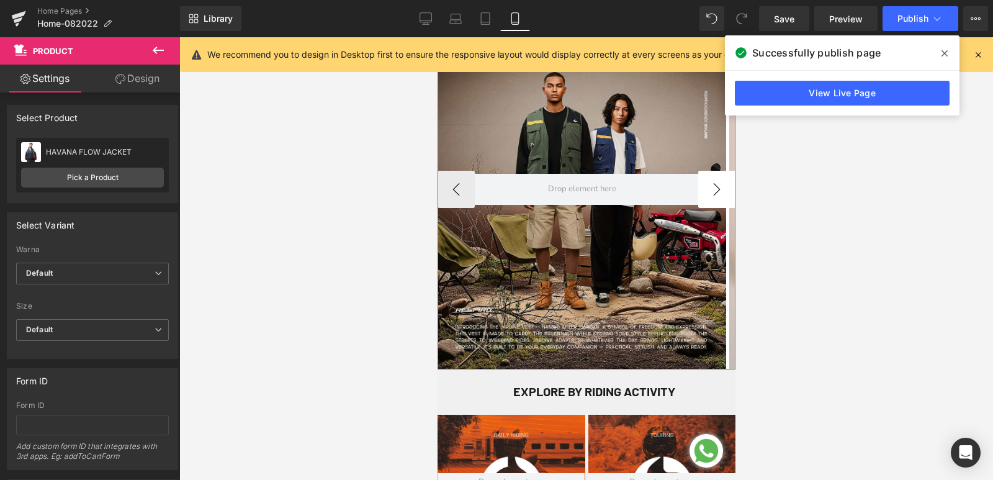
click at [699, 190] on button "›" at bounding box center [715, 189] width 37 height 37
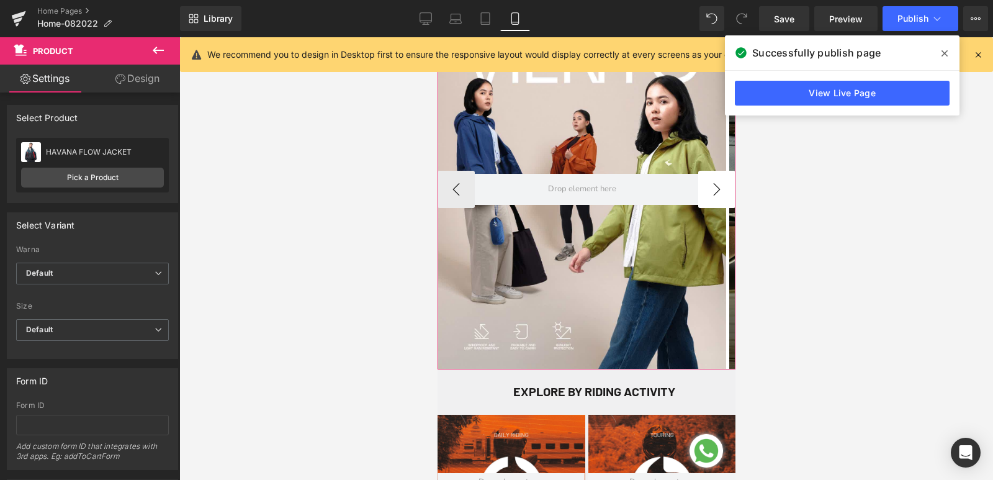
click at [699, 190] on button "›" at bounding box center [715, 189] width 37 height 37
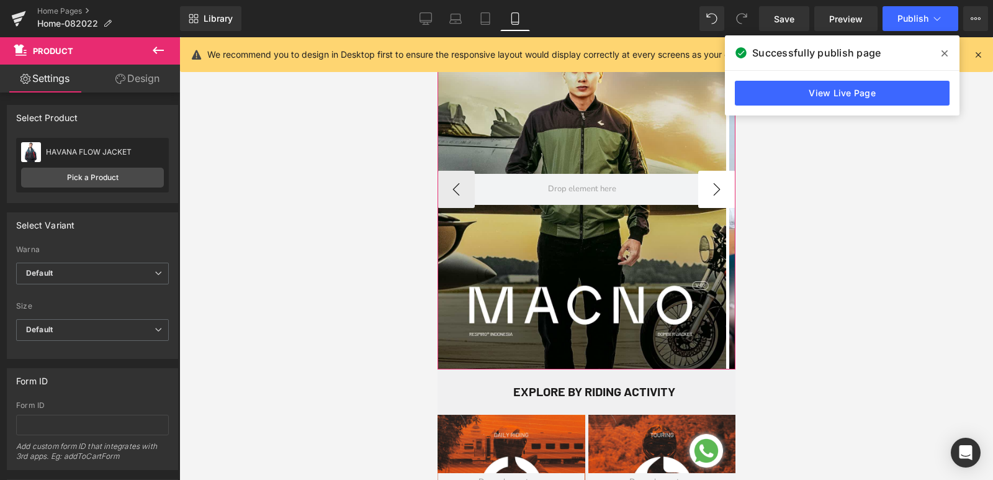
click at [699, 190] on button "›" at bounding box center [715, 189] width 37 height 37
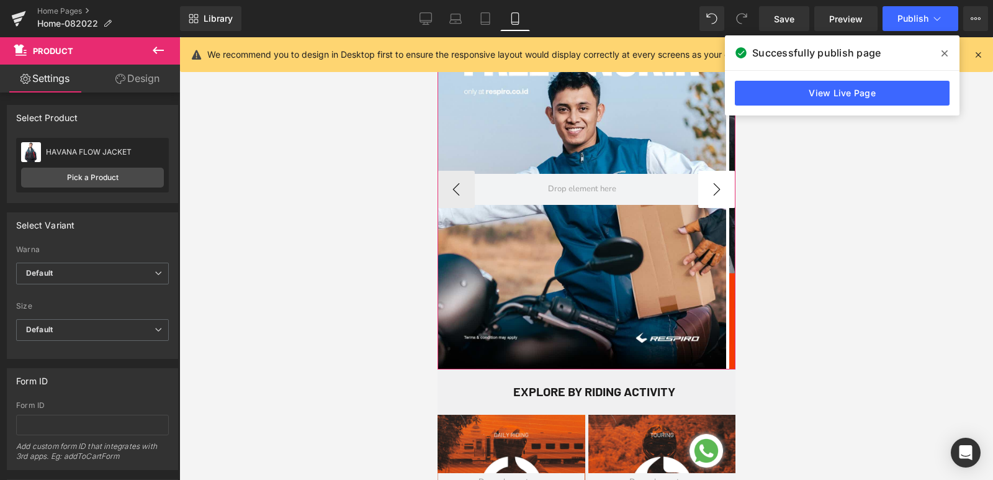
click at [699, 190] on button "›" at bounding box center [715, 189] width 37 height 37
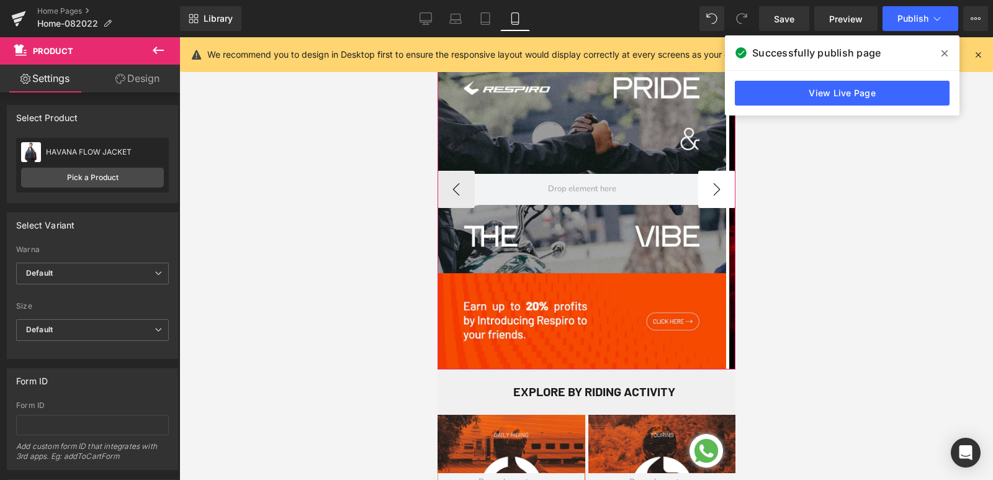
click at [699, 190] on button "›" at bounding box center [715, 189] width 37 height 37
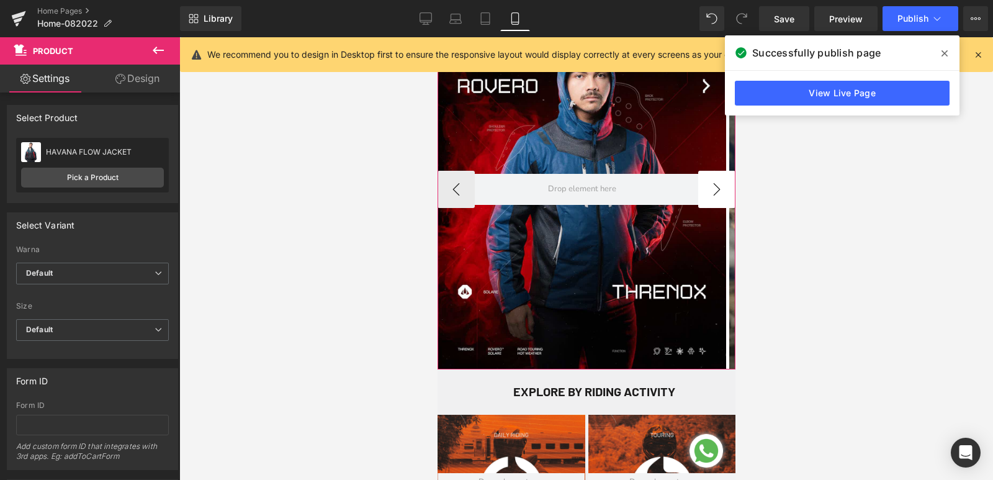
click at [699, 190] on button "›" at bounding box center [715, 189] width 37 height 37
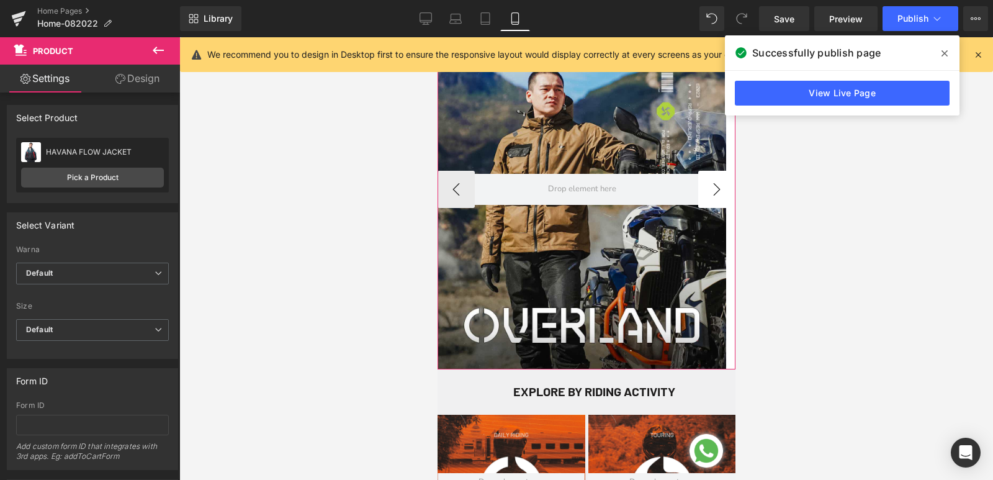
click at [699, 190] on button "›" at bounding box center [715, 189] width 37 height 37
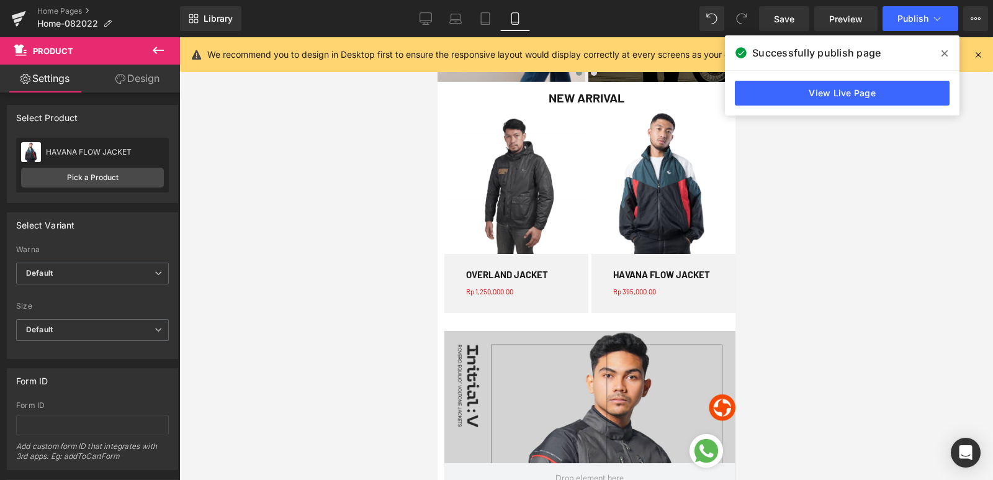
scroll to position [621, 0]
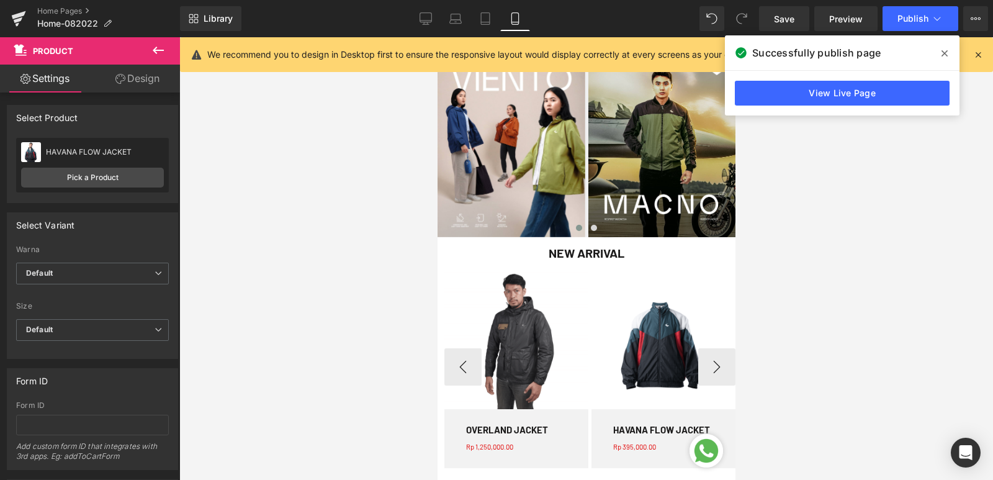
click at [663, 320] on img at bounding box center [663, 337] width 144 height 144
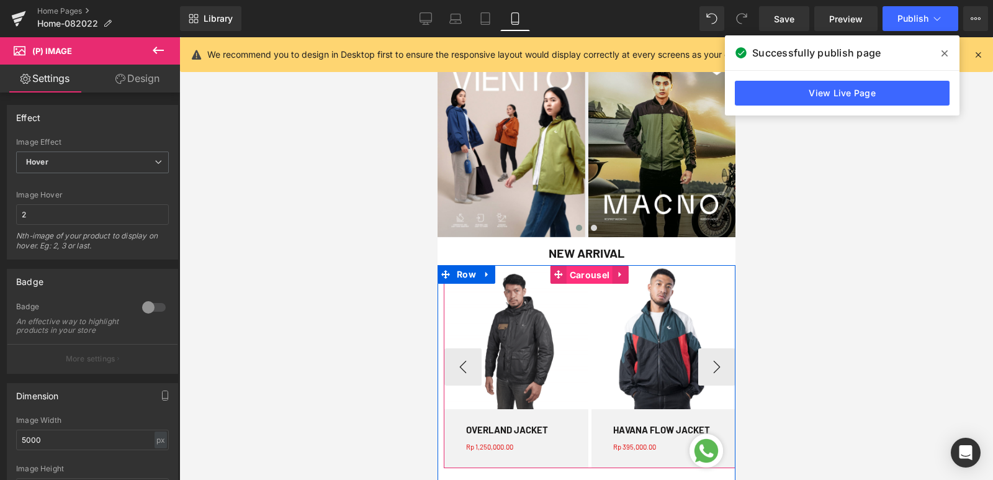
click at [582, 276] on span "Carousel" at bounding box center [589, 275] width 46 height 19
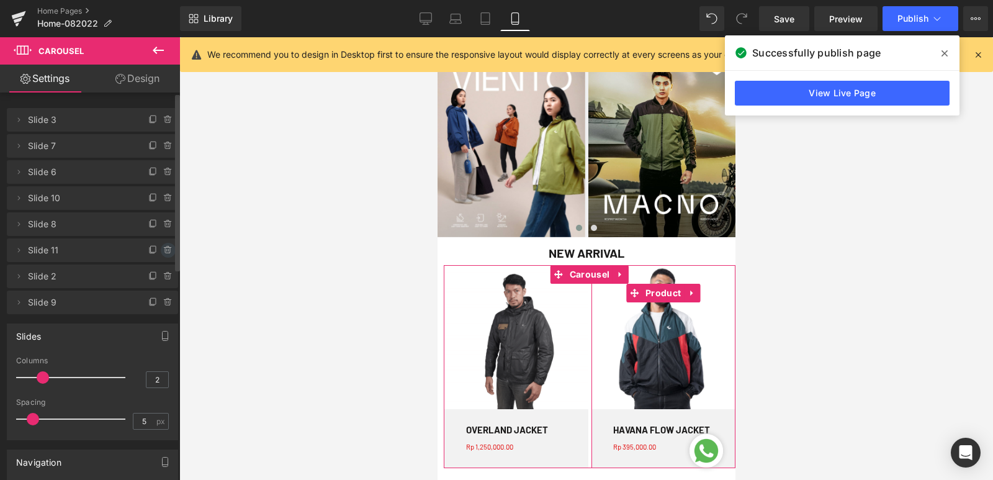
click at [164, 252] on icon at bounding box center [168, 250] width 10 height 10
click at [164, 252] on button "Delete" at bounding box center [154, 251] width 39 height 16
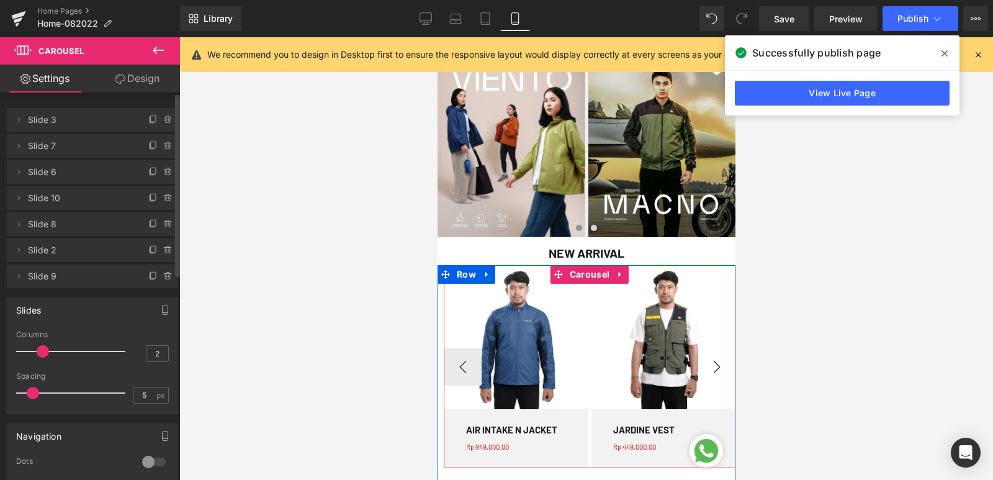
click at [704, 361] on button "›" at bounding box center [715, 366] width 37 height 37
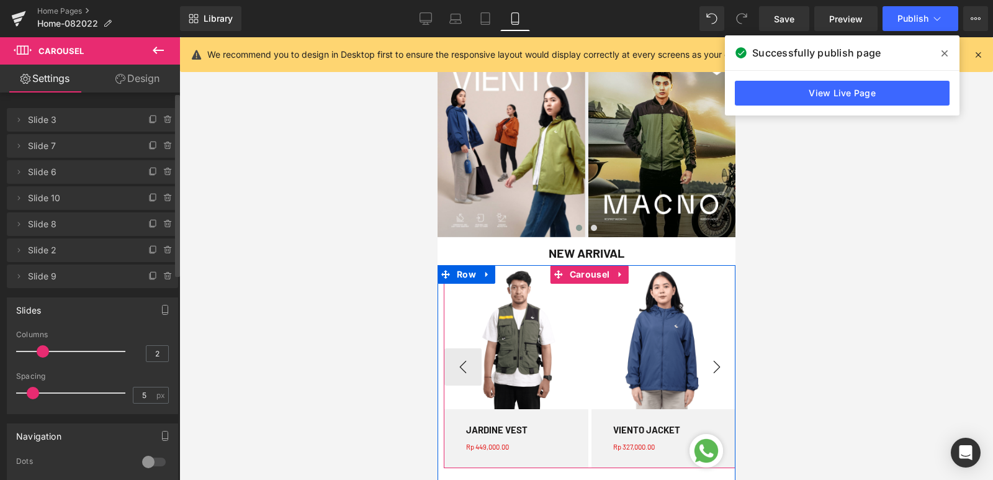
click at [704, 361] on button "›" at bounding box center [715, 366] width 37 height 37
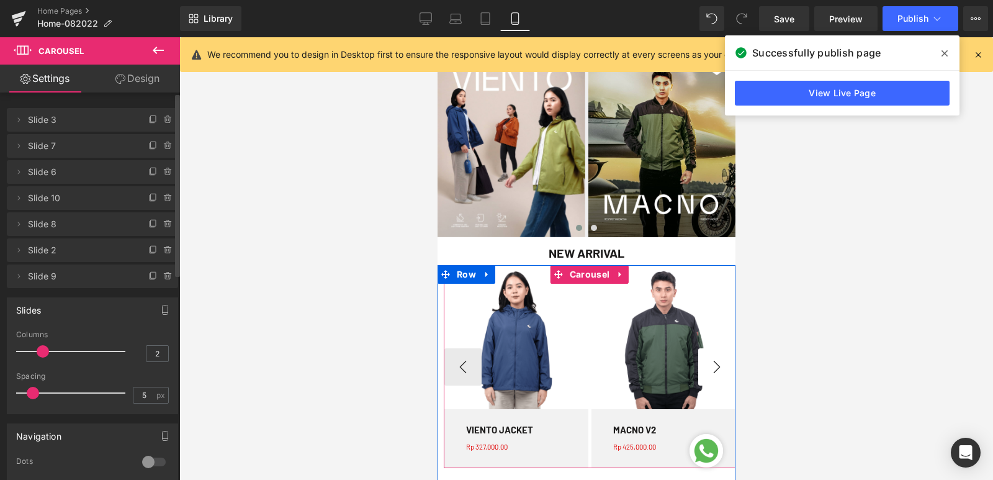
click at [704, 361] on button "›" at bounding box center [715, 366] width 37 height 37
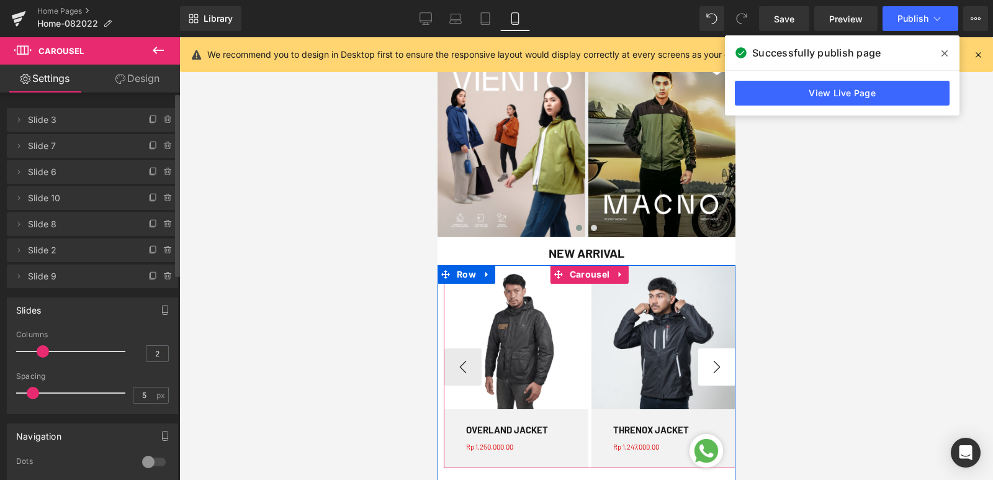
click at [704, 361] on button "›" at bounding box center [715, 366] width 37 height 37
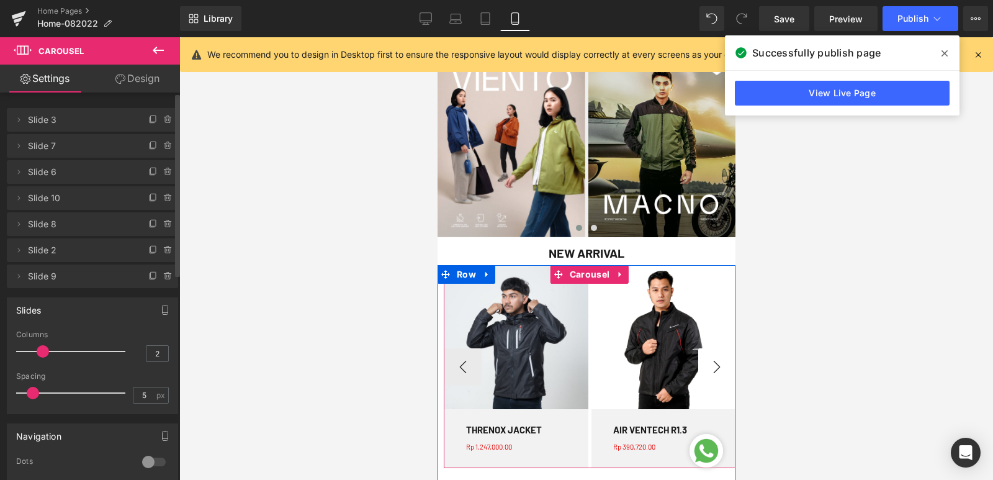
click at [704, 361] on button "›" at bounding box center [715, 366] width 37 height 37
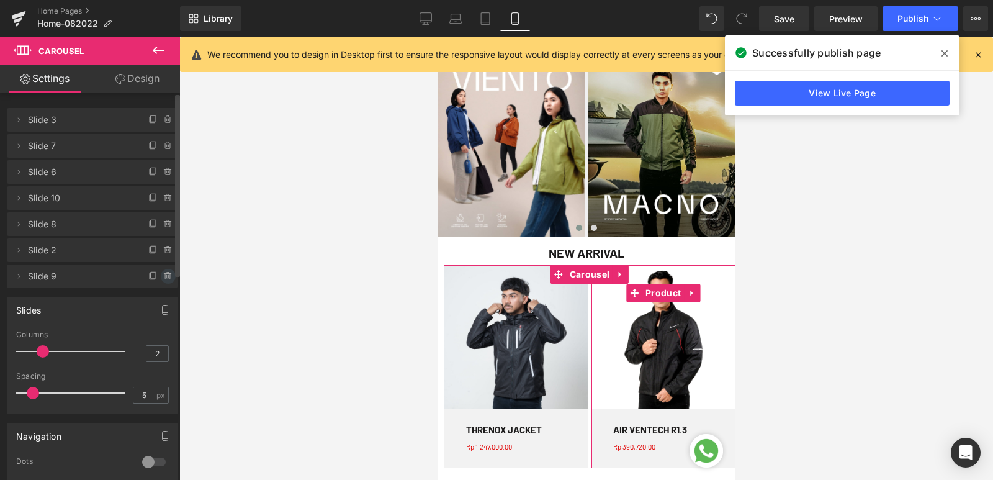
click at [161, 279] on span at bounding box center [168, 276] width 15 height 15
click at [158, 279] on button "Delete" at bounding box center [154, 277] width 39 height 16
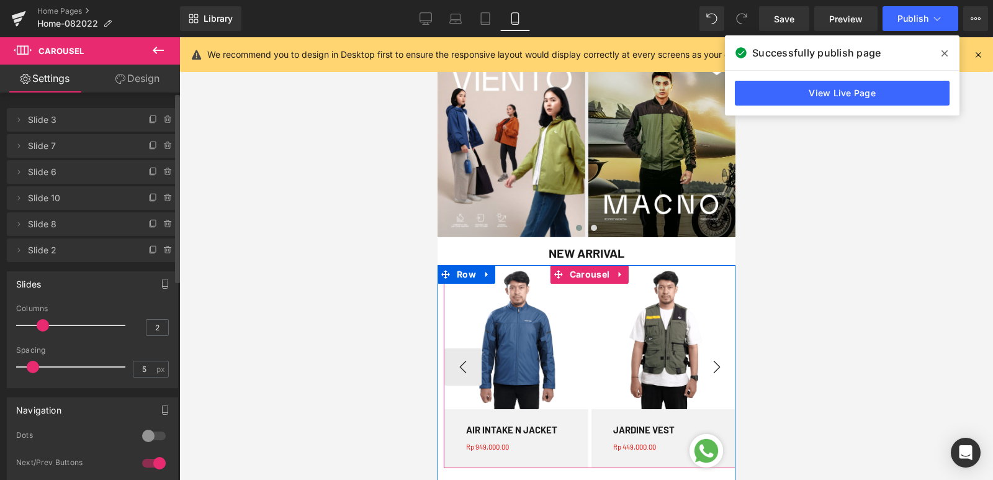
click at [706, 359] on button "›" at bounding box center [715, 366] width 37 height 37
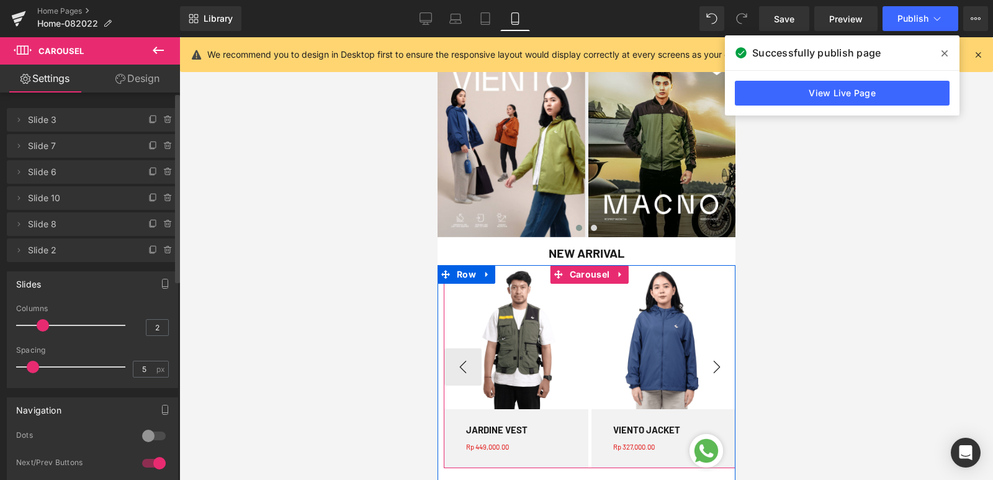
click at [706, 359] on button "›" at bounding box center [715, 366] width 37 height 37
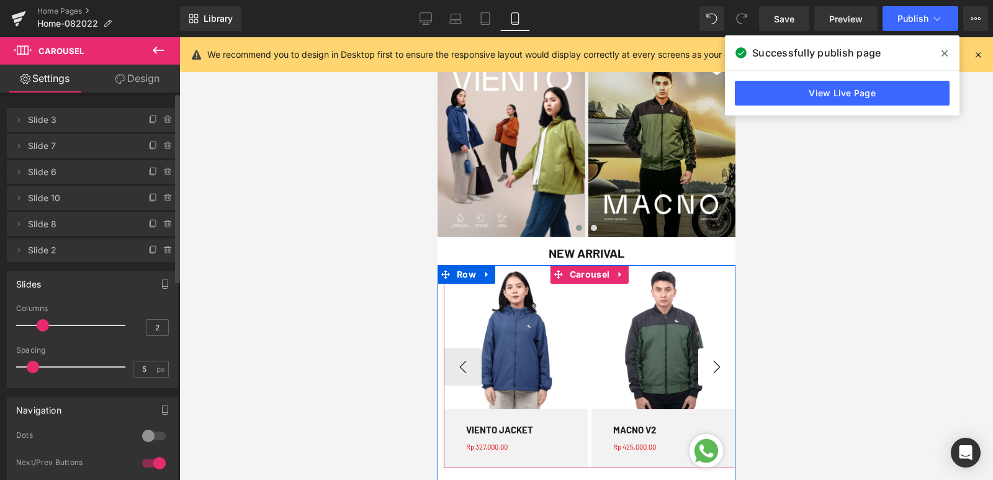
click at [706, 359] on button "›" at bounding box center [715, 366] width 37 height 37
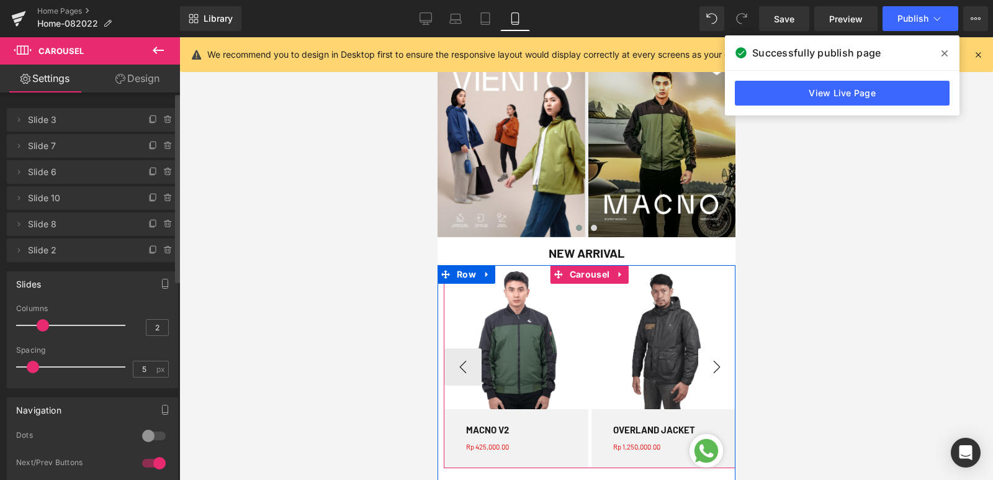
click at [706, 359] on button "›" at bounding box center [715, 366] width 37 height 37
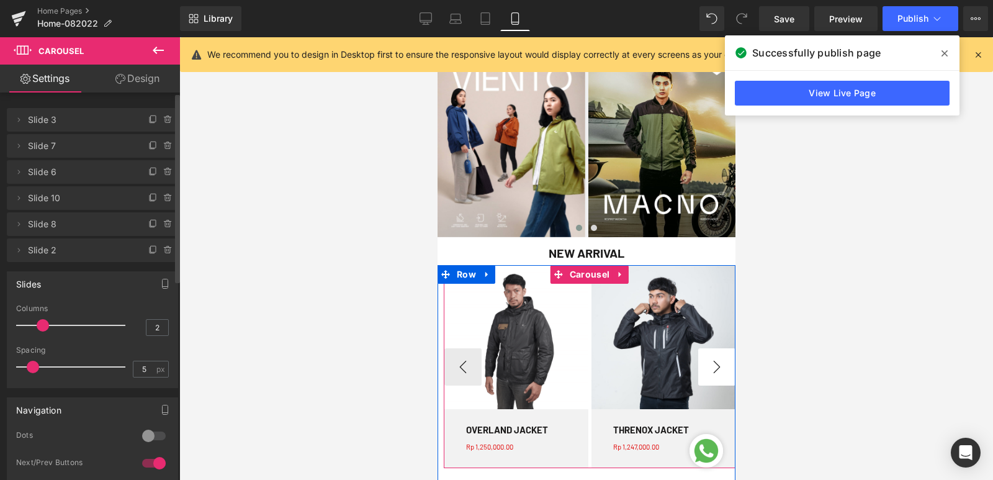
click at [706, 359] on button "›" at bounding box center [715, 366] width 37 height 37
click at [467, 365] on button "‹" at bounding box center [462, 366] width 37 height 37
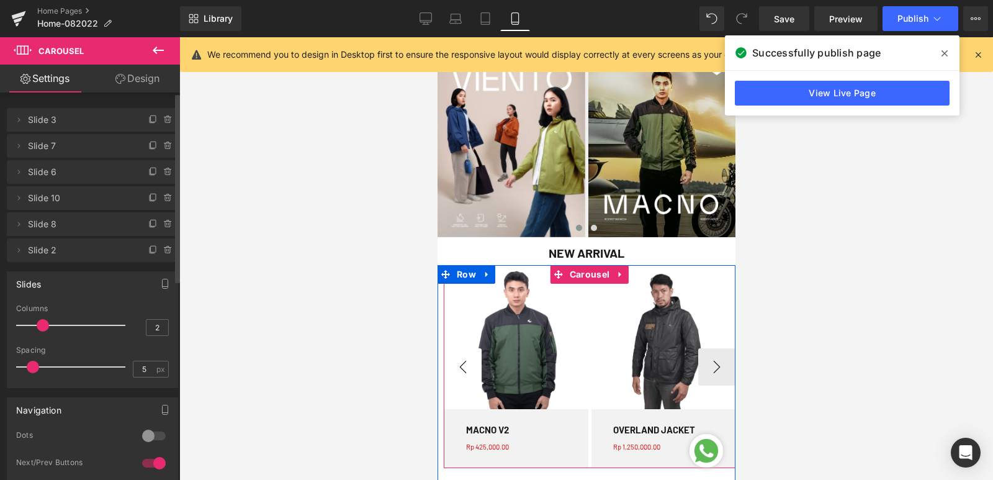
click at [467, 365] on button "‹" at bounding box center [462, 366] width 37 height 37
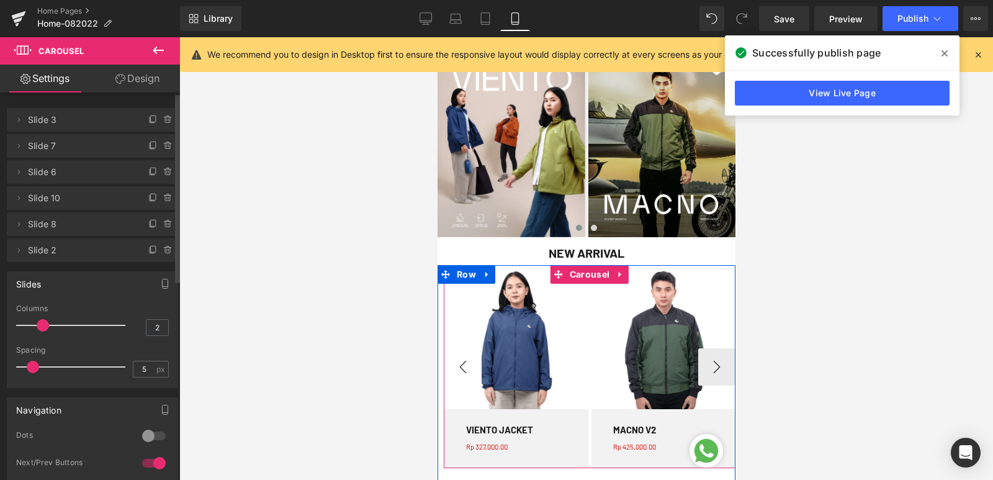
click at [467, 365] on button "‹" at bounding box center [462, 366] width 37 height 37
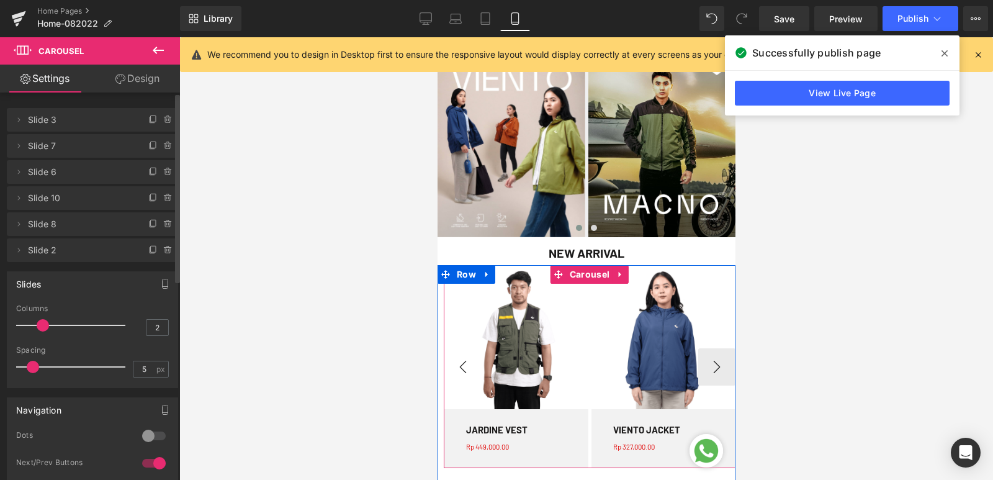
click at [467, 365] on button "‹" at bounding box center [462, 366] width 37 height 37
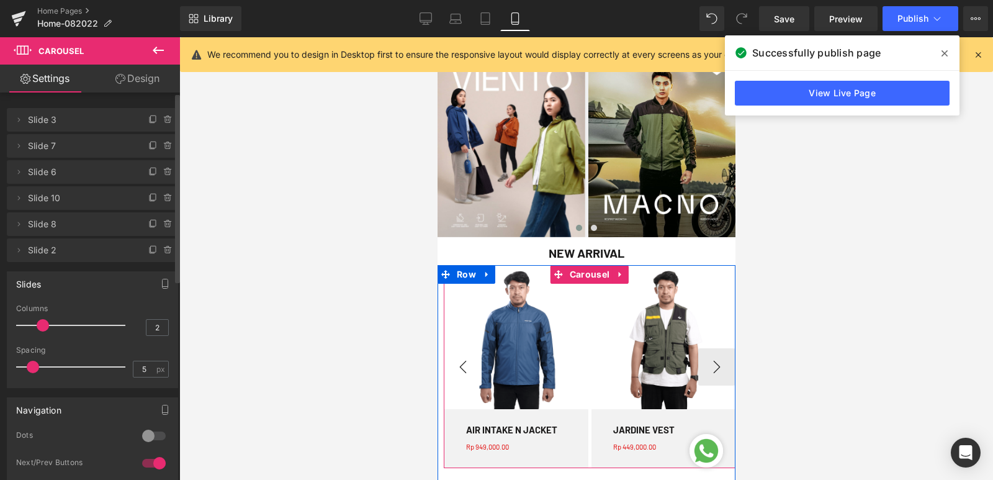
click at [467, 365] on button "‹" at bounding box center [462, 366] width 37 height 37
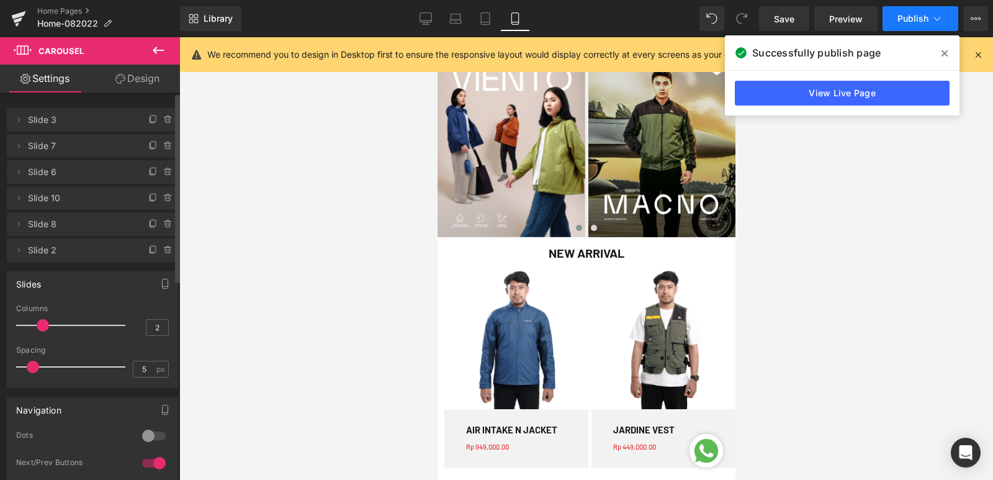
click at [905, 22] on span "Publish" at bounding box center [912, 19] width 31 height 10
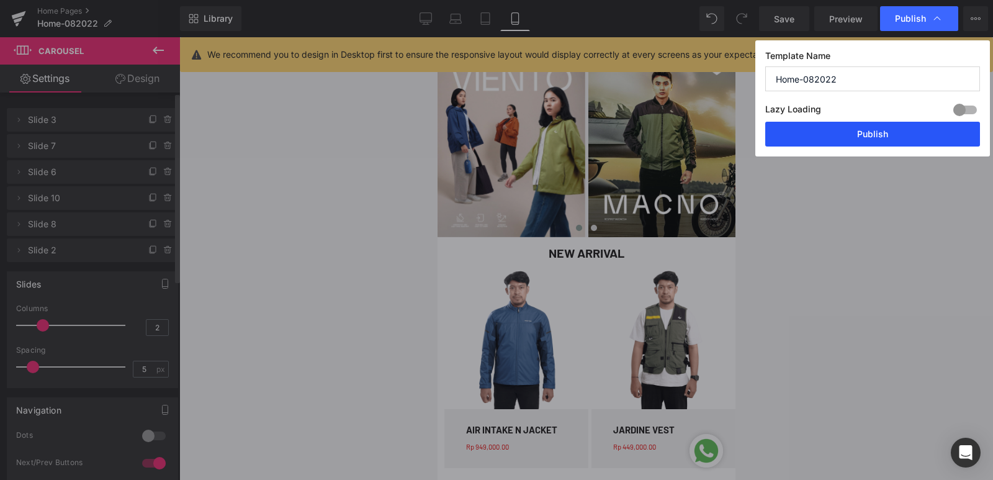
click at [853, 139] on button "Publish" at bounding box center [872, 134] width 215 height 25
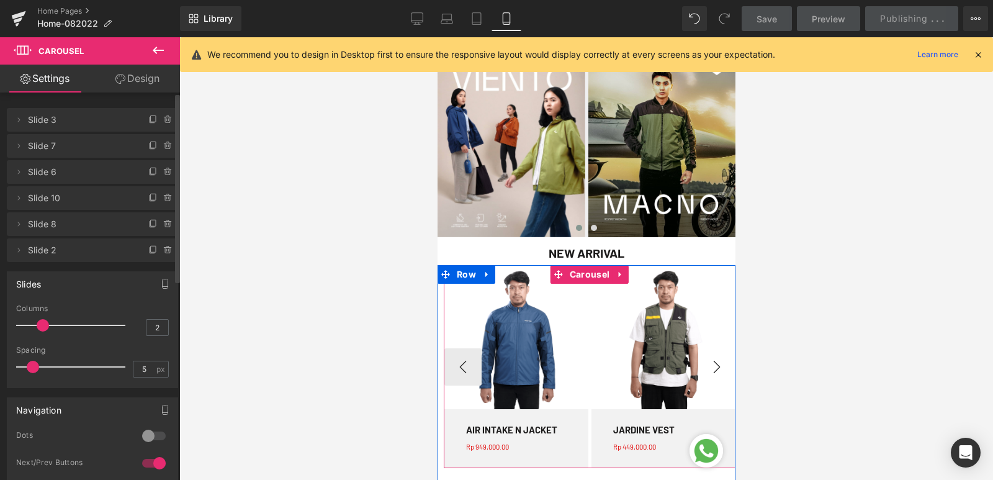
click at [710, 368] on button "›" at bounding box center [715, 366] width 37 height 37
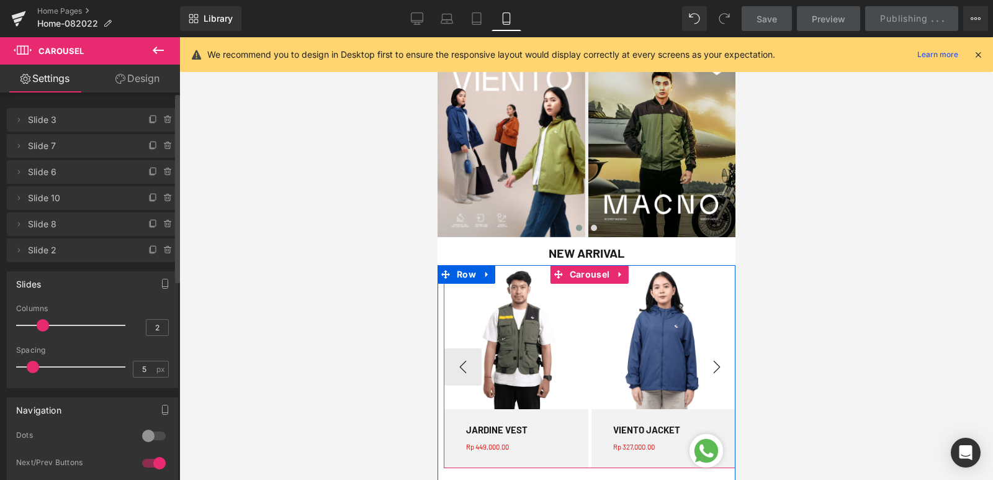
click at [710, 368] on button "›" at bounding box center [715, 366] width 37 height 37
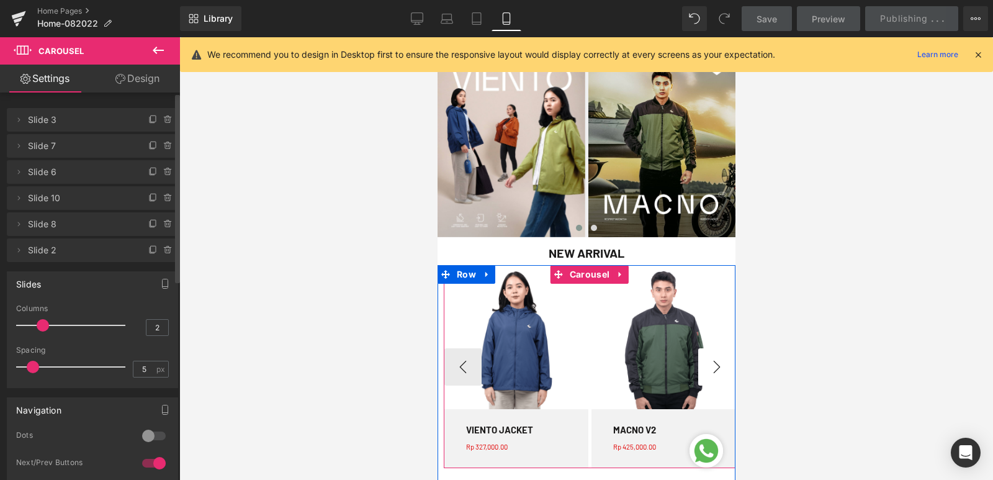
click at [710, 368] on button "›" at bounding box center [715, 366] width 37 height 37
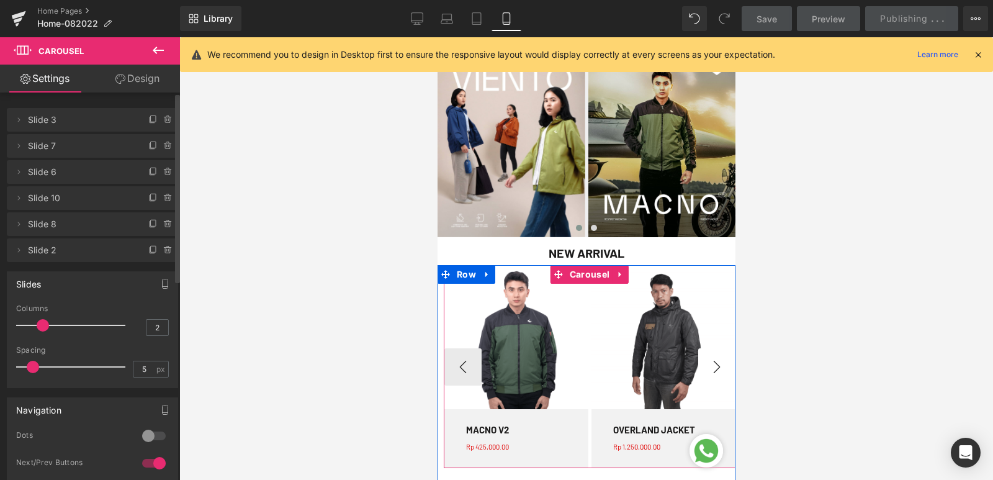
click at [710, 368] on button "›" at bounding box center [715, 366] width 37 height 37
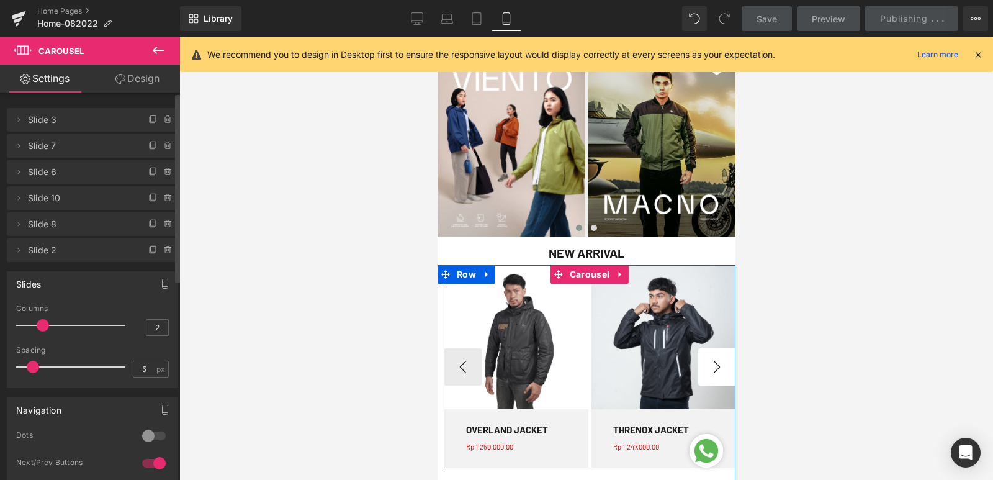
click at [710, 368] on button "›" at bounding box center [715, 366] width 37 height 37
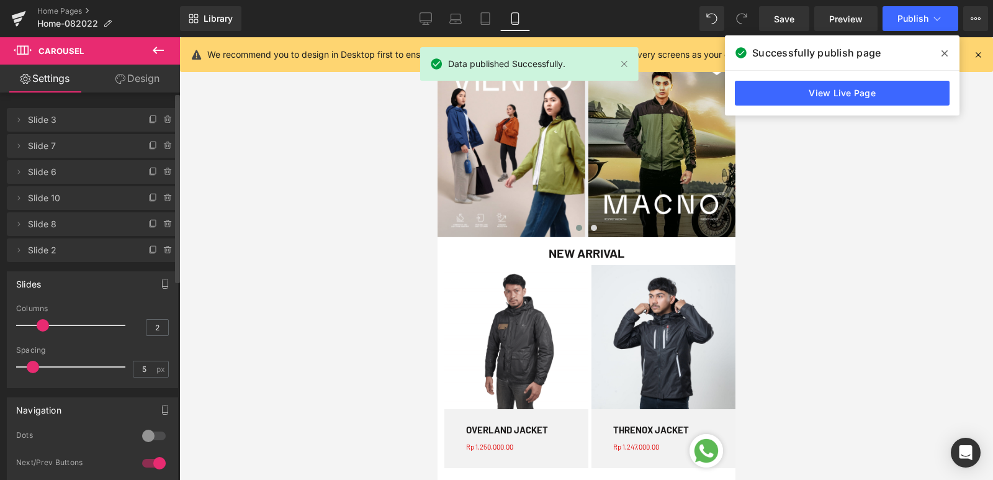
click at [950, 50] on span at bounding box center [945, 53] width 20 height 20
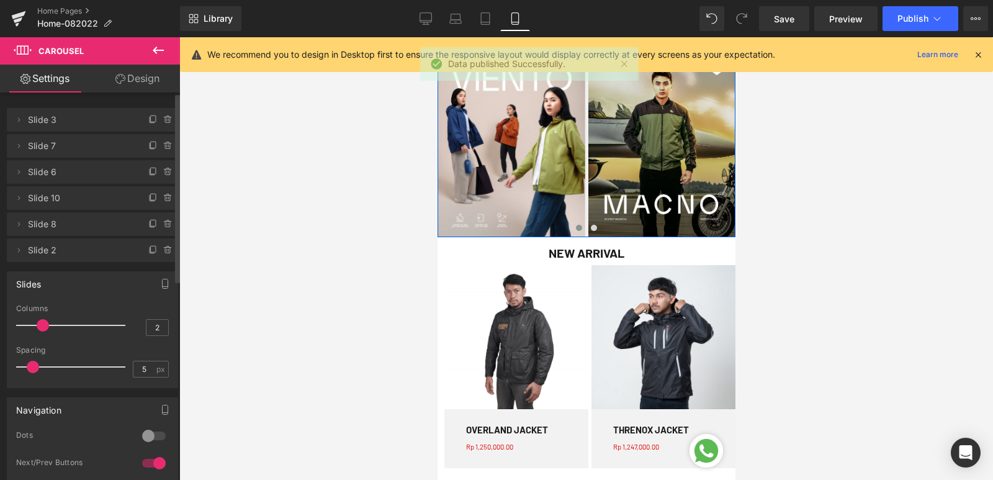
scroll to position [496, 0]
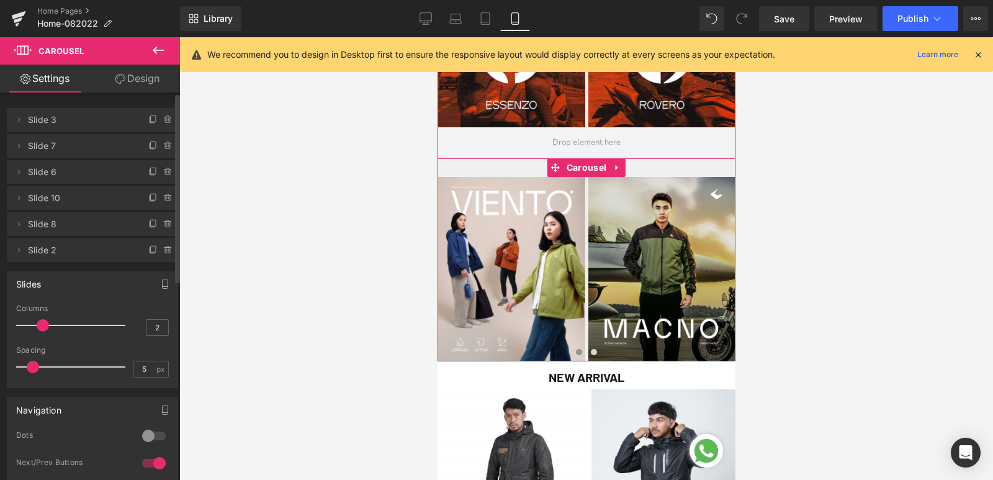
click at [575, 351] on span at bounding box center [578, 352] width 6 height 6
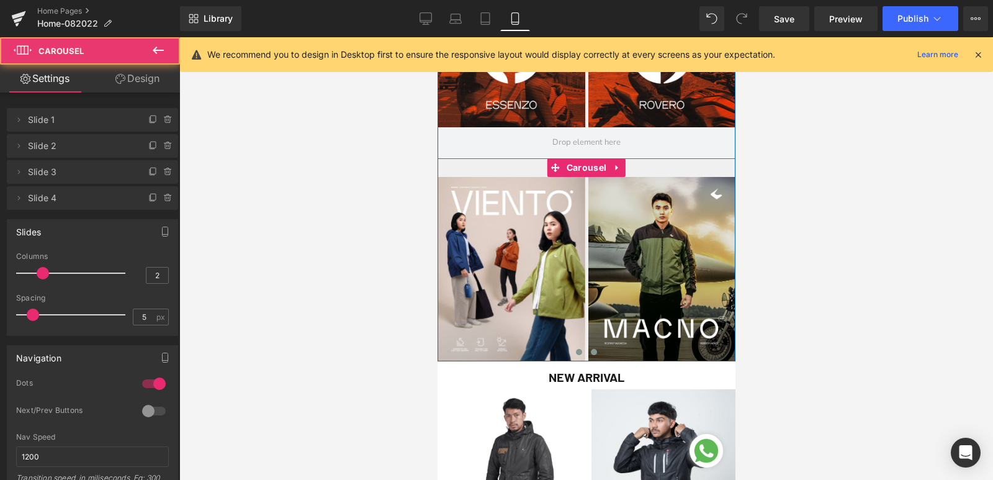
click at [590, 354] on span at bounding box center [593, 352] width 6 height 6
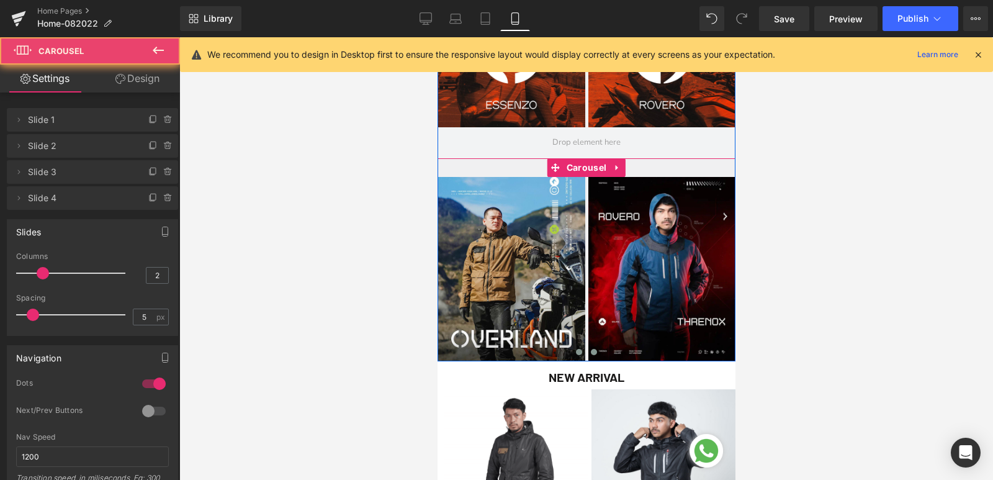
click at [575, 352] on span at bounding box center [578, 352] width 6 height 6
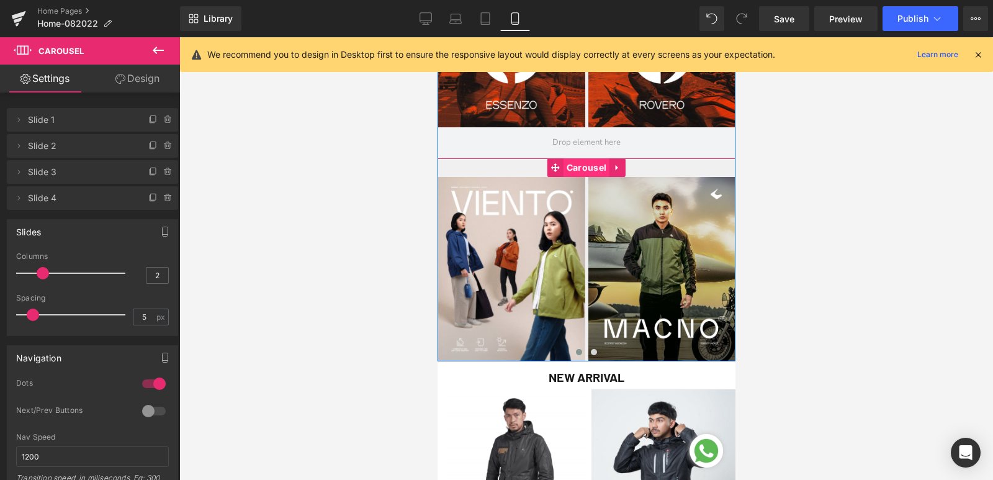
click at [585, 166] on span "Carousel" at bounding box center [586, 167] width 46 height 19
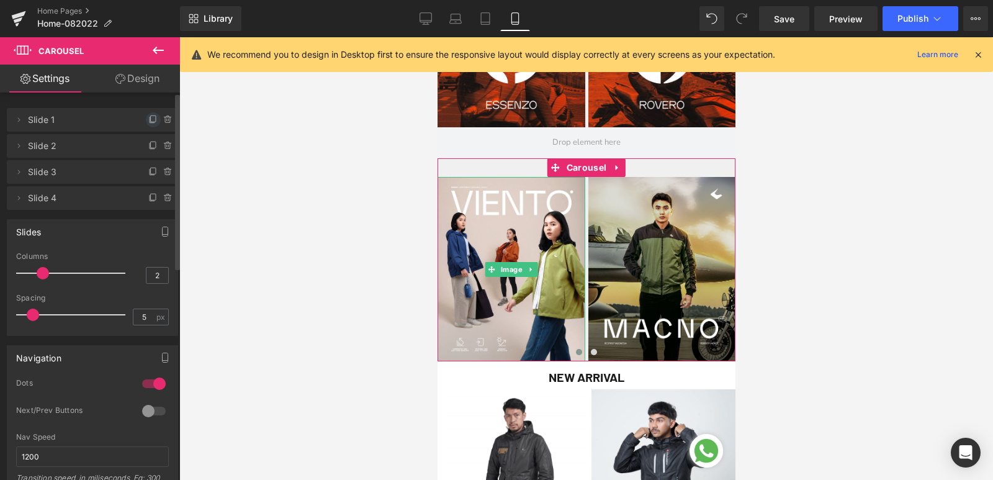
click at [148, 119] on icon at bounding box center [153, 120] width 10 height 10
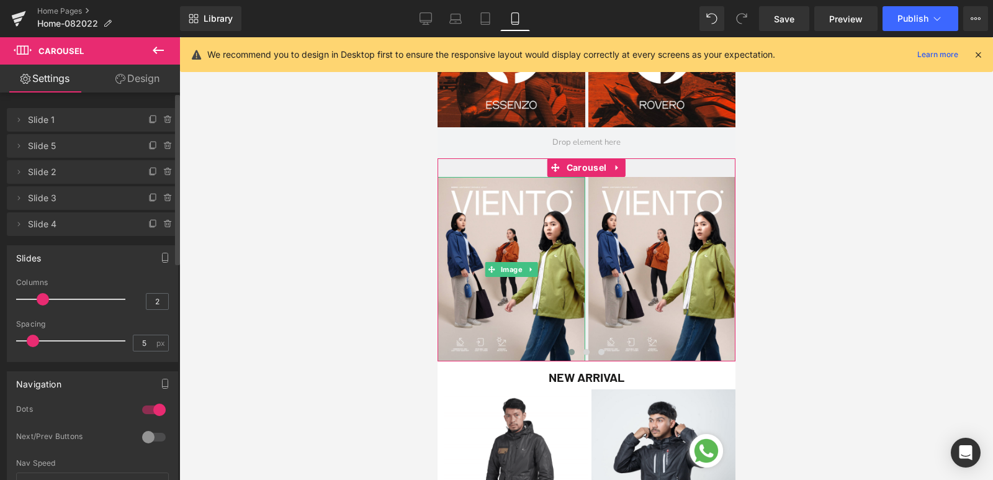
click at [148, 119] on icon at bounding box center [153, 120] width 10 height 10
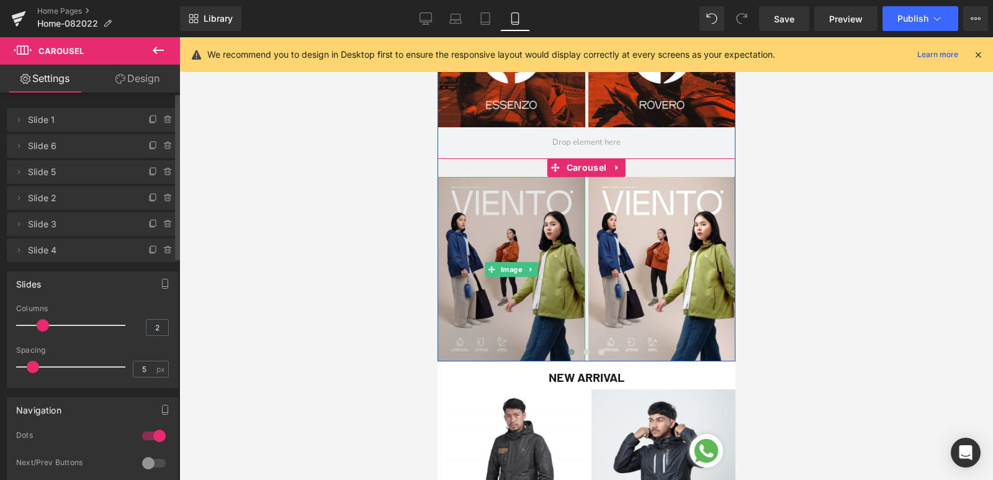
click at [483, 225] on img at bounding box center [511, 269] width 148 height 184
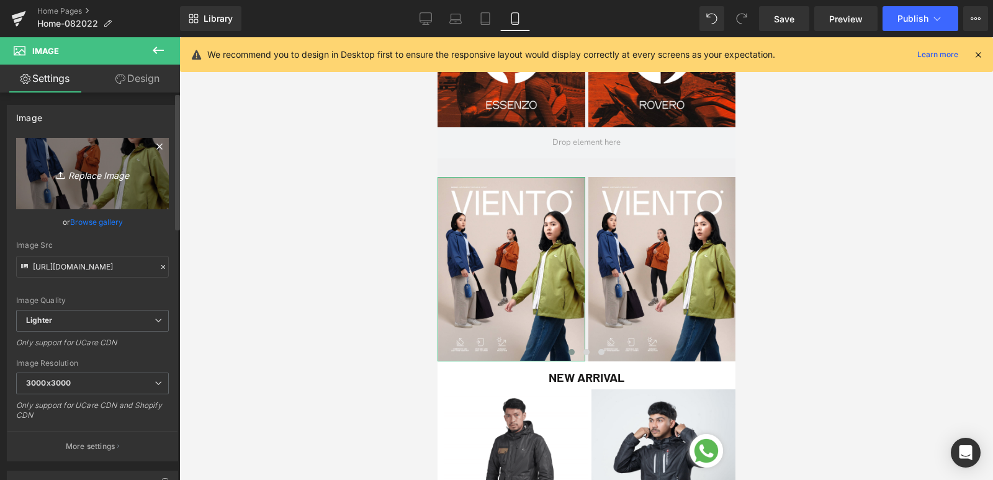
click at [102, 176] on icon "Replace Image" at bounding box center [92, 174] width 99 height 16
type input "C:\fakepath\AIR-INTAKE-WB-MOB.jpg"
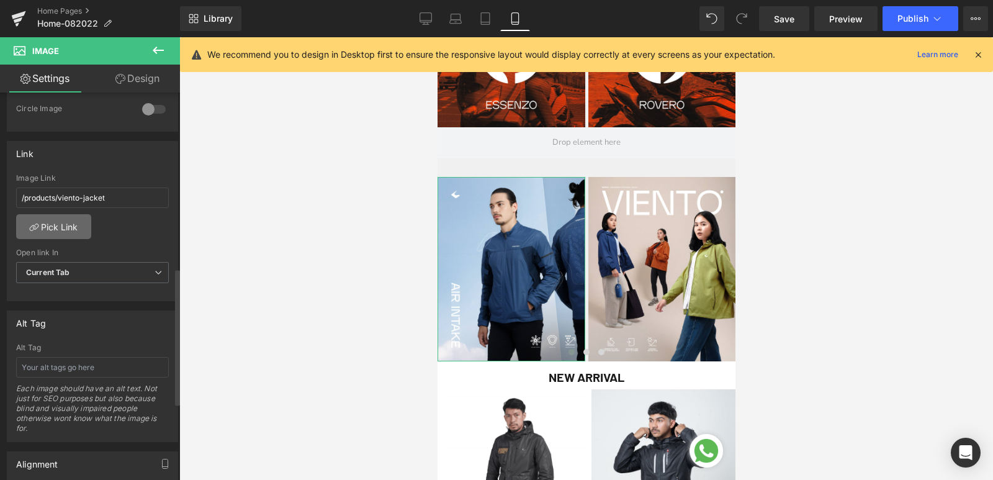
click at [54, 235] on link "Pick Link" at bounding box center [53, 226] width 75 height 25
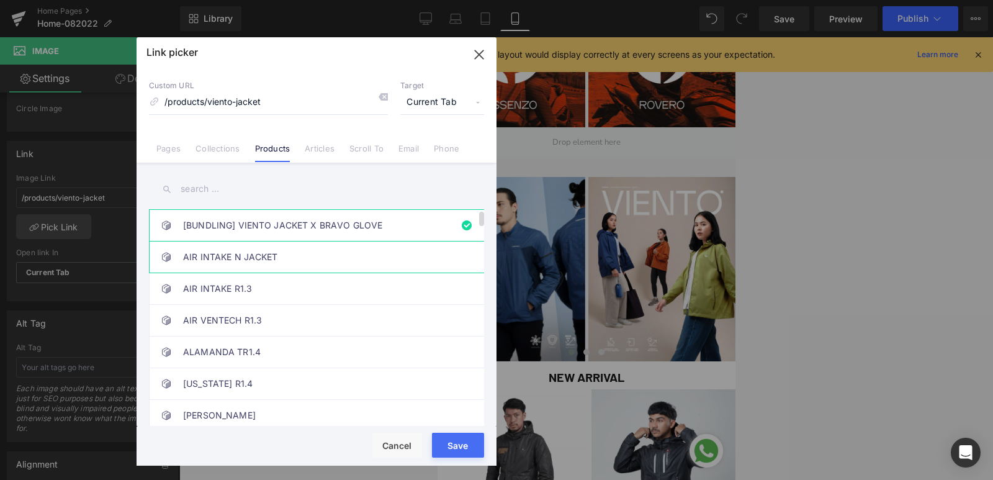
click at [300, 261] on link "AIR INTAKE N JACKET" at bounding box center [319, 256] width 273 height 31
click at [449, 440] on button "Save" at bounding box center [458, 445] width 52 height 25
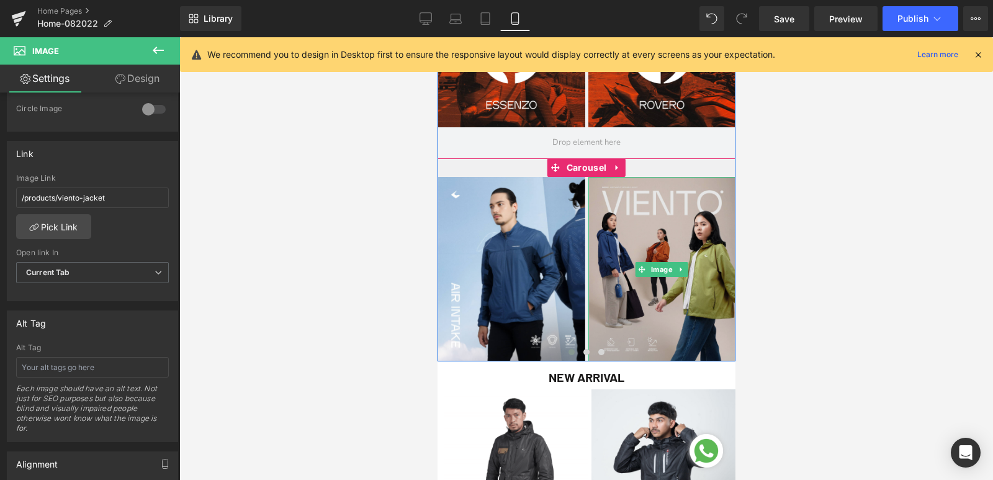
click at [658, 234] on img at bounding box center [662, 269] width 148 height 184
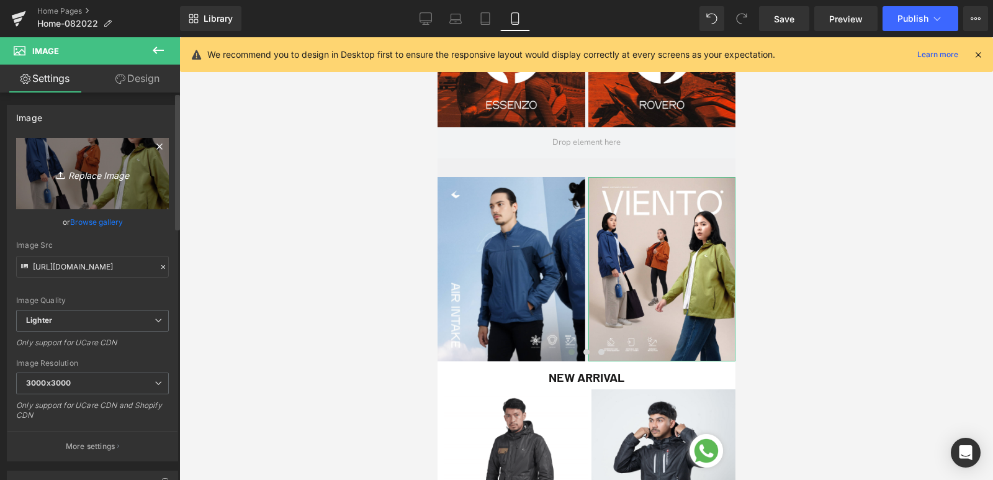
click at [83, 179] on icon "Replace Image" at bounding box center [92, 174] width 99 height 16
type input "C:\fakepath\JARDINE-WB-MOB.png"
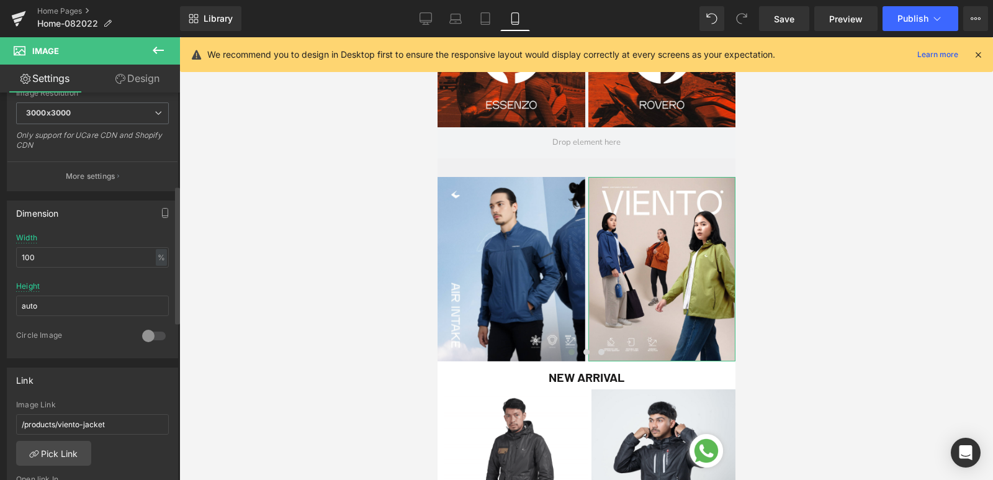
scroll to position [372, 0]
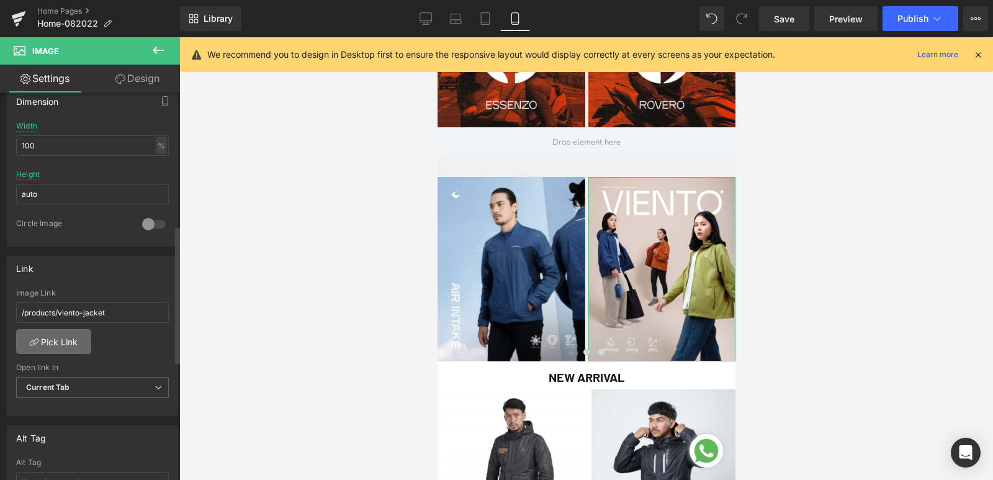
click at [71, 348] on link "Pick Link" at bounding box center [53, 341] width 75 height 25
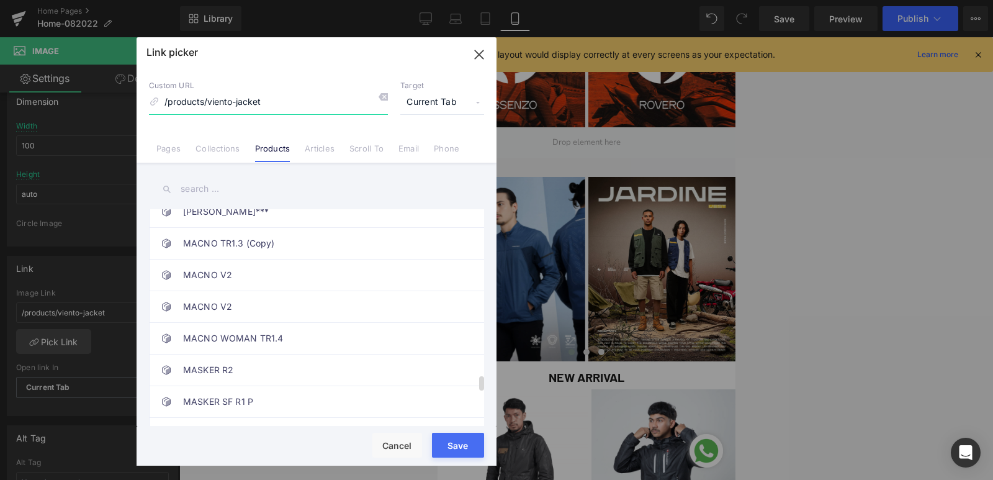
scroll to position [2234, 0]
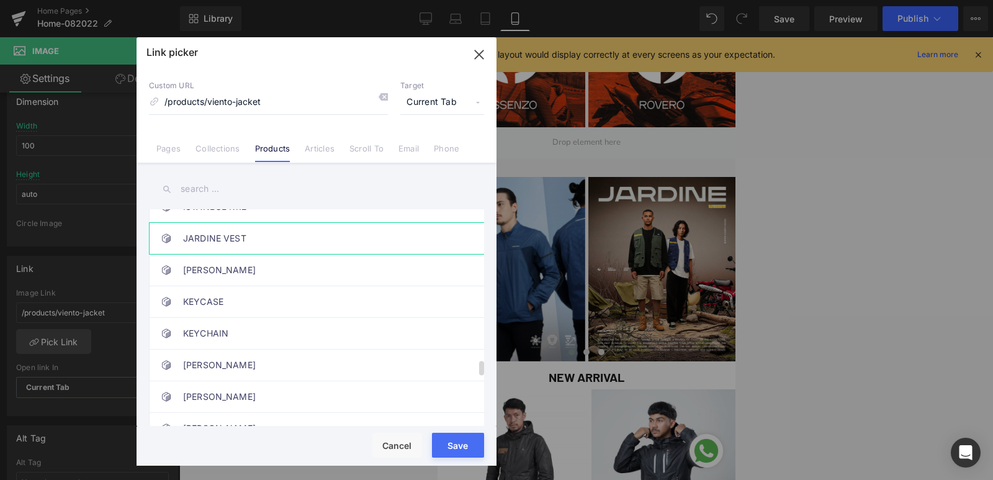
click at [228, 245] on link "JARDINE VEST" at bounding box center [319, 238] width 273 height 31
click at [183, 223] on link "JARDINE VEST" at bounding box center [319, 238] width 273 height 31
click at [467, 450] on button "Save" at bounding box center [458, 445] width 52 height 25
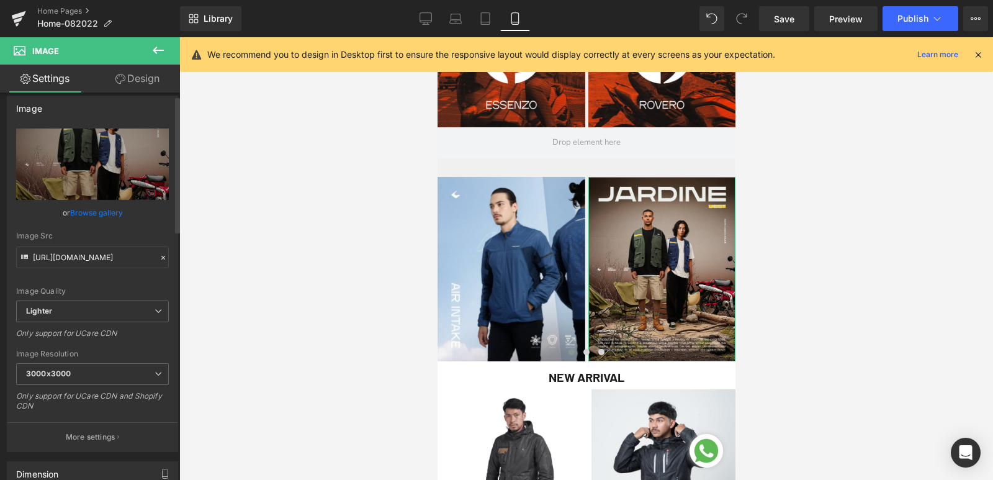
scroll to position [0, 0]
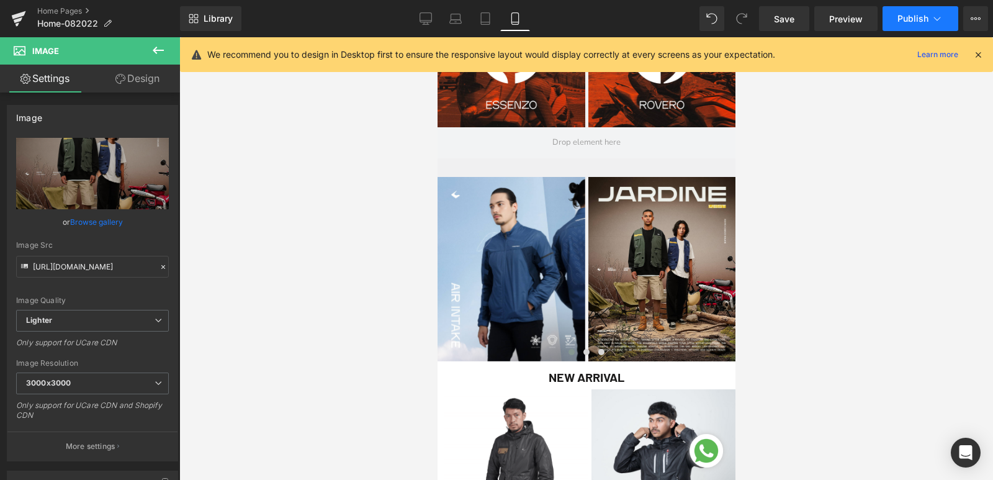
click at [913, 24] on button "Publish" at bounding box center [920, 18] width 76 height 25
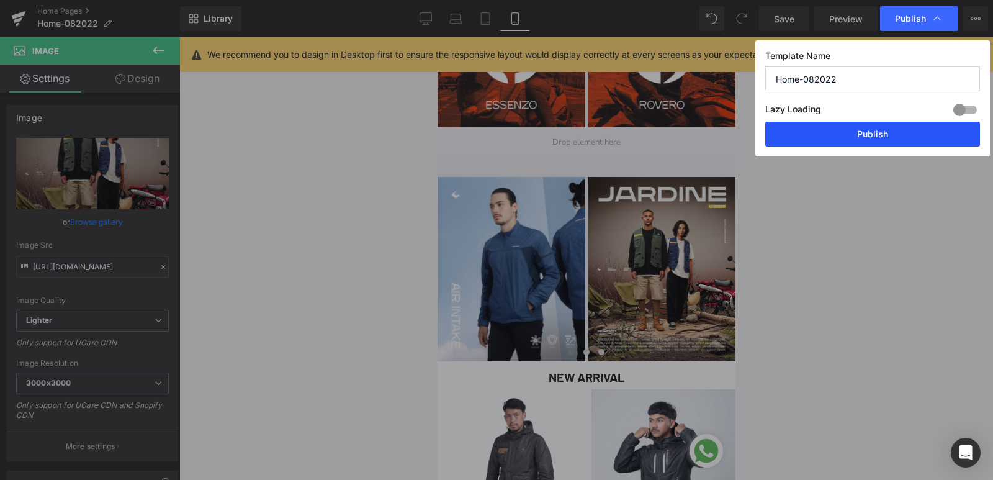
click at [873, 128] on button "Publish" at bounding box center [872, 134] width 215 height 25
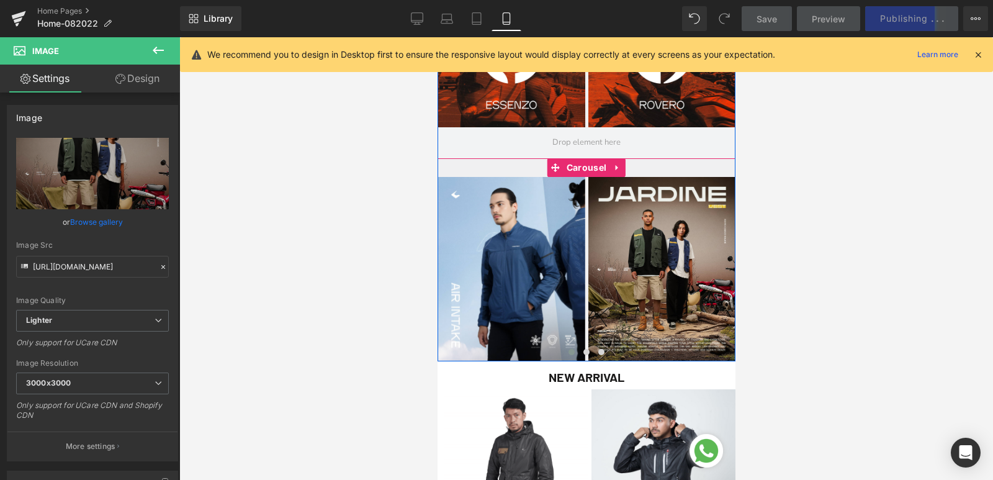
click at [568, 349] on span at bounding box center [571, 352] width 6 height 6
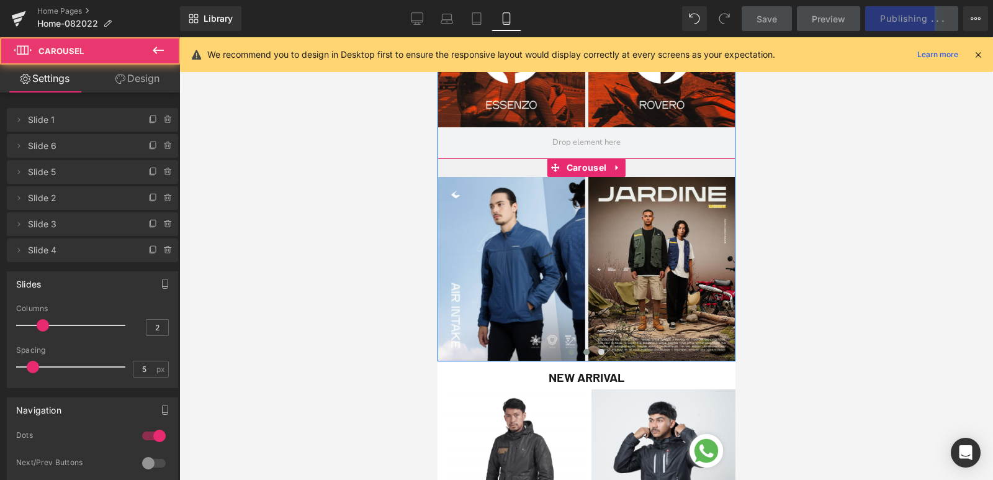
click at [584, 351] on button at bounding box center [585, 352] width 15 height 12
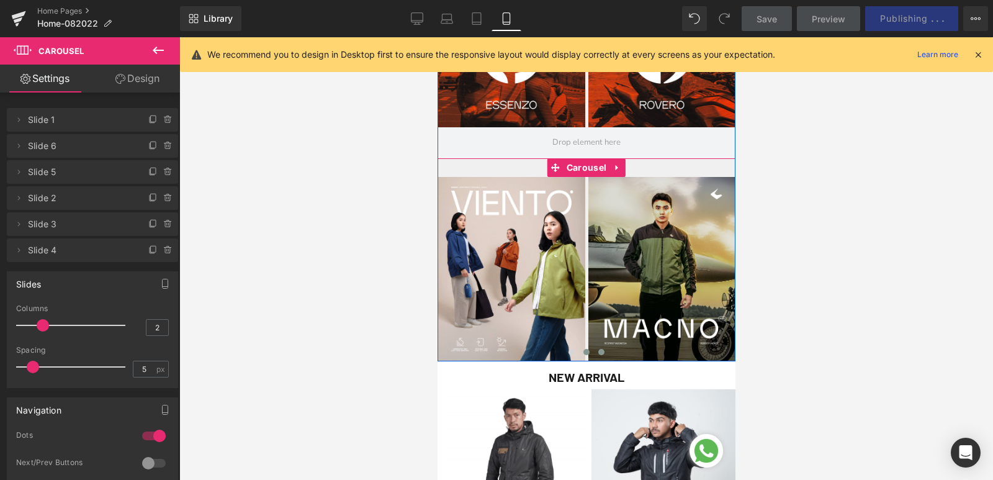
click at [593, 352] on button at bounding box center [600, 352] width 15 height 12
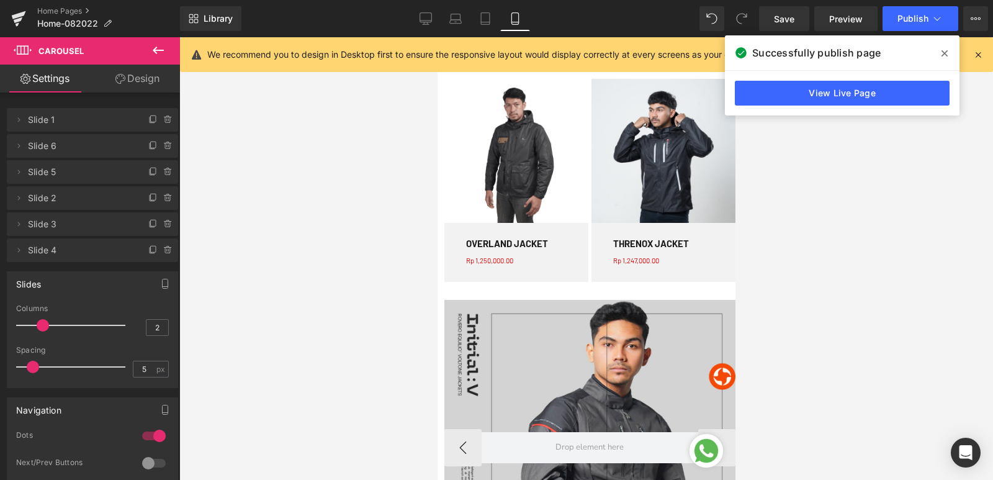
scroll to position [621, 0]
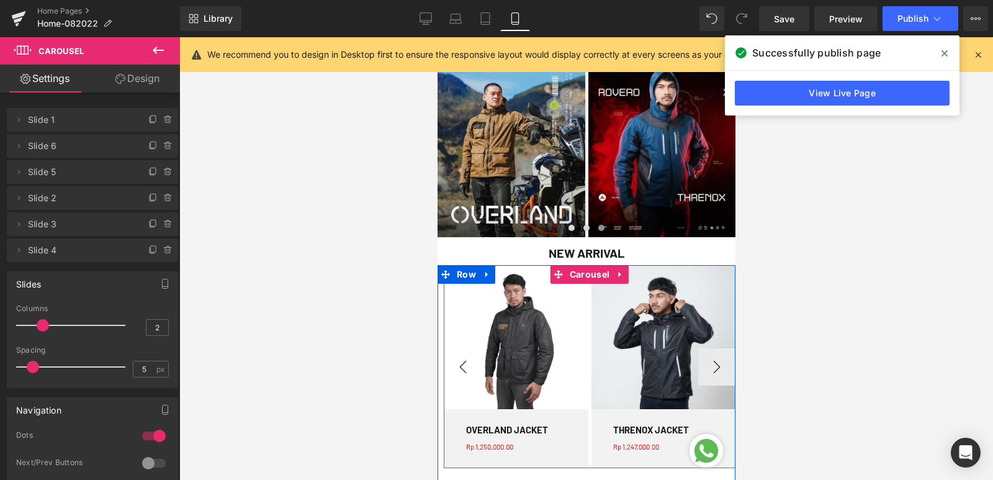
click at [460, 361] on button "‹" at bounding box center [462, 366] width 37 height 37
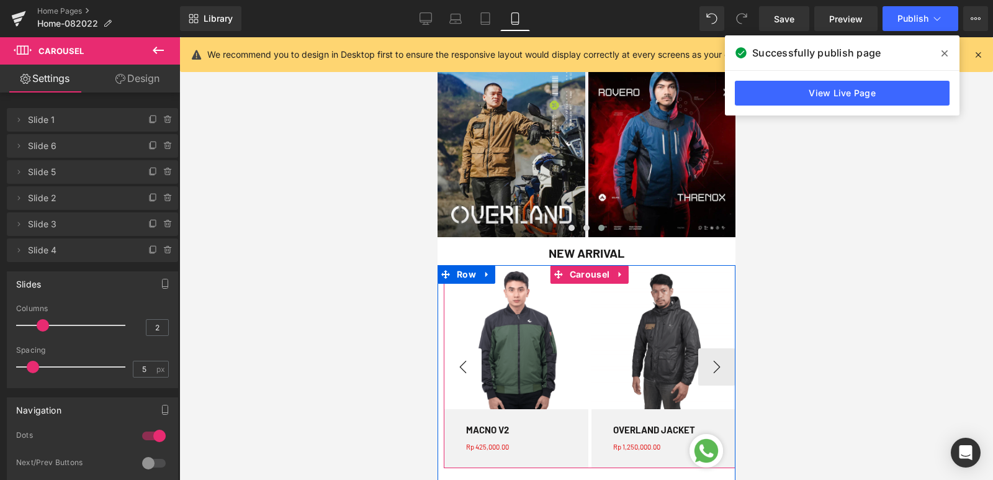
click at [460, 361] on button "‹" at bounding box center [462, 366] width 37 height 37
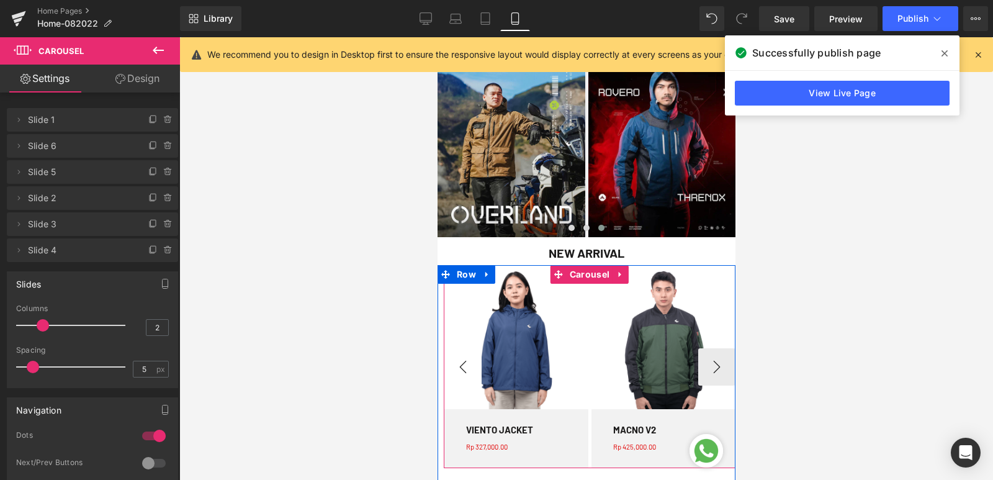
click at [460, 361] on button "‹" at bounding box center [462, 366] width 37 height 37
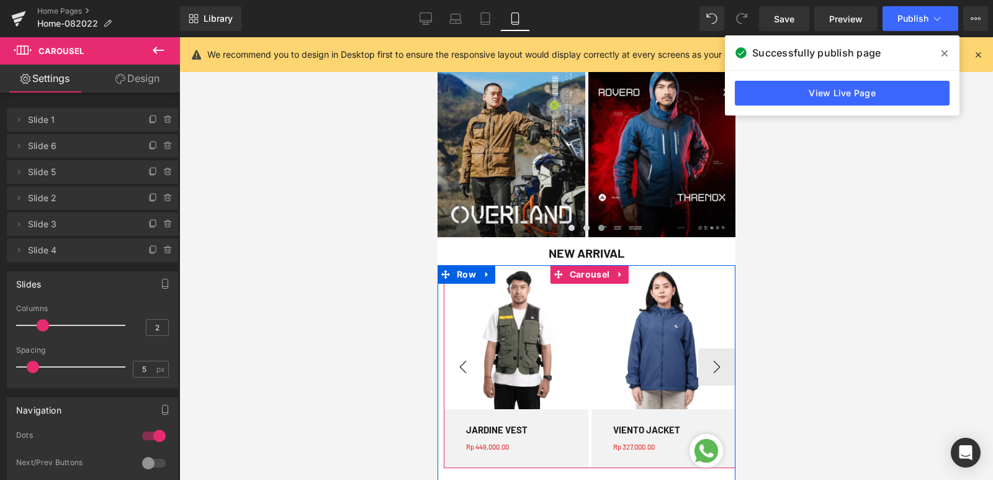
click at [460, 361] on button "‹" at bounding box center [462, 366] width 37 height 37
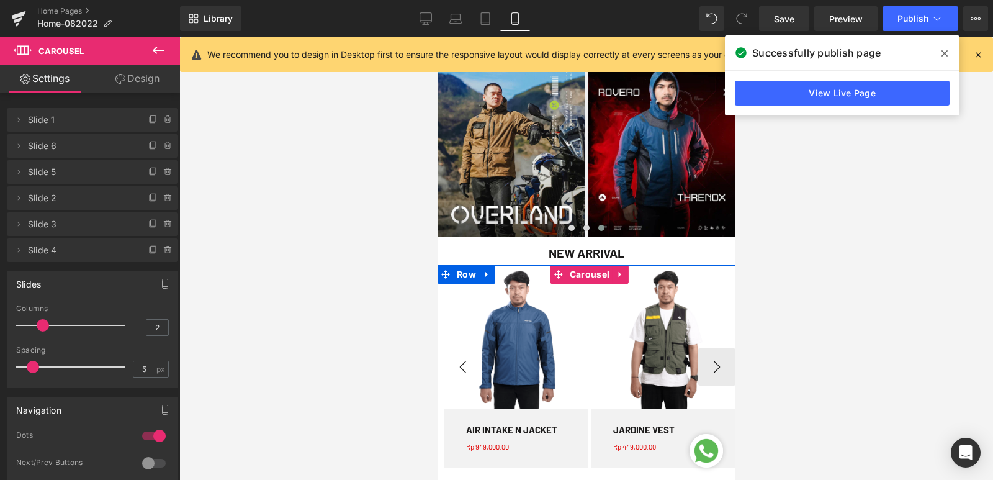
click at [460, 361] on button "‹" at bounding box center [462, 366] width 37 height 37
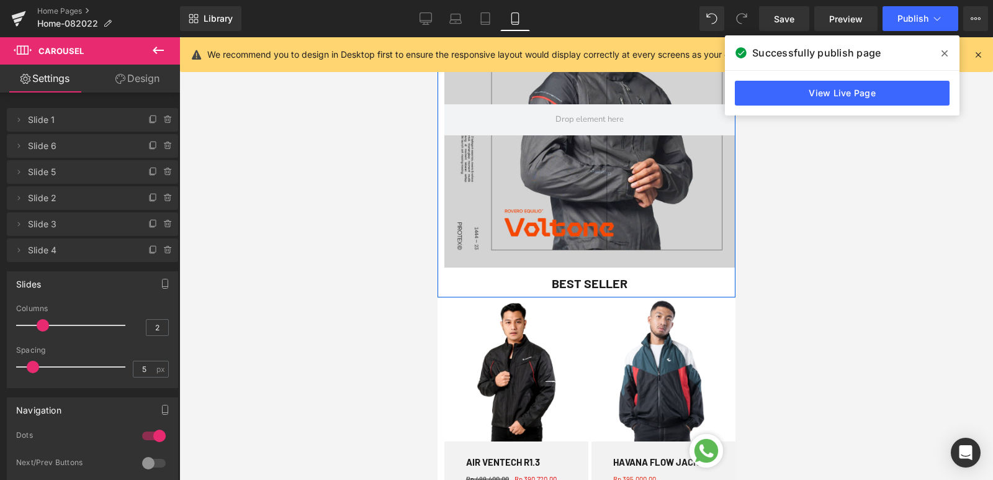
scroll to position [1303, 0]
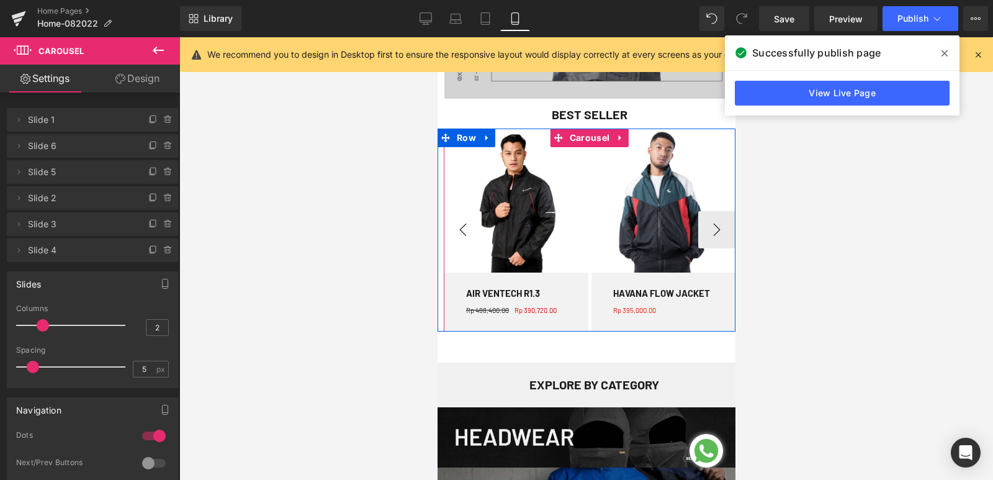
click at [458, 226] on button "‹" at bounding box center [462, 229] width 37 height 37
click at [719, 235] on button "›" at bounding box center [715, 229] width 37 height 37
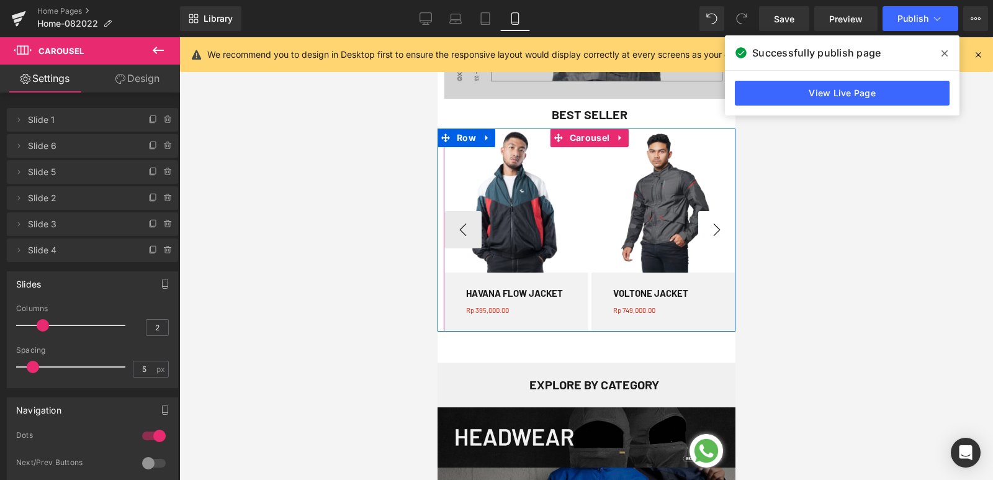
click at [719, 235] on button "›" at bounding box center [715, 229] width 37 height 37
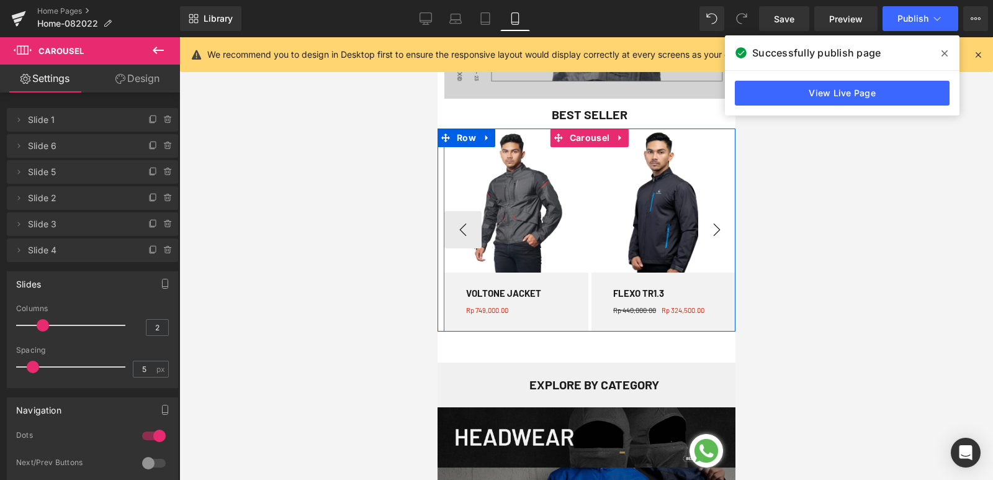
click at [719, 235] on button "›" at bounding box center [715, 229] width 37 height 37
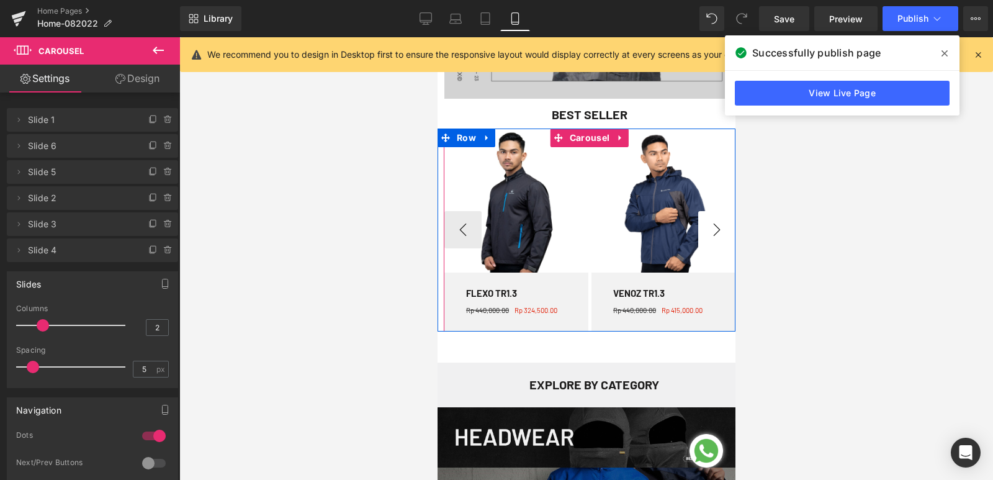
click at [719, 235] on button "›" at bounding box center [715, 229] width 37 height 37
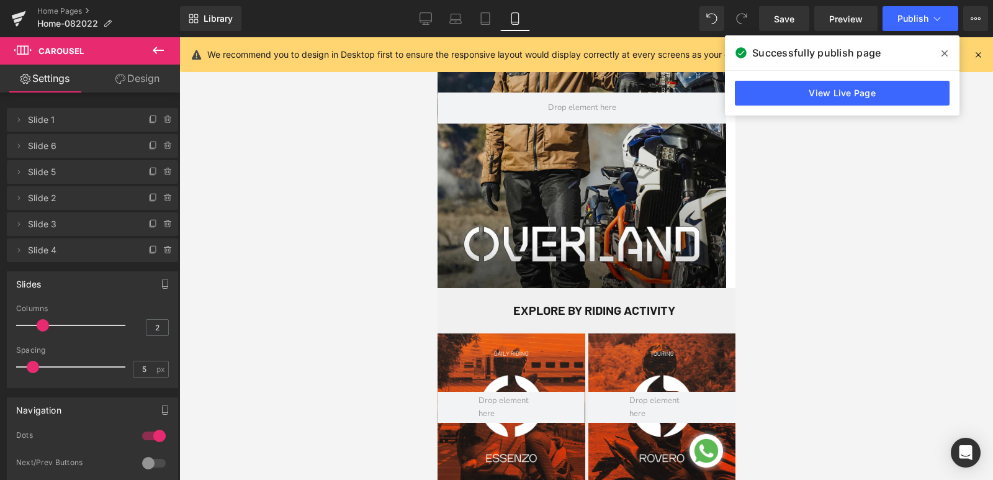
scroll to position [0, 0]
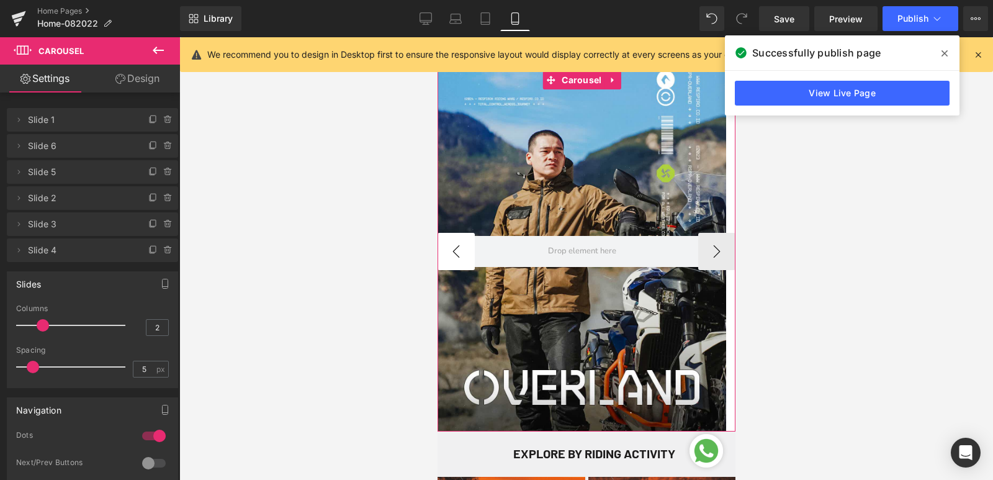
click at [455, 252] on button "‹" at bounding box center [455, 251] width 37 height 37
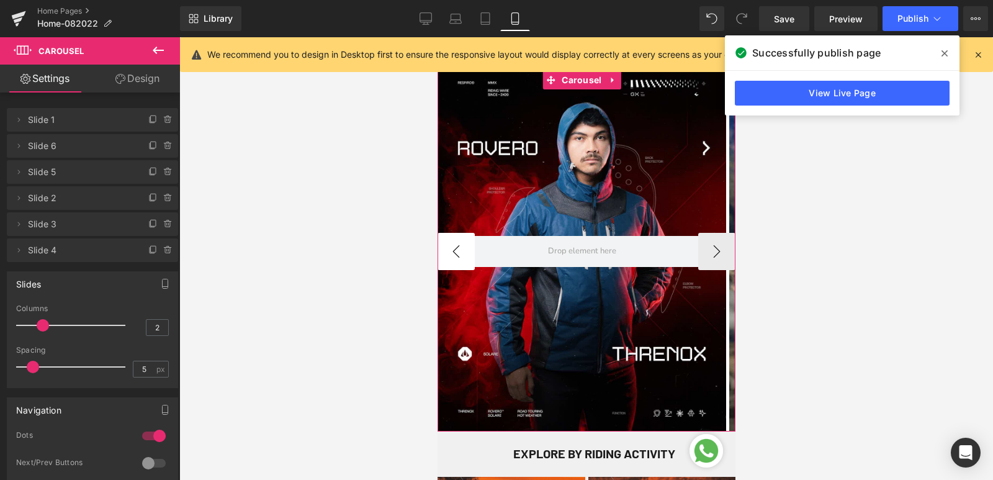
click at [454, 252] on button "‹" at bounding box center [455, 251] width 37 height 37
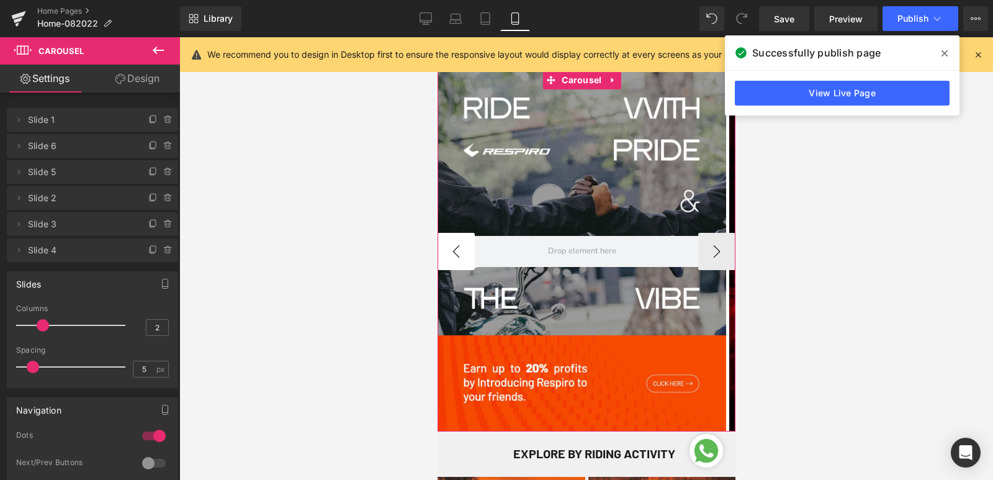
click at [454, 252] on button "‹" at bounding box center [455, 251] width 37 height 37
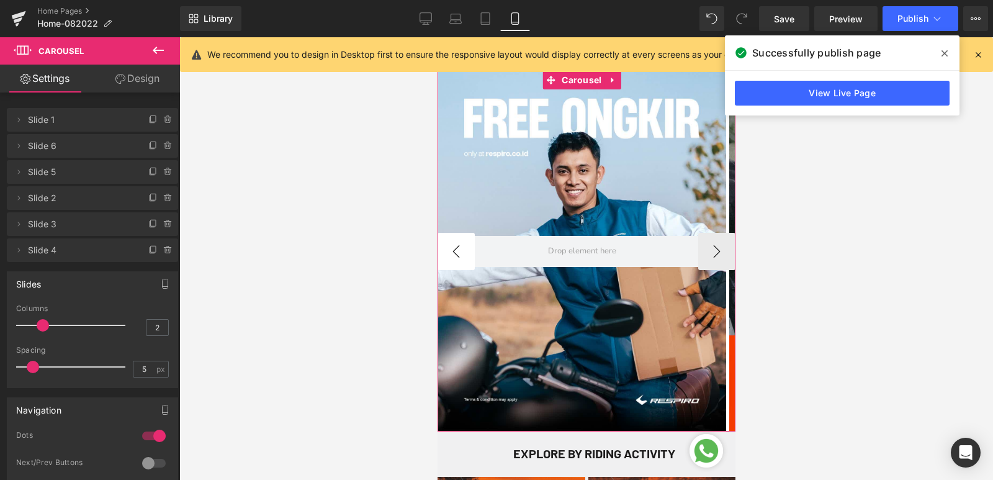
click at [454, 252] on button "‹" at bounding box center [455, 251] width 37 height 37
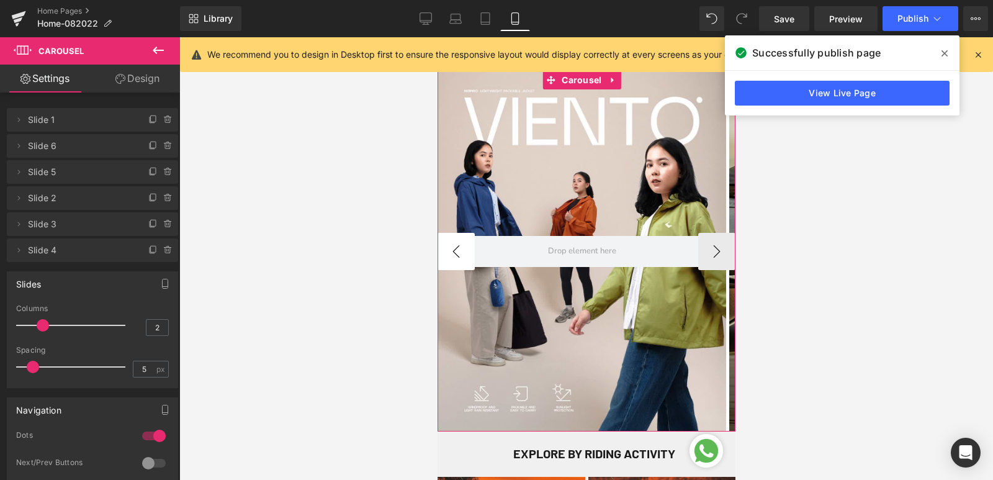
click at [454, 252] on button "‹" at bounding box center [455, 251] width 37 height 37
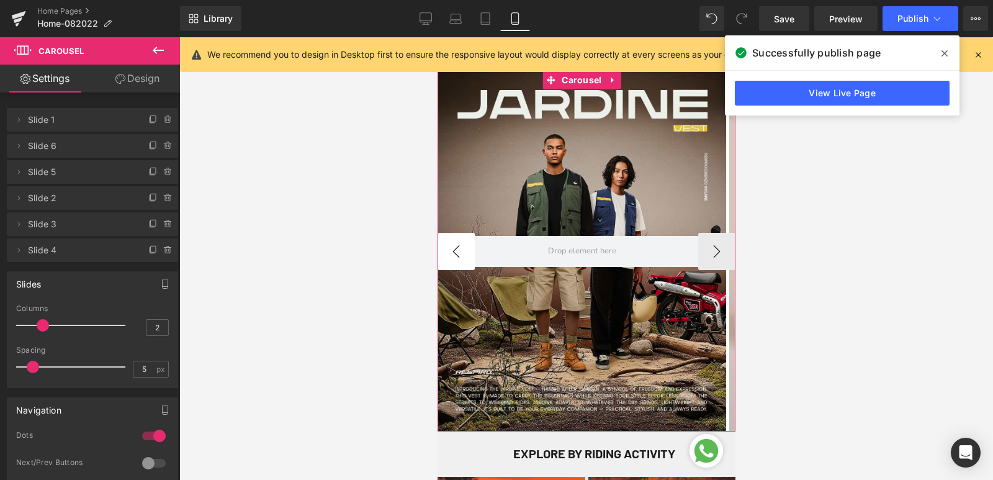
click at [453, 252] on button "‹" at bounding box center [455, 251] width 37 height 37
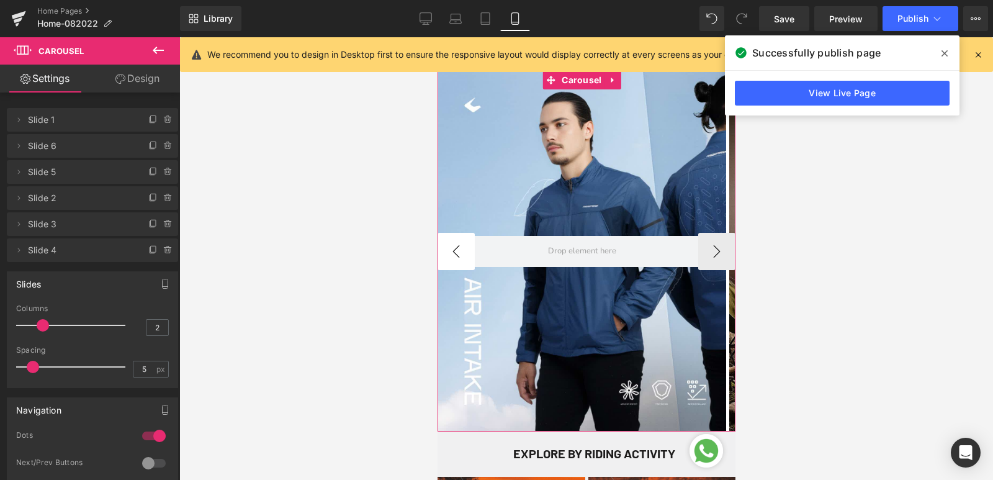
click at [453, 253] on button "‹" at bounding box center [455, 251] width 37 height 37
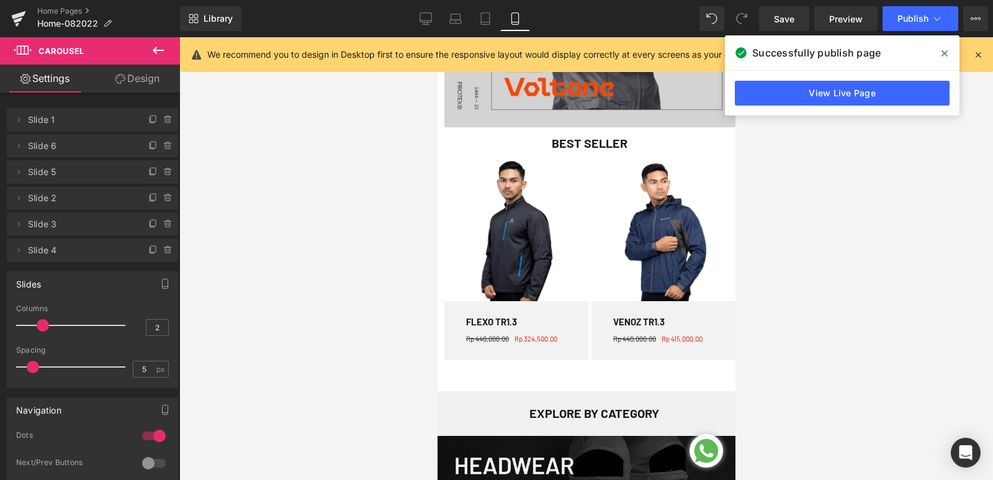
scroll to position [1303, 0]
